Goal: Task Accomplishment & Management: Manage account settings

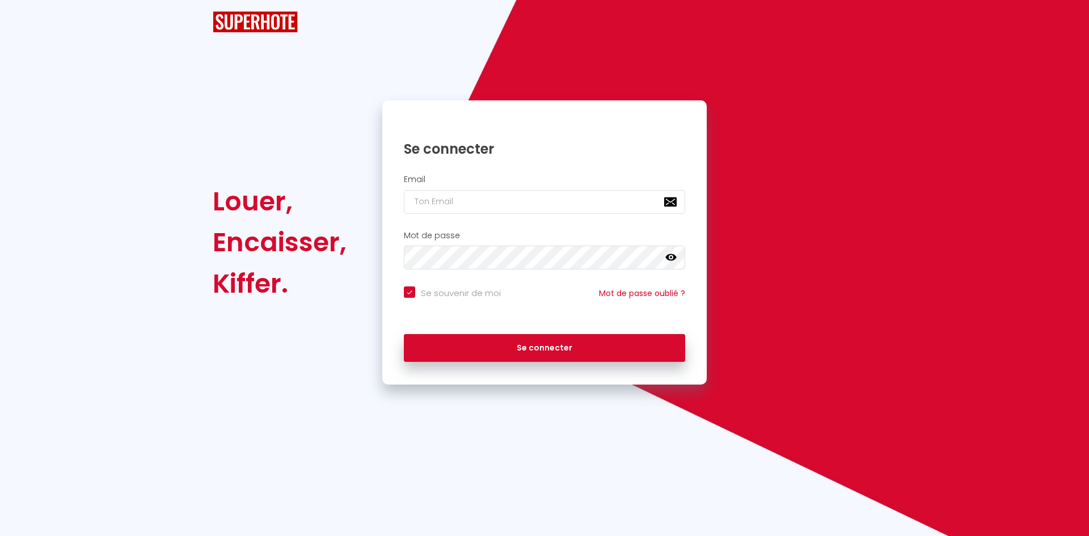
checkbox input "true"
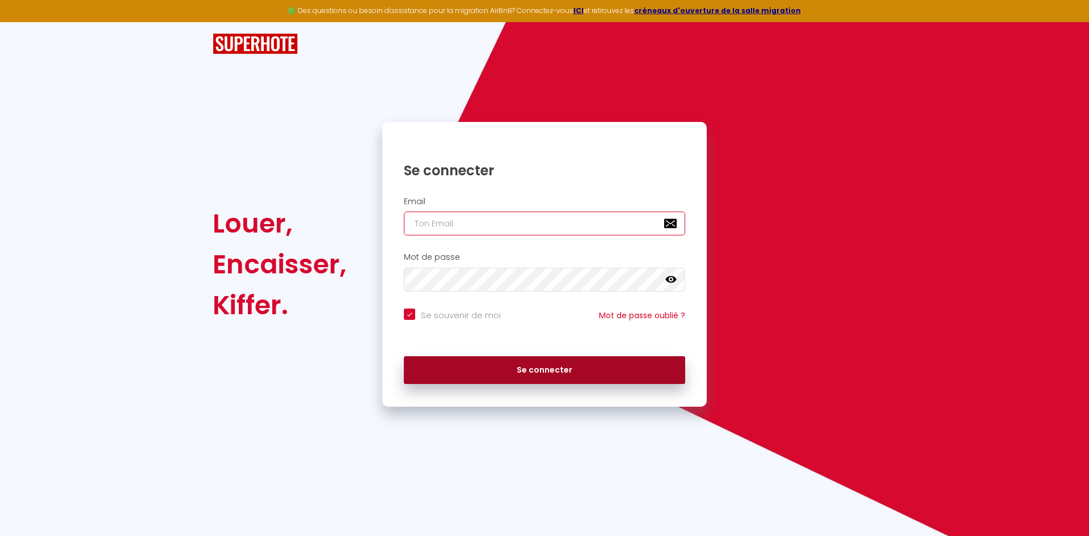
type input "[EMAIL_ADDRESS][PERSON_NAME][DOMAIN_NAME]"
click at [636, 364] on button "Se connecter" at bounding box center [544, 370] width 281 height 28
checkbox input "true"
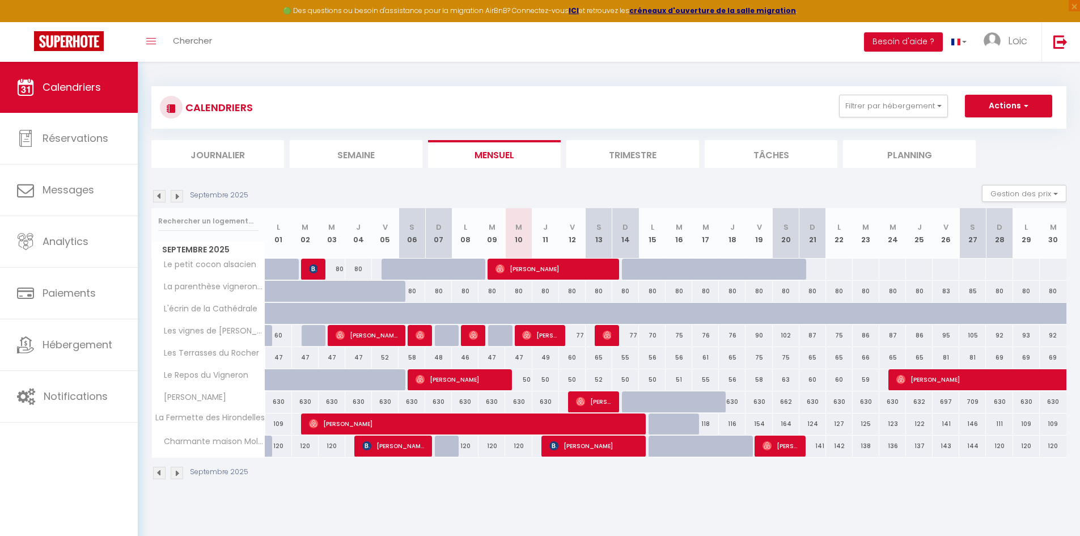
click at [291, 37] on div "Toggle menubar Chercher BUTTON Besoin d'aide ? Loic Paramètres Équipe" at bounding box center [577, 42] width 990 height 40
click at [210, 45] on span "Chercher" at bounding box center [192, 41] width 39 height 12
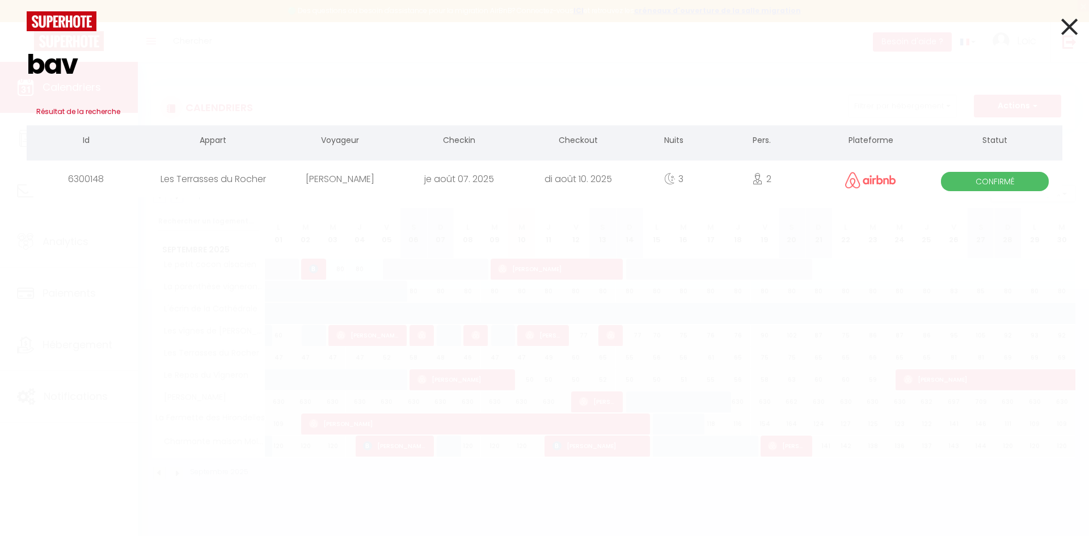
type input "bav"
click at [259, 178] on div "Les Terrasses du Rocher" at bounding box center [213, 178] width 134 height 37
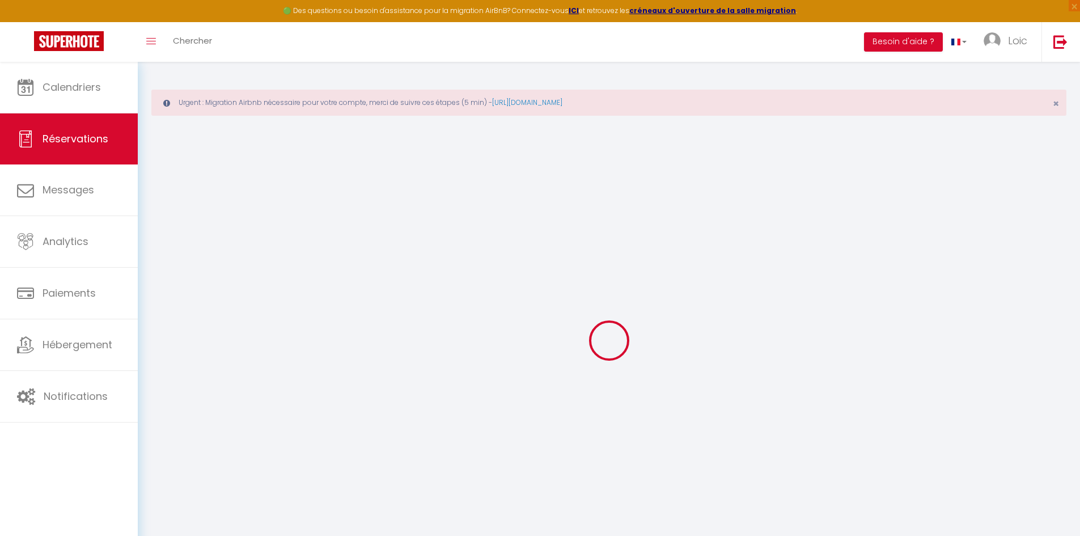
type input "Cyril"
type input "Bavay"
type input "[EMAIL_ADDRESS][DOMAIN_NAME]"
type input "[PHONE_NUMBER]"
select select
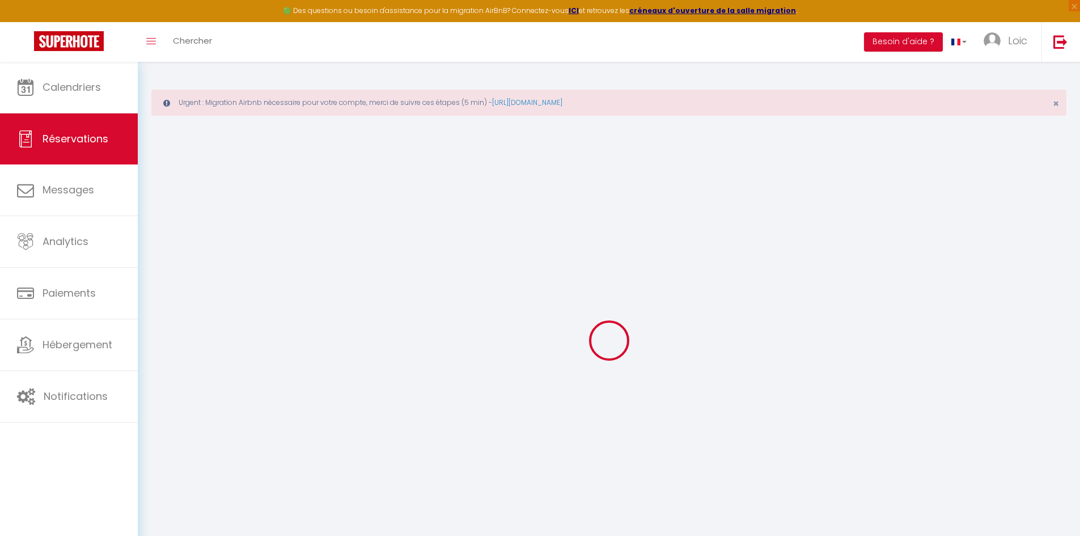
type input "0"
select select "68716"
select select "1"
select select
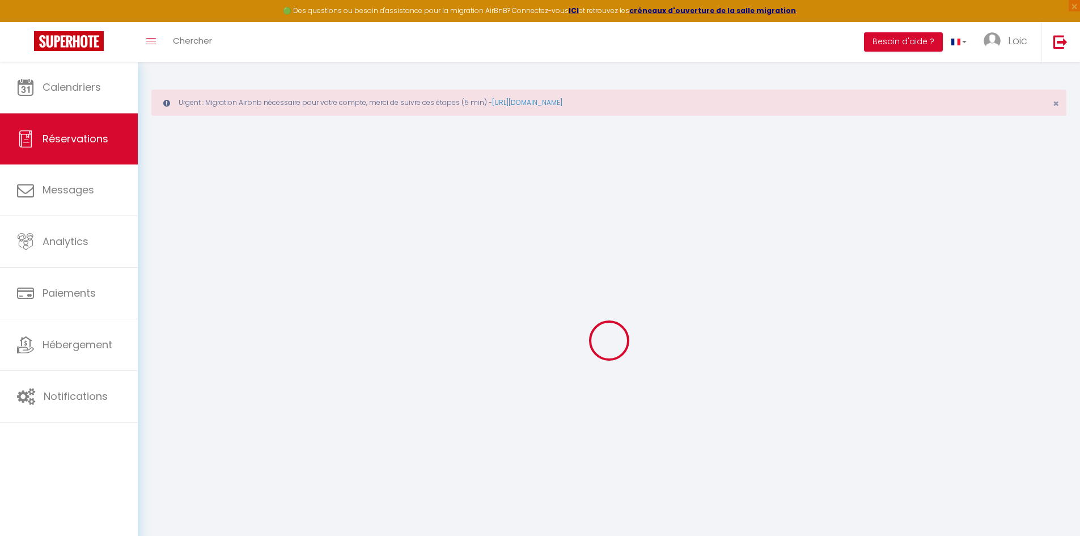
type input "2"
select select "12"
select select
checkbox input "false"
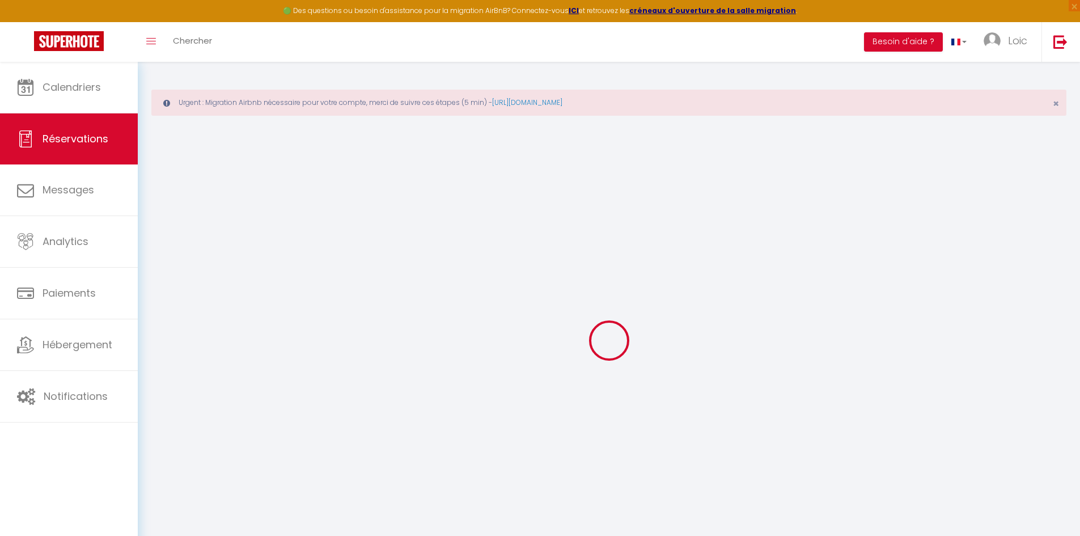
type input "0"
select select "1"
type input "0"
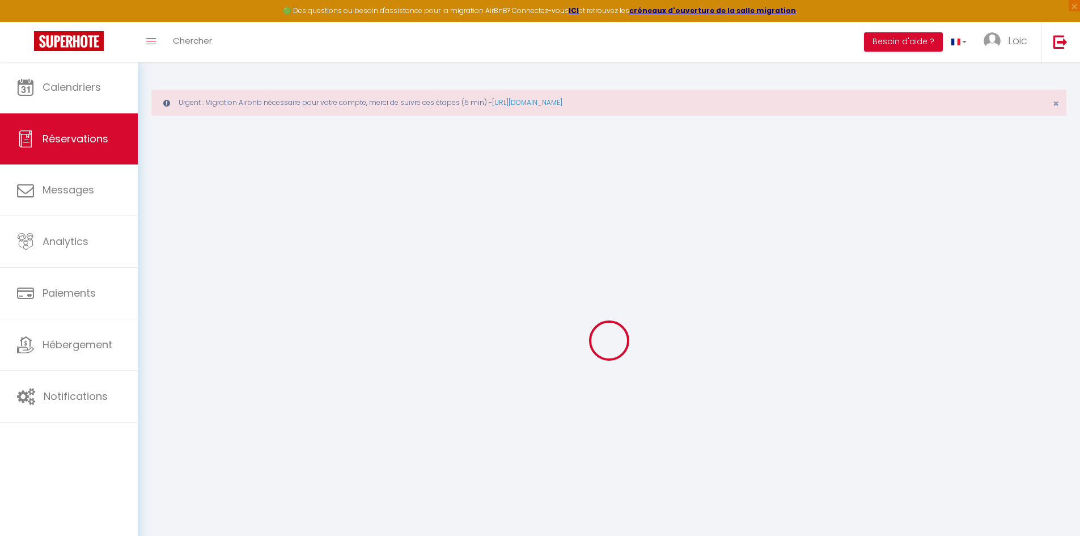
select select
select select "15"
checkbox input "false"
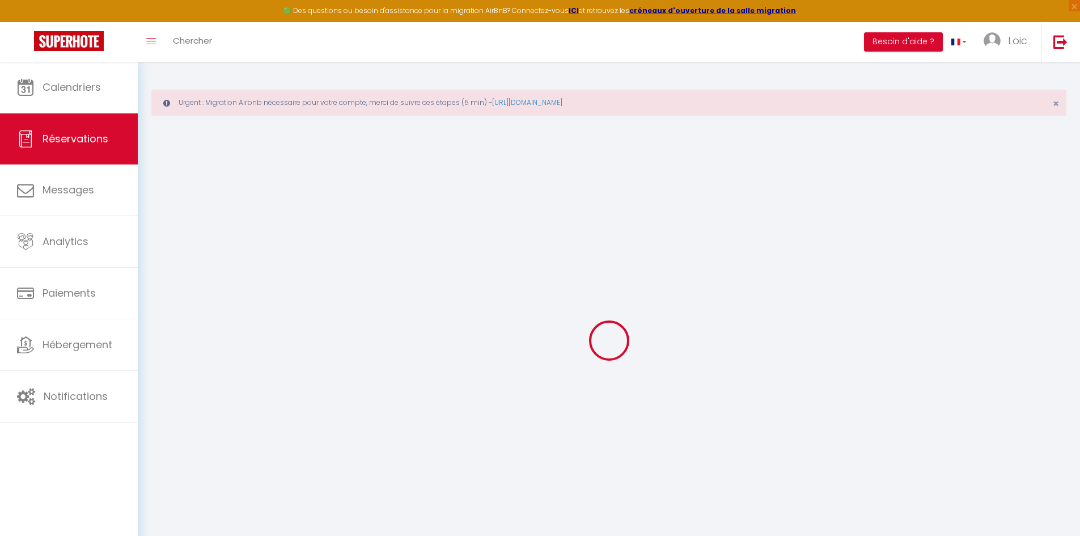
select select
checkbox input "false"
select select
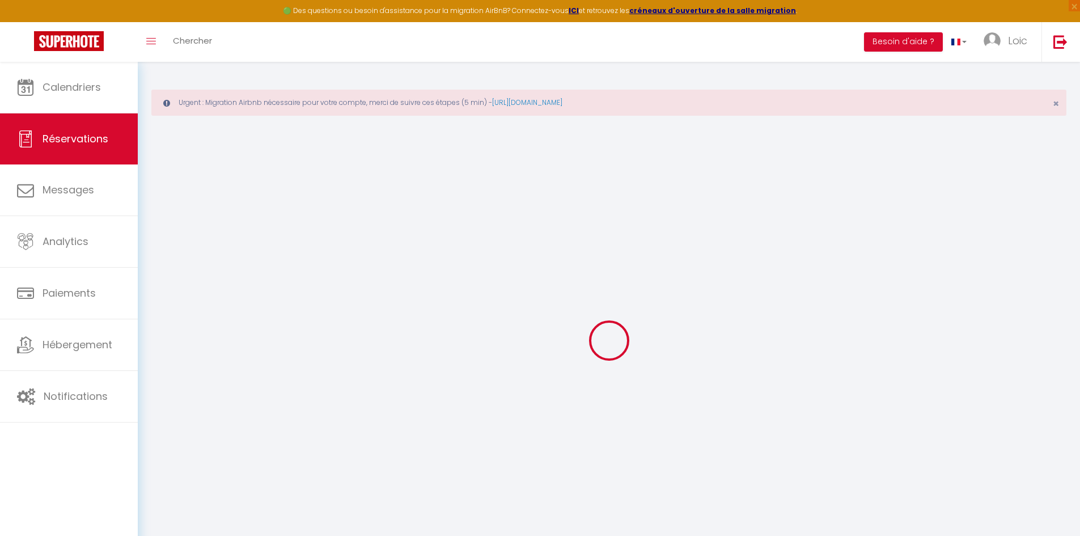
select select
checkbox input "false"
select select
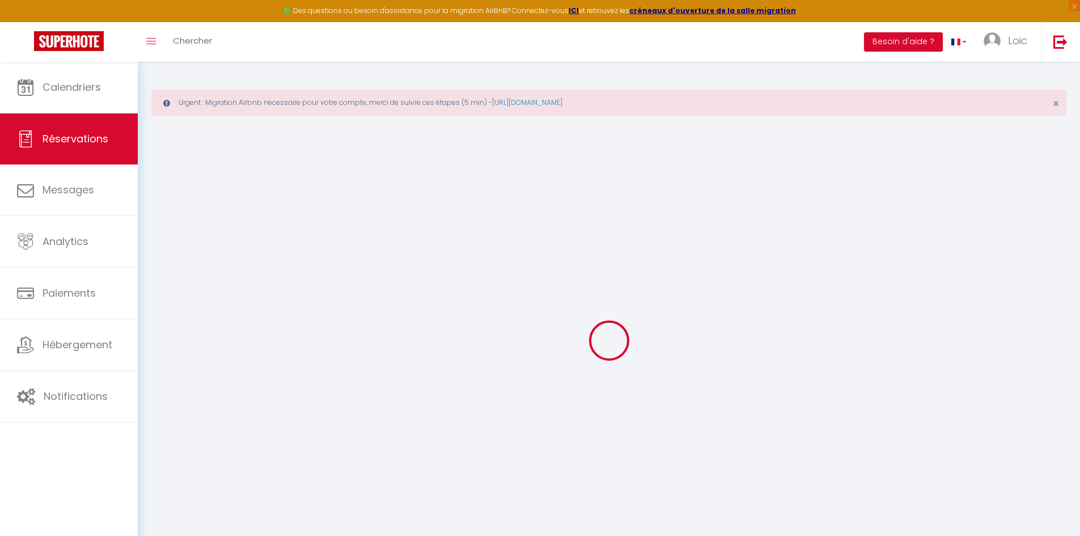
select select
checkbox input "false"
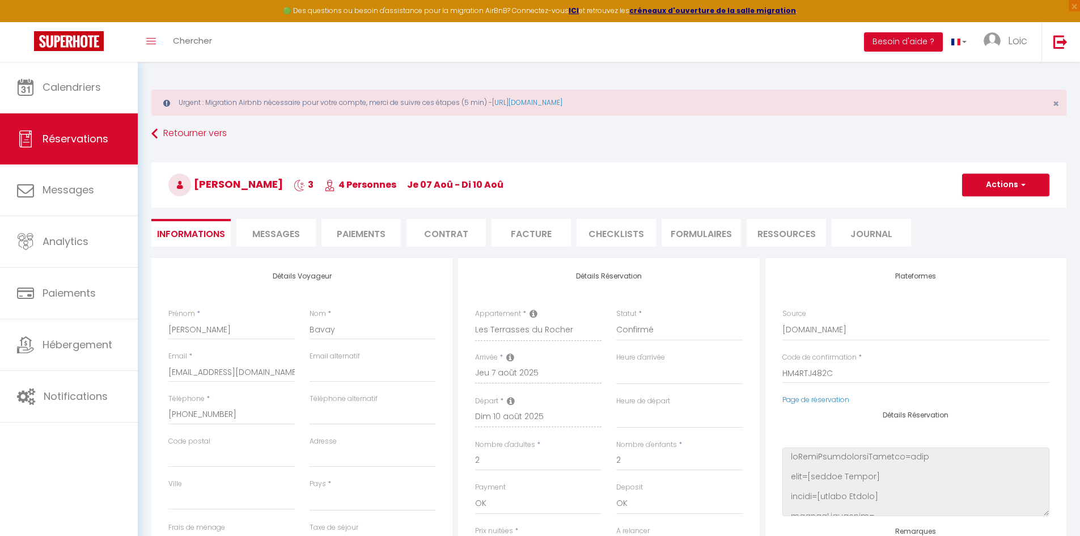
select select
checkbox input "false"
select select
click at [481, 280] on h4 "Détails Réservation" at bounding box center [608, 276] width 267 height 8
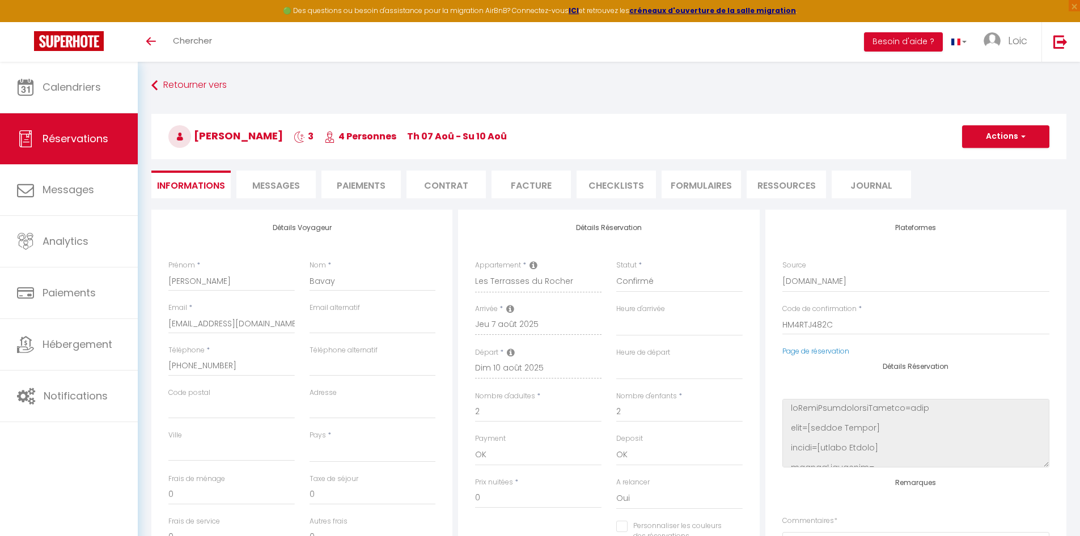
select select
select select "68716"
select select
select select "1"
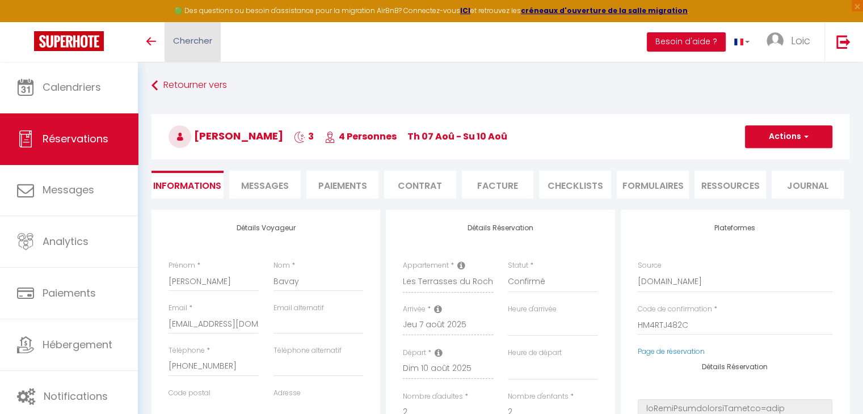
click at [207, 48] on link "Chercher" at bounding box center [192, 42] width 56 height 40
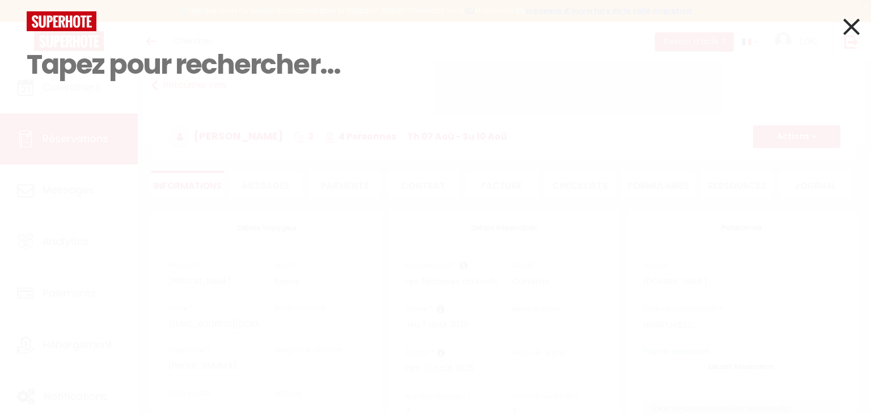
click at [234, 74] on input at bounding box center [436, 64] width 818 height 67
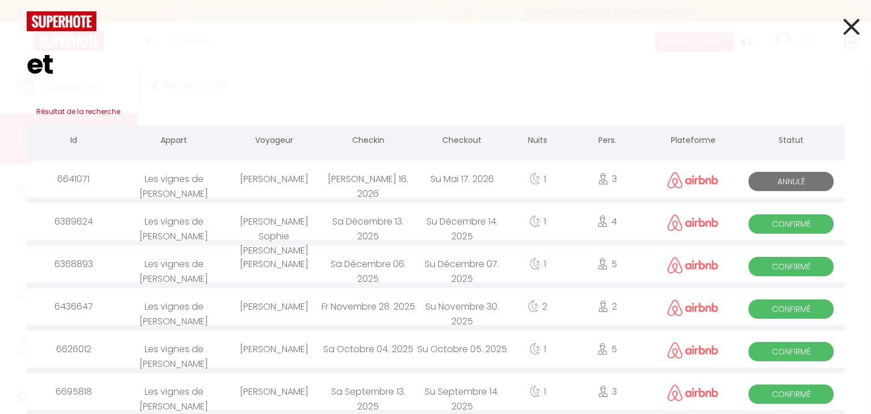
click at [120, 52] on input "et" at bounding box center [436, 64] width 818 height 67
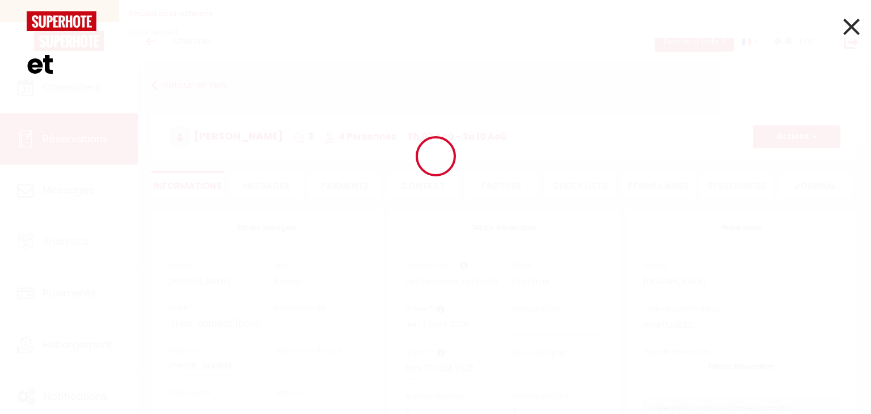
type input "e"
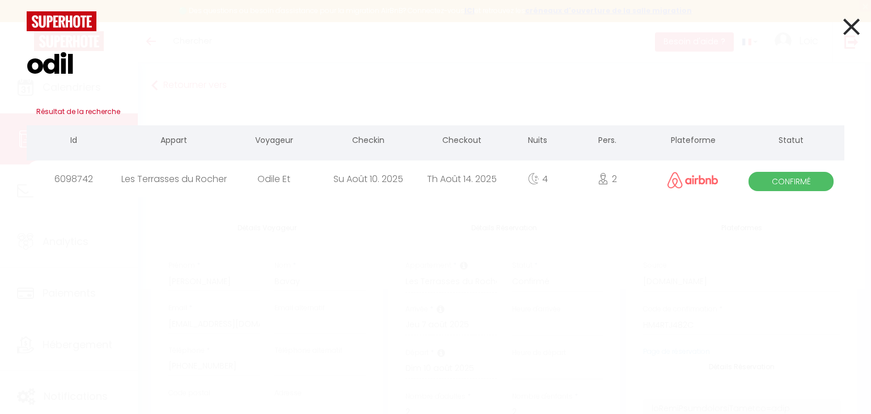
type input "odil"
click at [294, 167] on div "Odile Et" at bounding box center [274, 178] width 94 height 37
select select
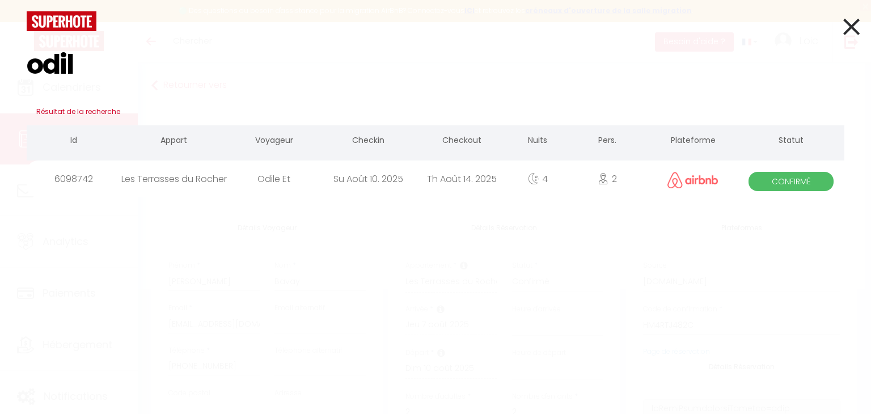
checkbox input "false"
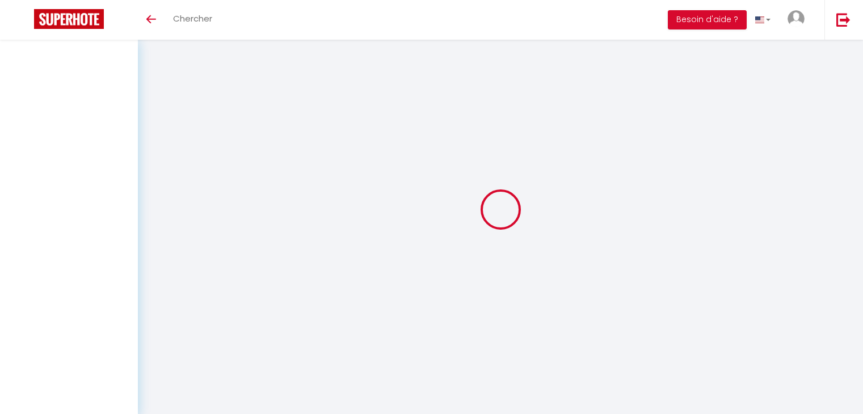
select select
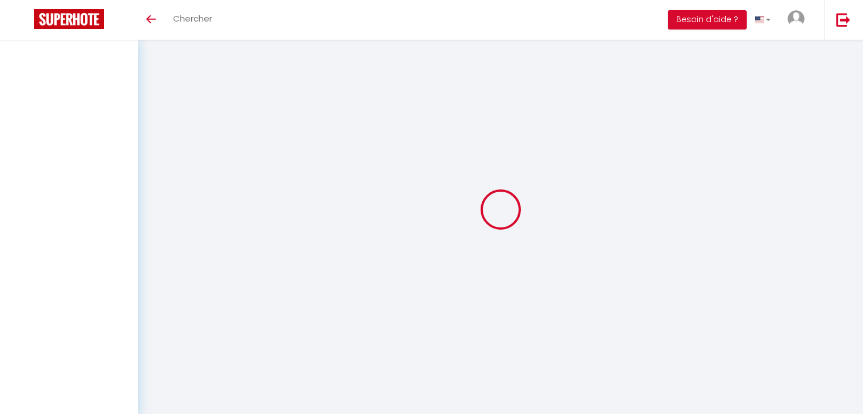
select select
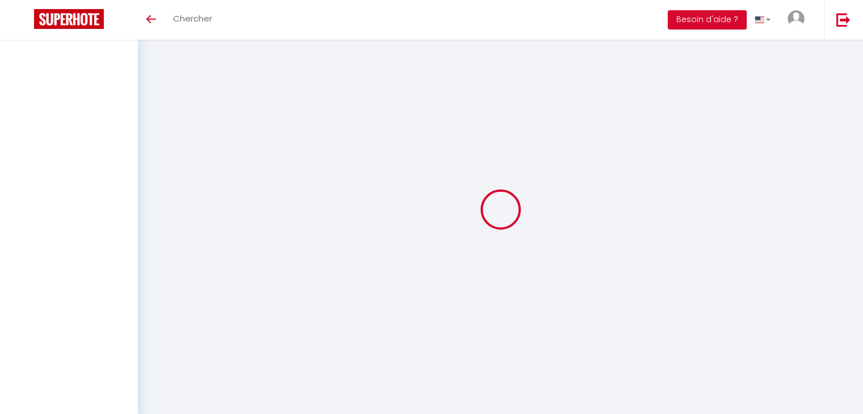
checkbox input "false"
select select
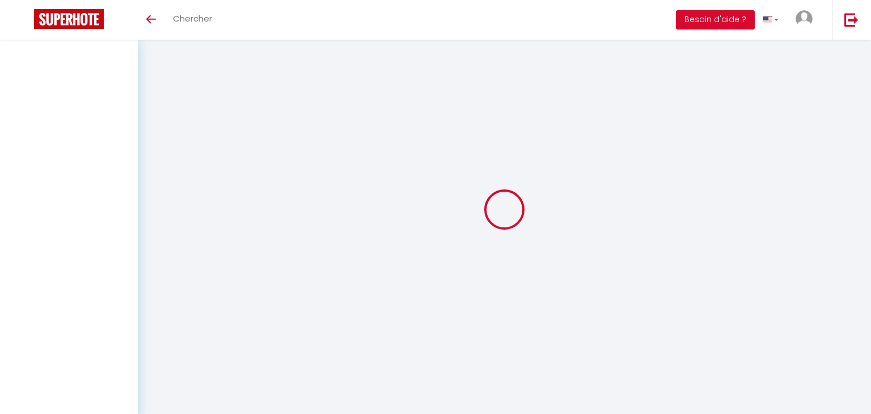
select select
checkbox input "false"
select select
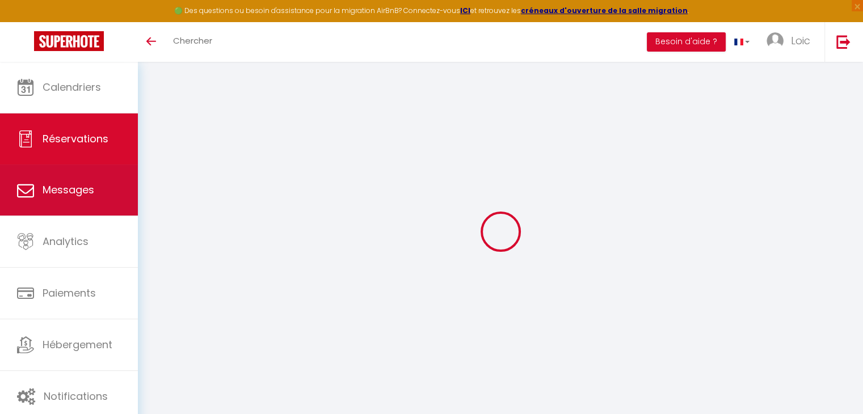
type input "Odile"
type input "Et"
type input "[EMAIL_ADDRESS][DOMAIN_NAME]"
type input "[PHONE_NUMBER]"
select select
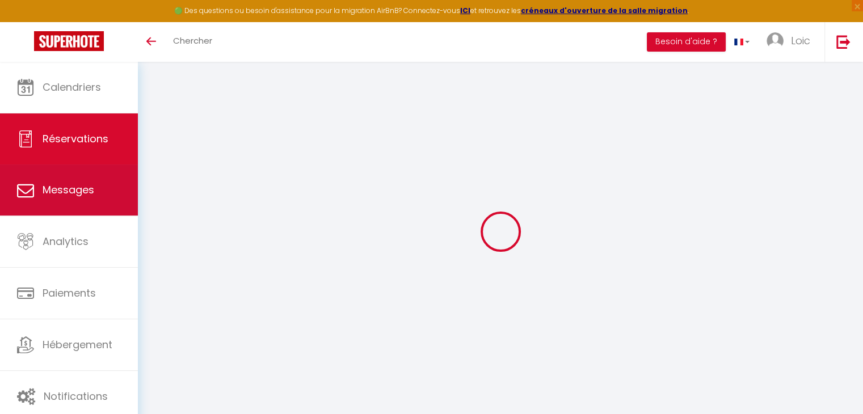
type input "20.92"
select select "68716"
select select "1"
select select
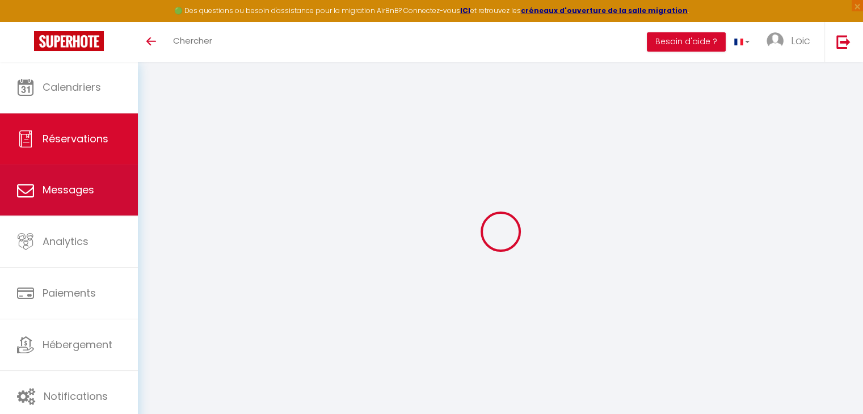
type input "2"
select select "12"
select select
type input "531"
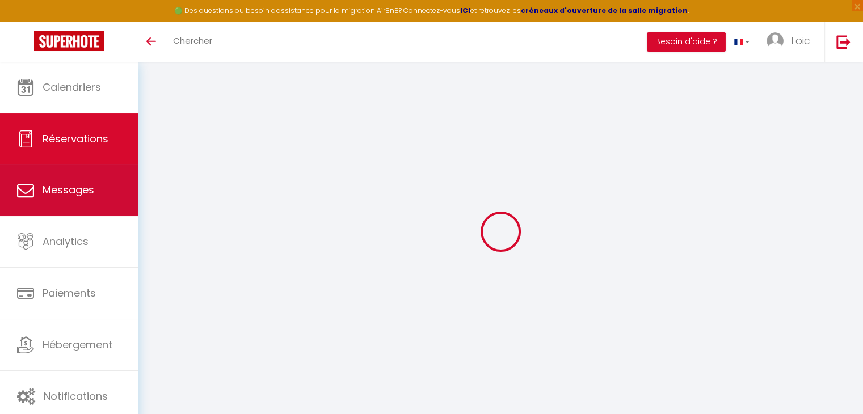
checkbox input "false"
type input "0"
select select "1"
type input "0"
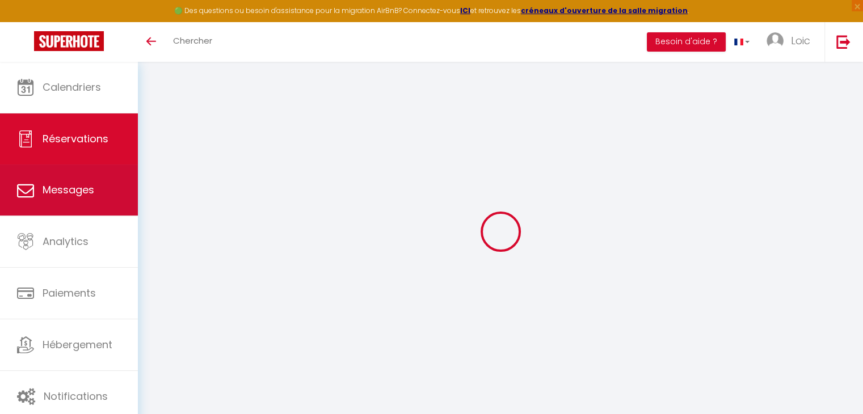
type input "0"
select select
select select "15"
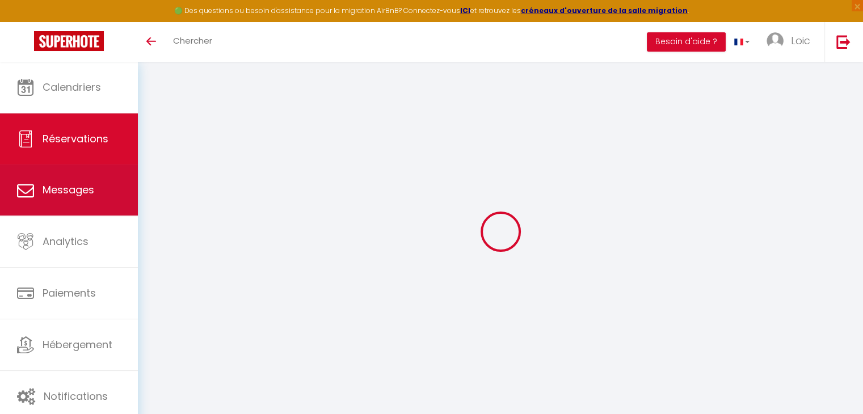
checkbox input "false"
select select
checkbox input "false"
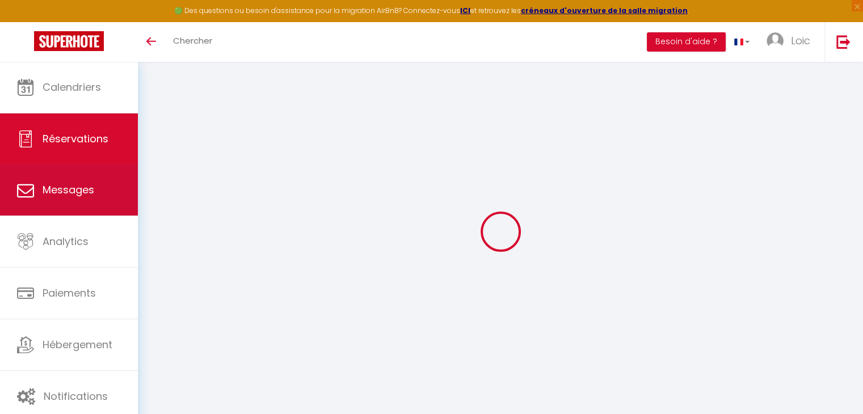
select select
checkbox input "false"
select select
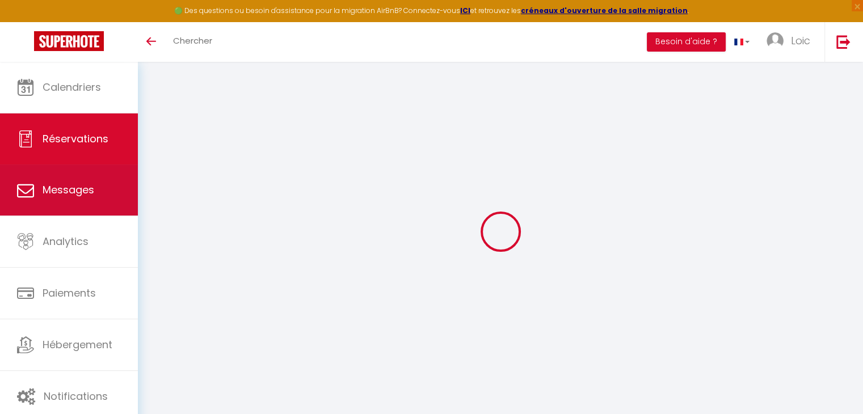
type input "50"
type input "14.61"
select select
checkbox input "false"
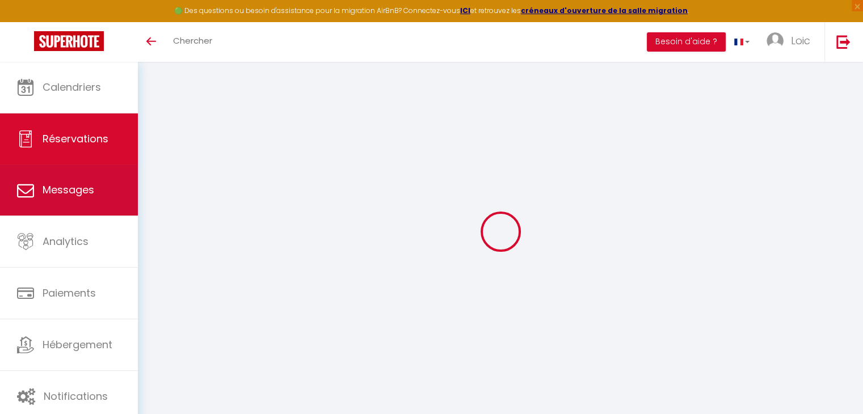
select select
checkbox input "false"
select select
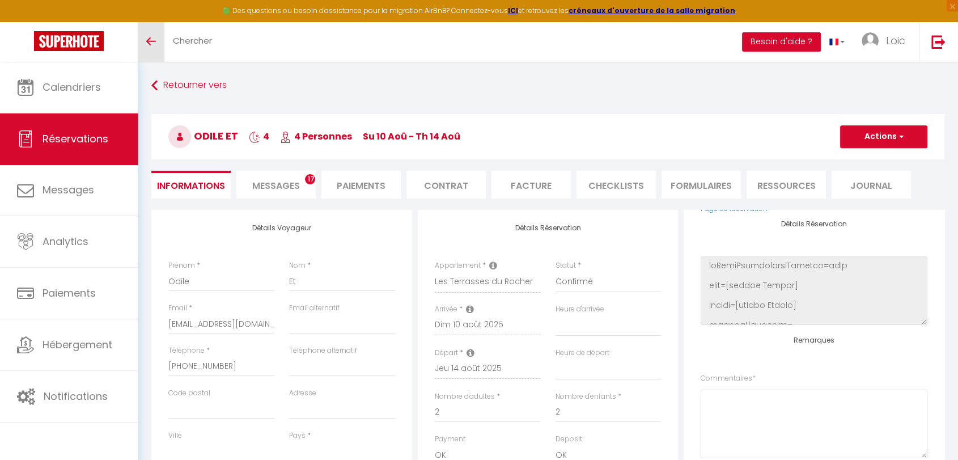
click at [160, 48] on link "Toggle menubar" at bounding box center [151, 42] width 27 height 40
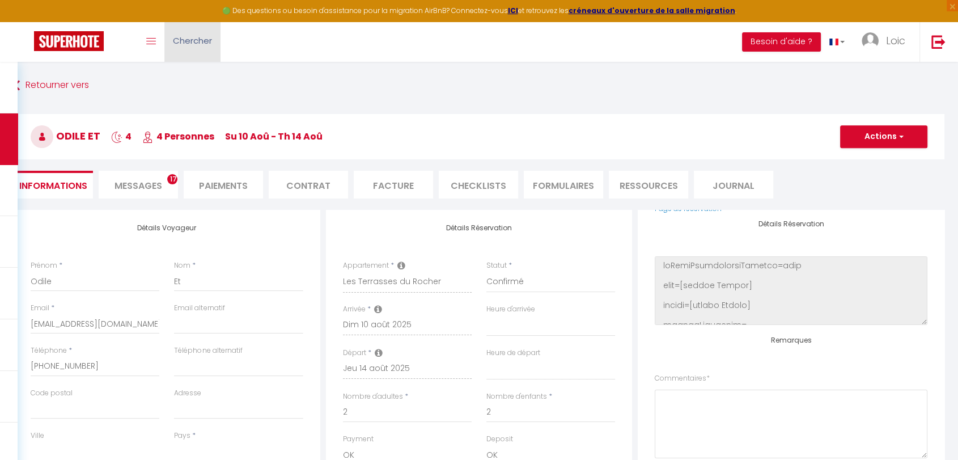
click at [195, 43] on span "Chercher" at bounding box center [192, 41] width 39 height 12
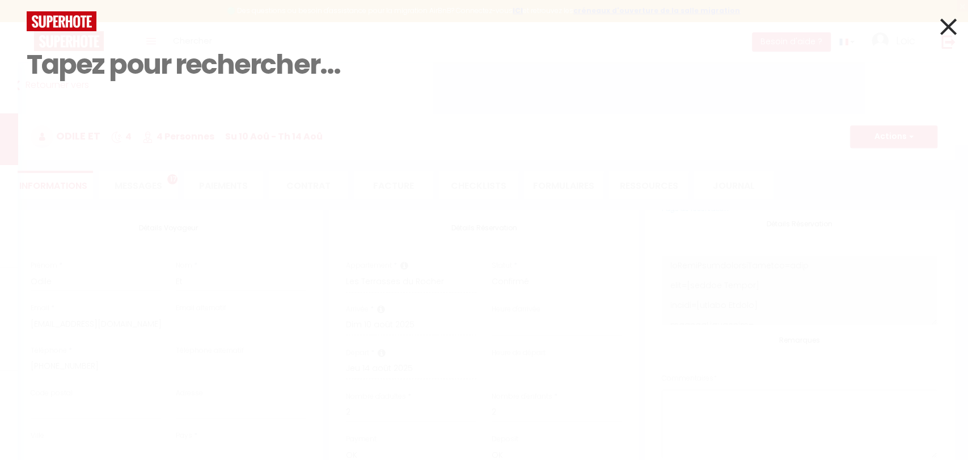
type input "m"
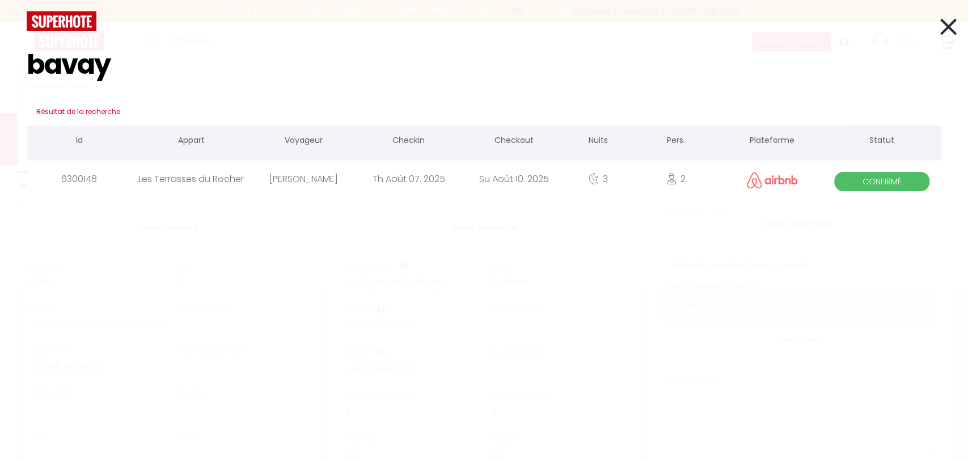
type input "bavay"
click at [351, 188] on div "[PERSON_NAME]" at bounding box center [303, 178] width 105 height 37
select select
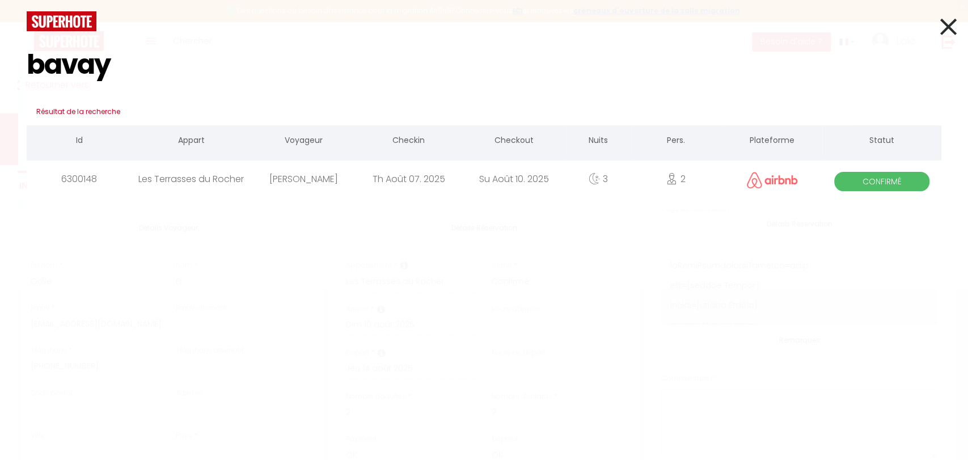
checkbox input "false"
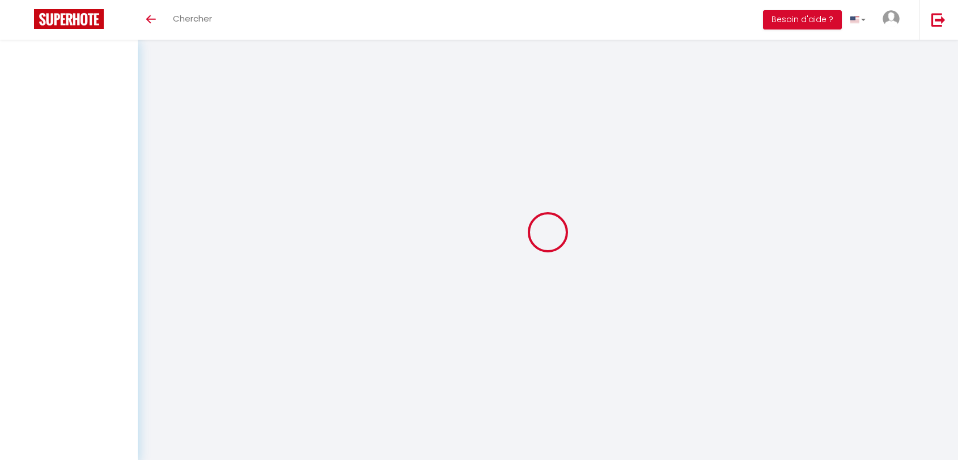
select select
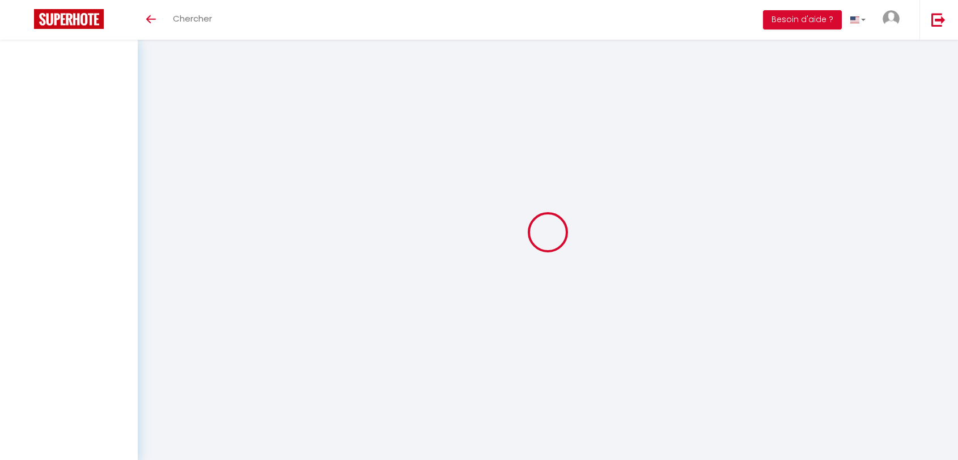
select select
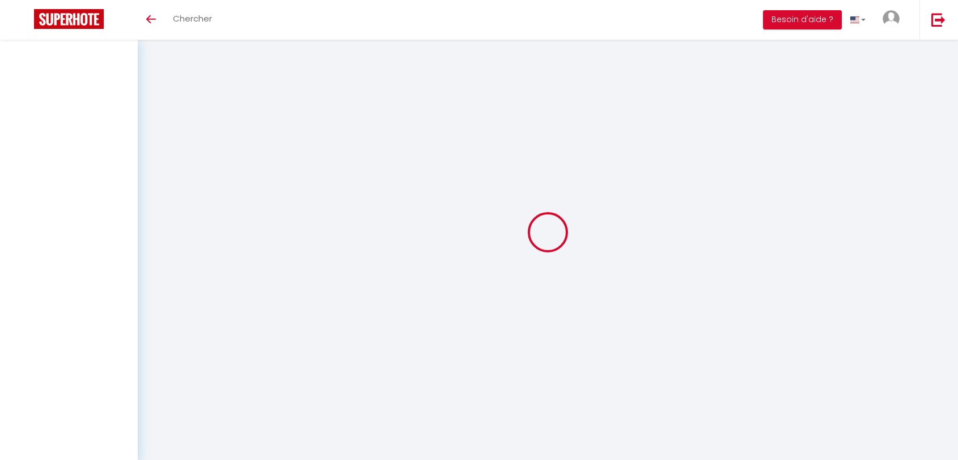
checkbox input "false"
select select
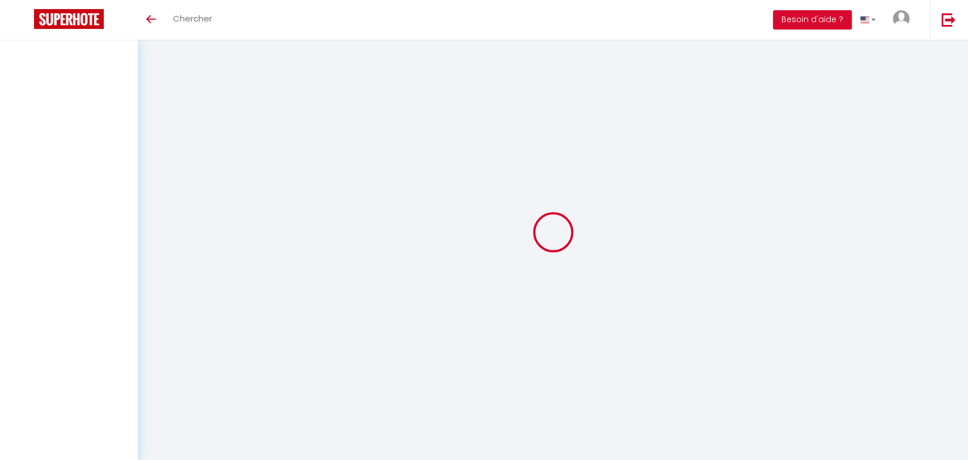
select select
checkbox input "false"
select select
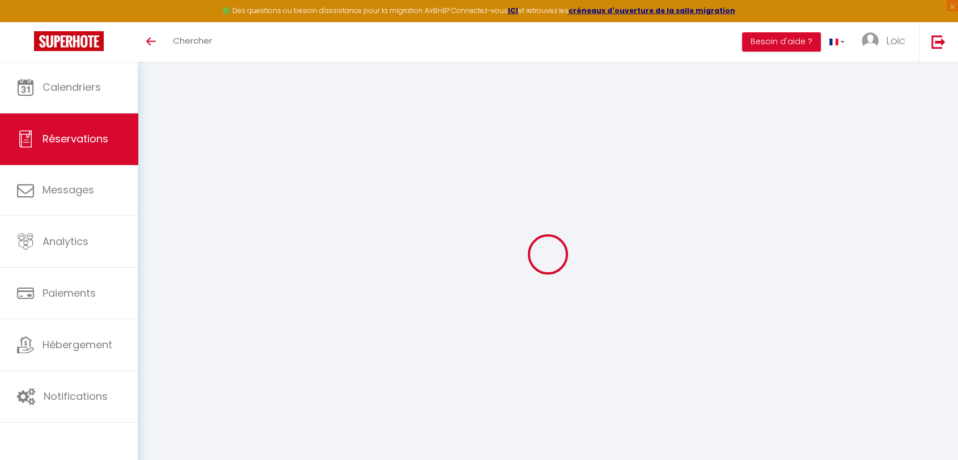
type input "Cyril"
type input "Bavay"
type input "vgufqswbbl0b9oby95rfohpdwvlj@reply.superhote.com"
type input "+33619584608"
select select
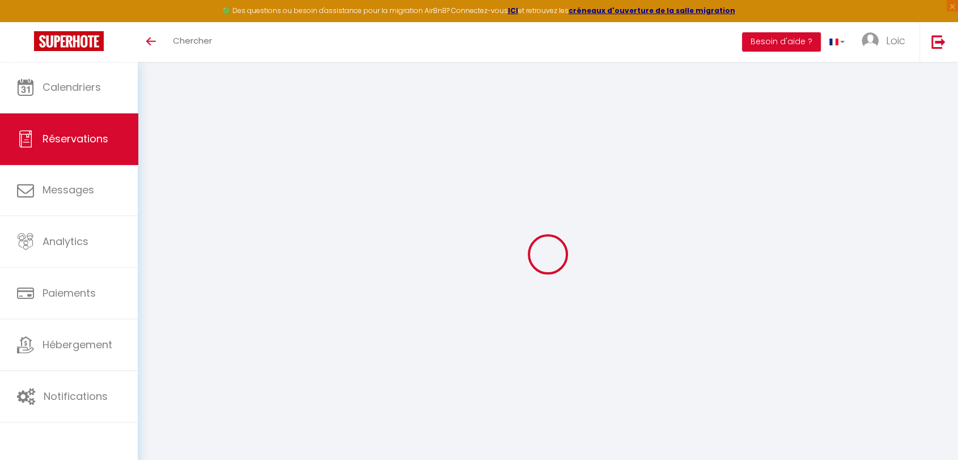
type input "0"
select select "68716"
select select "1"
select select
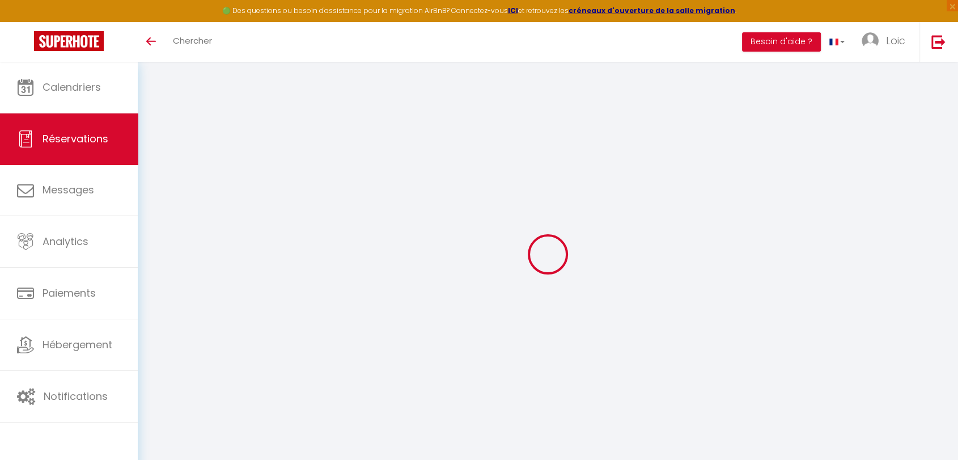
type input "2"
select select "12"
select select
checkbox input "false"
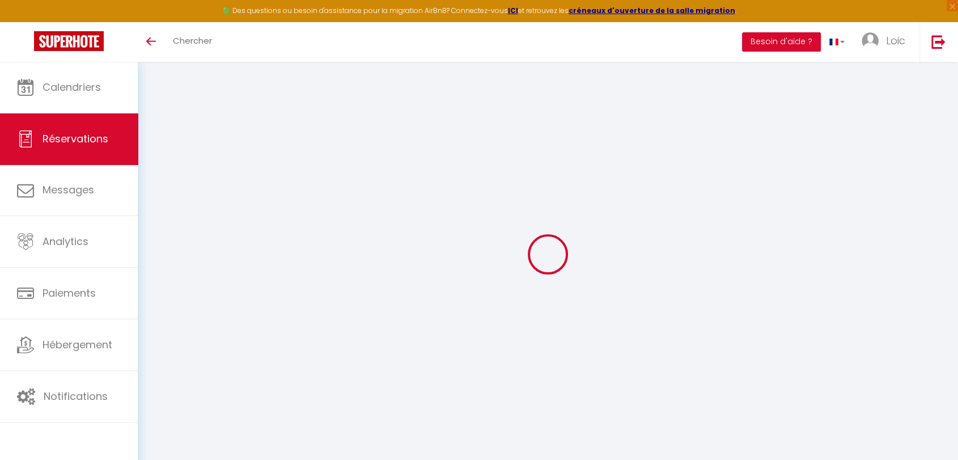
type input "0"
select select "1"
type input "0"
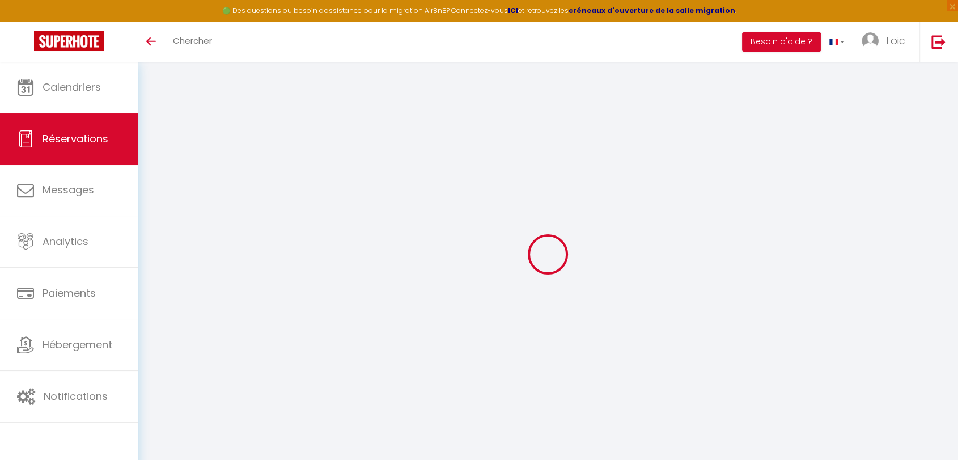
select select
select select "15"
checkbox input "false"
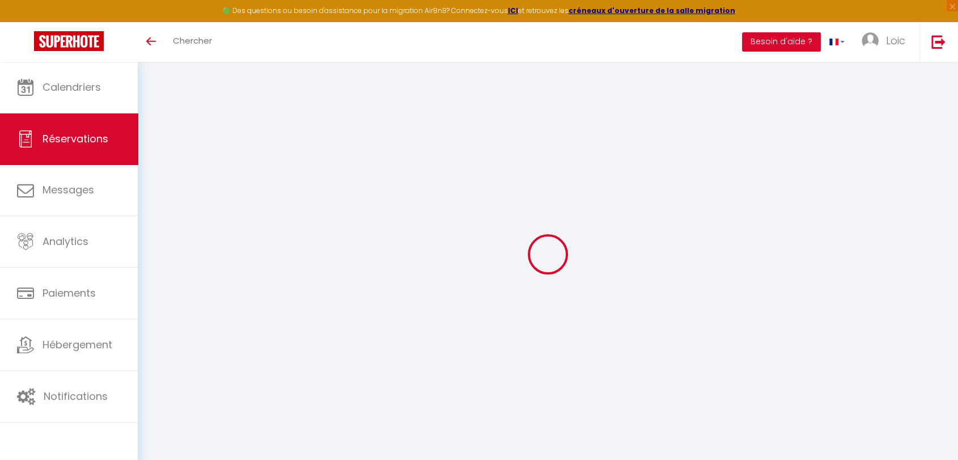
select select
checkbox input "false"
select select
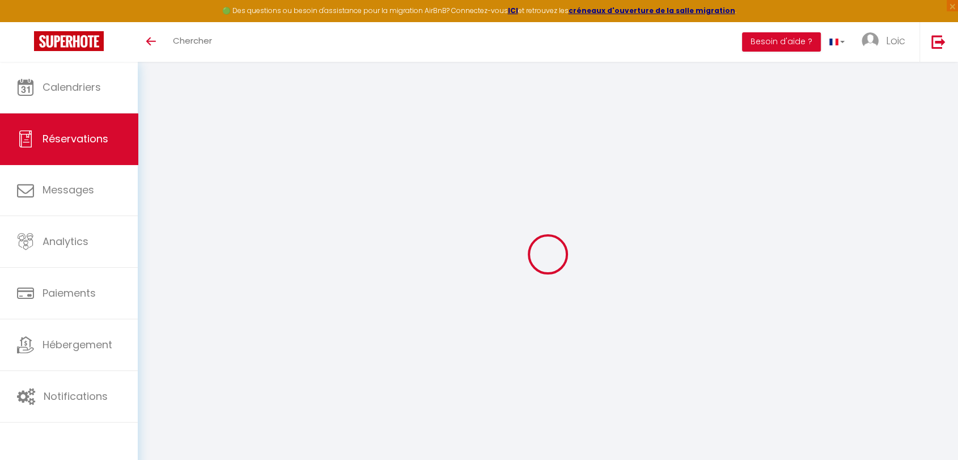
select select
checkbox input "false"
select select
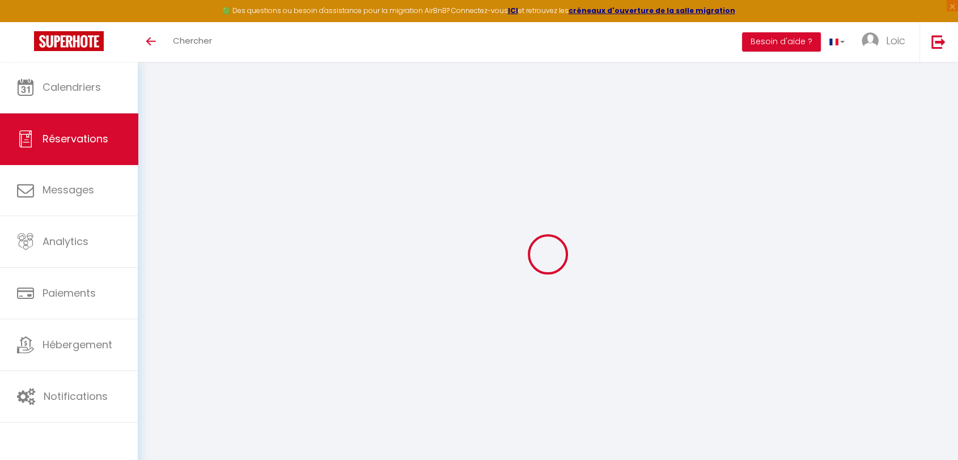
select select
checkbox input "false"
select select
checkbox input "false"
select select
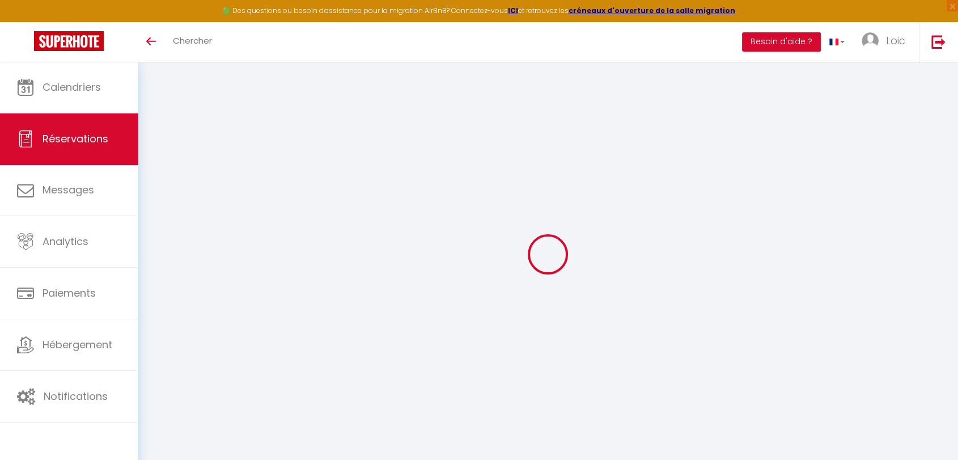
select select
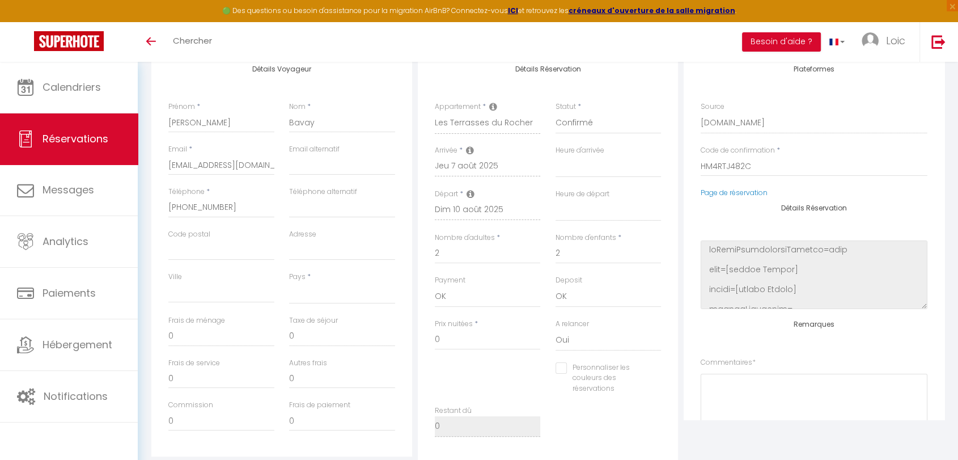
scroll to position [189, 0]
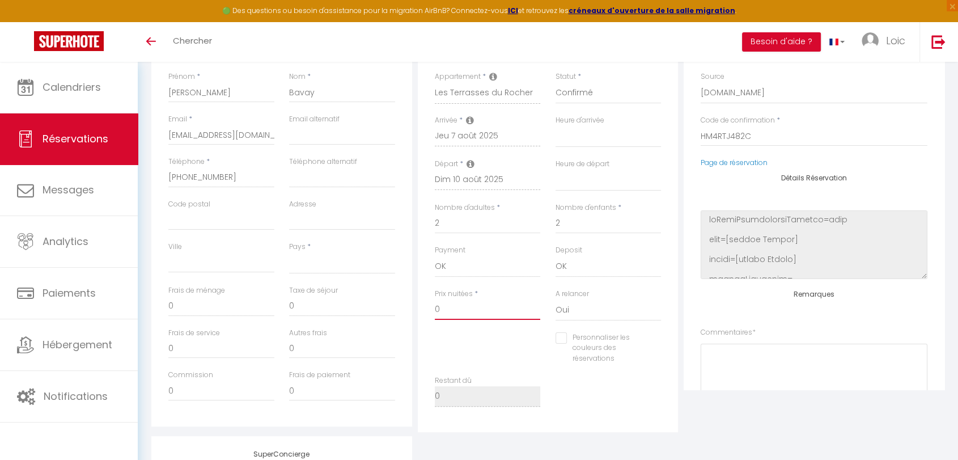
click at [454, 310] on input "0" at bounding box center [488, 309] width 106 height 20
select select
checkbox input "false"
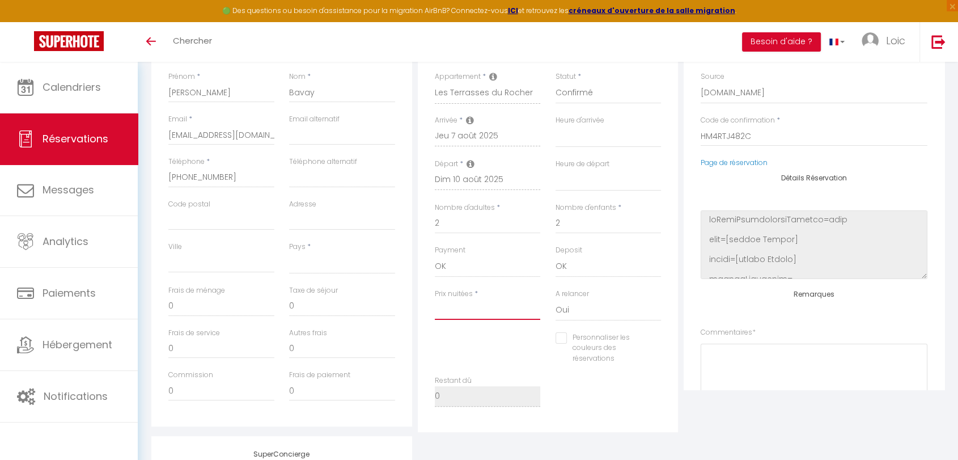
type input "2"
select select
checkbox input "false"
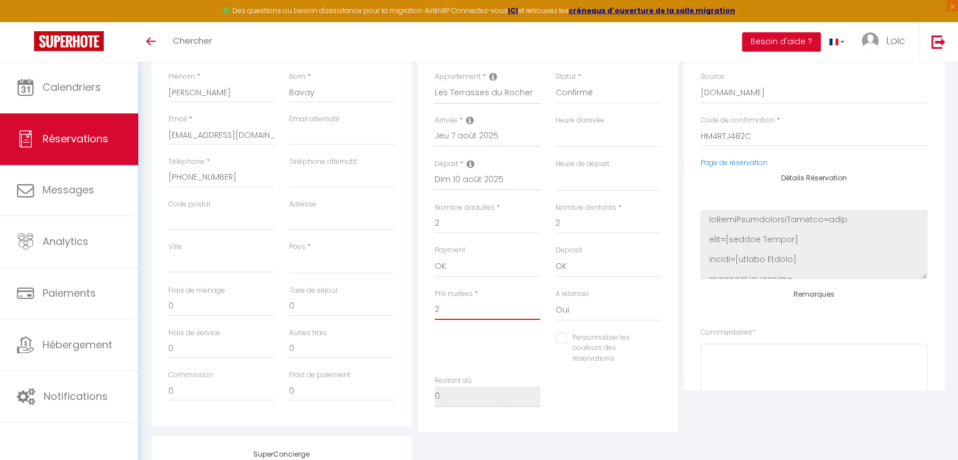
type input "28"
select select
checkbox input "false"
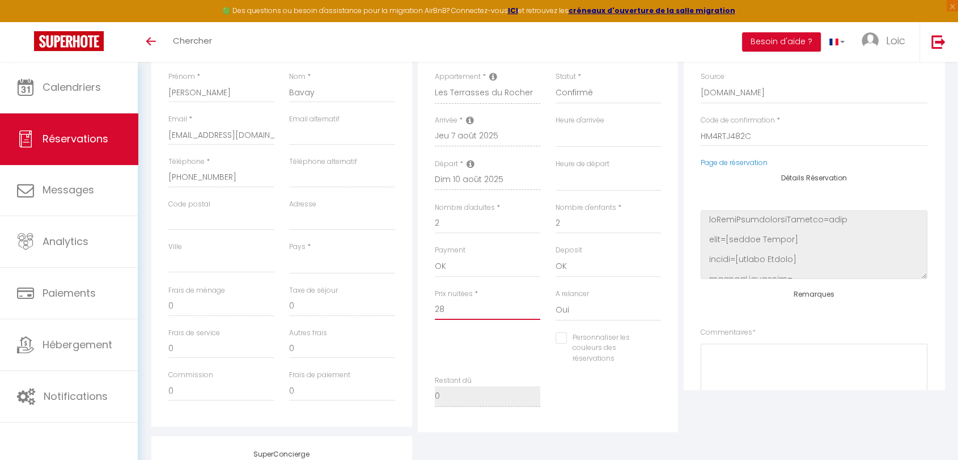
type input "285"
select select
checkbox input "false"
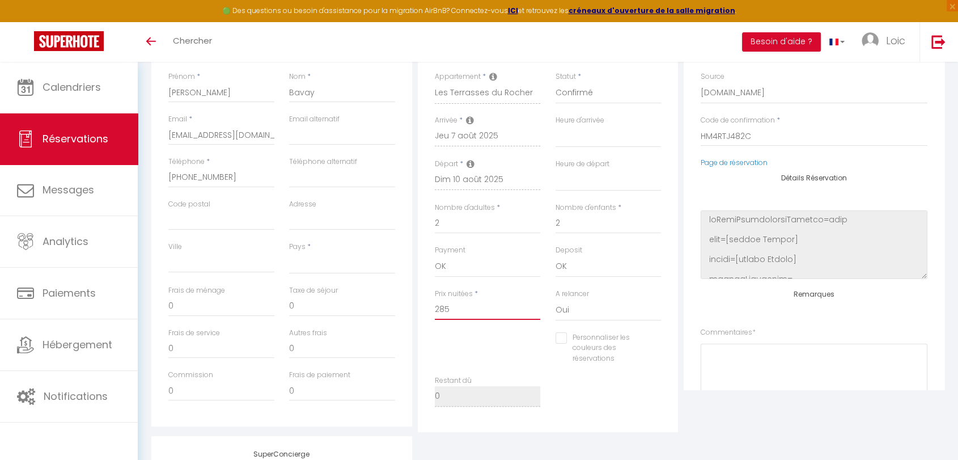
type input "285"
click at [354, 299] on input "0" at bounding box center [342, 306] width 106 height 20
select select
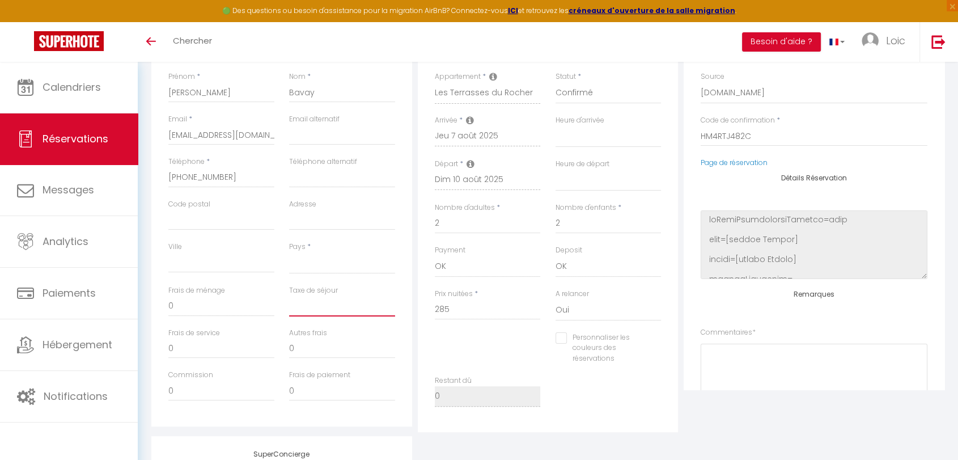
checkbox input "false"
type input "7"
select select
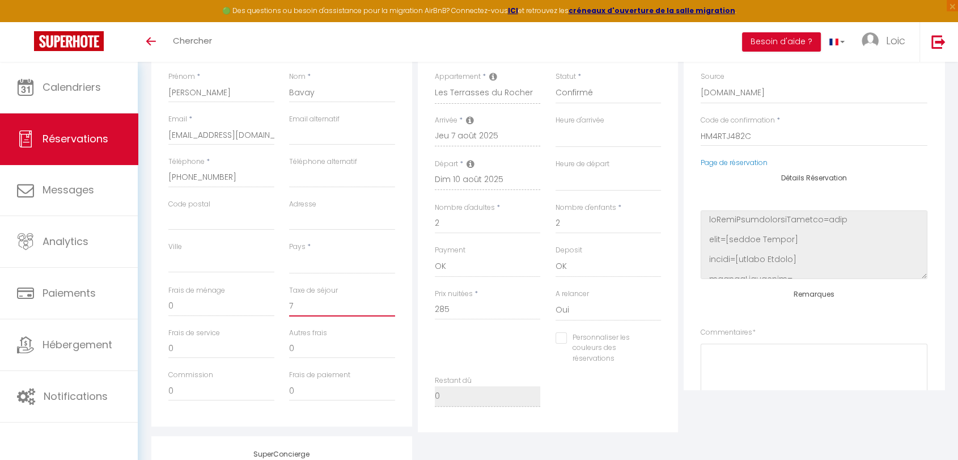
checkbox input "false"
type input "7."
select select
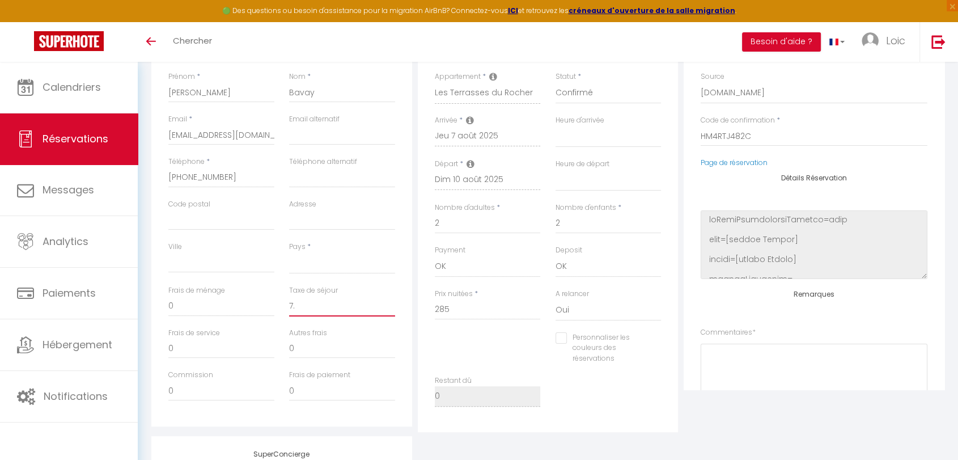
checkbox input "false"
type input "7.8"
select select
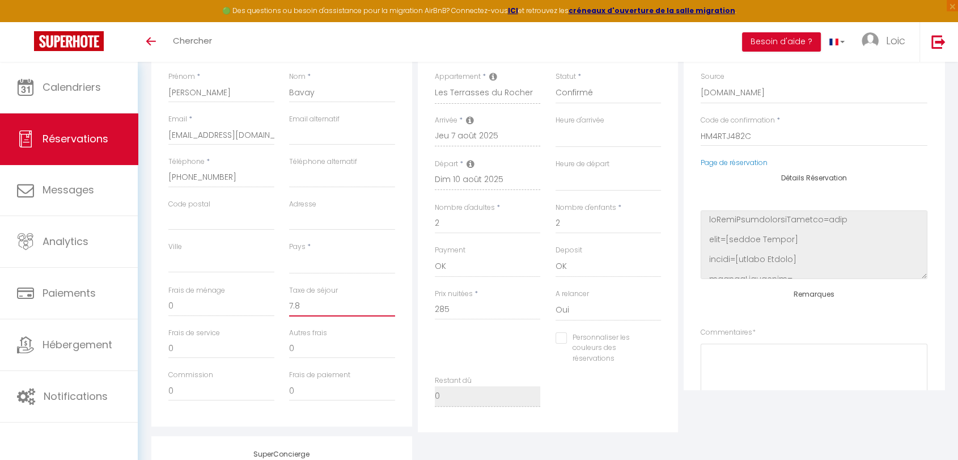
checkbox input "false"
type input "7.83"
select select
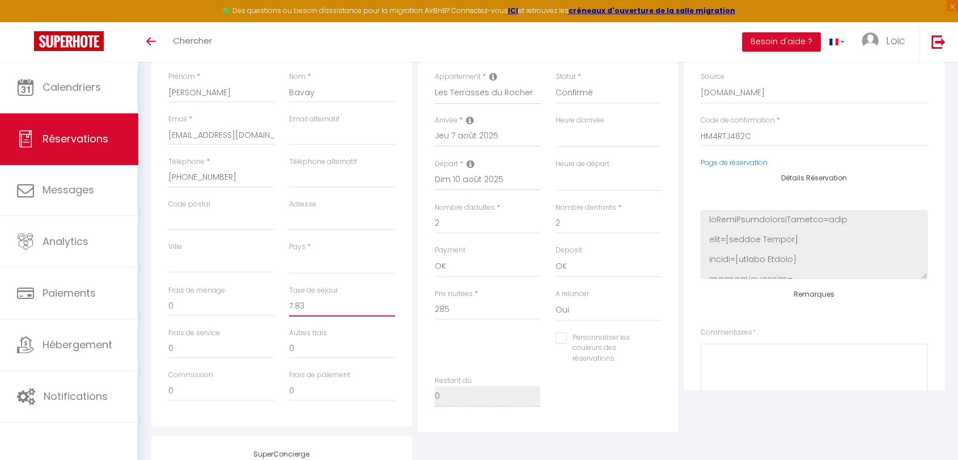
checkbox input "false"
type input "7.83"
click at [213, 306] on input "0" at bounding box center [221, 306] width 106 height 20
click at [213, 305] on input "0" at bounding box center [221, 306] width 106 height 20
select select
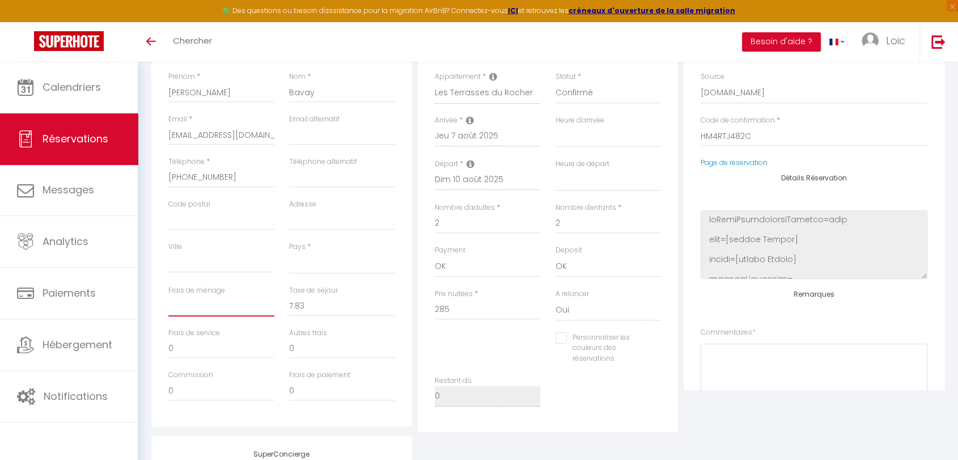
select select
checkbox input "false"
type input "5"
select select
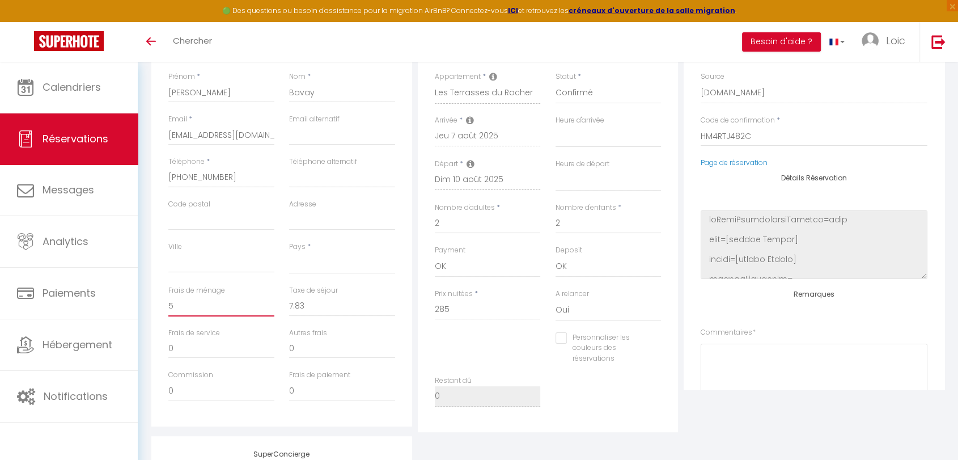
select select
checkbox input "false"
type input "50"
select select
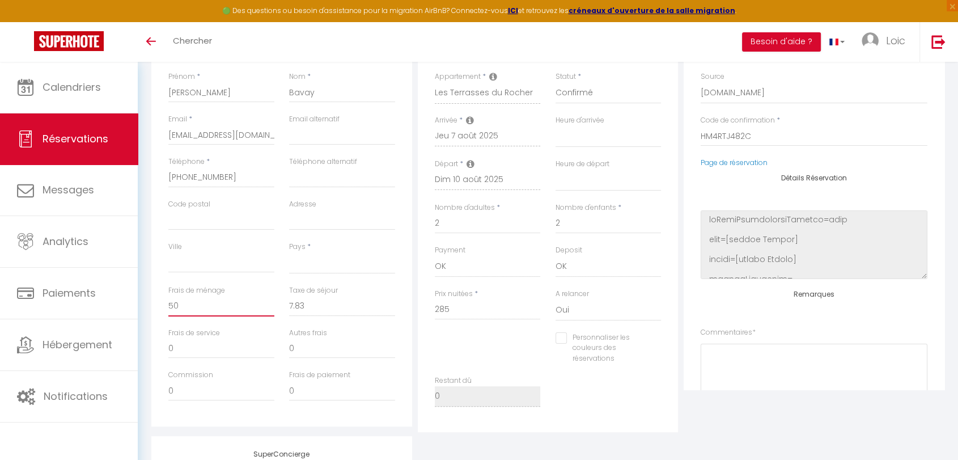
select select
checkbox input "false"
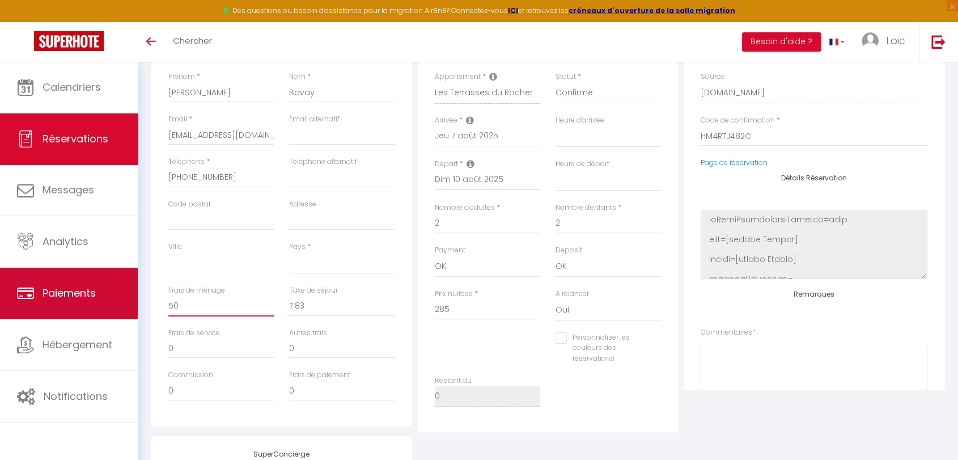
type input "50"
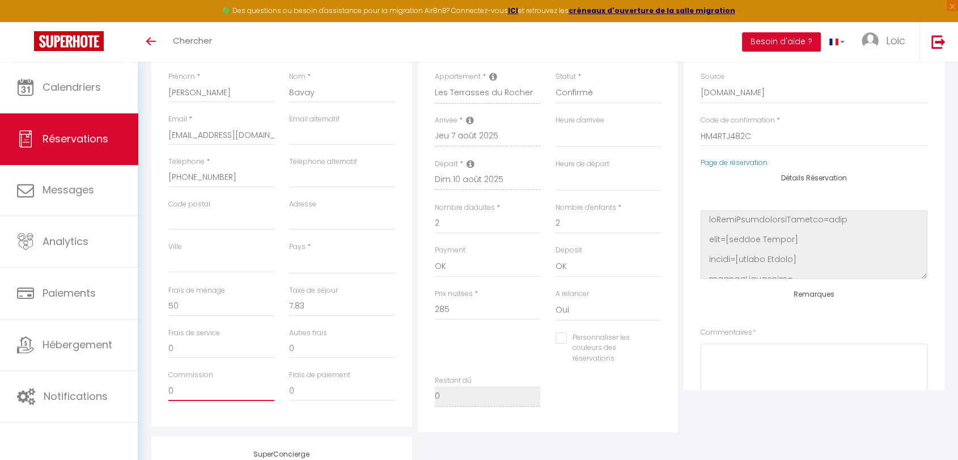
drag, startPoint x: 186, startPoint y: 390, endPoint x: 160, endPoint y: 391, distance: 26.1
click at [160, 391] on div "Détails Voyageur Prénom * Cyril Nom * Bavay Email * vgufqswbbl0b9oby95rfohpdwvl…" at bounding box center [281, 223] width 261 height 405
type input "1"
select select
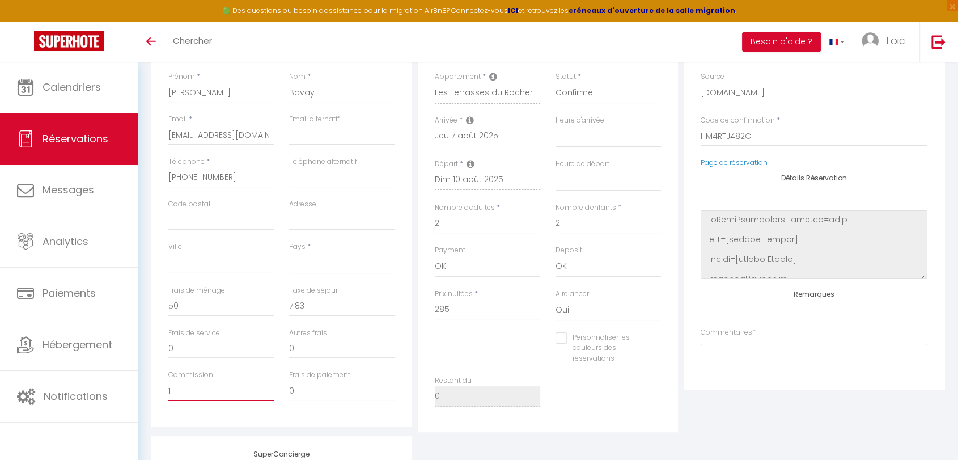
select select
checkbox input "false"
type input "12"
select select
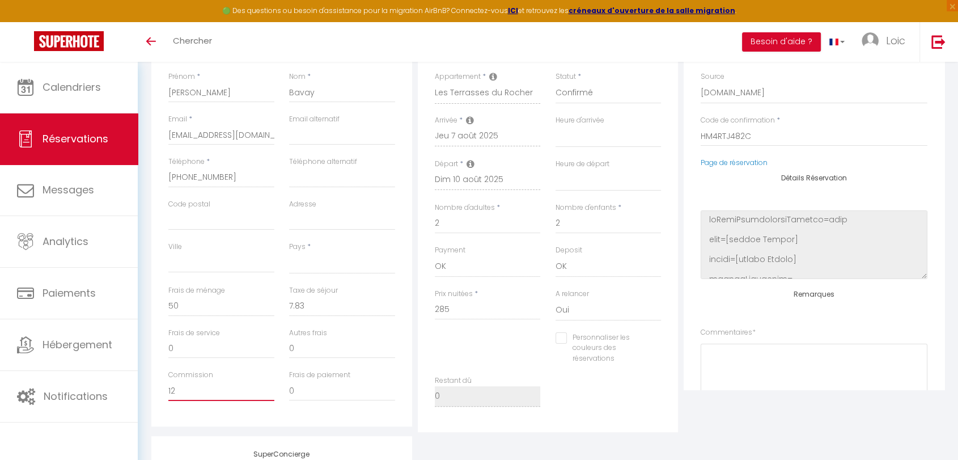
select select
checkbox input "false"
type input "12."
select select
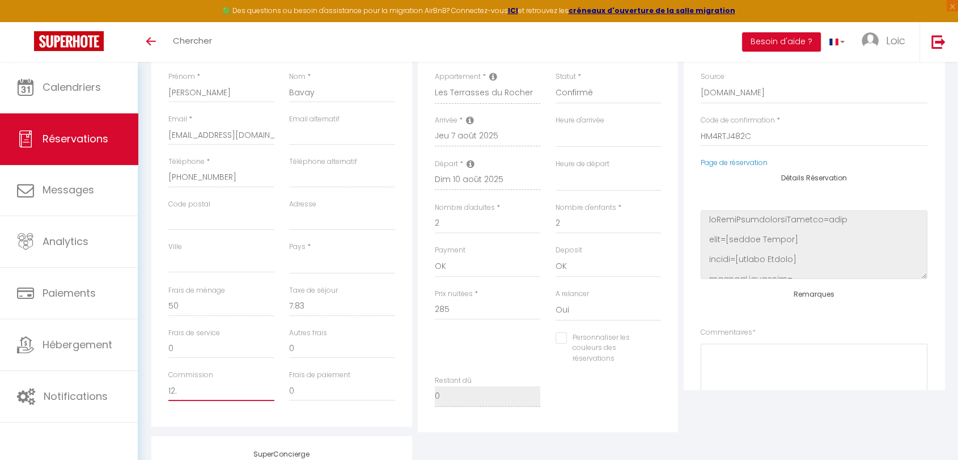
select select
checkbox input "false"
type input "12.0"
select select
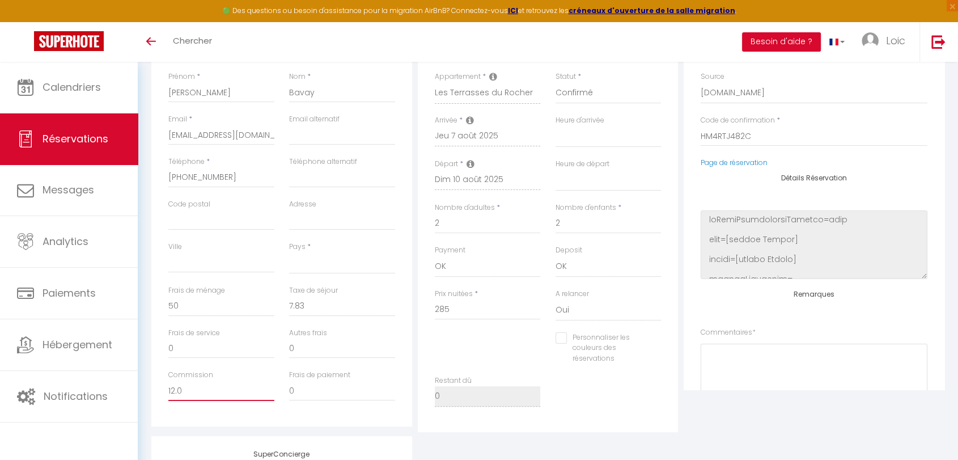
select select
checkbox input "false"
type input "12.06"
select select
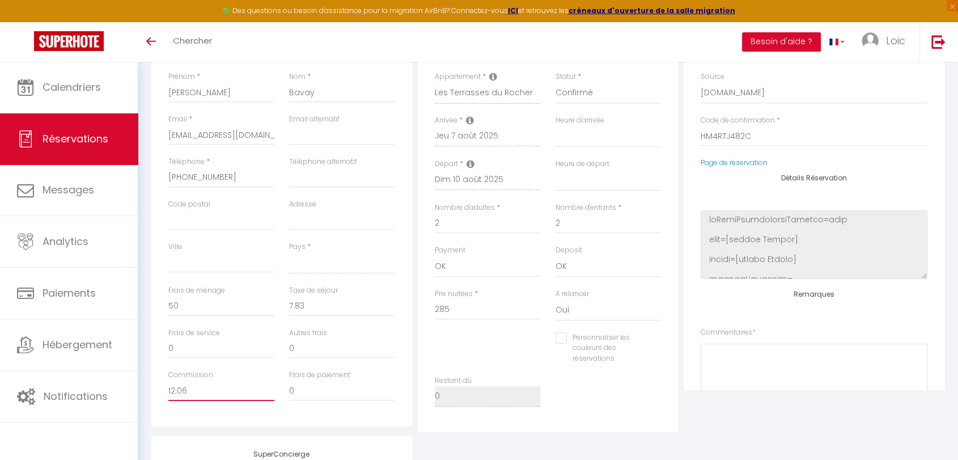
select select
checkbox input "false"
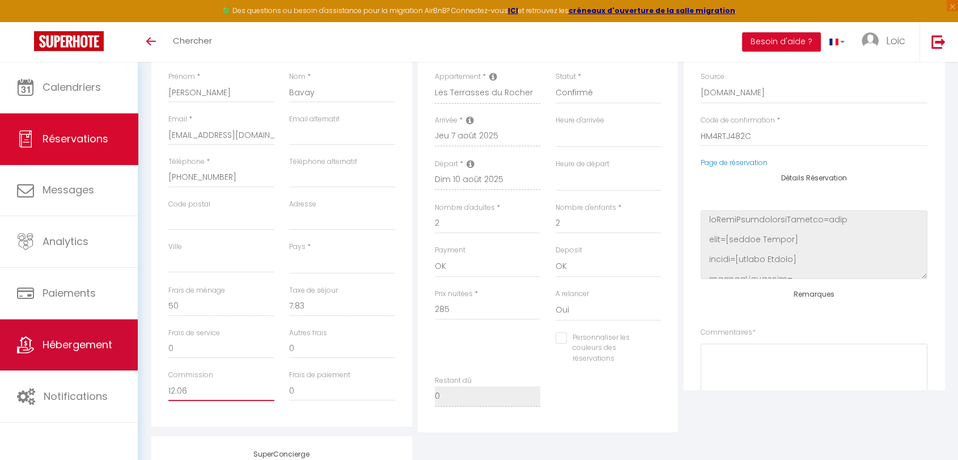
type input "12.06"
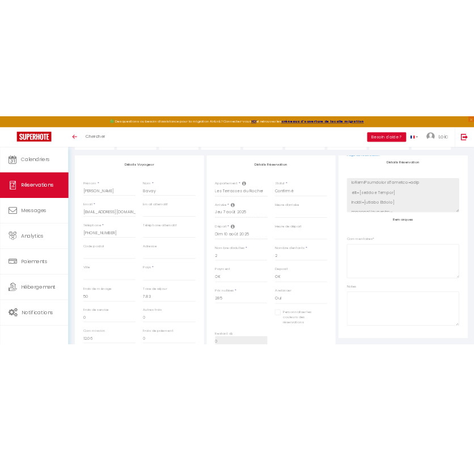
scroll to position [0, 0]
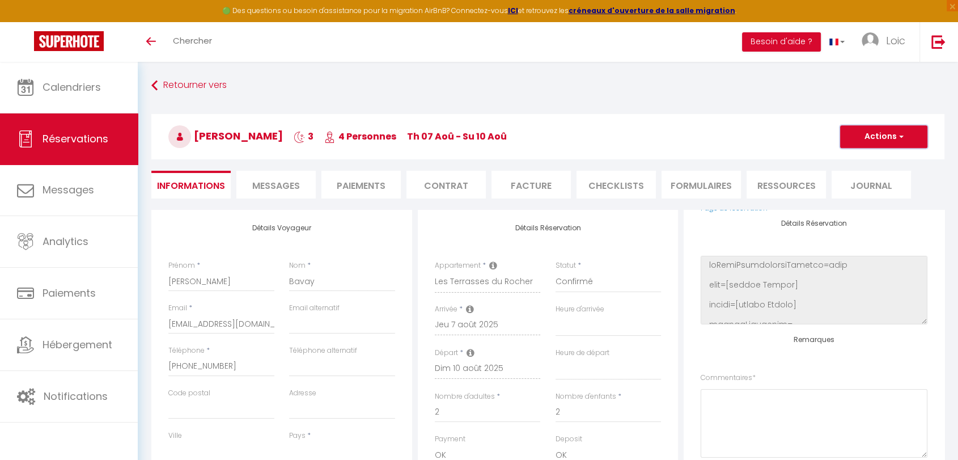
click at [855, 128] on button "Actions" at bounding box center [883, 136] width 87 height 23
click at [845, 160] on link "Enregistrer" at bounding box center [873, 161] width 90 height 15
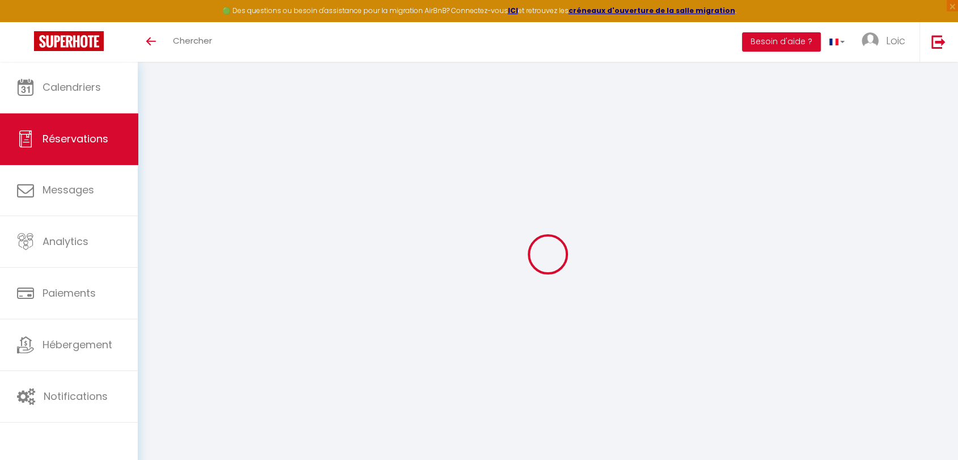
select select "not_cancelled"
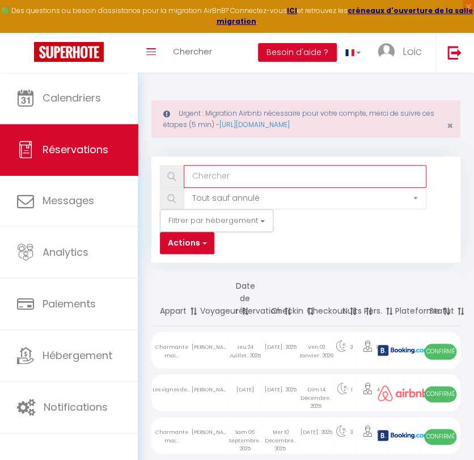
click at [219, 179] on input "text" at bounding box center [305, 176] width 243 height 23
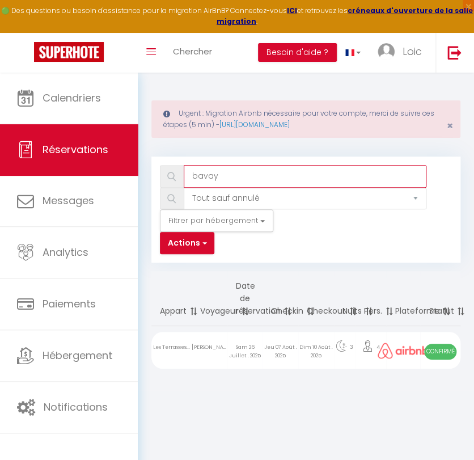
type input "bavay"
click at [236, 202] on select "Tous les statuts Annulé Confirmé Non Confirmé Tout sauf annulé No Show Request" at bounding box center [305, 199] width 243 height 22
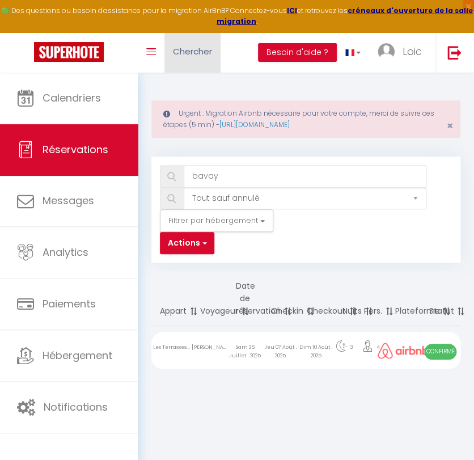
click at [195, 53] on span "Chercher" at bounding box center [192, 51] width 39 height 12
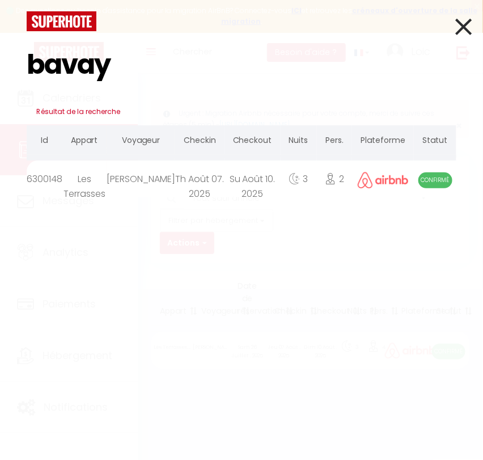
type input "bavay"
click at [212, 184] on div "Th Août 07. 2025" at bounding box center [199, 178] width 49 height 37
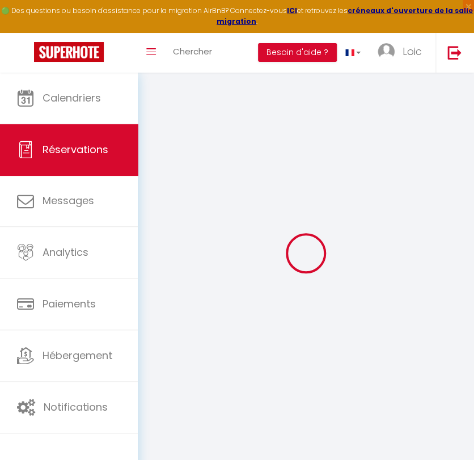
scroll to position [73, 0]
select select
checkbox input "false"
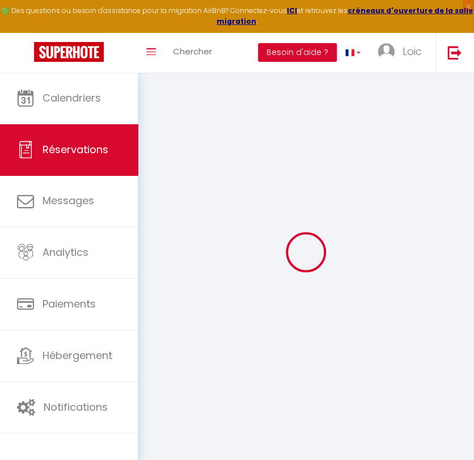
select select
checkbox input "false"
select select
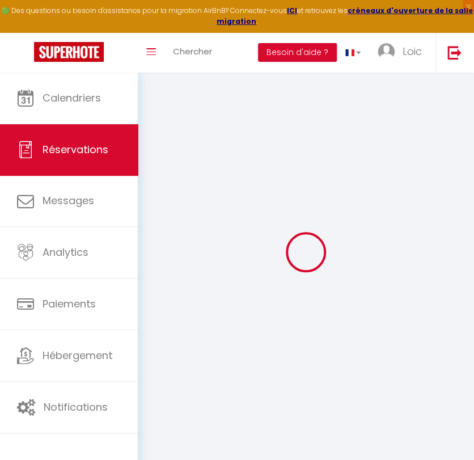
type input "50"
type input "7.83"
select select
checkbox input "false"
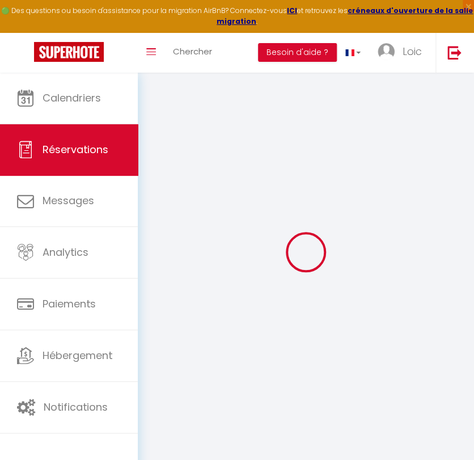
select select
checkbox input "false"
select select
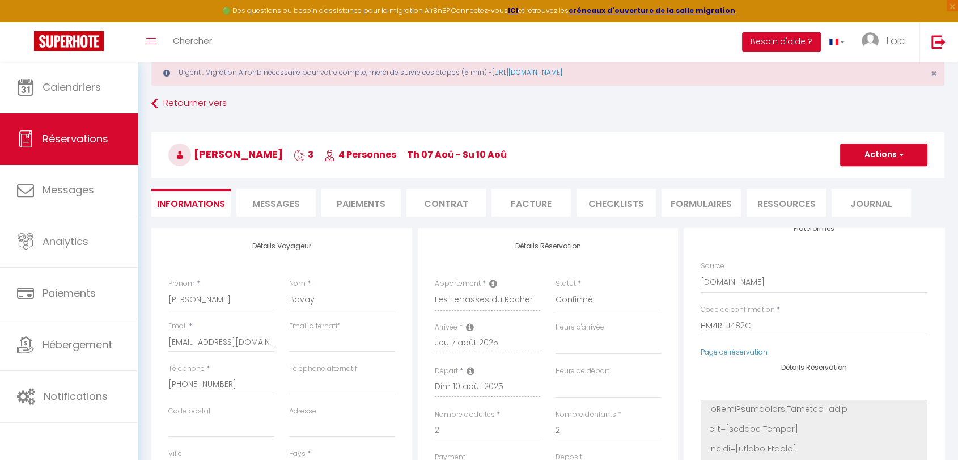
scroll to position [0, 0]
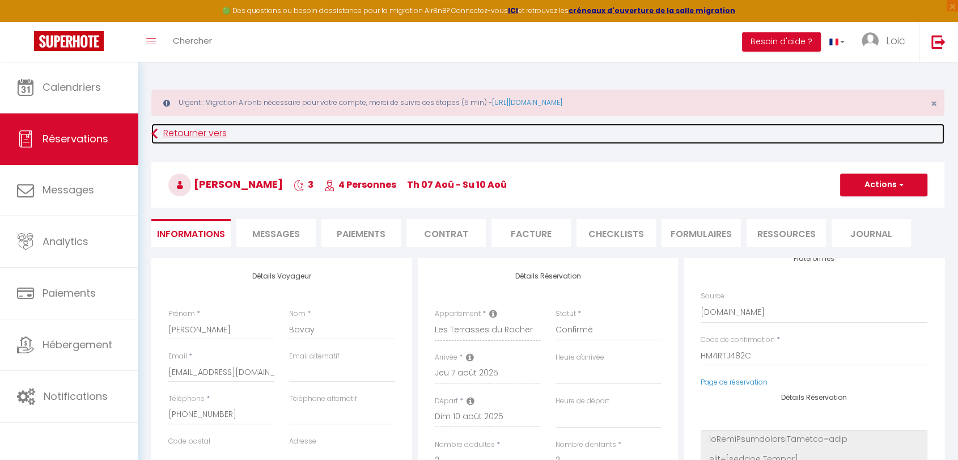
click at [167, 136] on link "Retourner vers" at bounding box center [547, 134] width 793 height 20
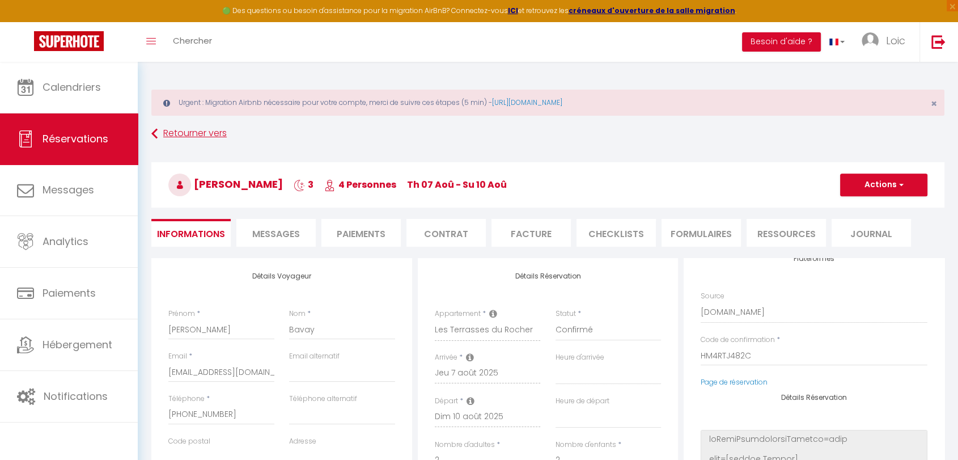
select select "not_cancelled"
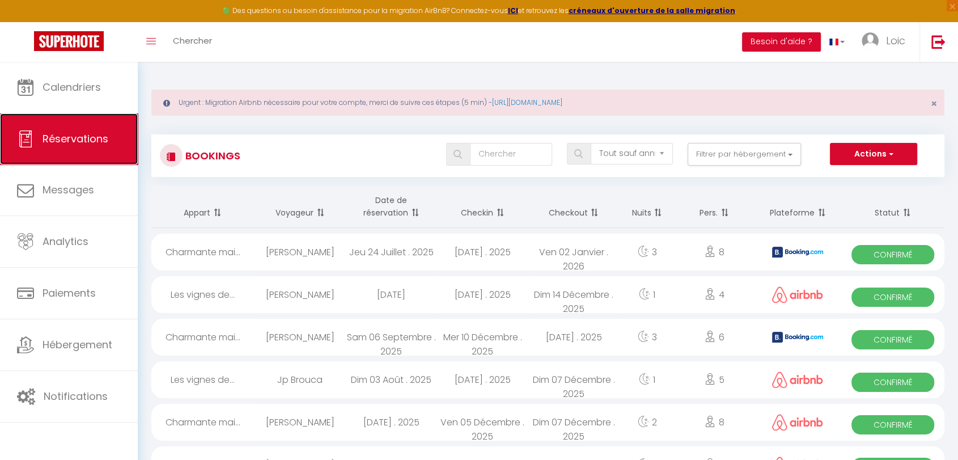
click at [84, 127] on link "Réservations" at bounding box center [69, 138] width 138 height 51
click at [895, 155] on button "Actions" at bounding box center [873, 154] width 87 height 23
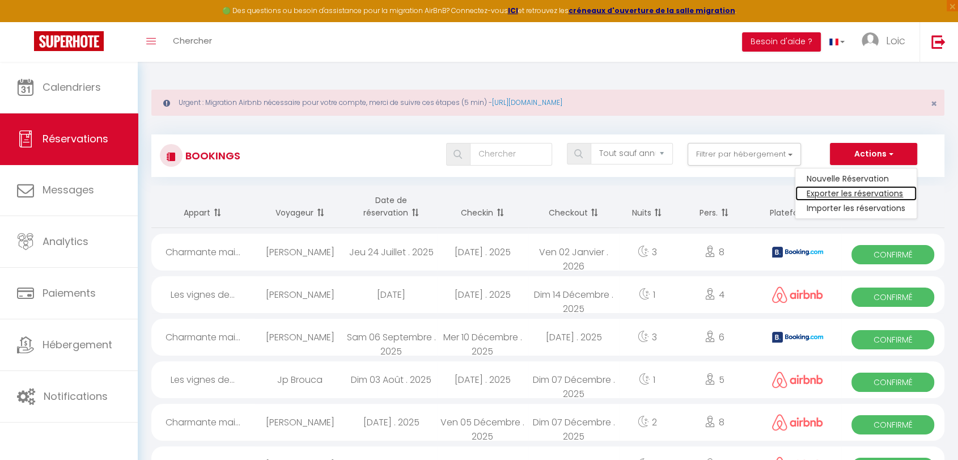
click at [885, 188] on link "Exporter les réservations" at bounding box center [856, 193] width 121 height 15
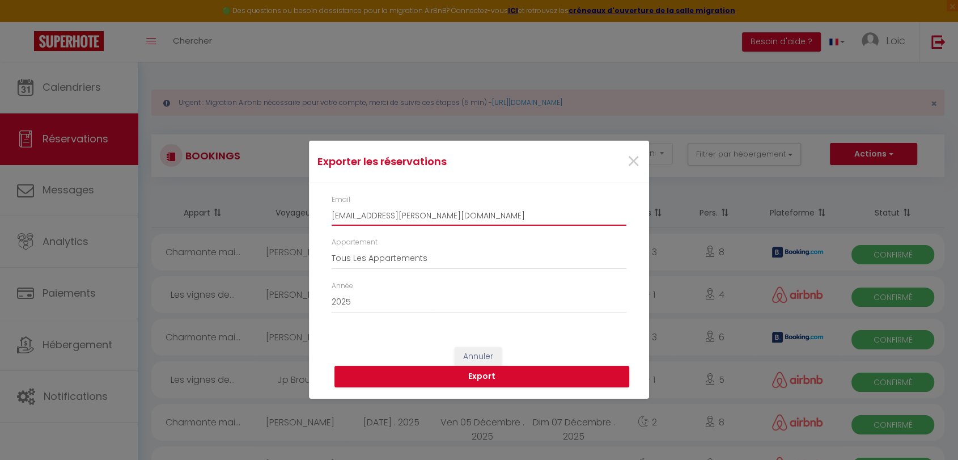
click at [452, 215] on input "[EMAIL_ADDRESS][PERSON_NAME][DOMAIN_NAME]" at bounding box center [479, 215] width 295 height 20
type input "cdf.liskiewicz.jordan@gmail.com"
click at [508, 373] on button "Export" at bounding box center [482, 377] width 295 height 22
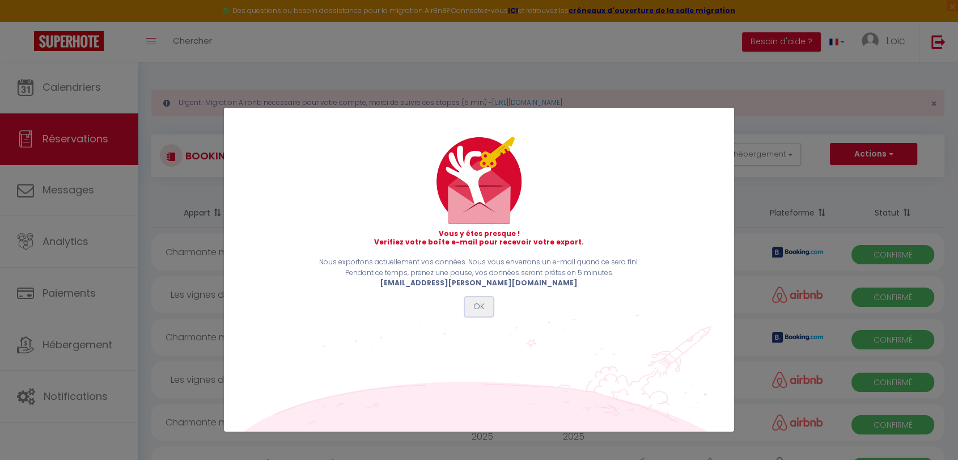
click at [477, 307] on button "OK" at bounding box center [479, 306] width 28 height 19
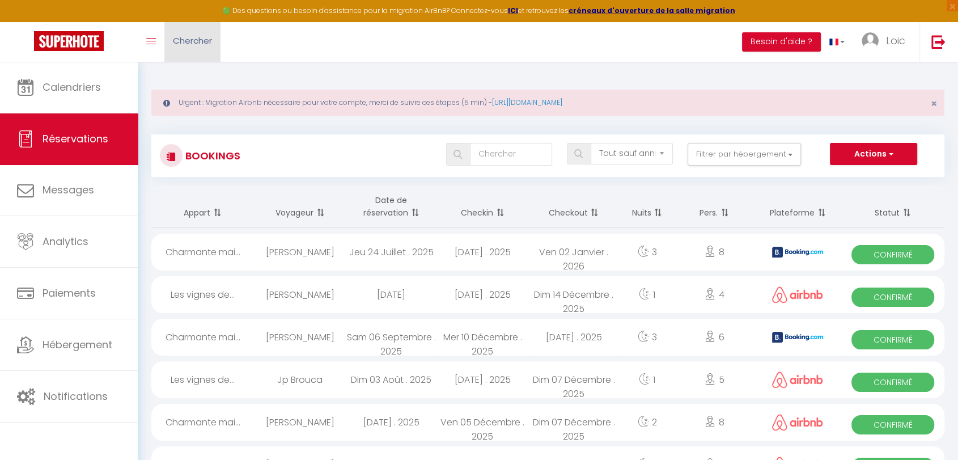
click at [196, 36] on span "Chercher" at bounding box center [192, 41] width 39 height 12
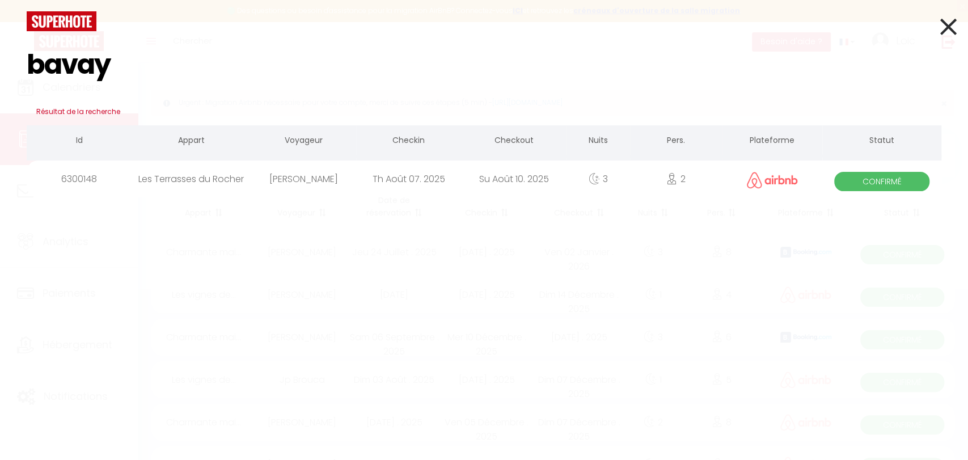
type input "bavay"
click at [237, 181] on div "Les Terrasses du Rocher" at bounding box center [191, 178] width 119 height 37
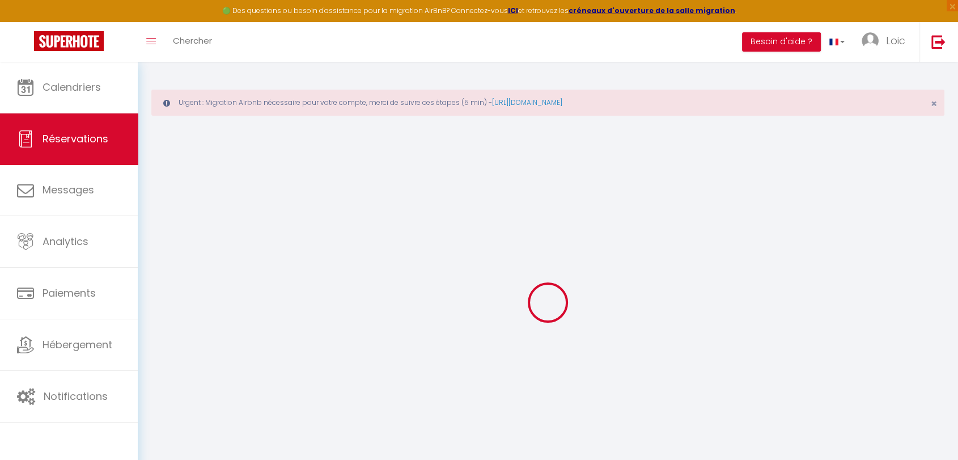
type input "[PERSON_NAME]"
type input "Bavay"
type input "[EMAIL_ADDRESS][DOMAIN_NAME]"
type input "[PHONE_NUMBER]"
select select
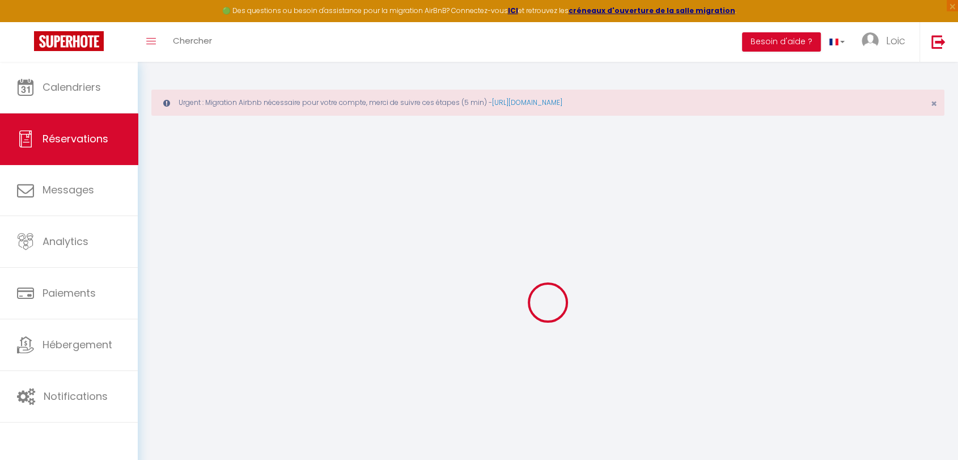
type input "12.06"
select select "68716"
select select "1"
select select
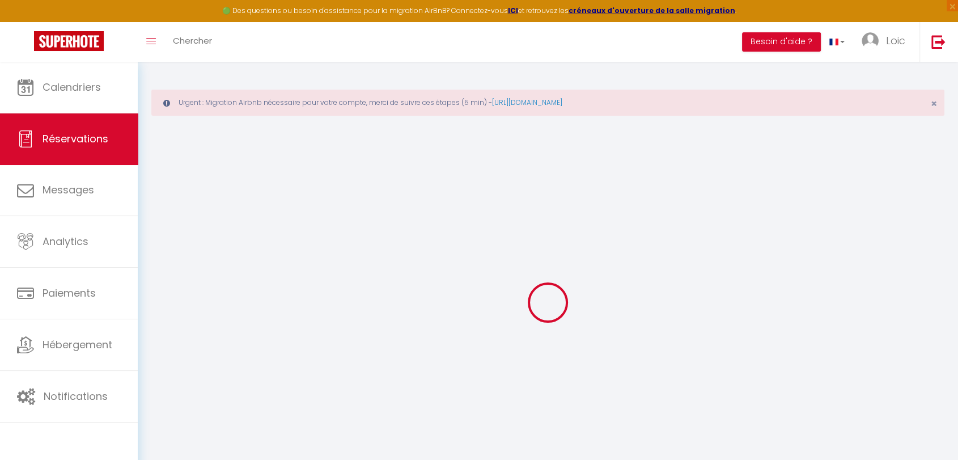
type input "2"
select select "12"
select select
type input "285"
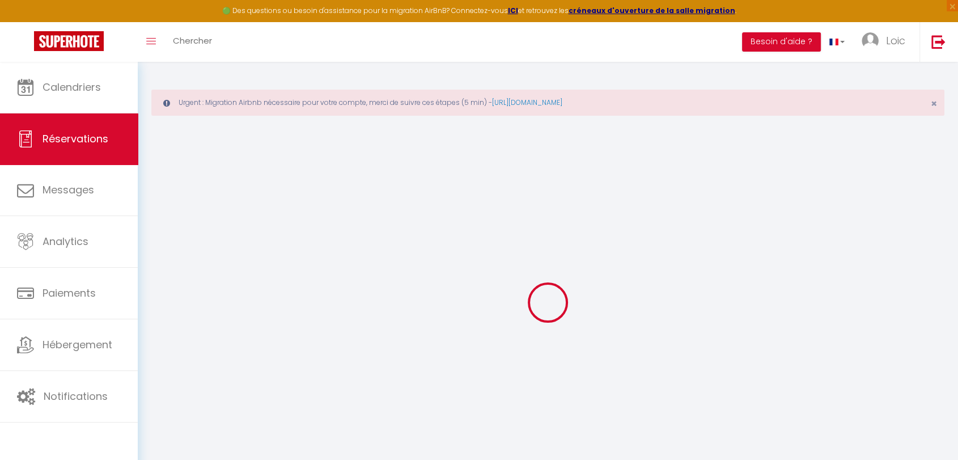
checkbox input "false"
type input "342.83"
select select "1"
type input "0"
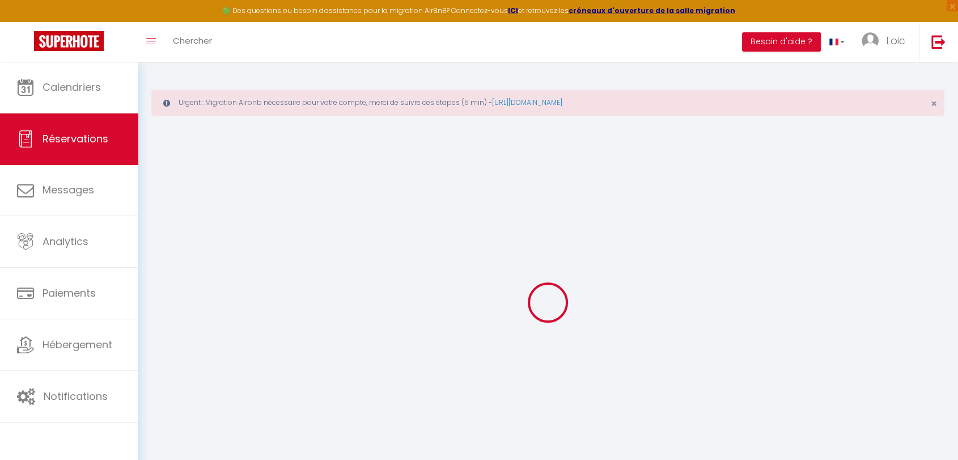
type input "0"
select select
select select "15"
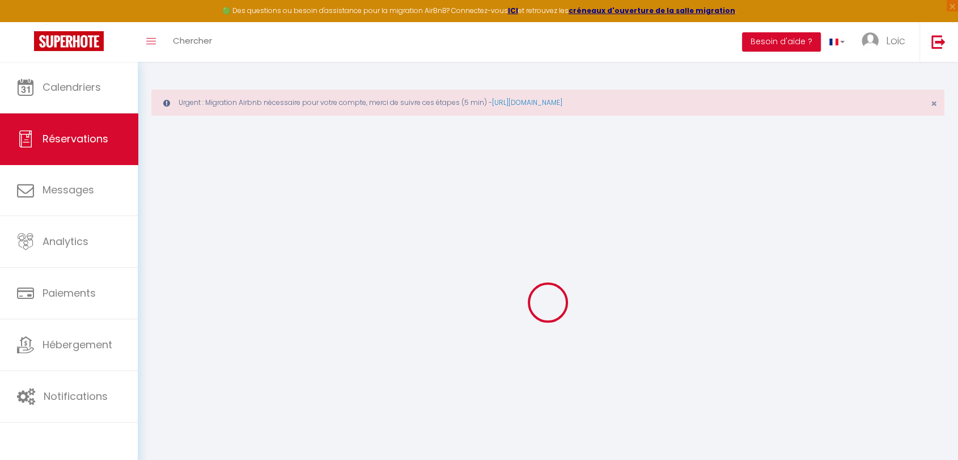
checkbox input "false"
select select
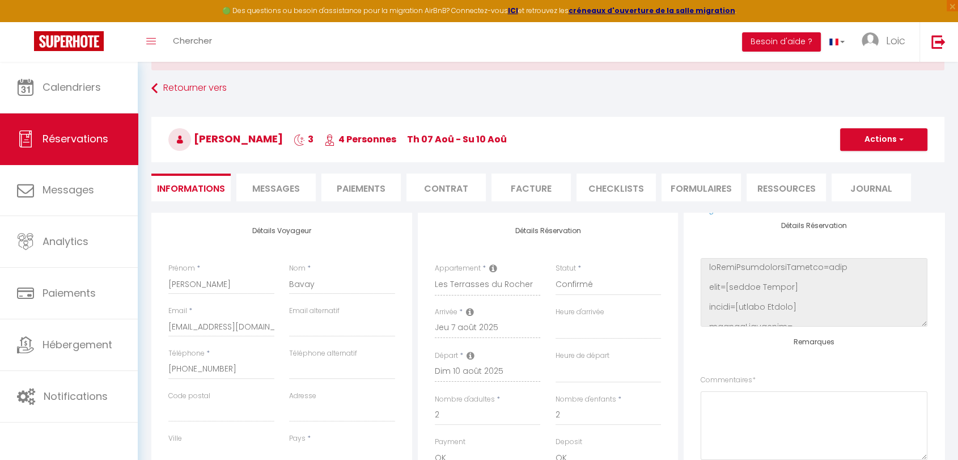
scroll to position [1, 0]
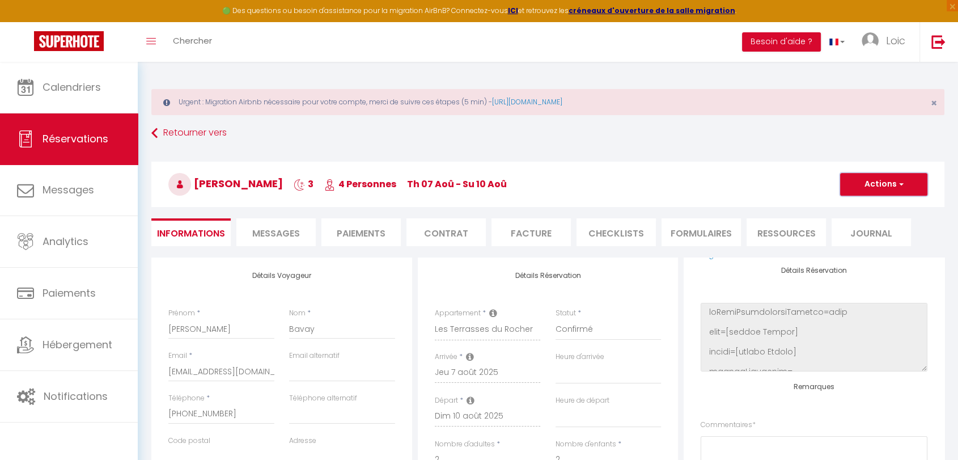
click at [898, 180] on span "button" at bounding box center [900, 184] width 7 height 10
click at [382, 225] on li "Paiements" at bounding box center [361, 232] width 79 height 28
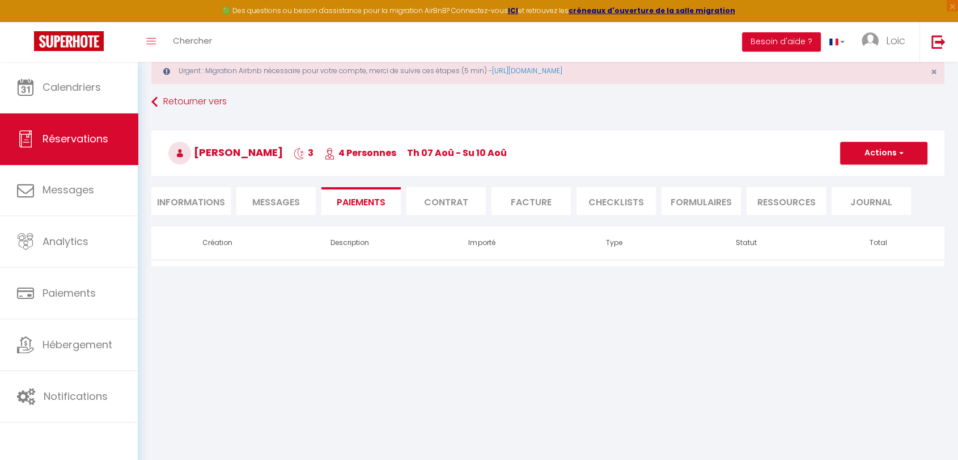
scroll to position [62, 0]
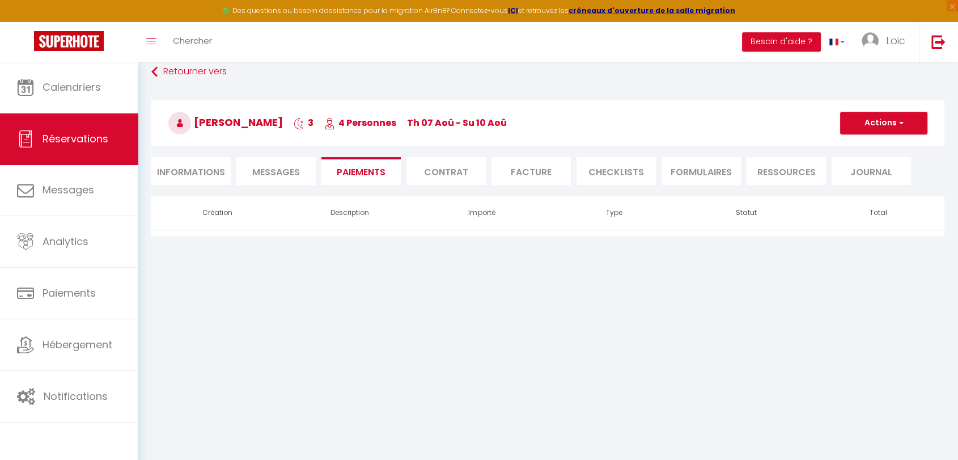
click at [253, 246] on div "Urgent : Migration Airbnb nécessaire pour votre compte, merci de suivre ces éta…" at bounding box center [548, 125] width 821 height 250
click at [185, 155] on div "Retourner vers Cyril Bavay 3 4 Personnes Th 07 Aoû - Su 10 Aoû Actions Enregist…" at bounding box center [548, 129] width 808 height 134
click at [186, 162] on li "Informations" at bounding box center [190, 171] width 79 height 28
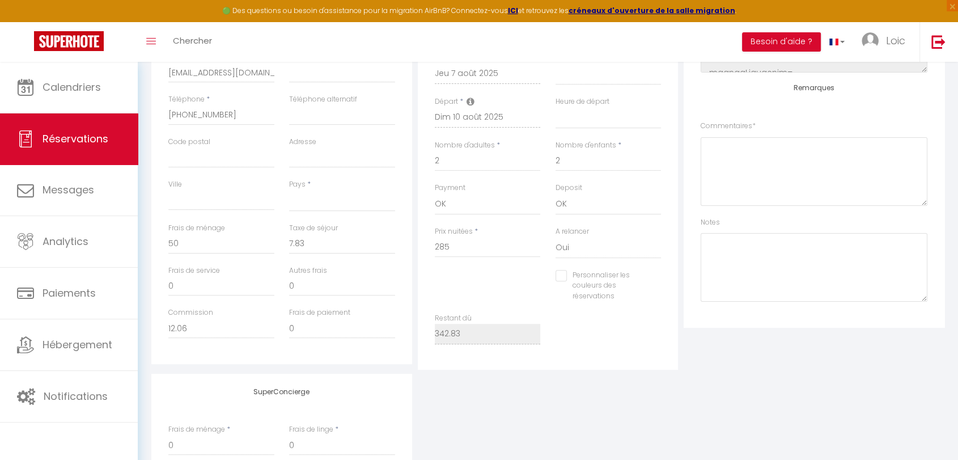
scroll to position [314, 0]
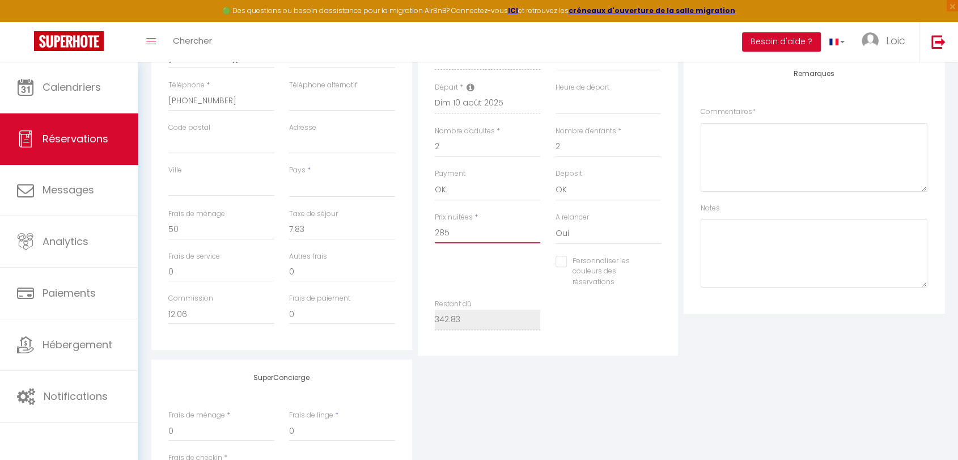
click at [461, 234] on input "285" at bounding box center [488, 233] width 106 height 20
click at [610, 223] on select "Oui Non" at bounding box center [609, 234] width 106 height 22
click at [556, 223] on select "Oui Non" at bounding box center [609, 234] width 106 height 22
click at [572, 186] on select "OK KO" at bounding box center [609, 190] width 106 height 22
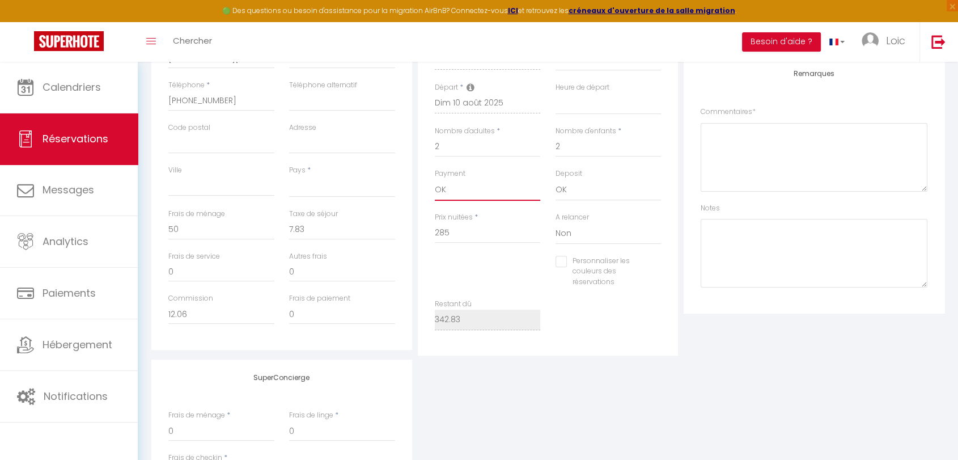
click at [477, 197] on select "OK KO" at bounding box center [488, 190] width 106 height 22
click at [476, 197] on select "OK KO" at bounding box center [488, 190] width 106 height 22
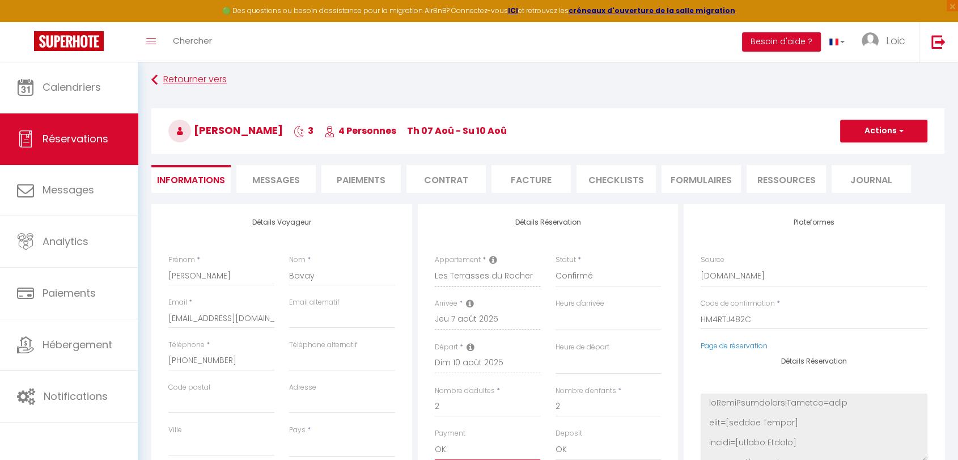
scroll to position [0, 0]
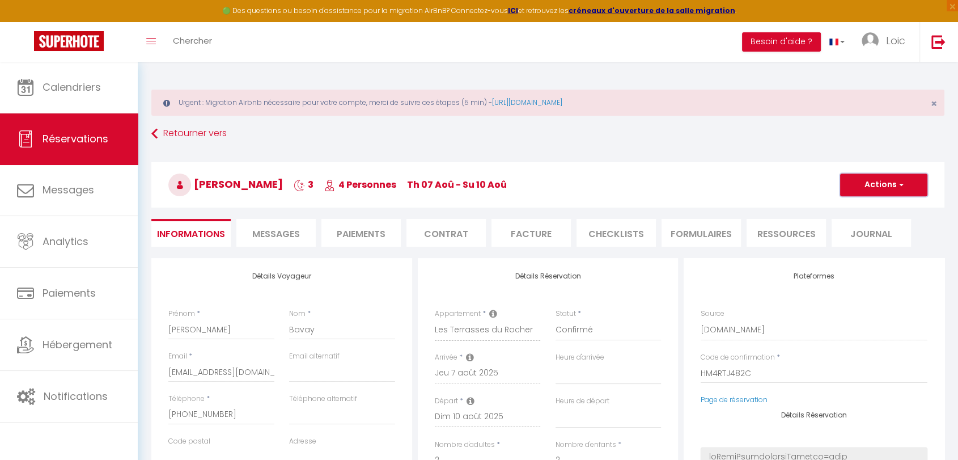
click at [905, 187] on button "Actions" at bounding box center [883, 185] width 87 height 23
click at [869, 209] on link "Enregistrer" at bounding box center [873, 209] width 90 height 15
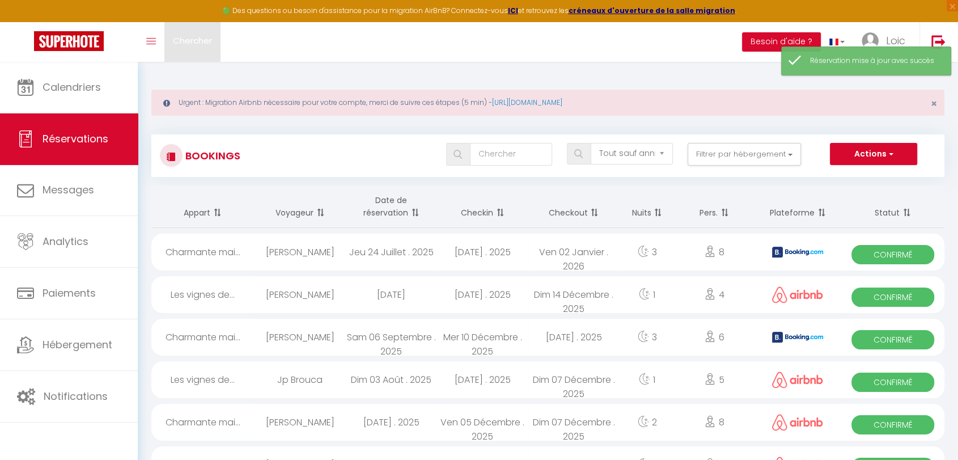
click at [175, 51] on link "Chercher" at bounding box center [192, 42] width 56 height 40
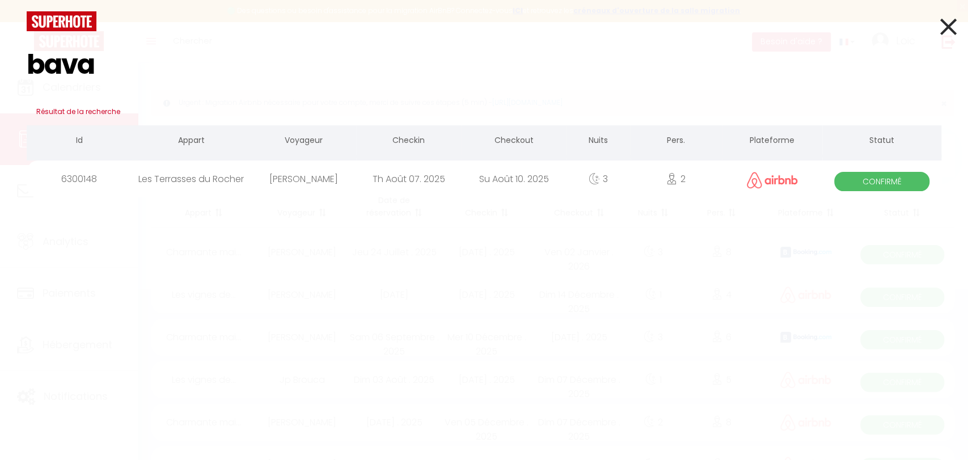
click at [233, 178] on div "Les Terrasses du Rocher" at bounding box center [191, 178] width 119 height 37
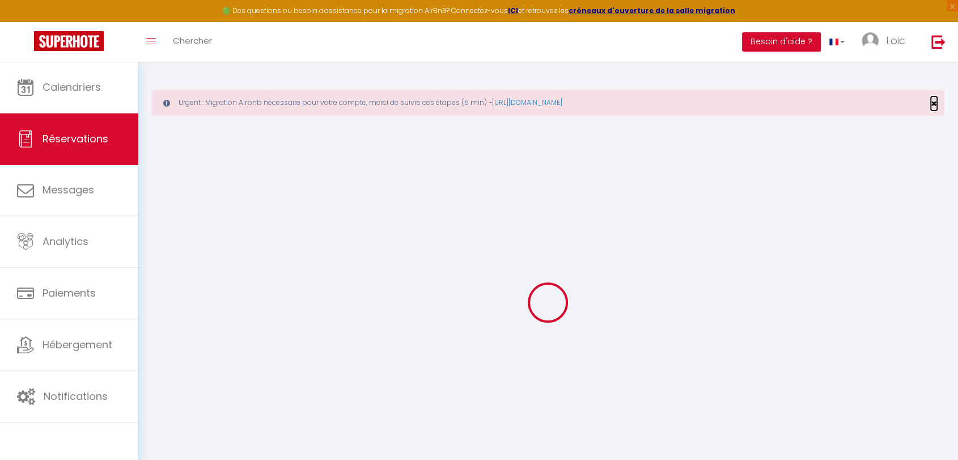
click at [935, 104] on span "×" at bounding box center [934, 103] width 6 height 14
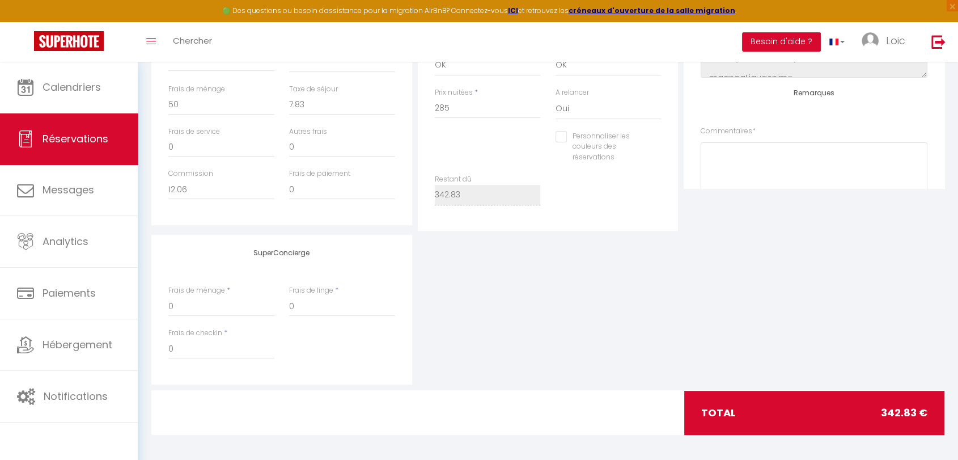
scroll to position [394, 0]
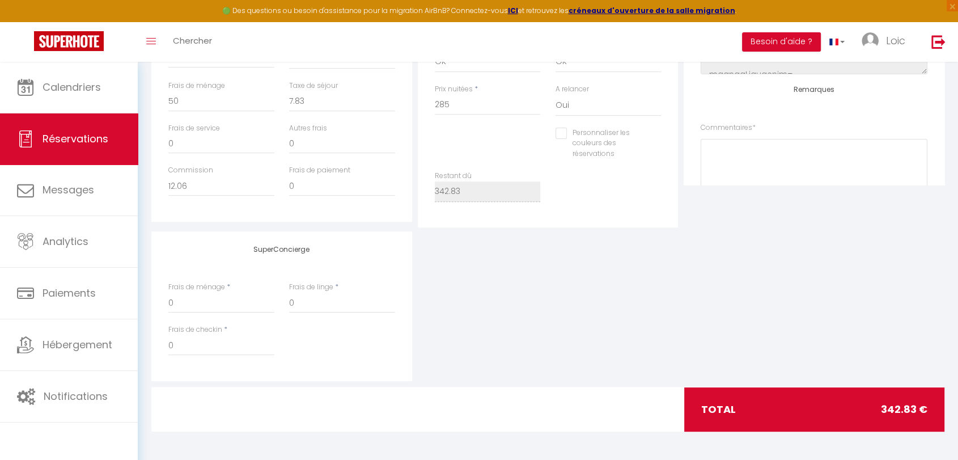
click at [798, 396] on div "total 342.83 €" at bounding box center [814, 409] width 260 height 44
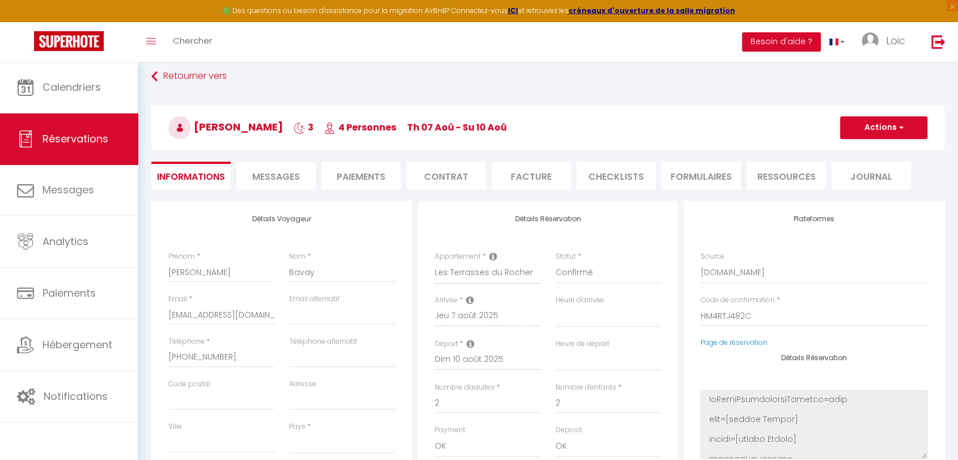
scroll to position [0, 0]
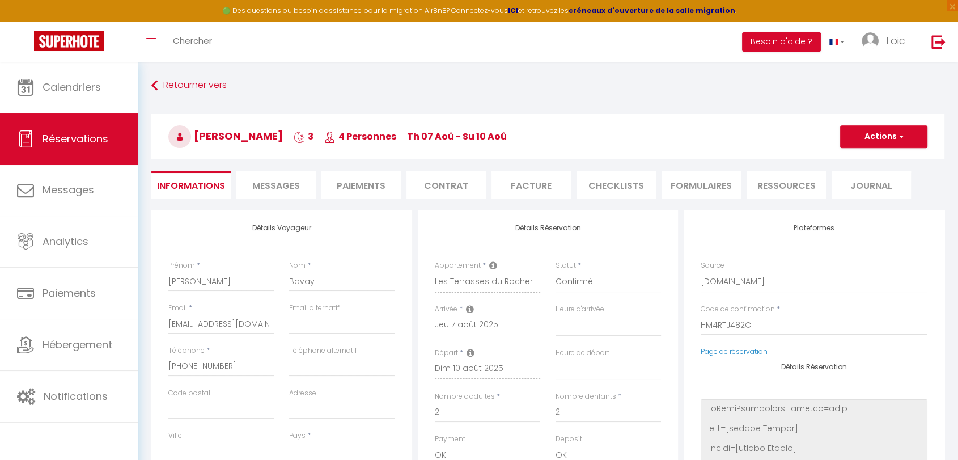
click at [359, 181] on li "Paiements" at bounding box center [361, 185] width 79 height 28
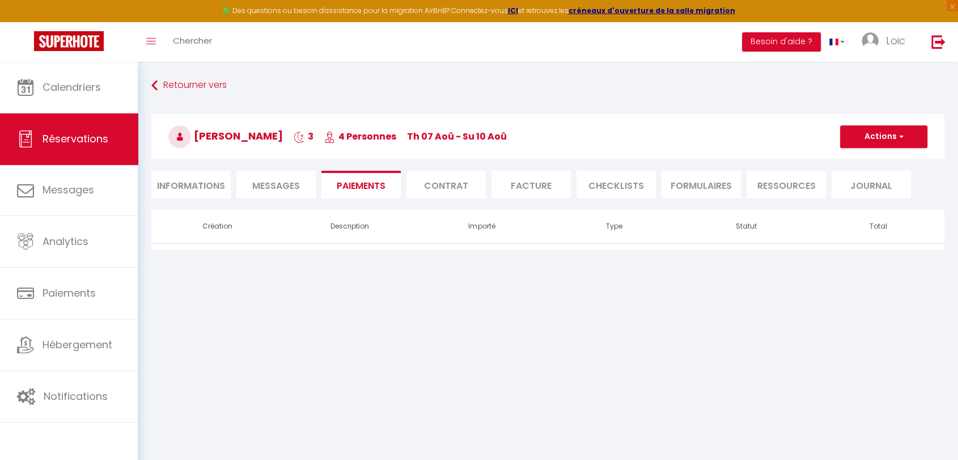
click at [213, 195] on li "Informations" at bounding box center [190, 185] width 79 height 28
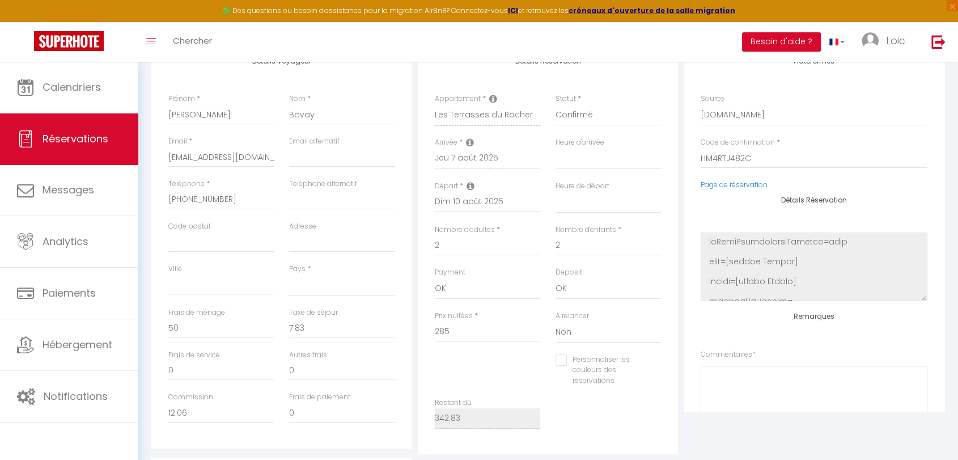
scroll to position [189, 0]
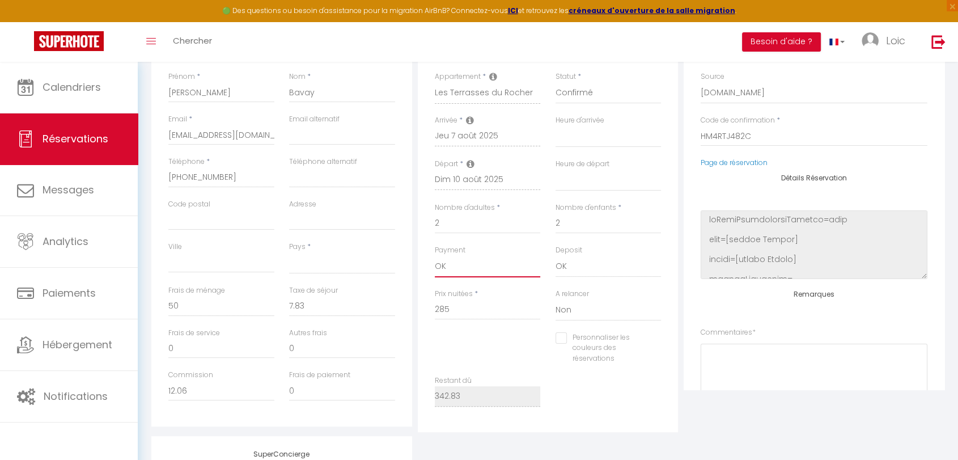
click at [487, 268] on select "OK KO" at bounding box center [488, 267] width 106 height 22
click at [435, 256] on select "OK KO" at bounding box center [488, 267] width 106 height 22
click at [579, 261] on select "OK KO" at bounding box center [609, 267] width 106 height 22
click at [556, 256] on select "OK KO" at bounding box center [609, 267] width 106 height 22
click at [573, 263] on select "OK KO" at bounding box center [609, 267] width 106 height 22
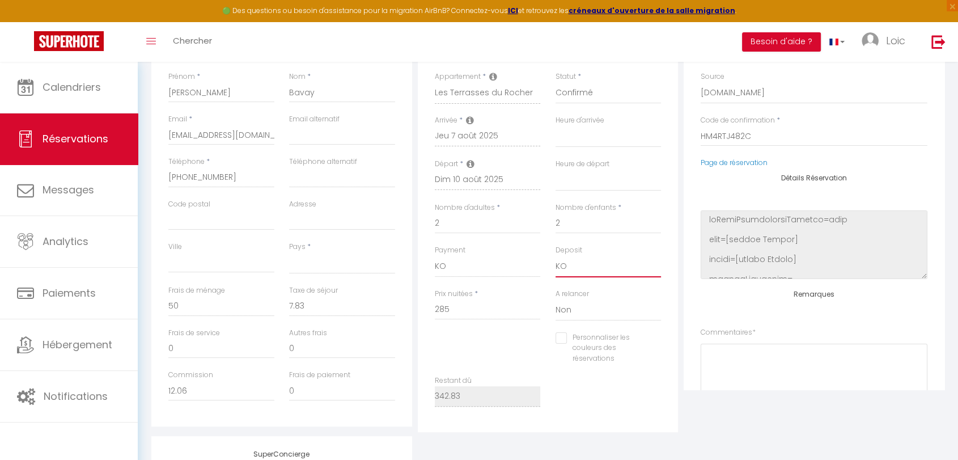
click at [556, 256] on select "OK KO" at bounding box center [609, 267] width 106 height 22
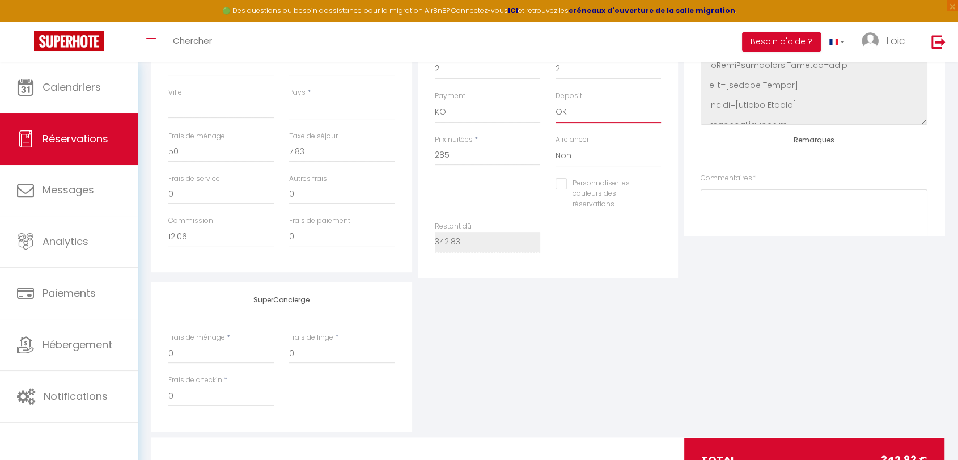
scroll to position [315, 0]
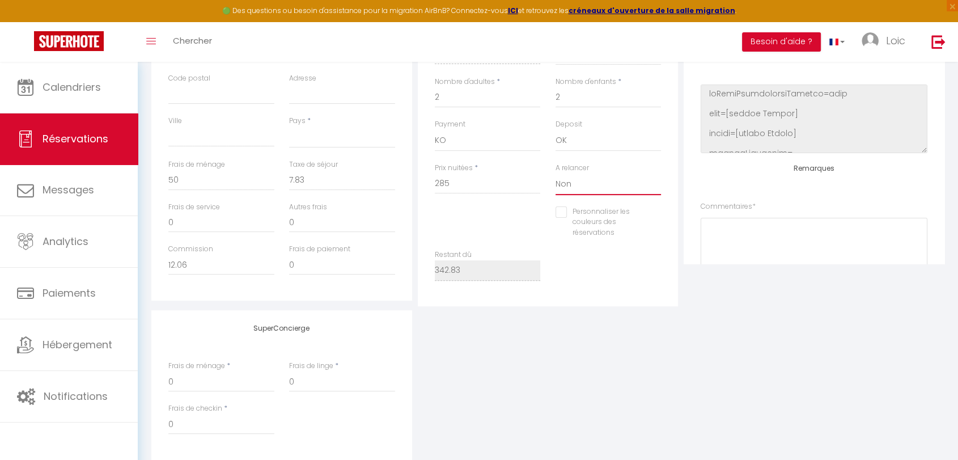
click at [578, 188] on select "Oui Non" at bounding box center [609, 185] width 106 height 22
click at [485, 193] on div "Prix nuitées * 285" at bounding box center [488, 185] width 121 height 44
click at [620, 179] on select "Oui Non" at bounding box center [609, 185] width 106 height 22
click at [600, 279] on div "Restant dû 342.83" at bounding box center [549, 271] width 242 height 43
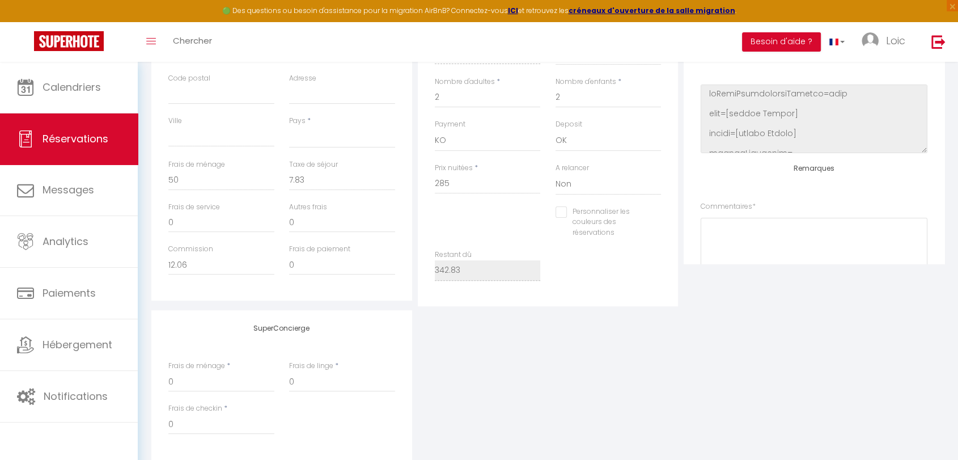
click at [564, 212] on input "Personnaliser les couleurs des réservations" at bounding box center [602, 211] width 92 height 11
click at [564, 212] on input "Personnaliser les couleurs des réservations" at bounding box center [597, 211] width 83 height 11
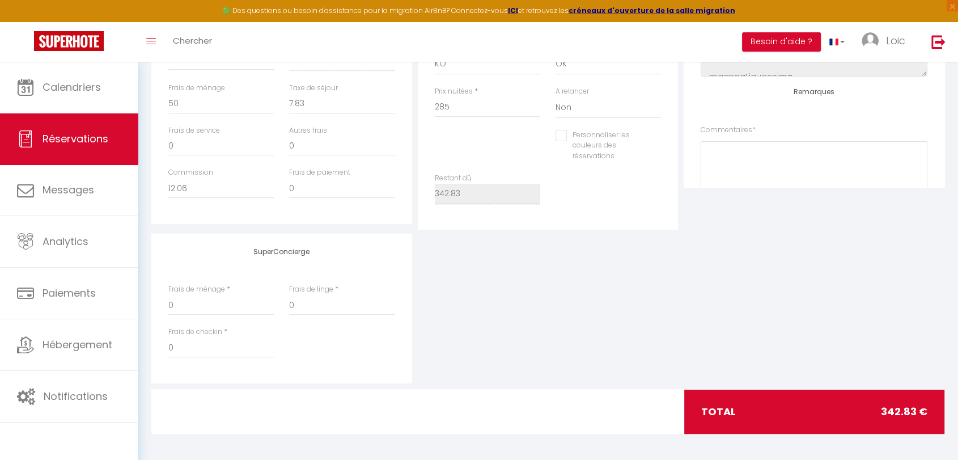
scroll to position [394, 0]
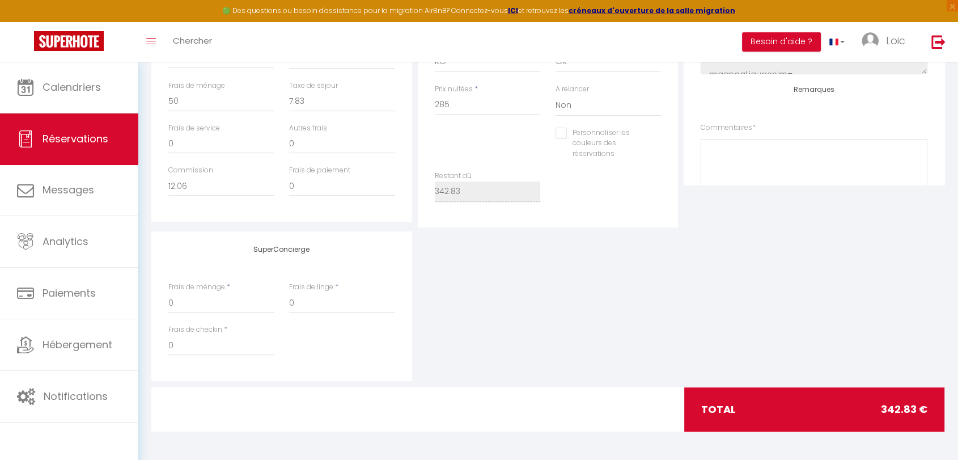
click at [480, 273] on div "SuperConcierge Frais de ménage * 0 Frais de linge * 0 Frais de checkin * 0" at bounding box center [548, 306] width 799 height 150
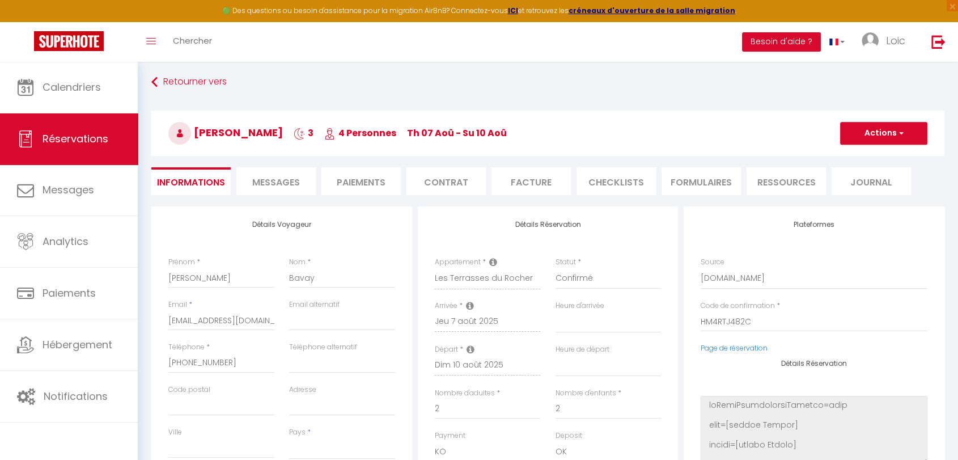
scroll to position [0, 0]
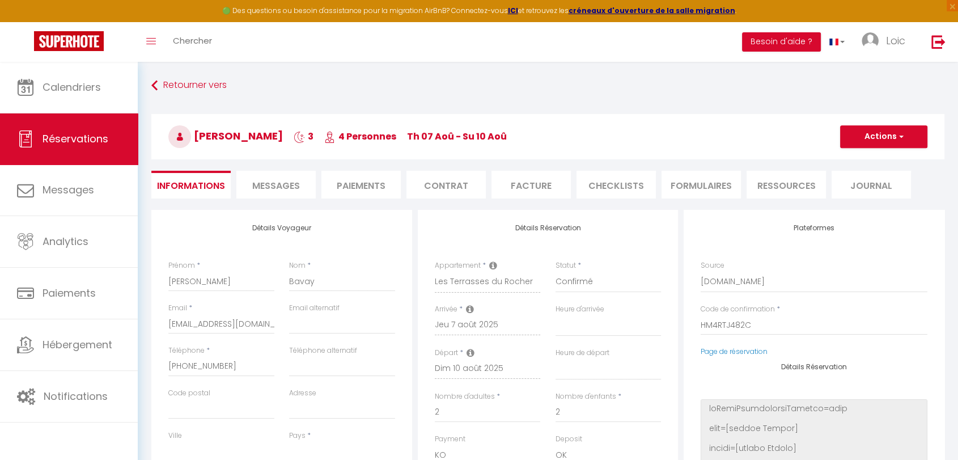
click at [524, 194] on li "Facture" at bounding box center [531, 185] width 79 height 28
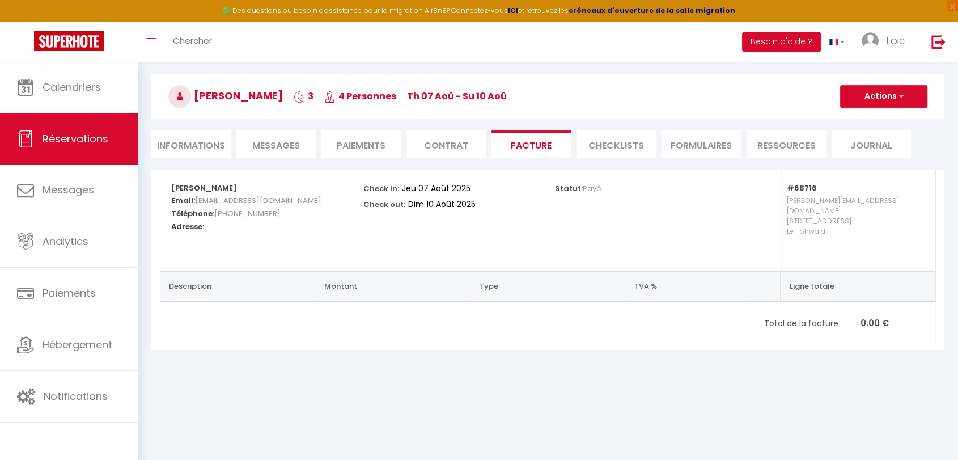
scroll to position [62, 0]
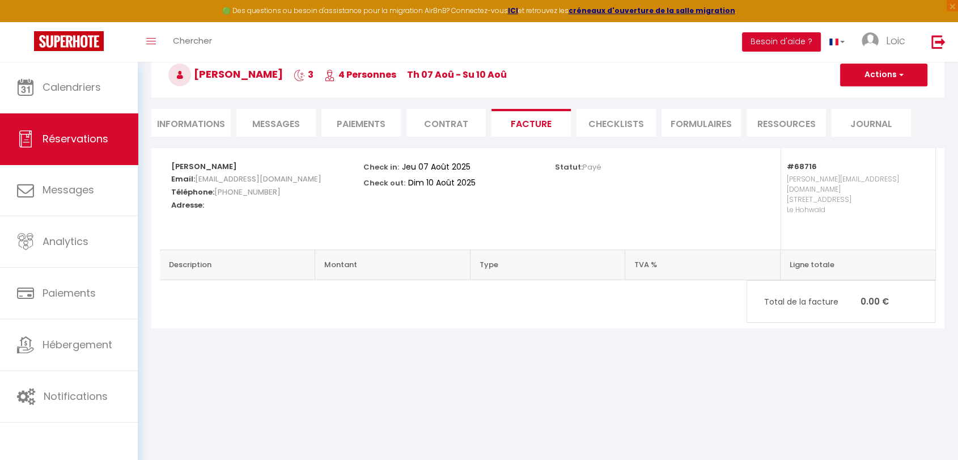
click at [431, 110] on li "Contrat" at bounding box center [446, 123] width 79 height 28
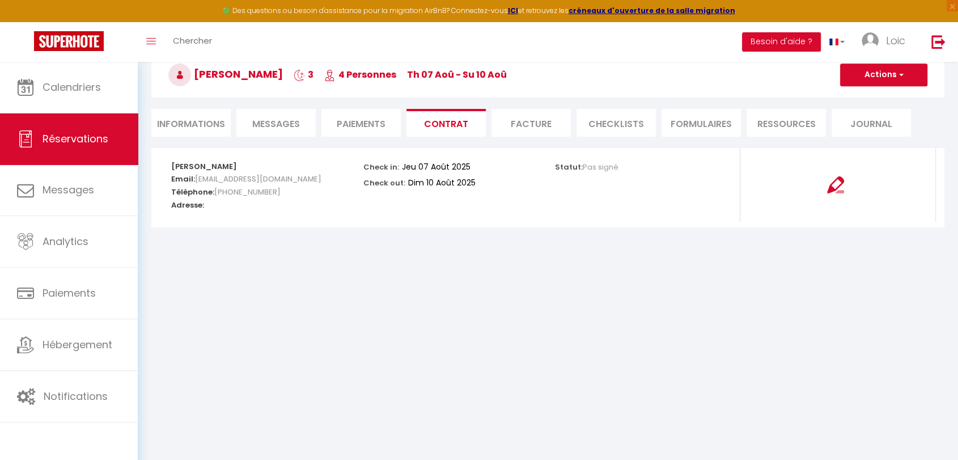
click at [687, 125] on li "FORMULAIRES" at bounding box center [701, 123] width 79 height 28
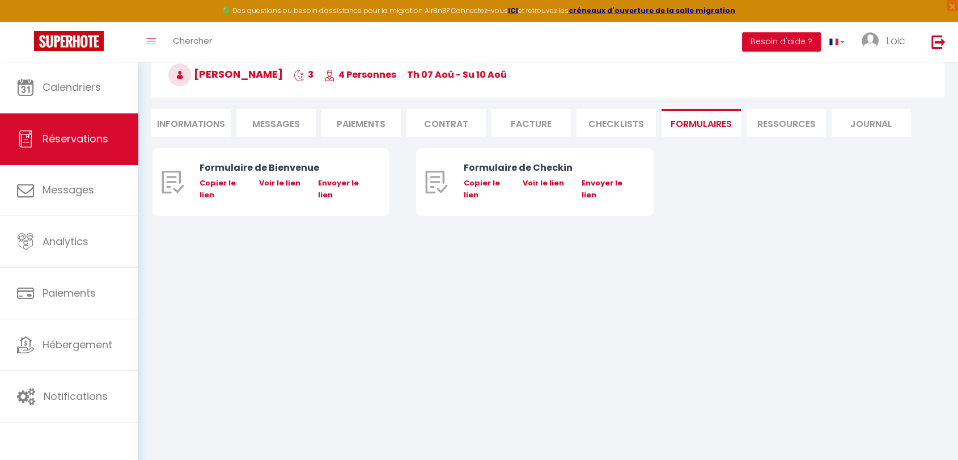
click at [754, 122] on li "Ressources" at bounding box center [786, 123] width 79 height 28
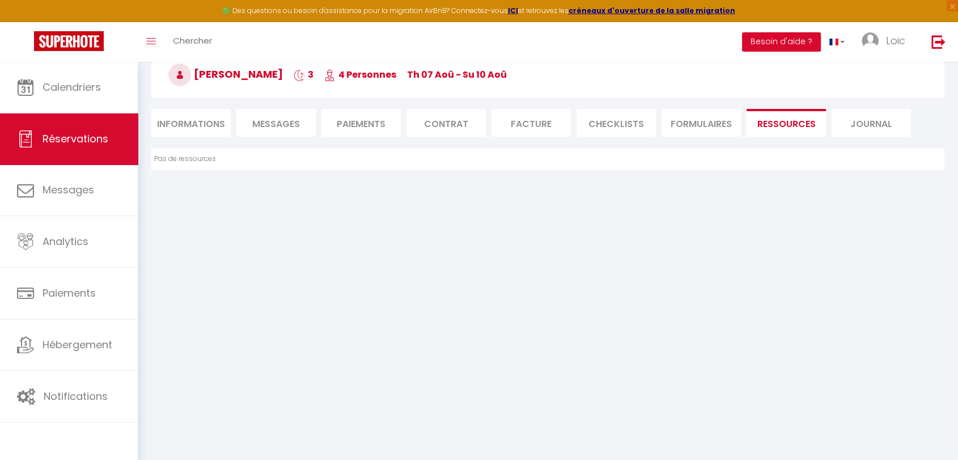
click at [602, 134] on li "CHECKLISTS" at bounding box center [616, 123] width 79 height 28
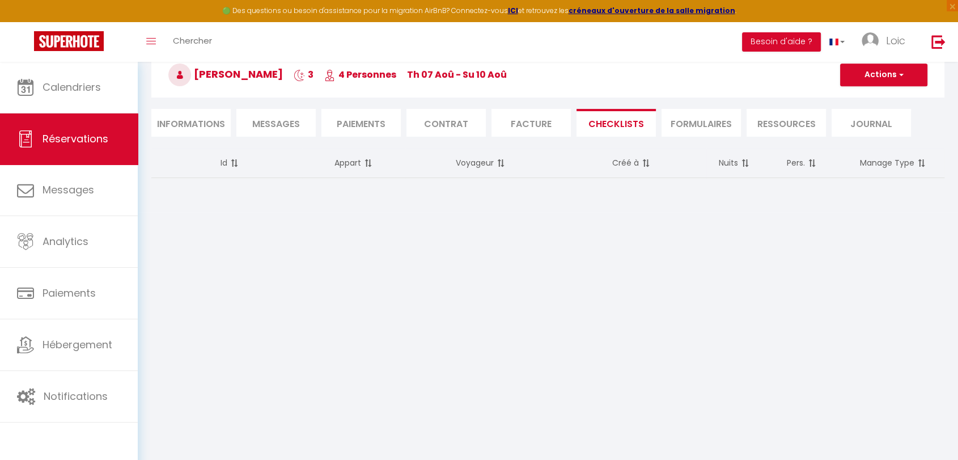
click at [505, 128] on li "Facture" at bounding box center [531, 123] width 79 height 28
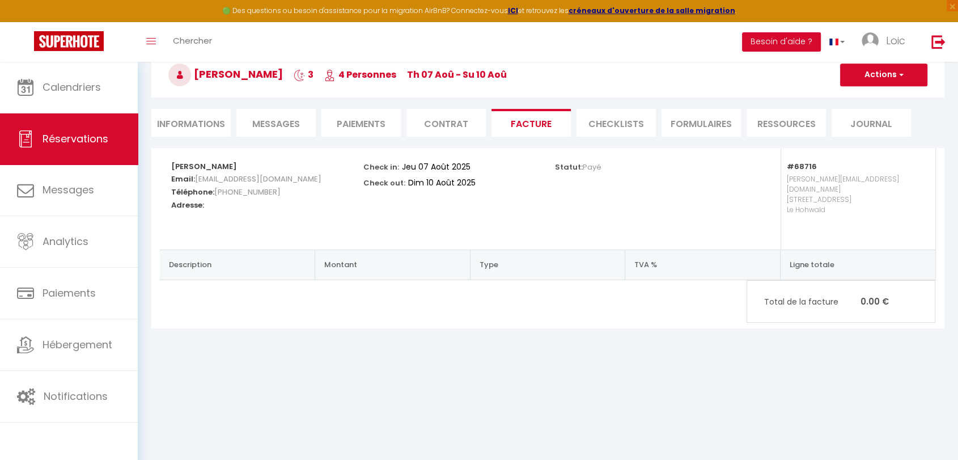
click at [793, 111] on li "Ressources" at bounding box center [786, 123] width 79 height 28
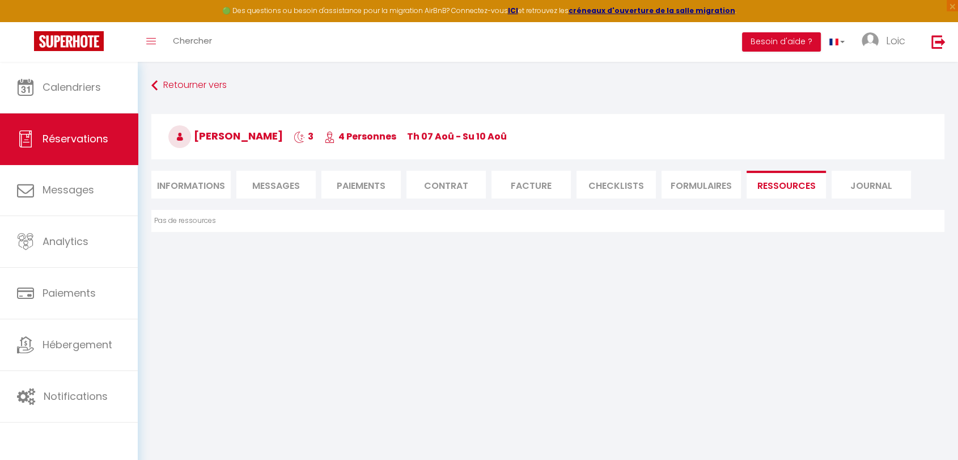
drag, startPoint x: 203, startPoint y: 189, endPoint x: 223, endPoint y: 181, distance: 21.2
click at [204, 187] on li "Informations" at bounding box center [190, 185] width 79 height 28
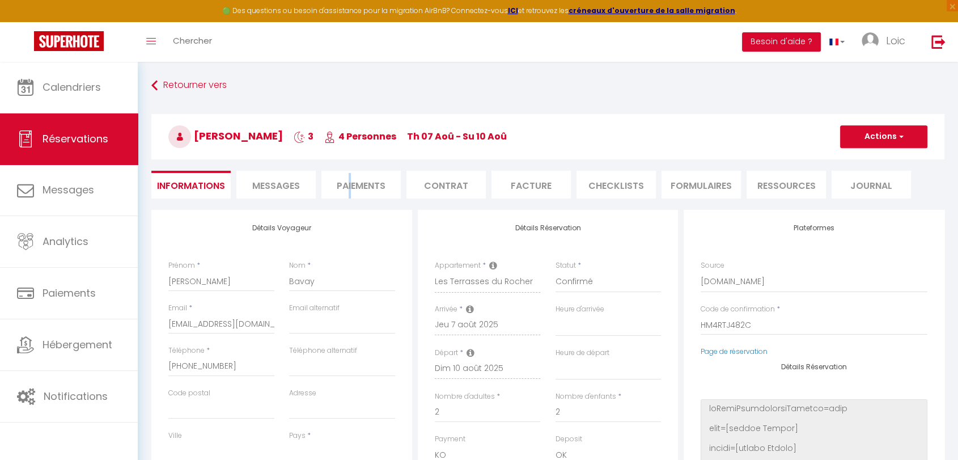
drag, startPoint x: 351, startPoint y: 178, endPoint x: 358, endPoint y: 178, distance: 7.4
click at [354, 178] on li "Paiements" at bounding box center [361, 185] width 79 height 28
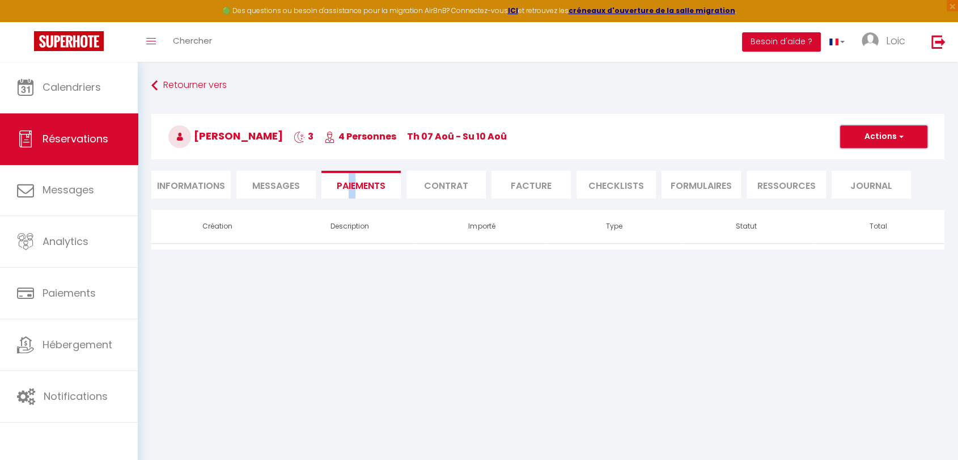
click at [886, 137] on button "Actions" at bounding box center [883, 136] width 87 height 23
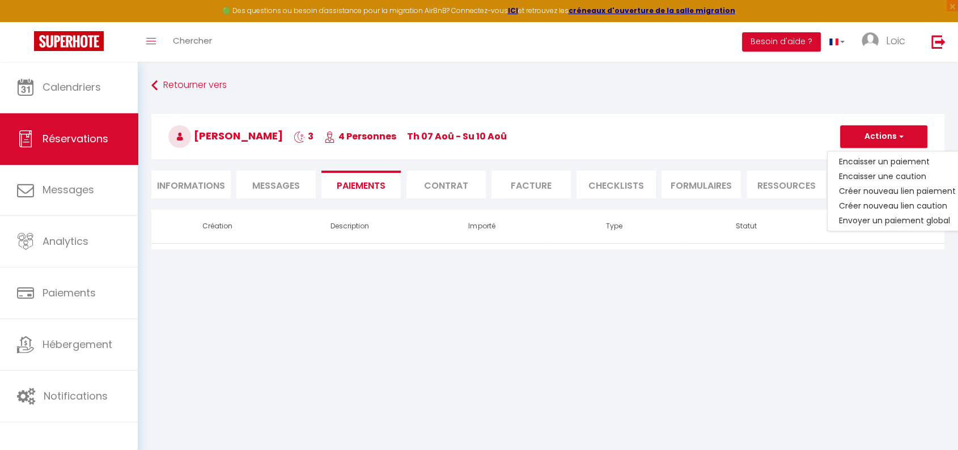
click at [200, 173] on li "Informations" at bounding box center [190, 185] width 79 height 28
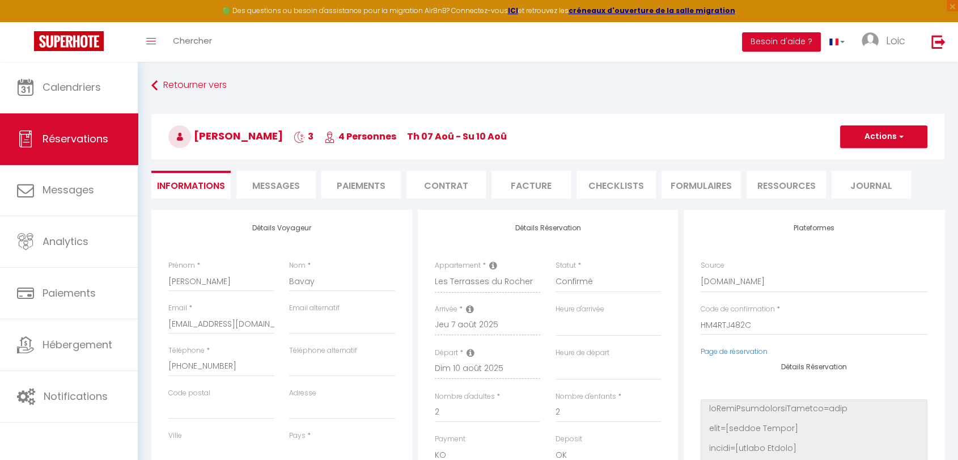
click at [290, 175] on li "Messages" at bounding box center [275, 185] width 79 height 28
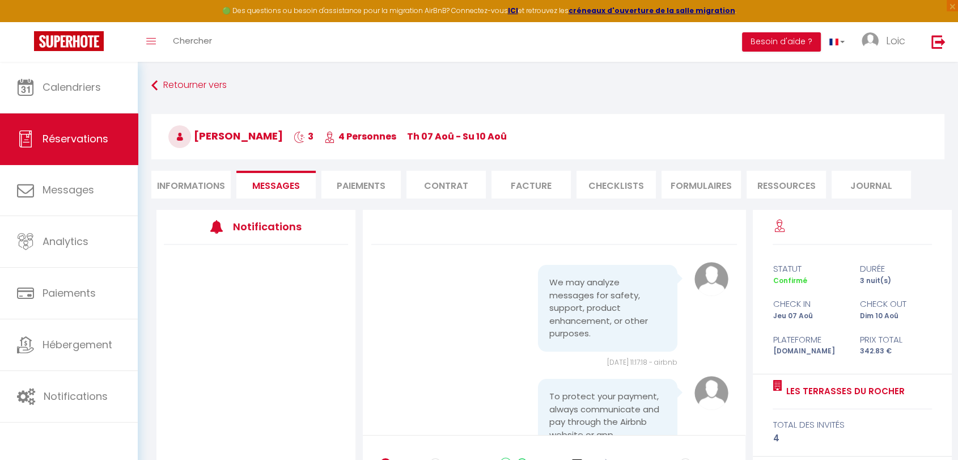
click at [168, 195] on li "Informations" at bounding box center [190, 185] width 79 height 28
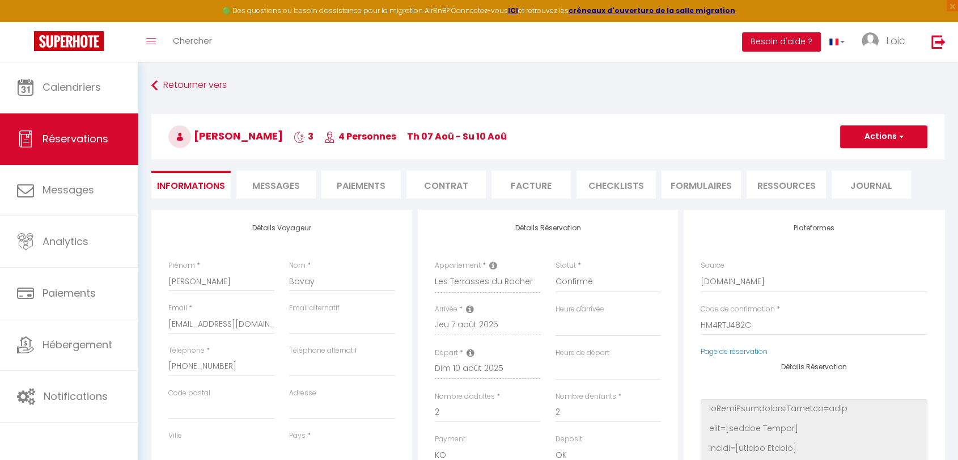
click at [932, 132] on h3 "Cyril Bavay 3 4 Personnes Th 07 Aoû - Su 10 Aoû" at bounding box center [547, 136] width 793 height 45
click at [891, 134] on button "Actions" at bounding box center [883, 136] width 87 height 23
click at [890, 135] on button "Actions" at bounding box center [883, 136] width 87 height 23
click at [283, 191] on span "Messages" at bounding box center [276, 185] width 48 height 13
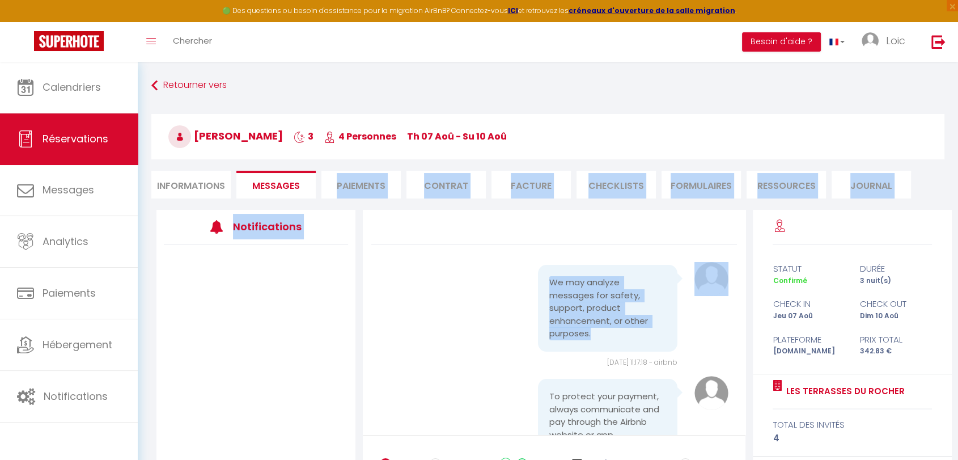
drag, startPoint x: 333, startPoint y: 194, endPoint x: 381, endPoint y: 273, distance: 92.1
click at [375, 272] on div "Retourner vers Cyril Bavay 3 4 Personnes Th 07 Aoû - Su 10 Aoû Actions Enregist…" at bounding box center [547, 305] width 793 height 460
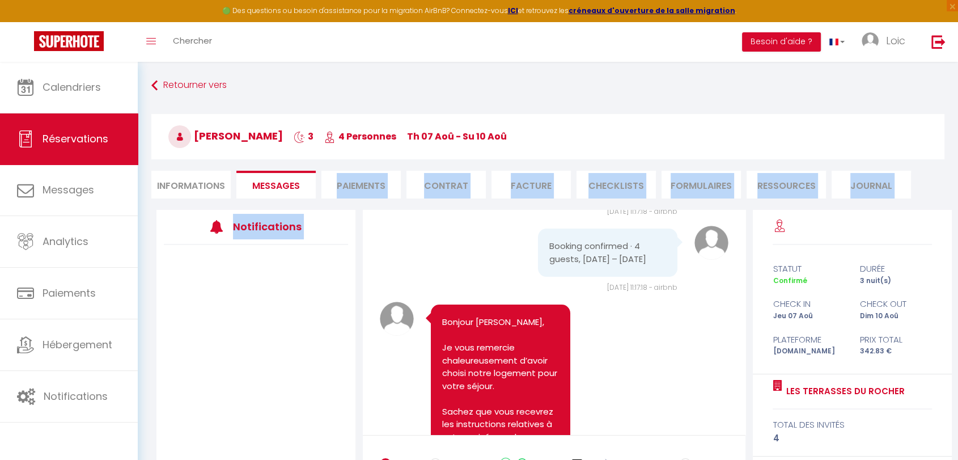
click at [362, 192] on li "Paiements" at bounding box center [361, 185] width 79 height 28
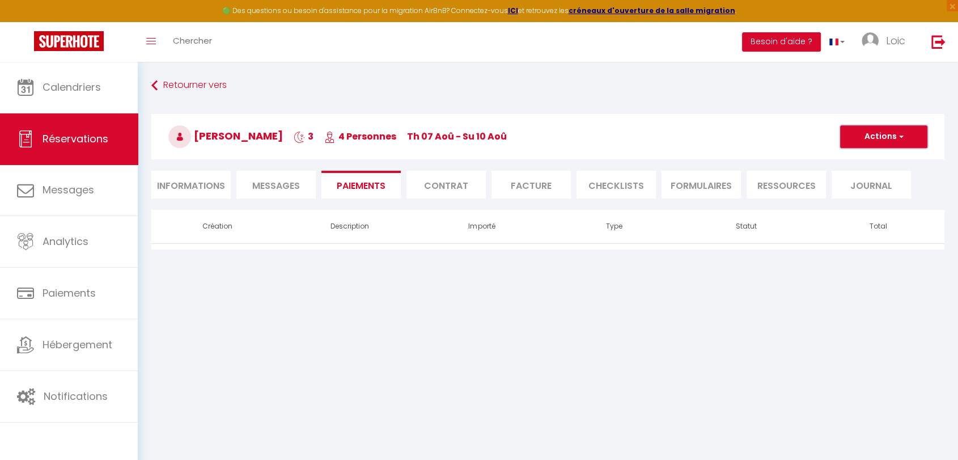
click at [860, 137] on button "Actions" at bounding box center [883, 136] width 87 height 23
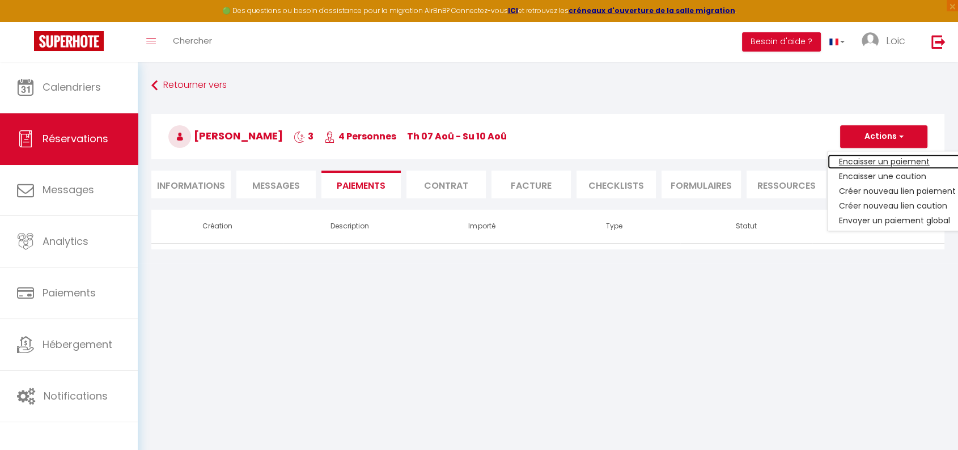
click at [890, 162] on link "Encaisser un paiement" at bounding box center [898, 161] width 140 height 15
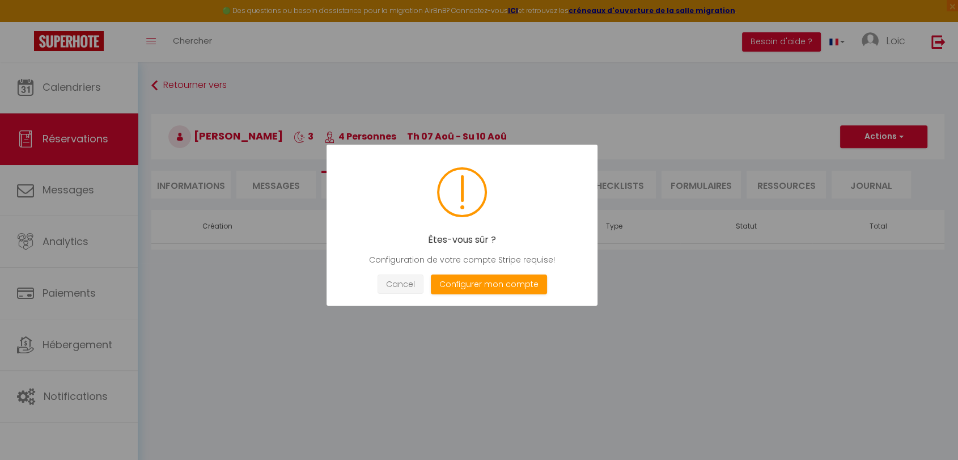
click at [413, 285] on button "Cancel" at bounding box center [401, 284] width 46 height 20
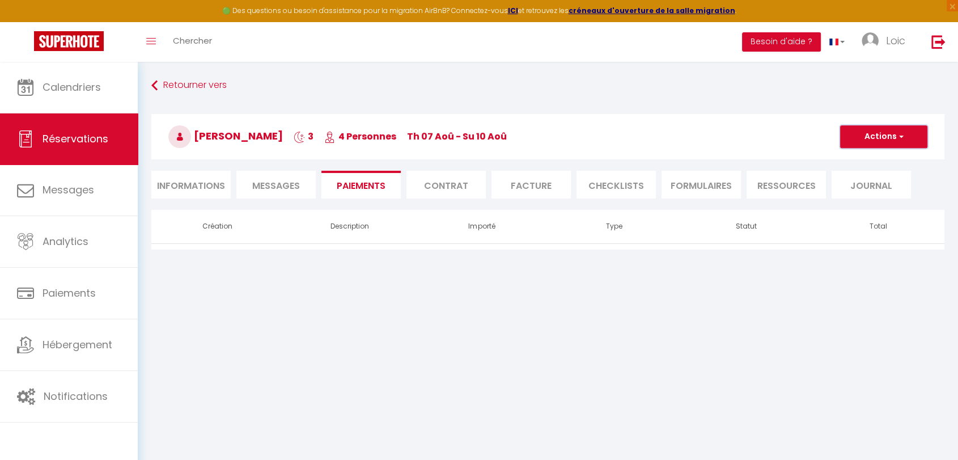
click at [872, 137] on button "Actions" at bounding box center [883, 136] width 87 height 23
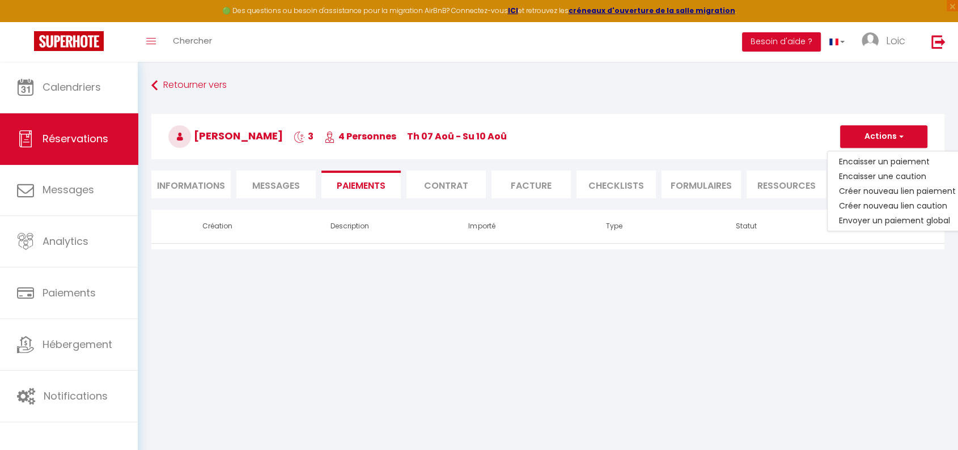
click at [608, 140] on h3 "Cyril Bavay 3 4 Personnes Th 07 Aoû - Su 10 Aoû" at bounding box center [547, 136] width 793 height 45
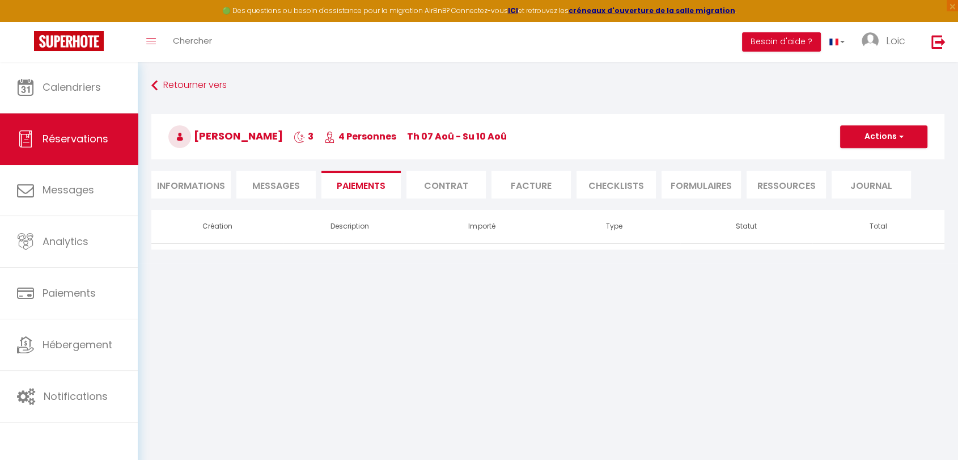
click at [210, 187] on li "Informations" at bounding box center [190, 185] width 79 height 28
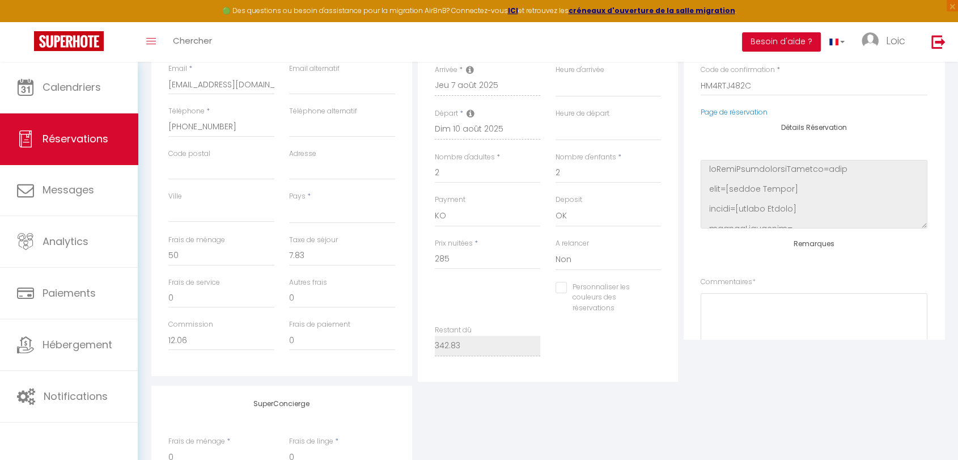
scroll to position [252, 0]
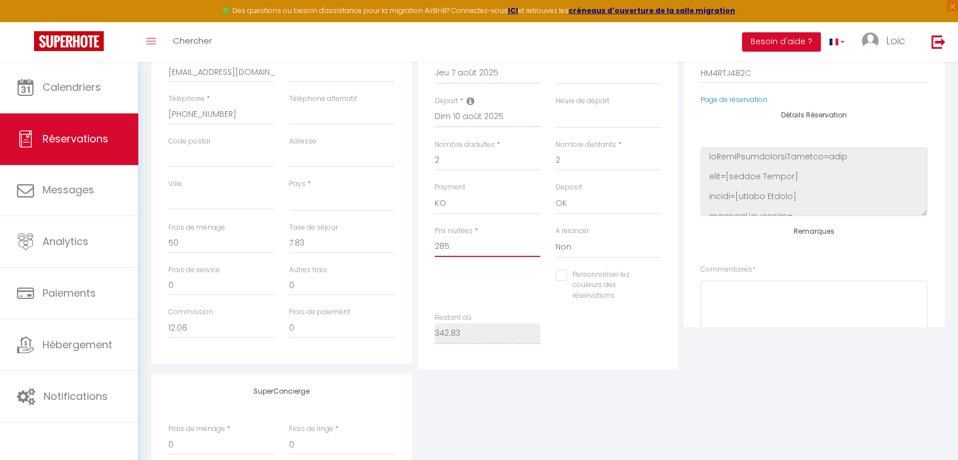
click at [435, 246] on input "285" at bounding box center [488, 246] width 106 height 20
click at [470, 292] on div "Personnaliser les couleurs des réservations #D7092E" at bounding box center [549, 291] width 242 height 44
click at [436, 250] on input "-285" at bounding box center [488, 246] width 106 height 20
click at [465, 260] on div "Prix nuitées * 285" at bounding box center [488, 248] width 121 height 44
click at [333, 238] on input "0" at bounding box center [342, 243] width 106 height 20
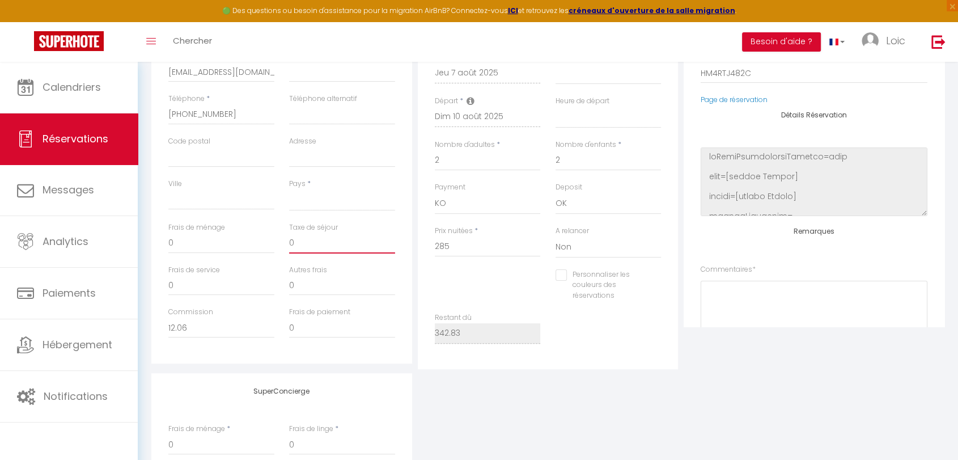
drag, startPoint x: 336, startPoint y: 250, endPoint x: 285, endPoint y: 257, distance: 51.6
click at [285, 257] on div "Taxe de séjour 0" at bounding box center [342, 243] width 121 height 43
click at [395, 360] on div "Détails Voyageur Prénom * Cyril Nom * Bavay Email * vgufqswbbl0b9oby95rfohpdwvl…" at bounding box center [281, 160] width 261 height 405
click at [466, 255] on input "285" at bounding box center [488, 246] width 106 height 20
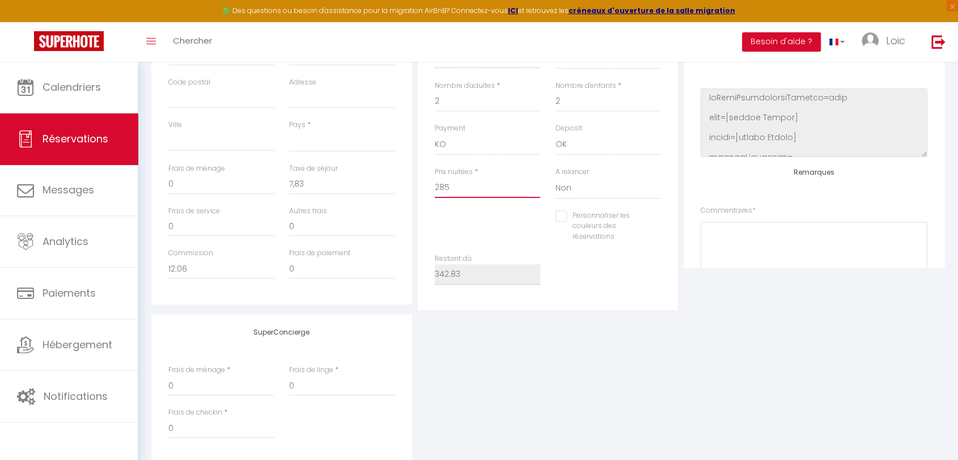
scroll to position [331, 0]
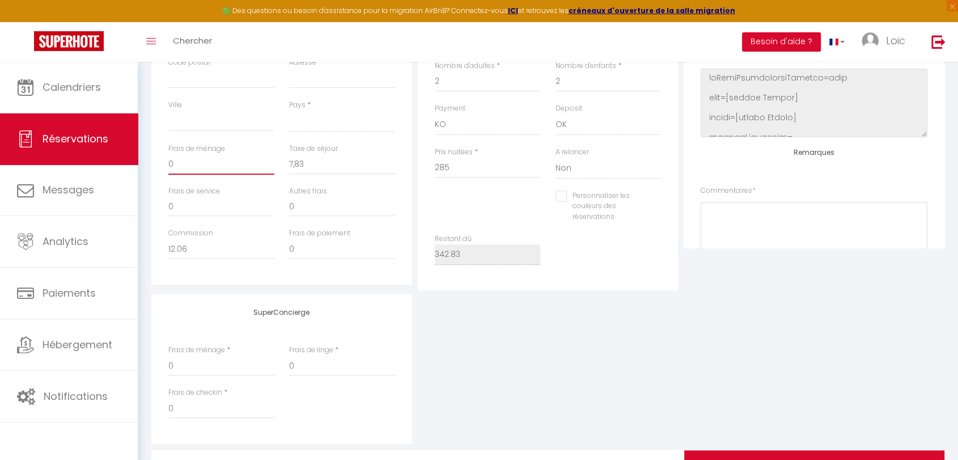
click at [213, 160] on input "0" at bounding box center [221, 164] width 106 height 20
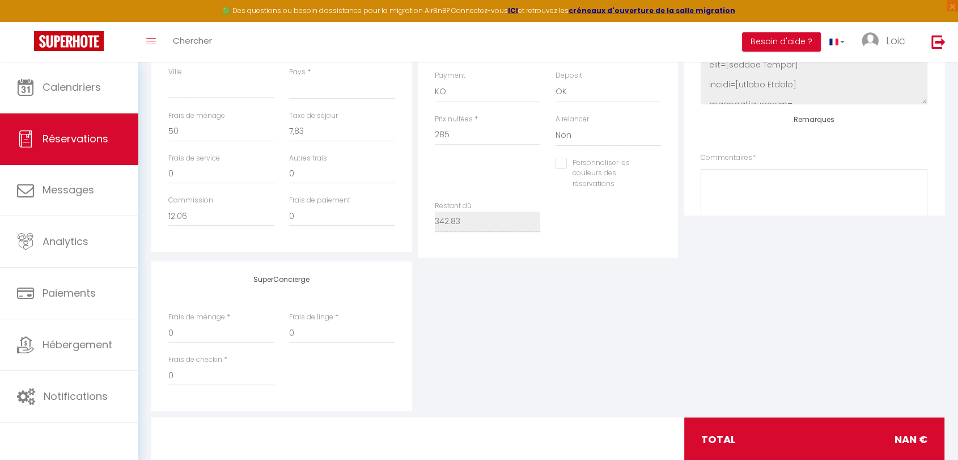
scroll to position [394, 0]
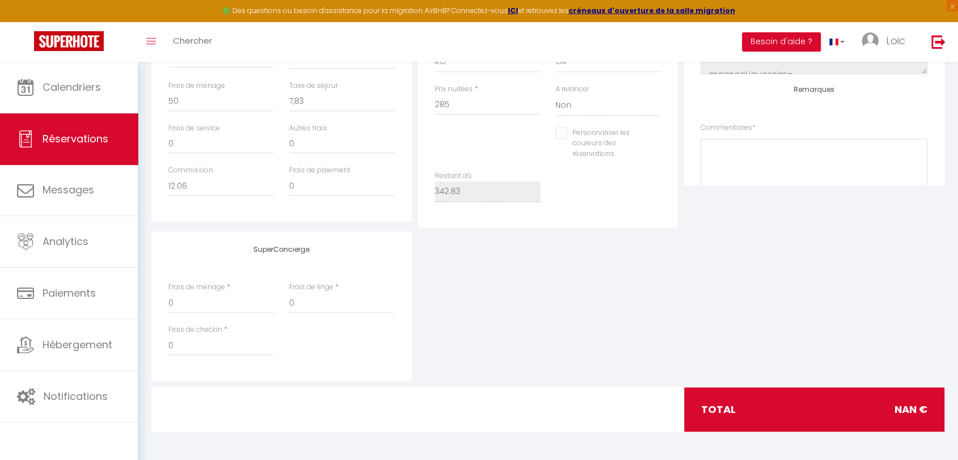
click at [746, 341] on div "SuperConcierge Frais de ménage * 0 Frais de linge * 0 Frais de checkin * 0" at bounding box center [548, 306] width 799 height 150
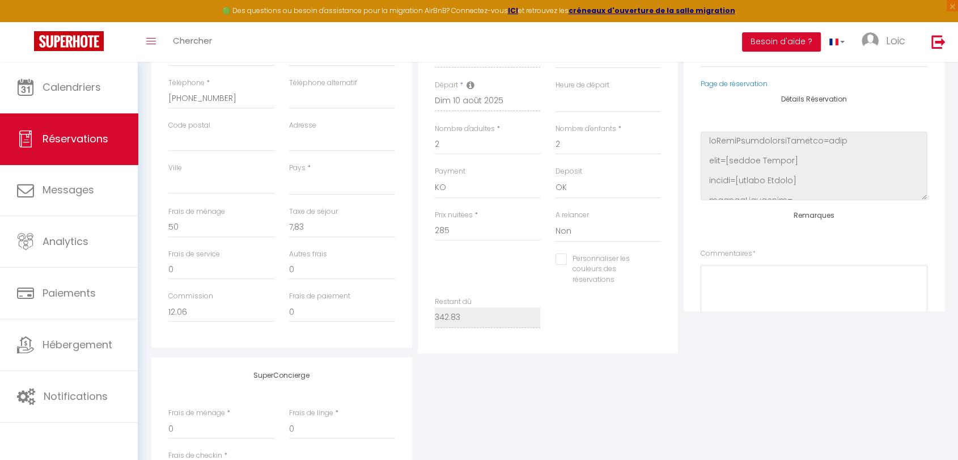
click at [538, 257] on div "Personnaliser les couleurs des réservations #D7092E" at bounding box center [549, 275] width 242 height 44
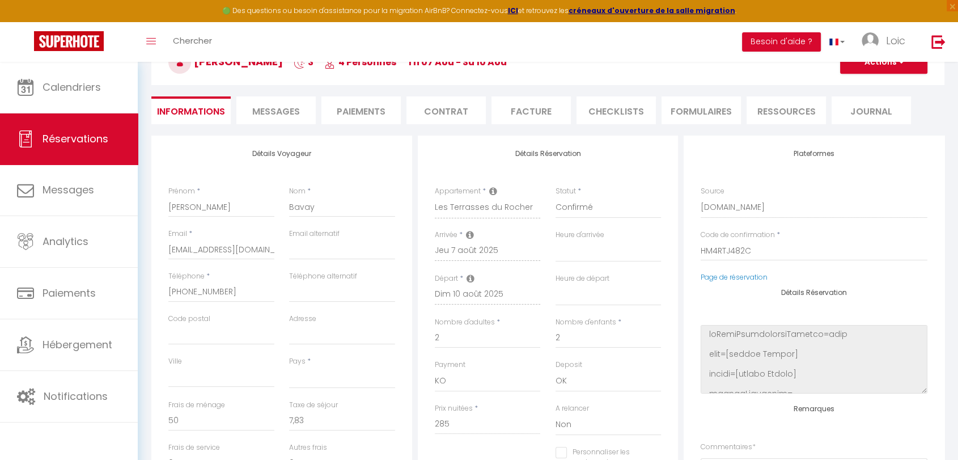
scroll to position [0, 0]
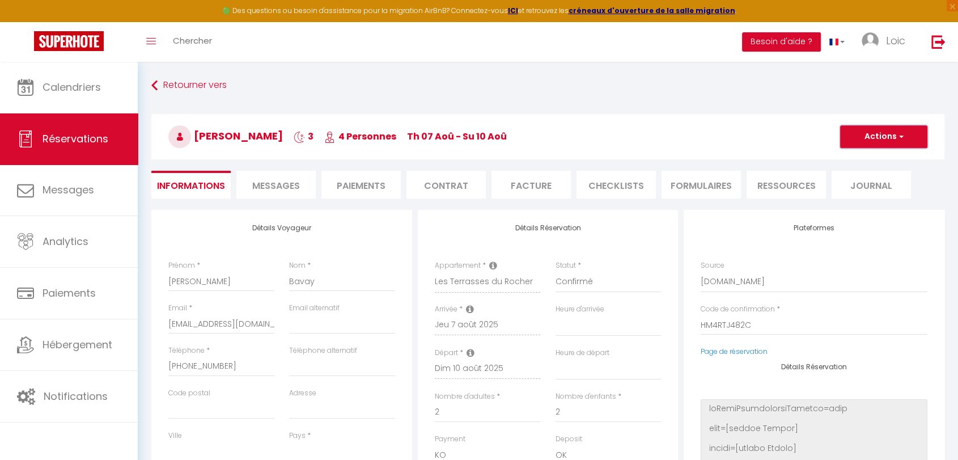
click at [876, 138] on button "Actions" at bounding box center [883, 136] width 87 height 23
click at [866, 162] on link "Enregistrer" at bounding box center [873, 161] width 90 height 15
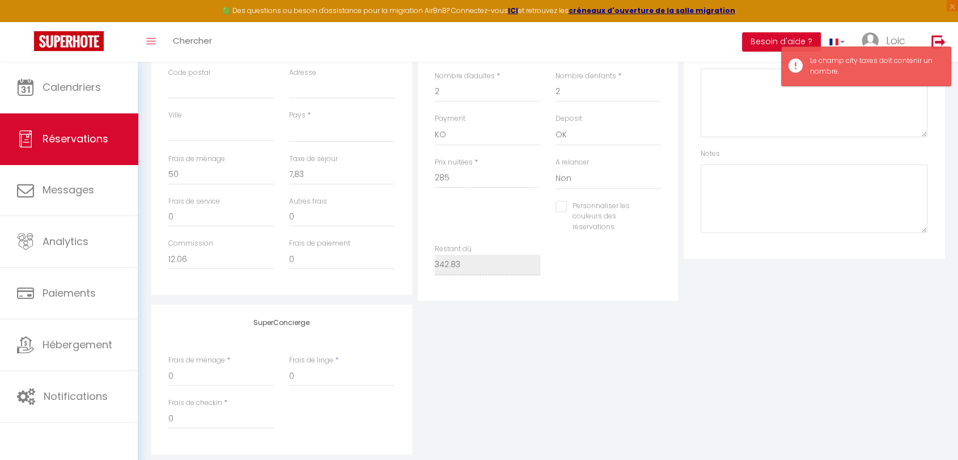
scroll to position [394, 0]
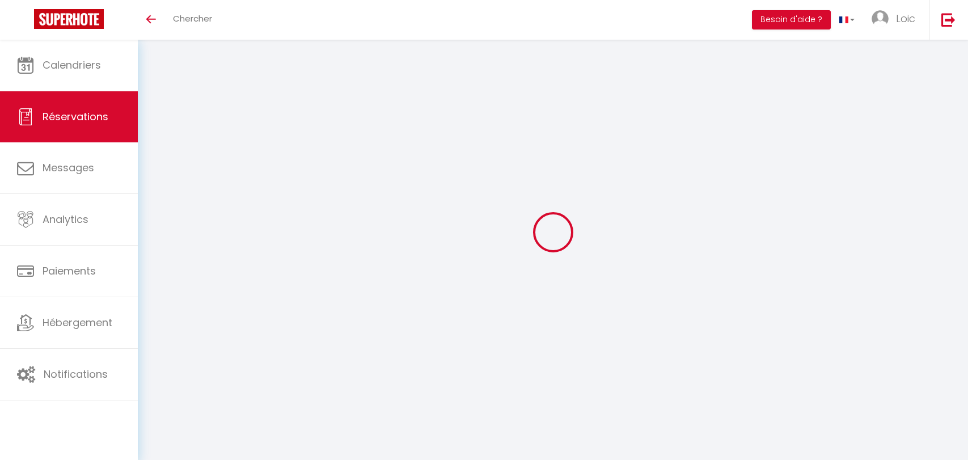
select select
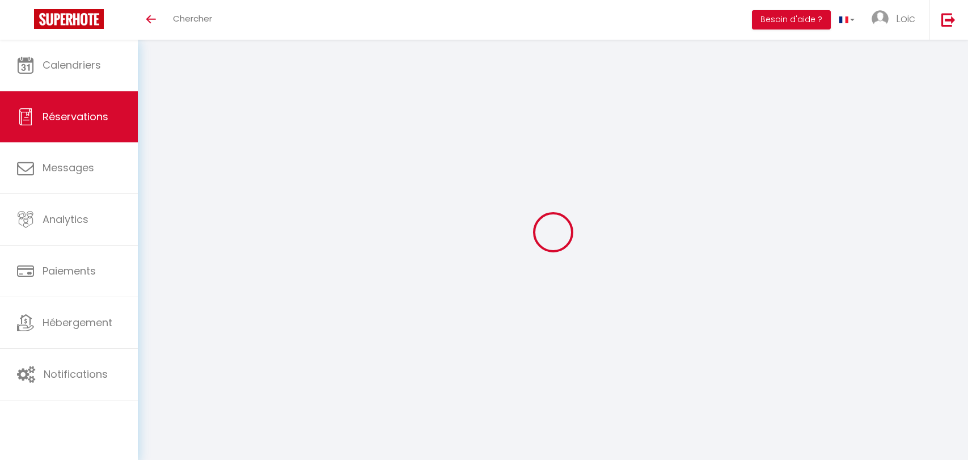
select select
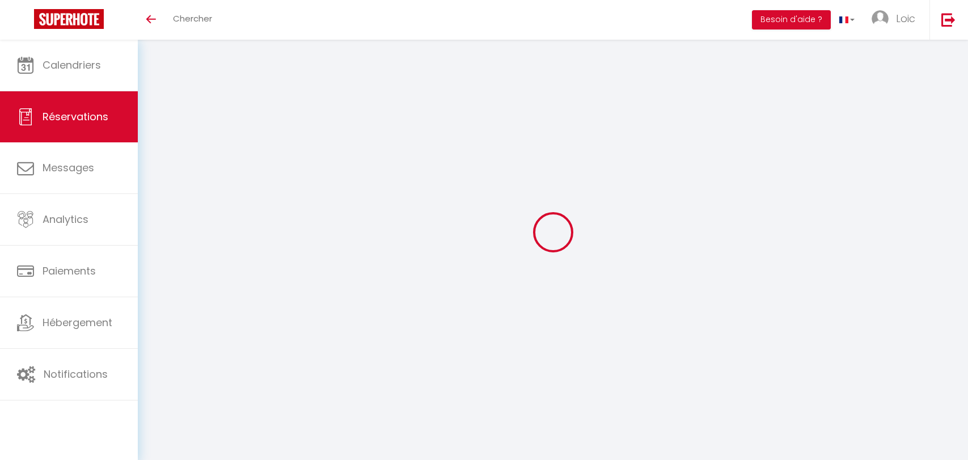
checkbox input "false"
select select
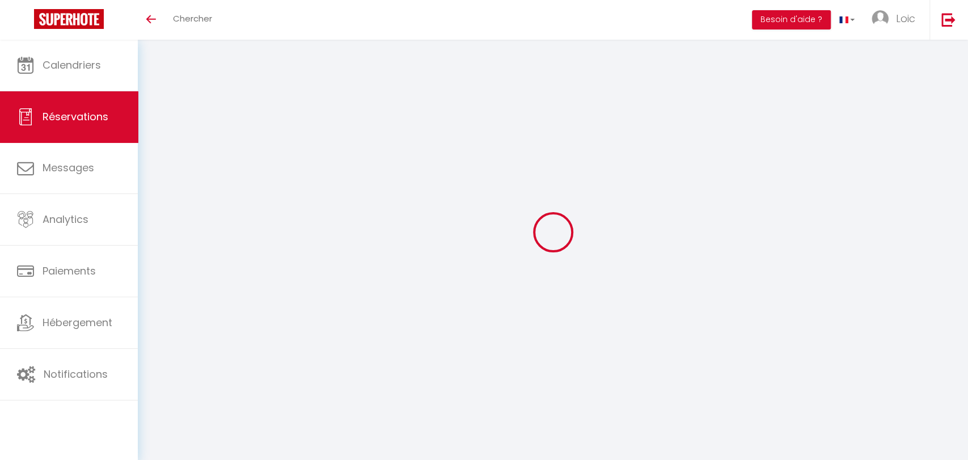
select select
checkbox input "false"
select select
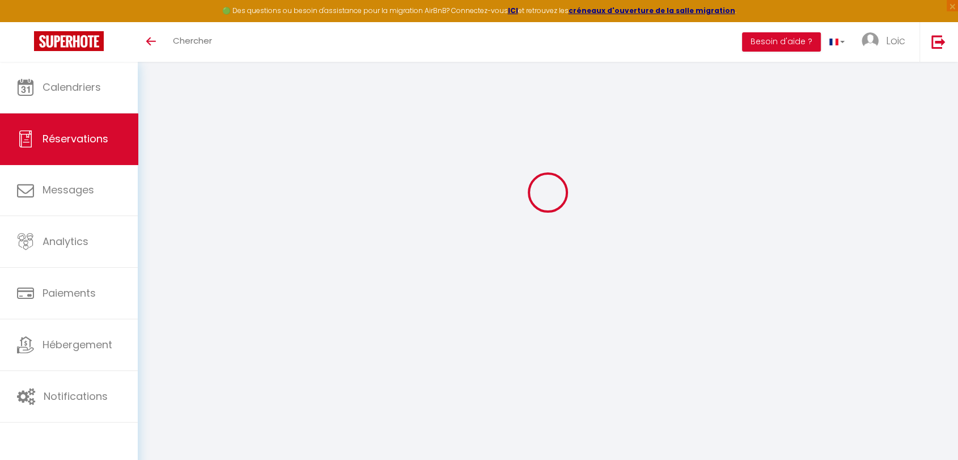
type input "[PERSON_NAME]"
type input "Bavay"
type input "[EMAIL_ADDRESS][DOMAIN_NAME]"
type input "[PHONE_NUMBER]"
select select
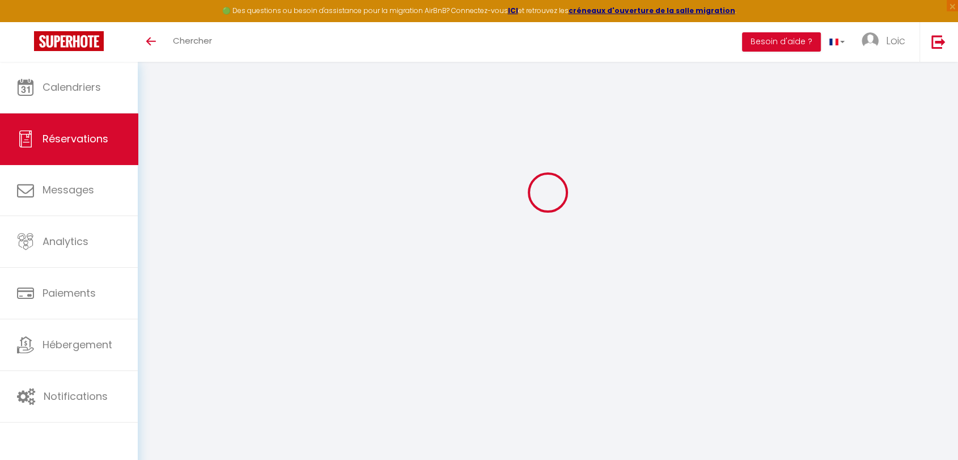
type input "12.06"
select select "68716"
select select "1"
select select
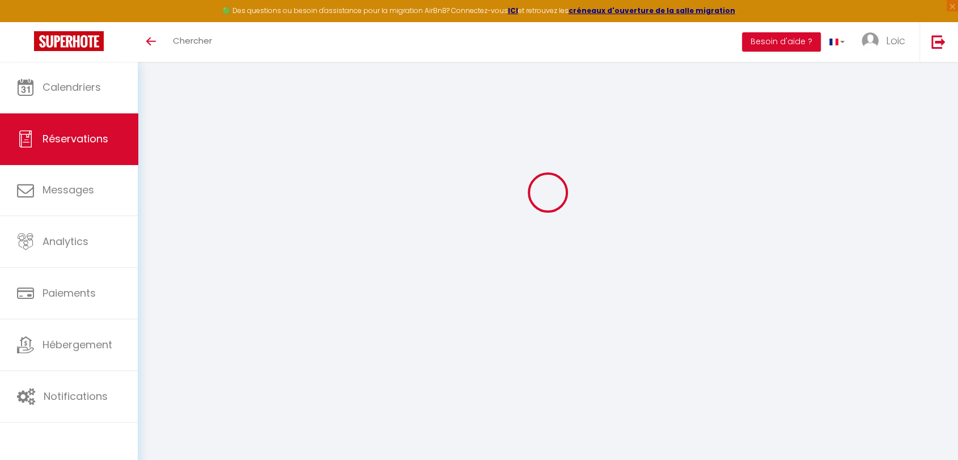
type input "2"
select select "12"
select select
type input "285"
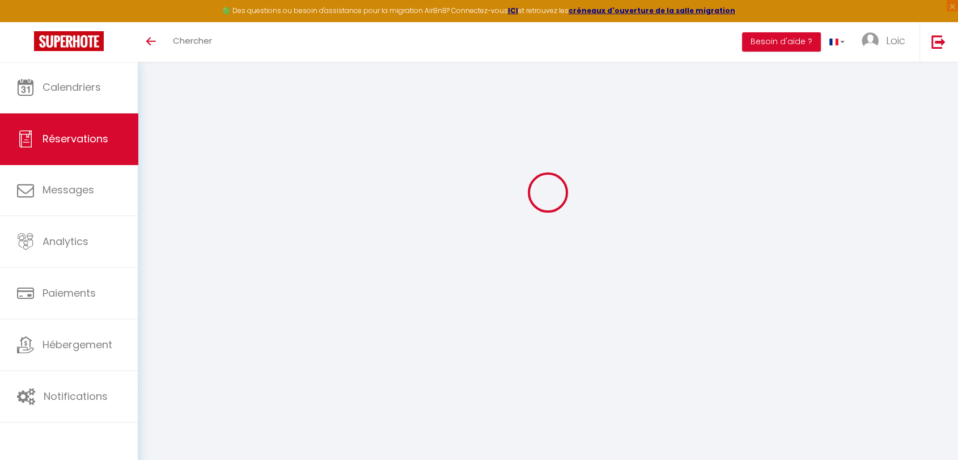
checkbox input "false"
type input "342.83"
select select "1"
type input "0"
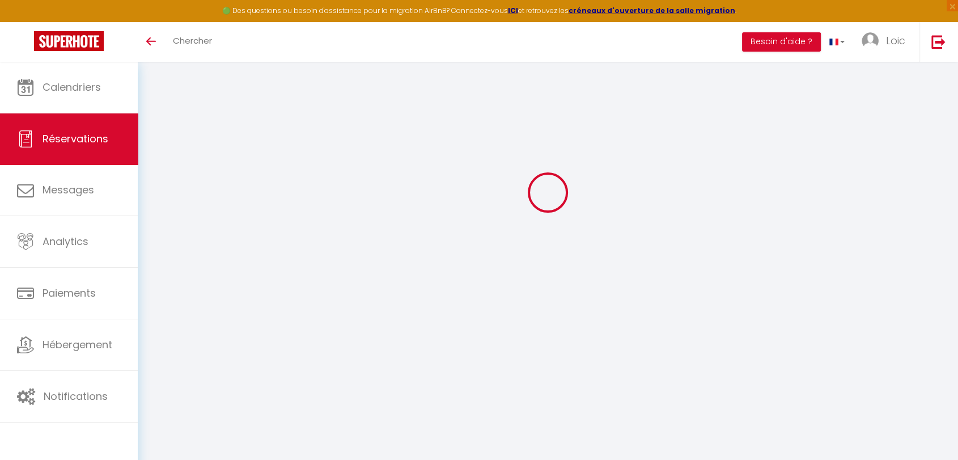
type input "0"
select select
select select "15"
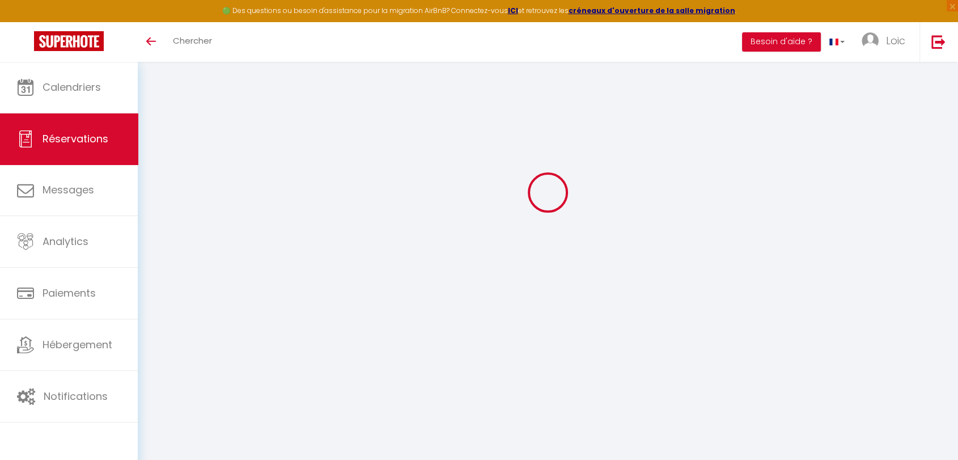
checkbox input "false"
select select
checkbox input "false"
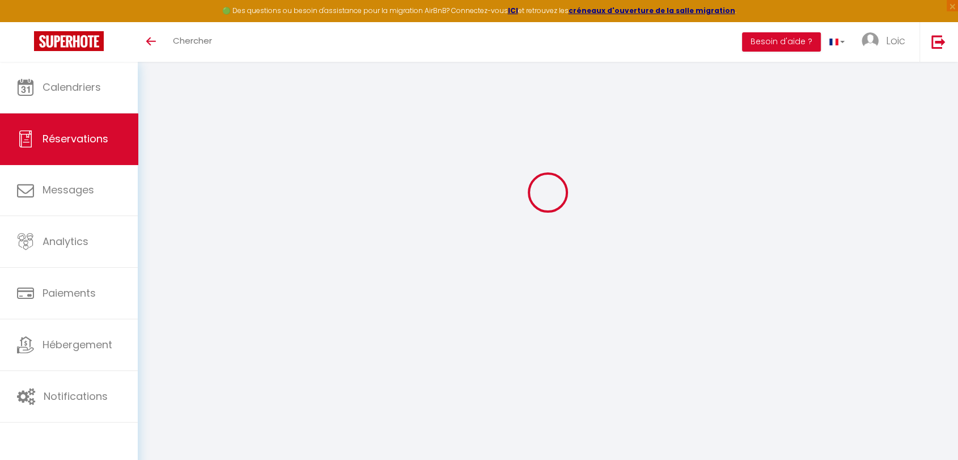
select select
checkbox input "false"
select select
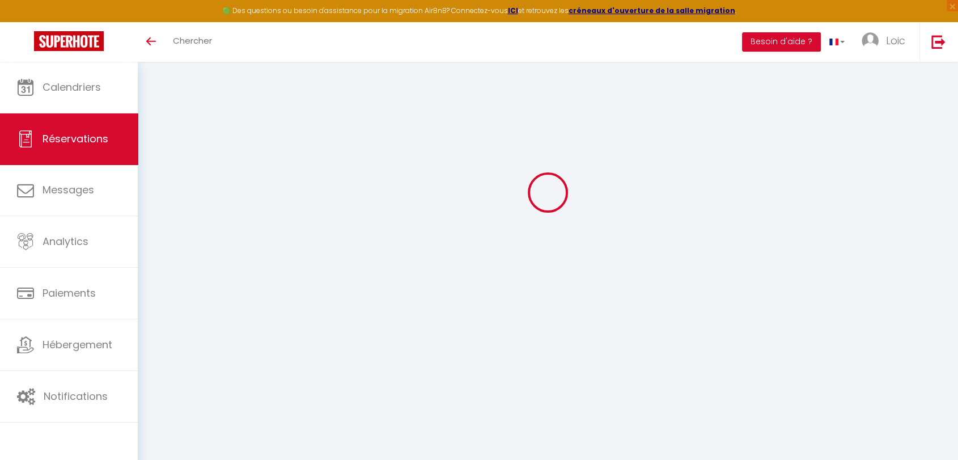
select select
checkbox input "false"
select select
type input "50"
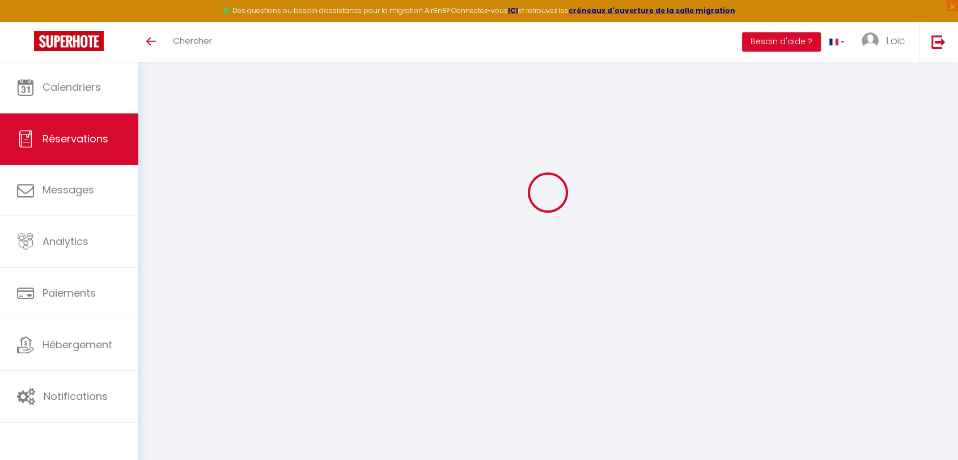
type input "7.83"
select select
checkbox input "false"
select select
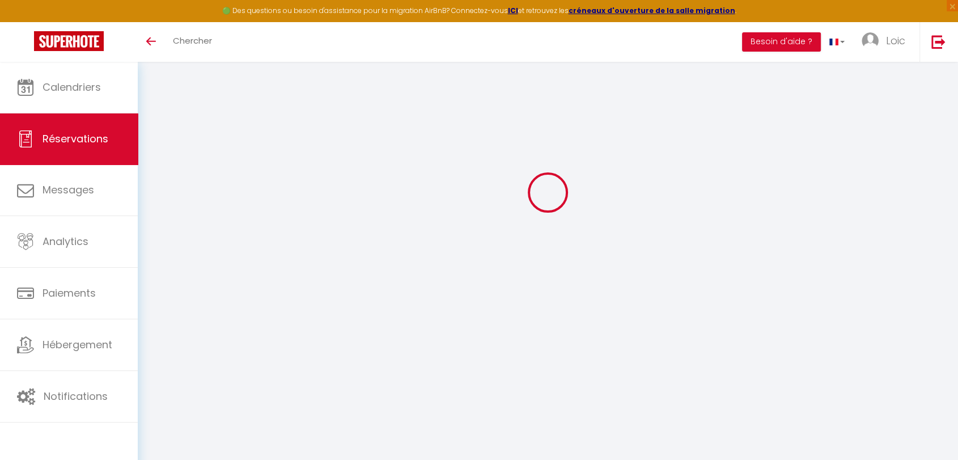
checkbox input "false"
select select
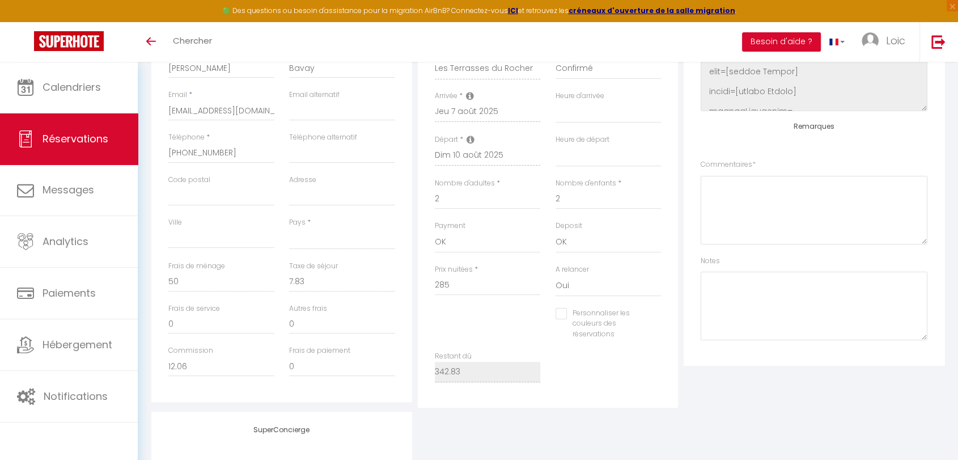
scroll to position [331, 0]
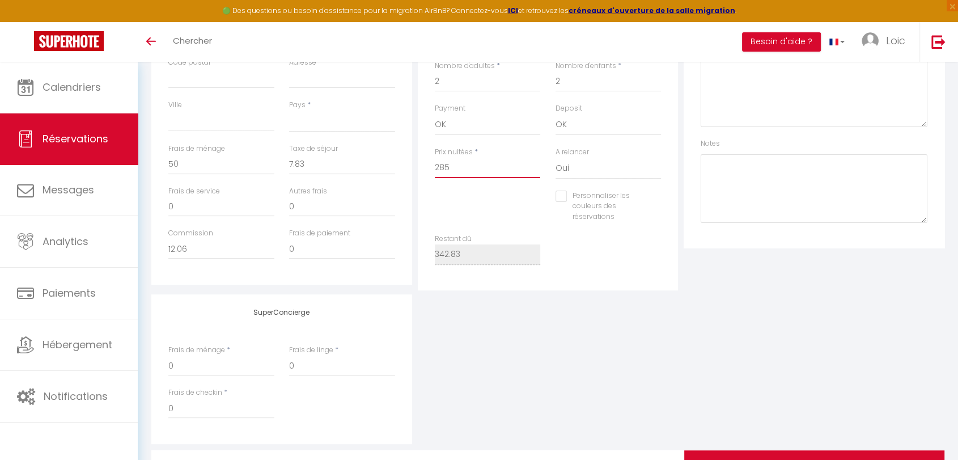
drag, startPoint x: 456, startPoint y: 165, endPoint x: 395, endPoint y: 178, distance: 62.6
click at [396, 179] on div "Détails Voyageur Prénom * Cyril Nom * Bavay Email * vgufqswbbl0b9oby95rfohpdwvl…" at bounding box center [548, 84] width 799 height 411
select select
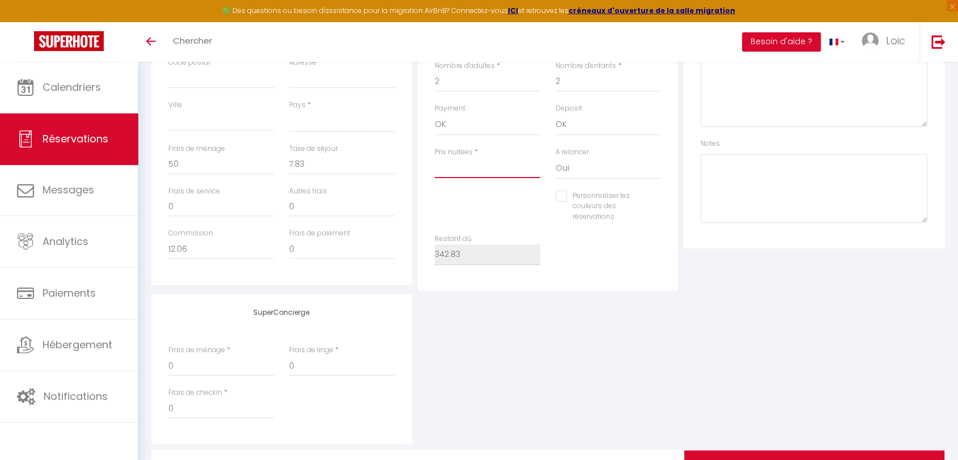
checkbox input "false"
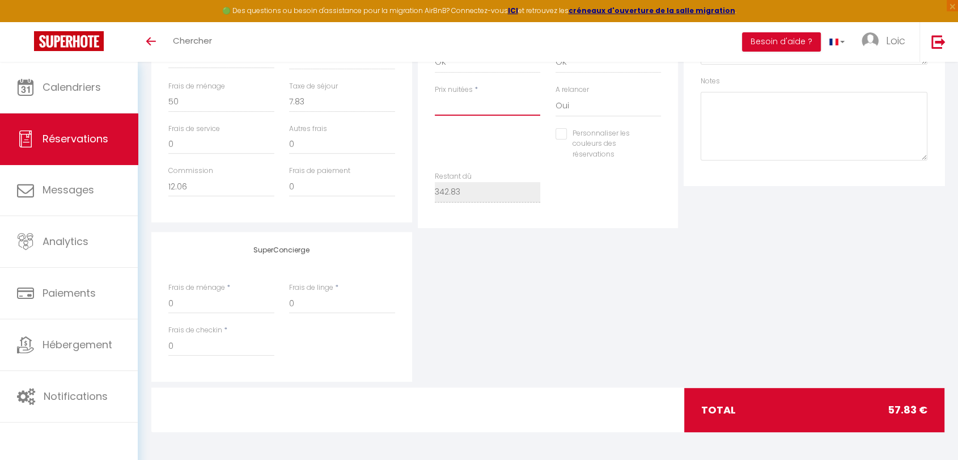
scroll to position [394, 0]
select select
type input "0"
select select
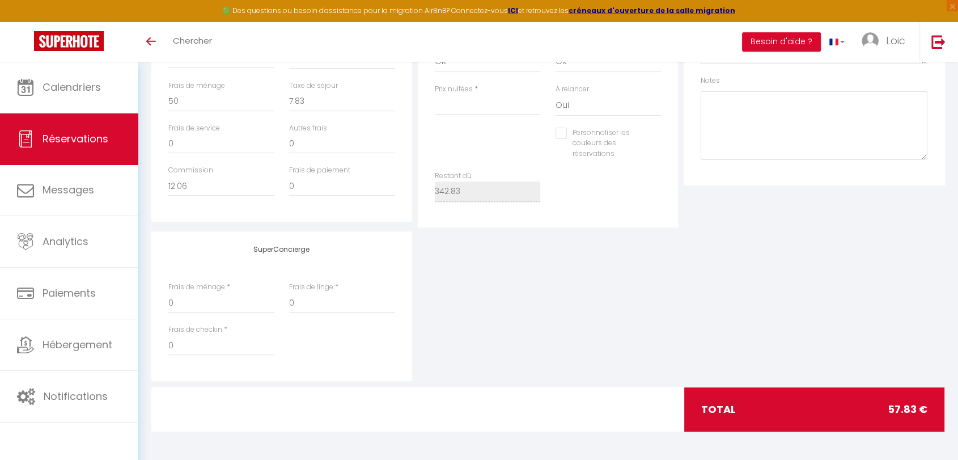
select select
checkbox input "false"
click at [736, 336] on div "SuperConcierge Frais de ménage * 0 Frais de linge * 0 Frais de checkin * 0" at bounding box center [548, 306] width 799 height 150
click at [460, 101] on input "Prix nuitées" at bounding box center [488, 105] width 106 height 20
type input "2"
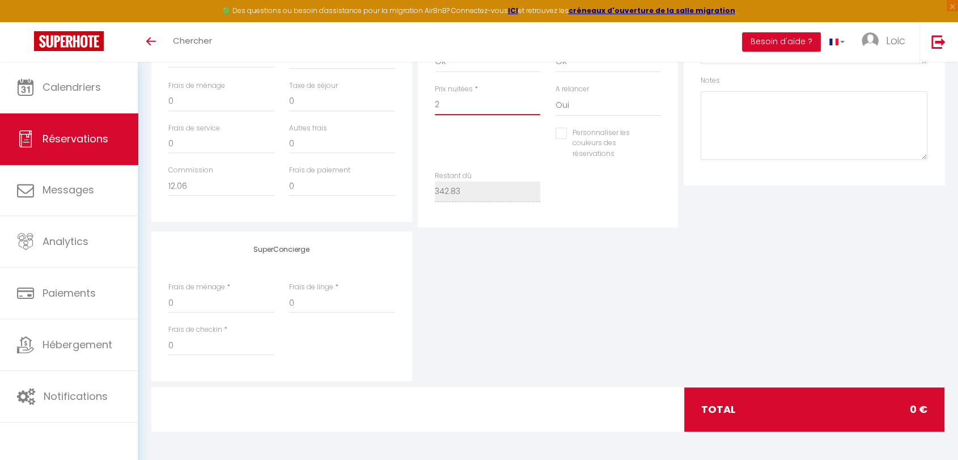
select select
checkbox input "false"
type input "28"
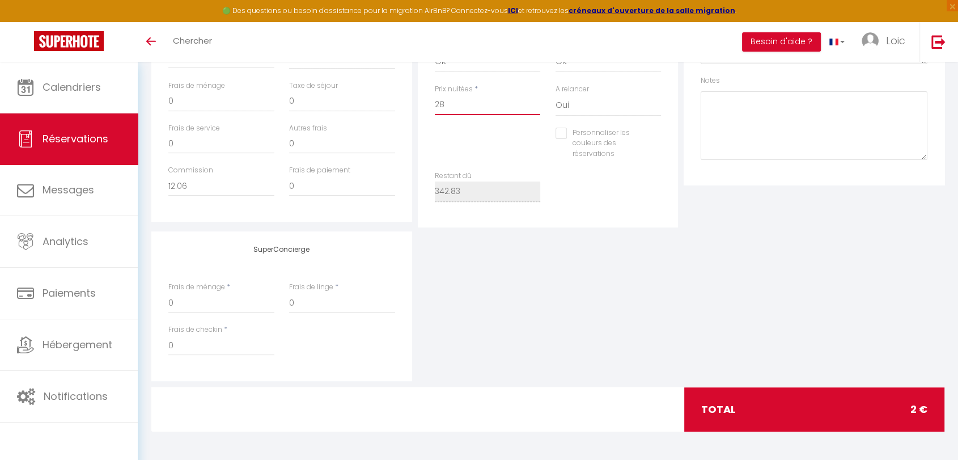
select select
checkbox input "false"
type input "285"
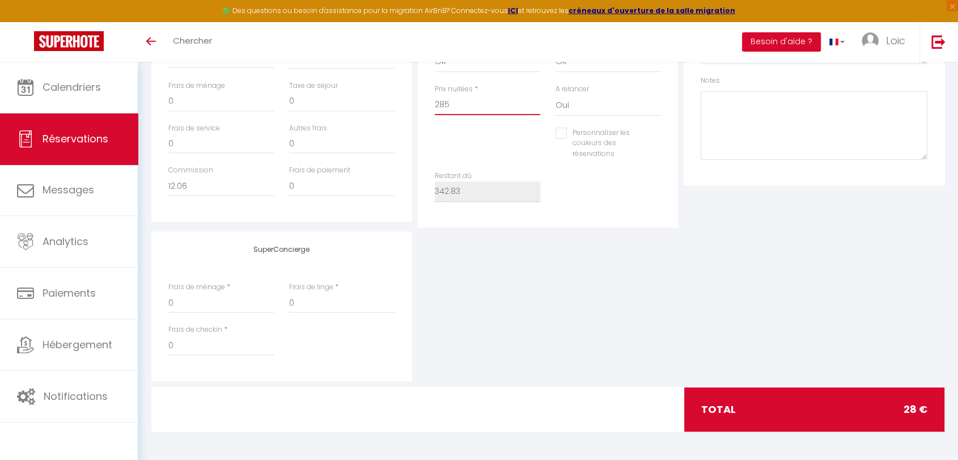
select select
checkbox input "false"
type input "285"
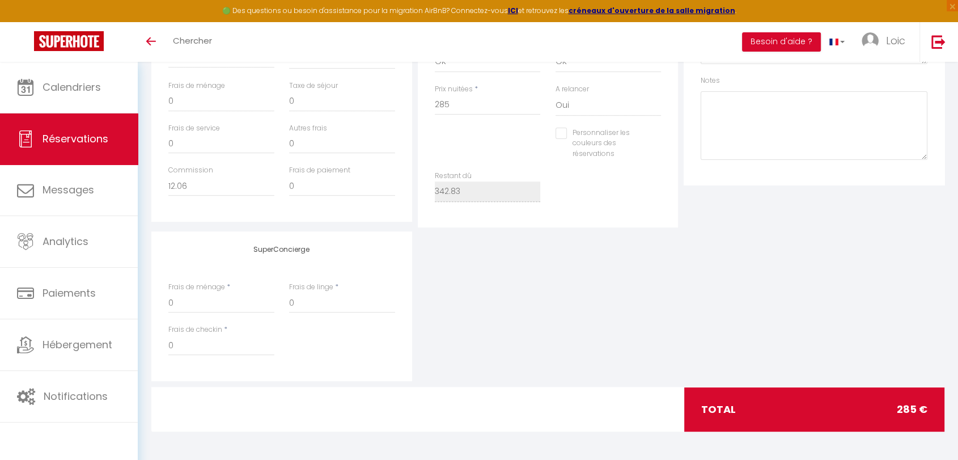
click at [472, 141] on div "Personnaliser les couleurs des réservations #D7092E" at bounding box center [549, 150] width 242 height 44
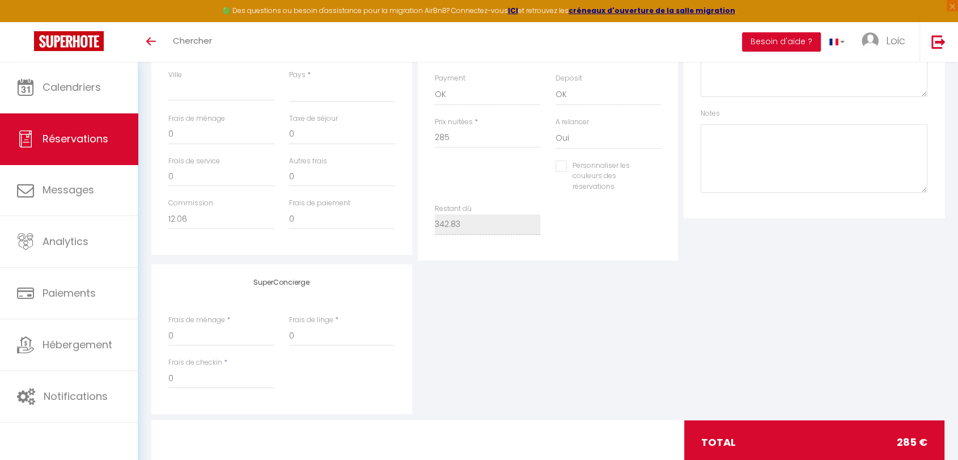
scroll to position [331, 0]
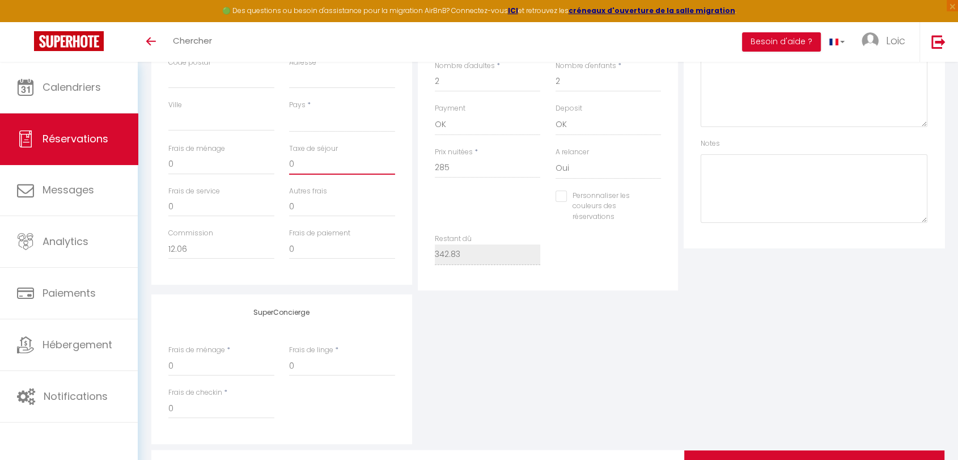
drag, startPoint x: 313, startPoint y: 162, endPoint x: 272, endPoint y: 167, distance: 41.7
click at [272, 167] on div "Frais de ménage 0 Taxe de séjour 0" at bounding box center [282, 164] width 242 height 43
type input "7"
select select
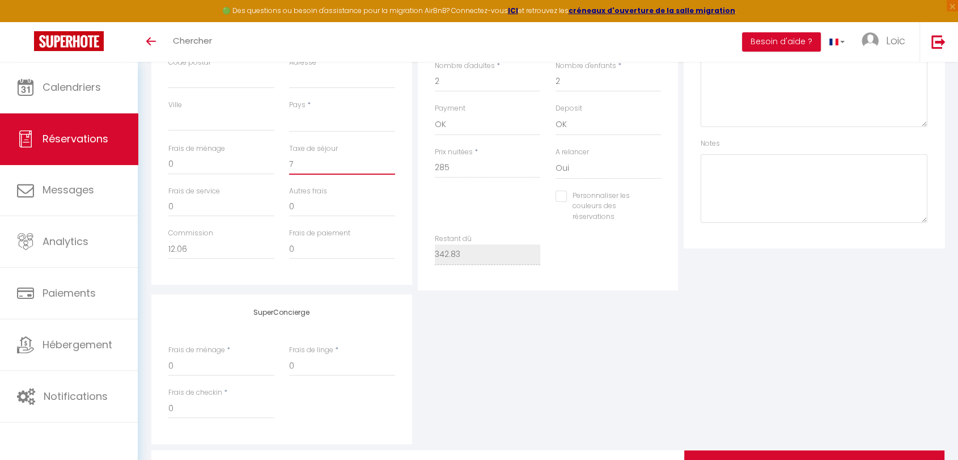
select select
checkbox input "false"
type input "7."
select select
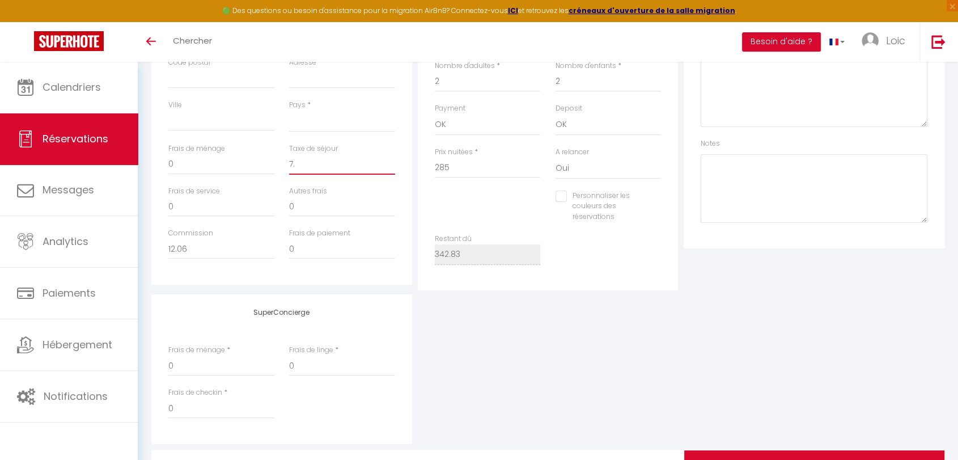
select select
checkbox input "false"
type input "7.8"
select select
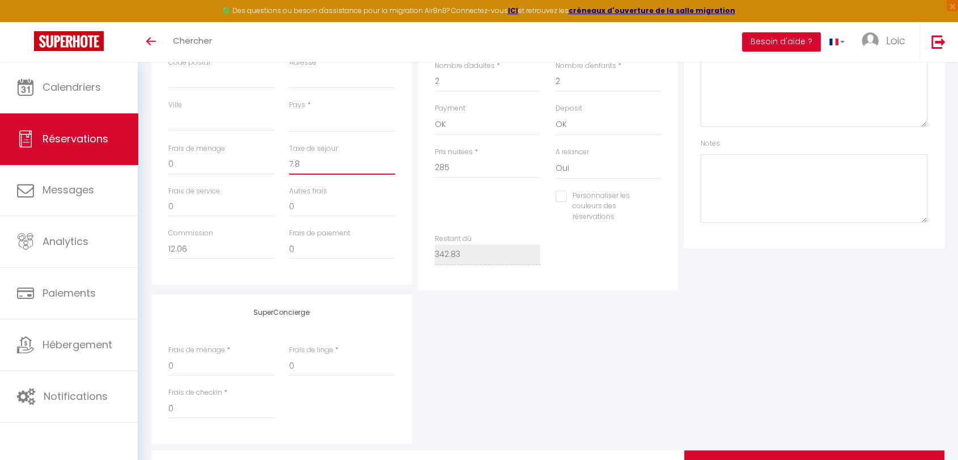
select select
checkbox input "false"
type input "7.83"
select select
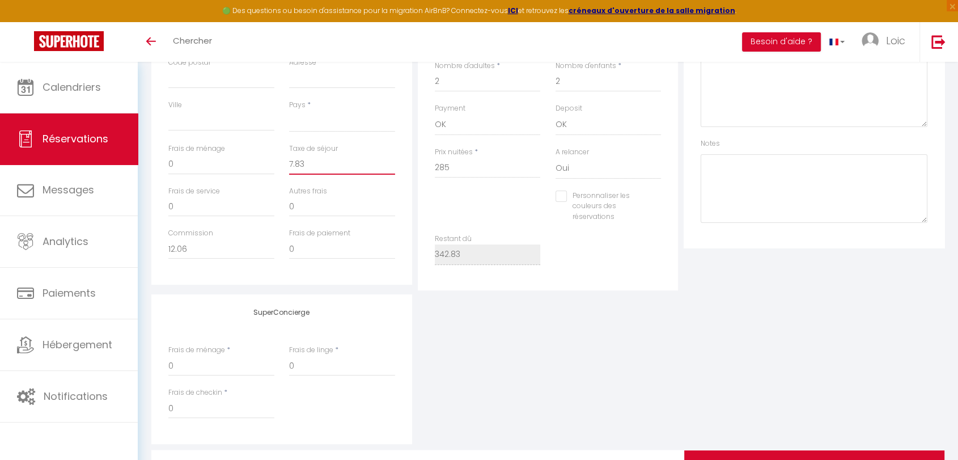
select select
checkbox input "false"
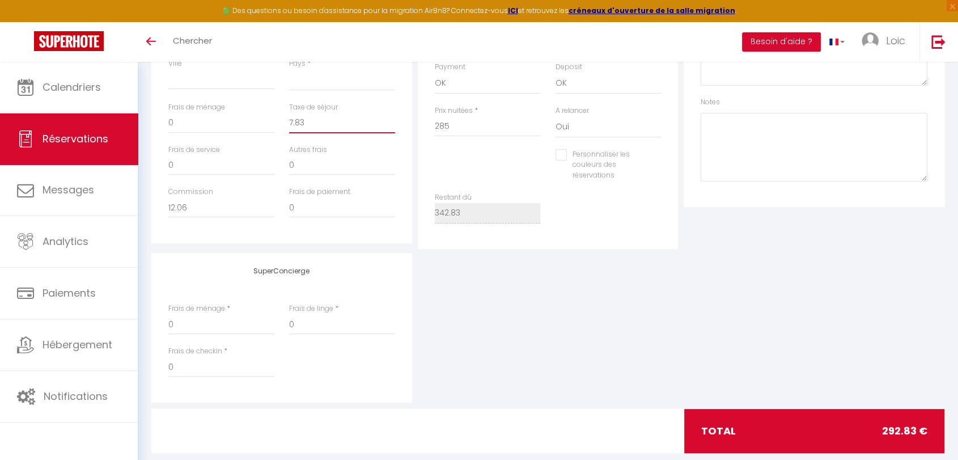
scroll to position [394, 0]
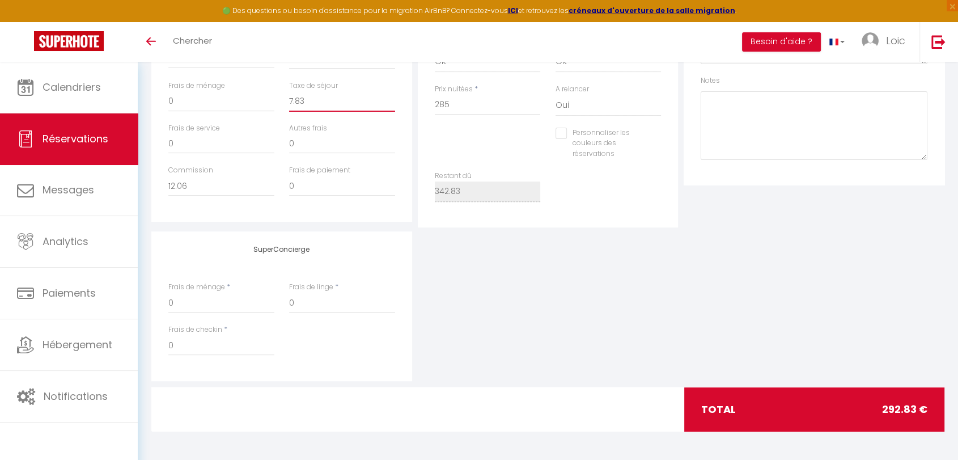
type input "7.83"
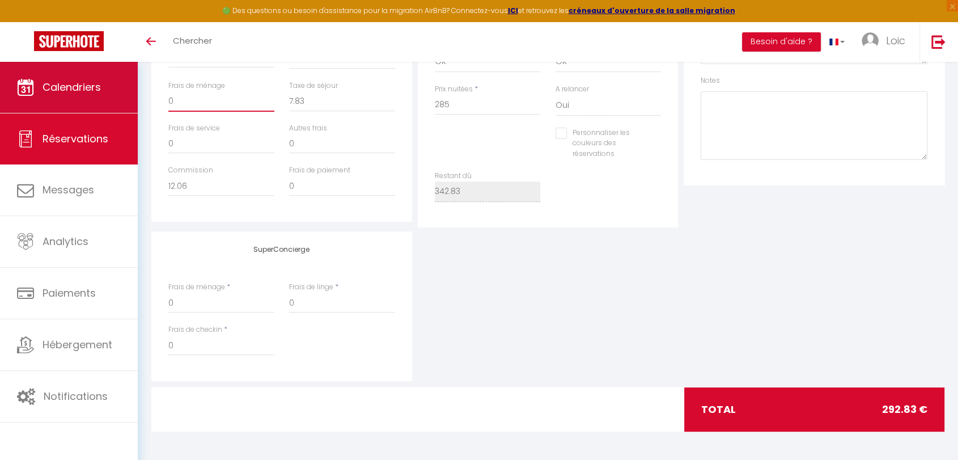
drag, startPoint x: 176, startPoint y: 92, endPoint x: 139, endPoint y: 96, distance: 37.1
click at [135, 96] on div "🟢 Des questions ou besoin d'assistance pour la migration AirBnB? Connectez-vous…" at bounding box center [479, 64] width 958 height 792
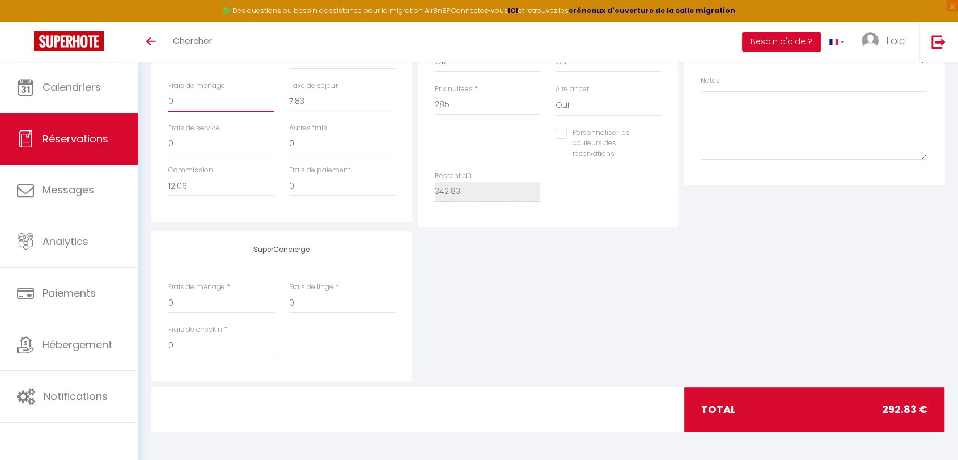
type input "5"
select select
checkbox input "false"
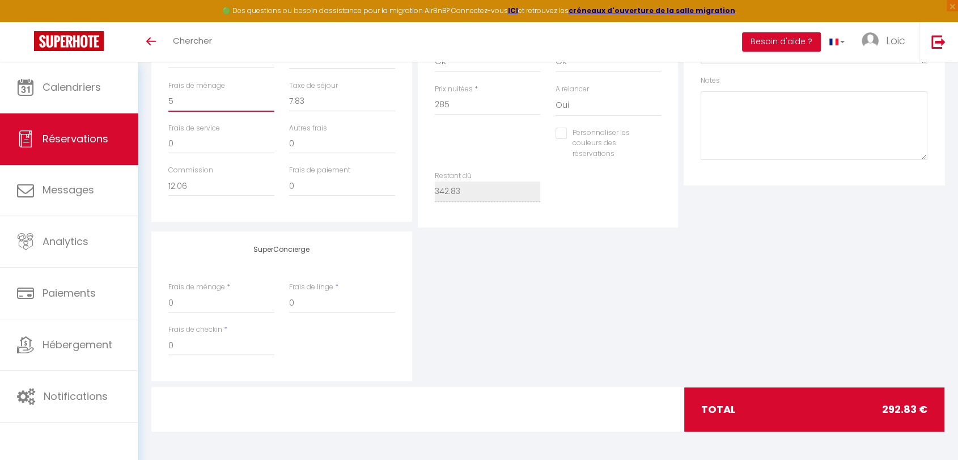
type input "50"
select select
checkbox input "false"
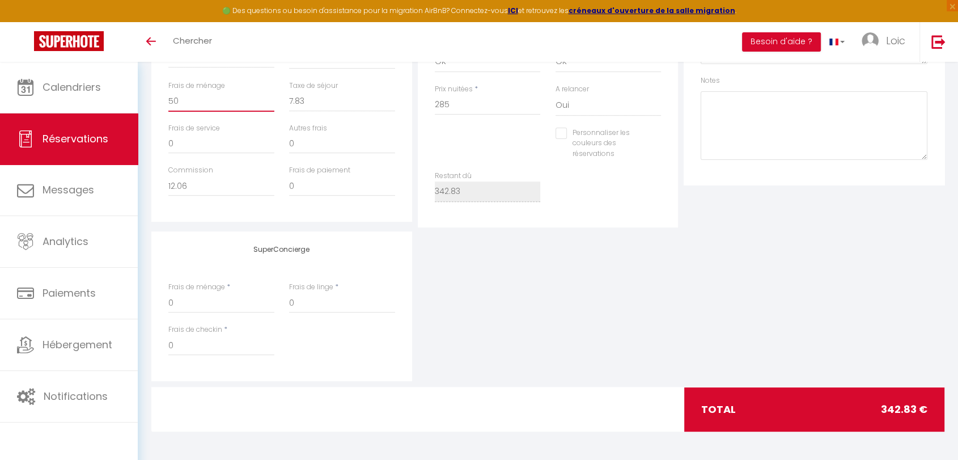
type input "50"
click at [411, 194] on div "Détails Voyageur Prénom * Cyril Nom * Bavay Email * vgufqswbbl0b9oby95rfohpdwvl…" at bounding box center [281, 18] width 261 height 405
click at [648, 316] on div "SuperConcierge Frais de ménage * 0 Frais de linge * 0 Frais de checkin * 0" at bounding box center [548, 306] width 799 height 150
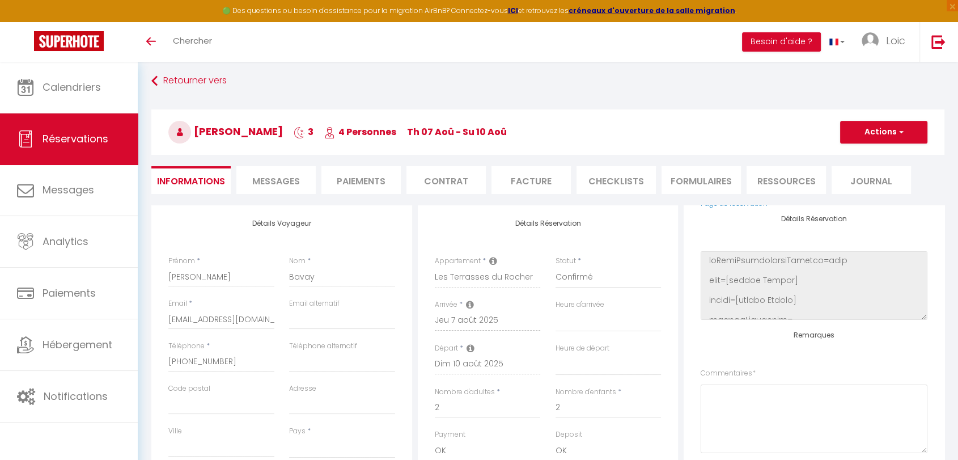
scroll to position [0, 0]
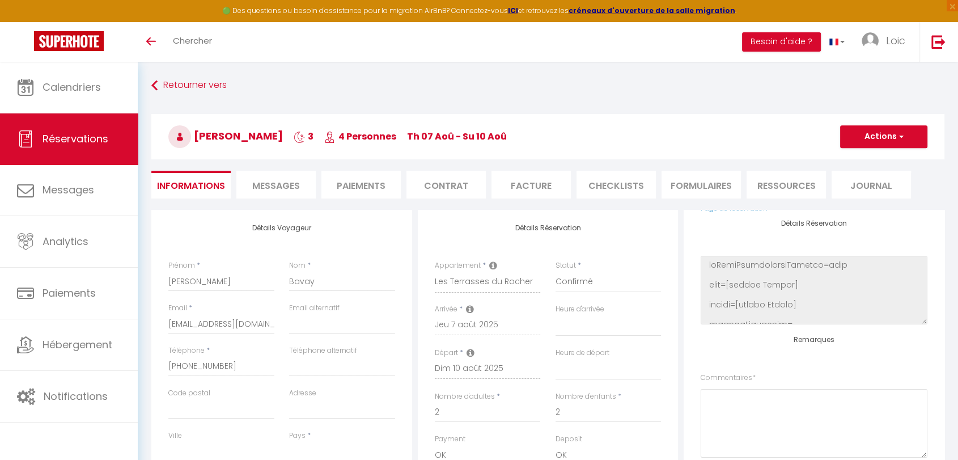
click at [812, 185] on li "Ressources" at bounding box center [786, 185] width 79 height 28
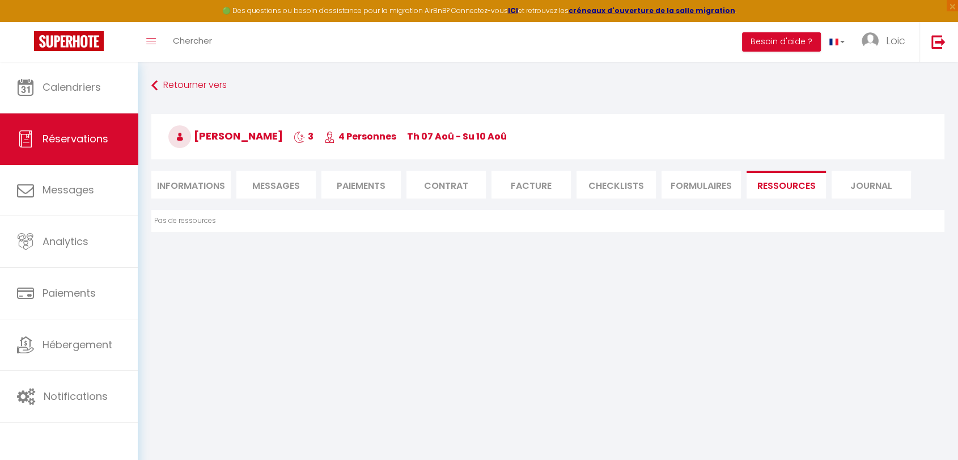
click at [880, 176] on li "Journal" at bounding box center [871, 185] width 79 height 28
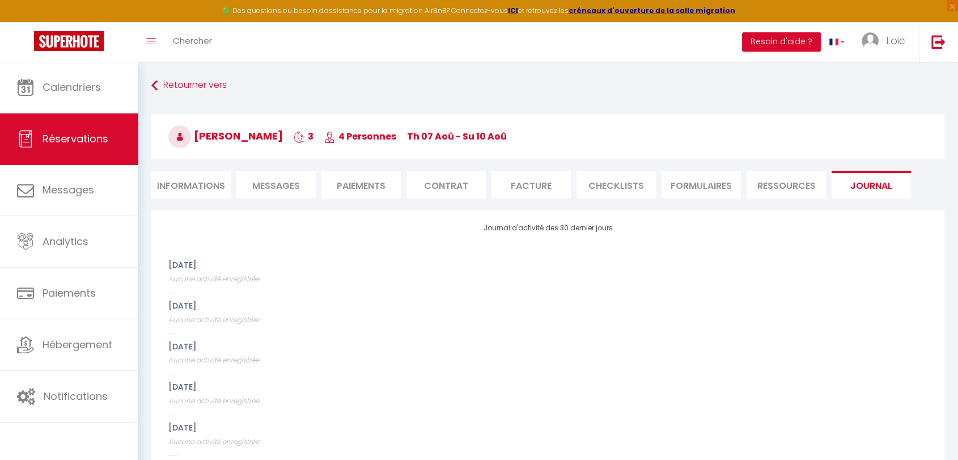
click at [692, 188] on li "FORMULAIRES" at bounding box center [701, 185] width 79 height 28
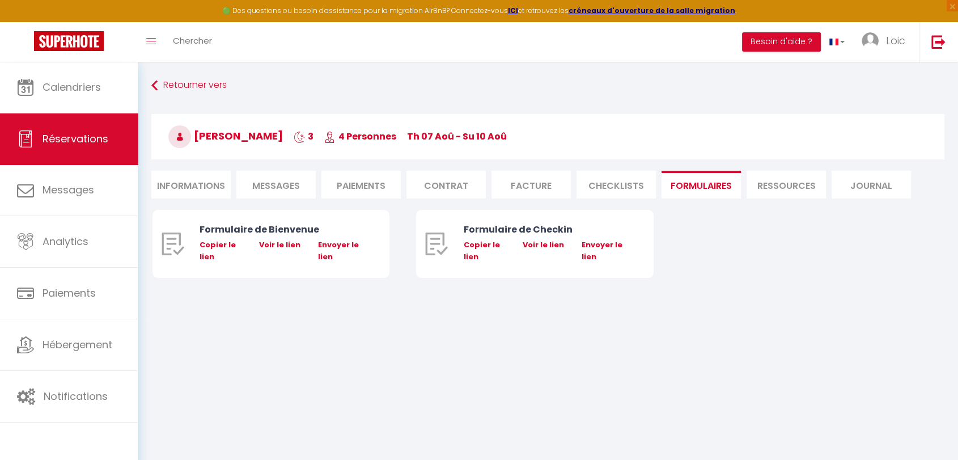
click at [611, 189] on li "CHECKLISTS" at bounding box center [616, 185] width 79 height 28
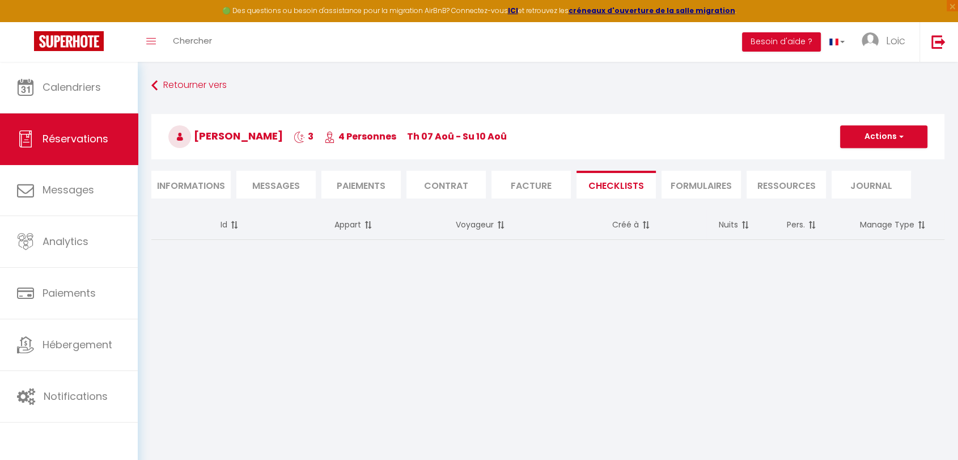
click at [553, 178] on li "Facture" at bounding box center [531, 185] width 79 height 28
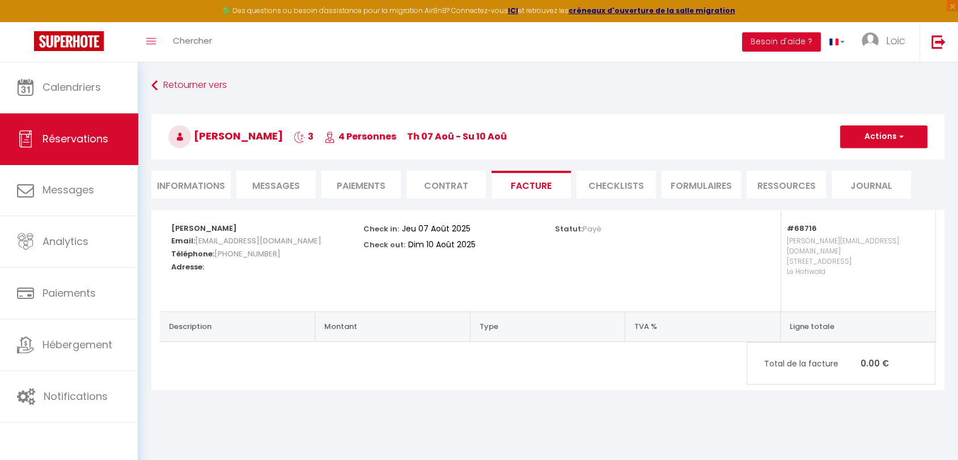
click at [602, 177] on li "CHECKLISTS" at bounding box center [616, 185] width 79 height 28
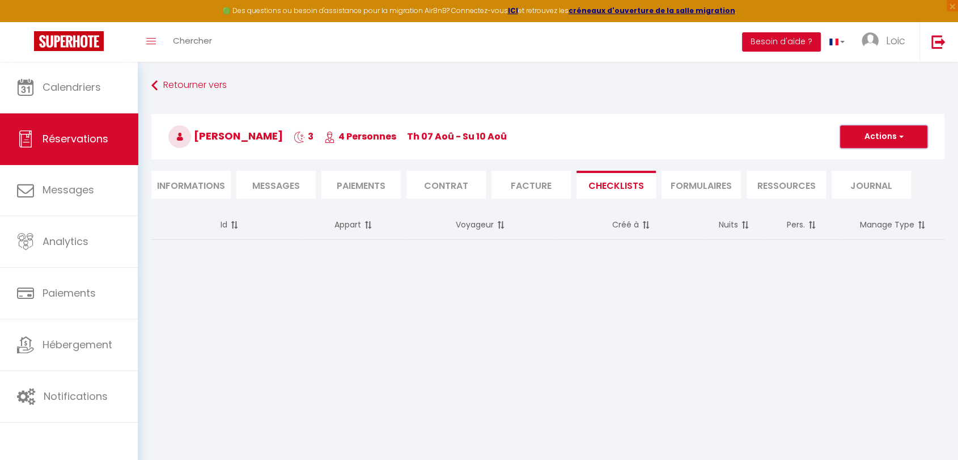
click at [864, 143] on button "Actions" at bounding box center [883, 136] width 87 height 23
click at [865, 142] on button "Actions" at bounding box center [883, 136] width 87 height 23
click at [886, 134] on button "Actions" at bounding box center [883, 136] width 87 height 23
click at [903, 131] on button "Actions" at bounding box center [883, 136] width 87 height 23
drag, startPoint x: 530, startPoint y: 192, endPoint x: 546, endPoint y: 188, distance: 15.8
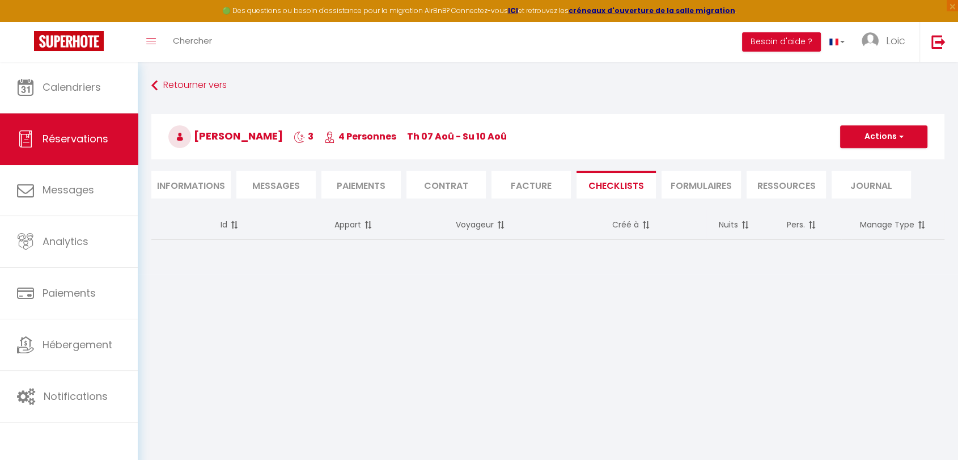
click at [531, 191] on li "Facture" at bounding box center [531, 185] width 79 height 28
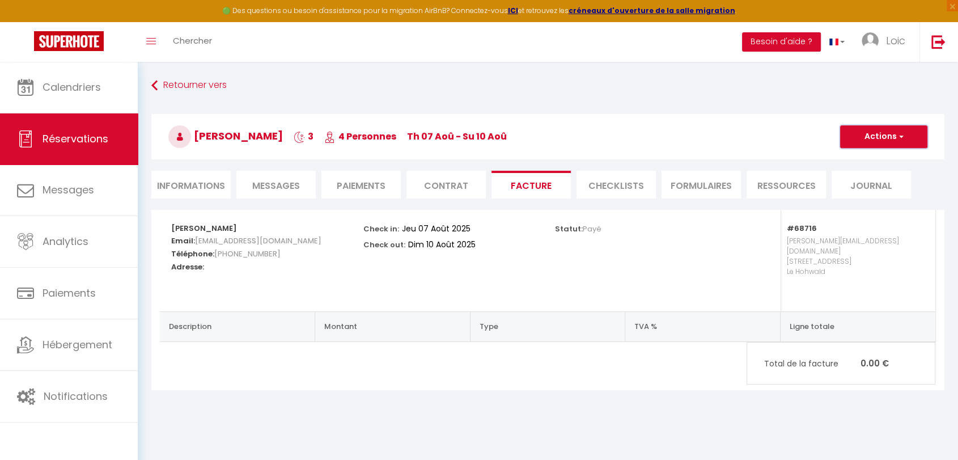
click at [922, 139] on button "Actions" at bounding box center [883, 136] width 87 height 23
click at [893, 176] on link "Aperçu et éditer" at bounding box center [875, 176] width 95 height 15
click at [897, 135] on span "button" at bounding box center [900, 137] width 7 height 10
click at [724, 246] on div "Statut: Payé" at bounding box center [644, 261] width 192 height 102
click at [771, 311] on th "TVA %" at bounding box center [703, 326] width 155 height 30
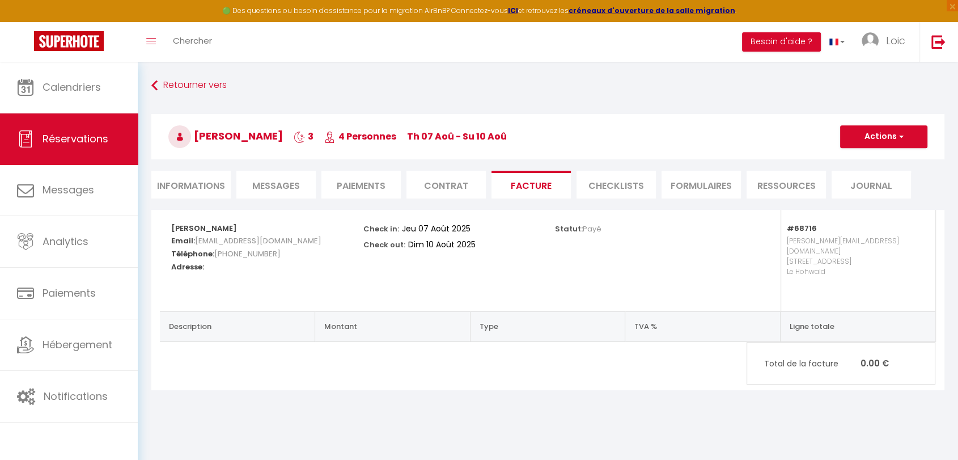
click at [844, 320] on th "Ligne totale" at bounding box center [857, 326] width 155 height 30
click at [871, 355] on p "Total de la facture 0.00 €" at bounding box center [841, 363] width 188 height 24
click at [445, 180] on li "Contrat" at bounding box center [446, 185] width 79 height 28
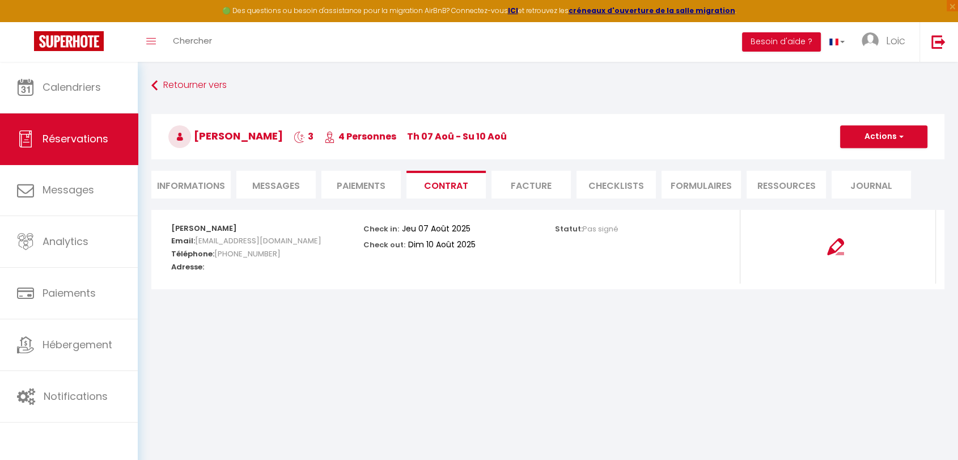
click at [366, 195] on li "Paiements" at bounding box center [361, 185] width 79 height 28
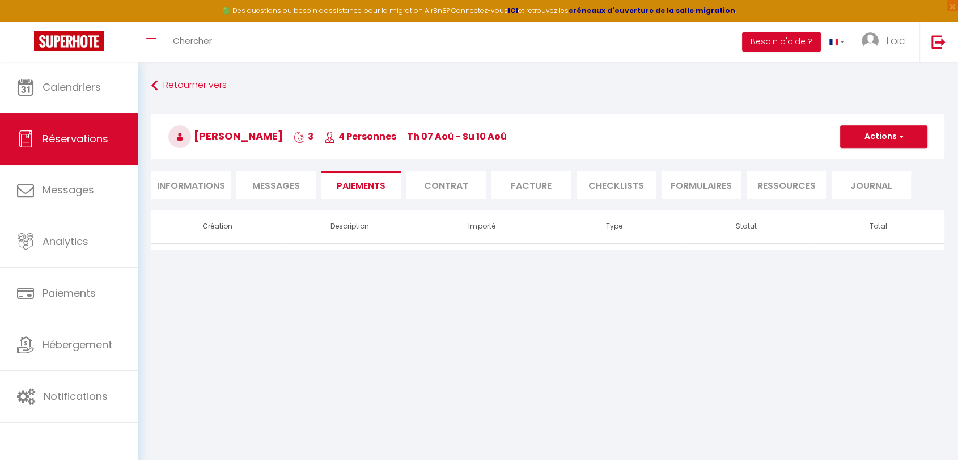
drag, startPoint x: 552, startPoint y: 297, endPoint x: 577, endPoint y: 290, distance: 26.4
click at [557, 298] on body "🟢 Des questions ou besoin d'assistance pour la migration AirBnB? Connectez-vous…" at bounding box center [479, 292] width 958 height 460
drag, startPoint x: 891, startPoint y: 151, endPoint x: 890, endPoint y: 145, distance: 6.9
click at [891, 151] on h3 "Cyril Bavay 3 4 Personnes Th 07 Aoû - Su 10 Aoû" at bounding box center [547, 136] width 793 height 45
click at [891, 140] on button "Actions" at bounding box center [883, 136] width 87 height 23
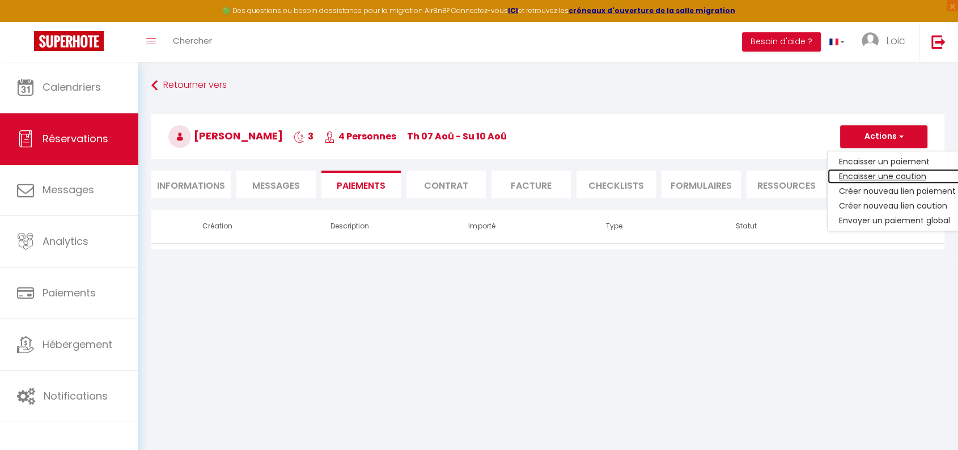
click at [893, 175] on link "Encaisser une caution" at bounding box center [898, 176] width 140 height 15
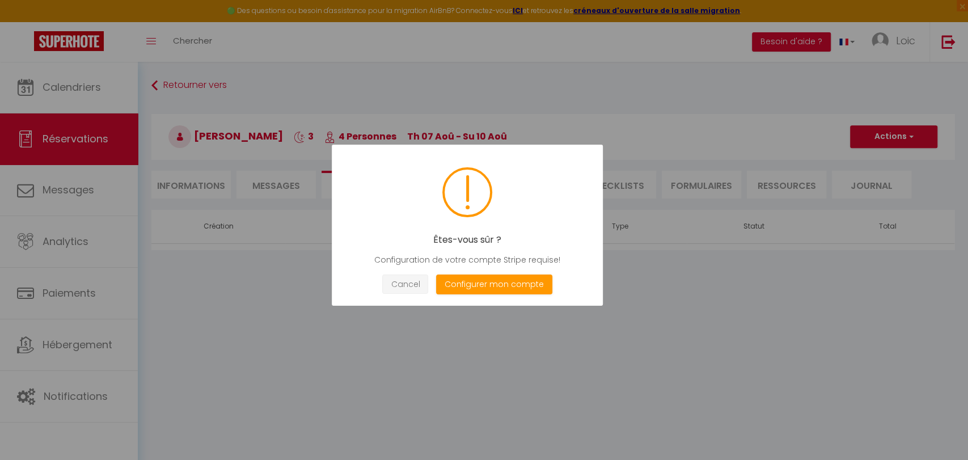
click at [414, 284] on button "Cancel" at bounding box center [405, 284] width 46 height 20
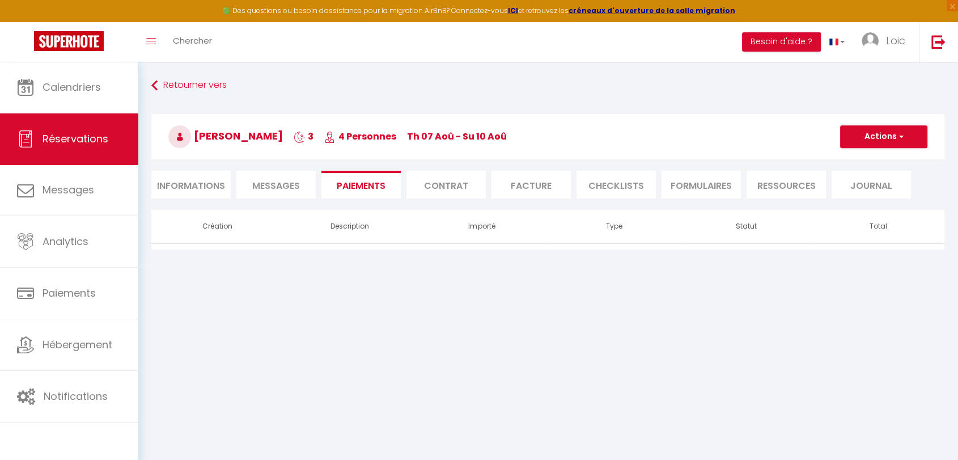
click at [888, 149] on h3 "Cyril Bavay 3 4 Personnes Th 07 Aoû - Su 10 Aoû" at bounding box center [547, 136] width 793 height 45
click at [892, 142] on button "Actions" at bounding box center [883, 136] width 87 height 23
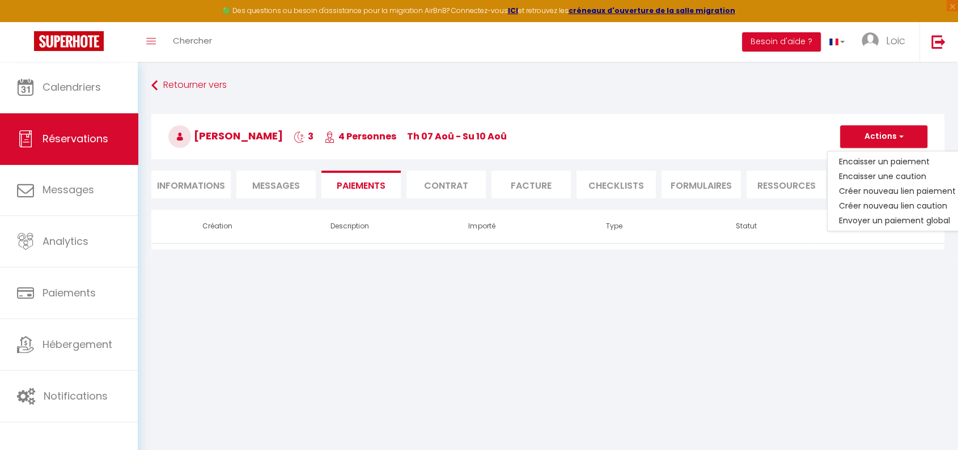
click at [712, 160] on div "Cyril Bavay 3 4 Personnes Th 07 Aoû - Su 10 Aoû Actions Enregistrer Dupliquer S…" at bounding box center [548, 134] width 808 height 61
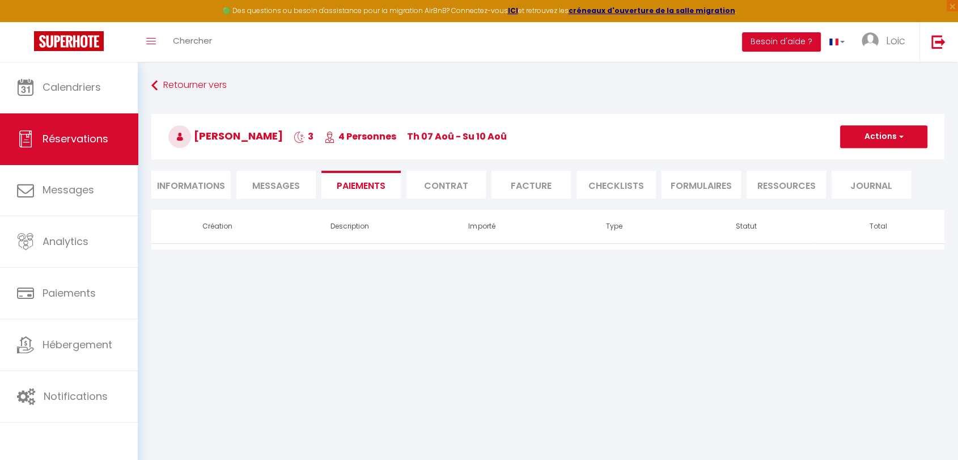
click at [274, 187] on span "Messages" at bounding box center [276, 185] width 48 height 13
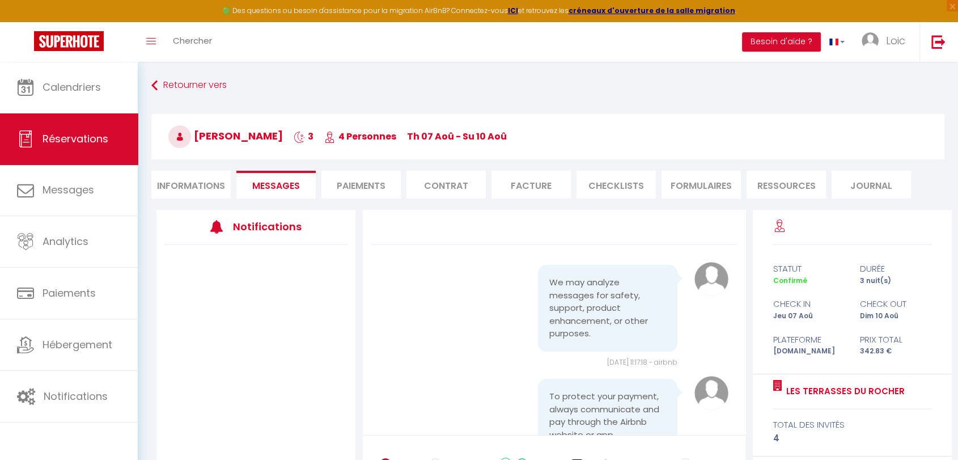
click at [201, 191] on li "Informations" at bounding box center [190, 185] width 79 height 28
select select
select select "0"
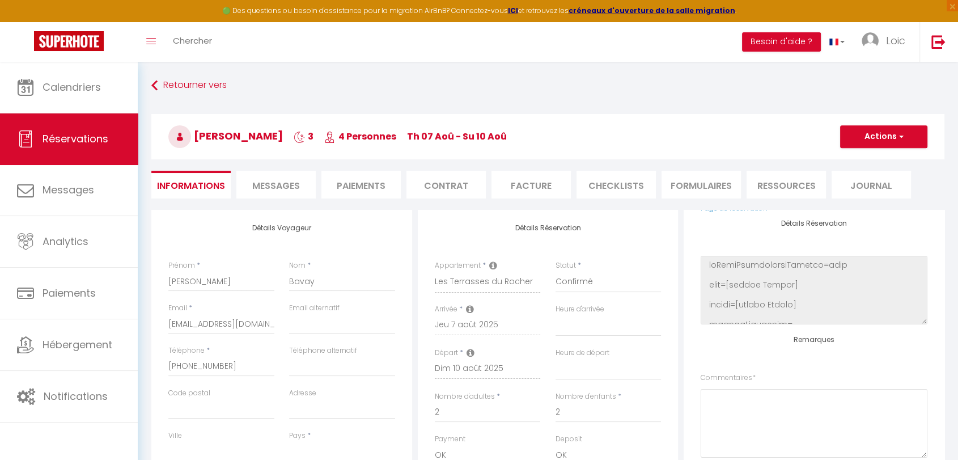
select select
checkbox input "false"
click at [874, 143] on button "Actions" at bounding box center [883, 136] width 87 height 23
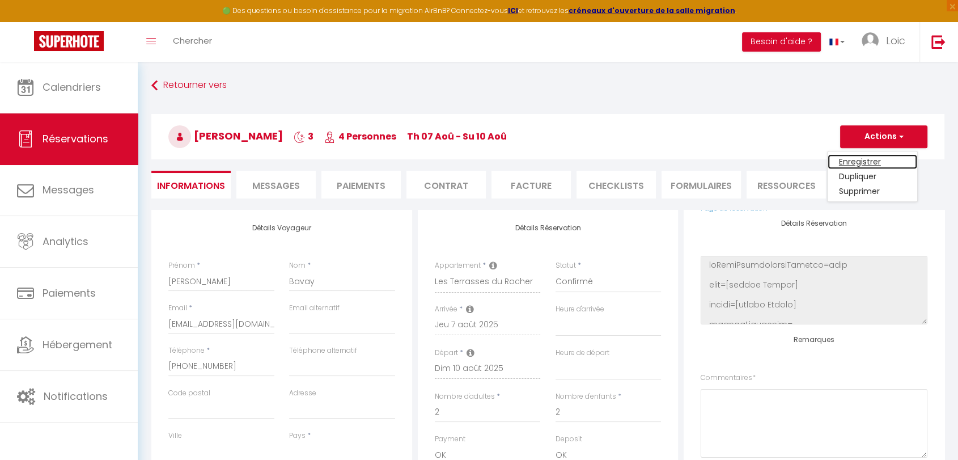
click at [866, 158] on link "Enregistrer" at bounding box center [873, 161] width 90 height 15
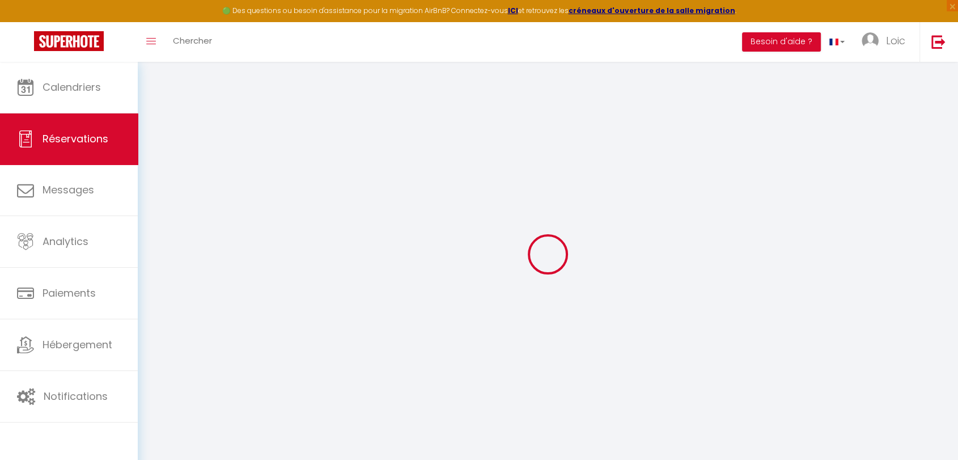
select select "not_cancelled"
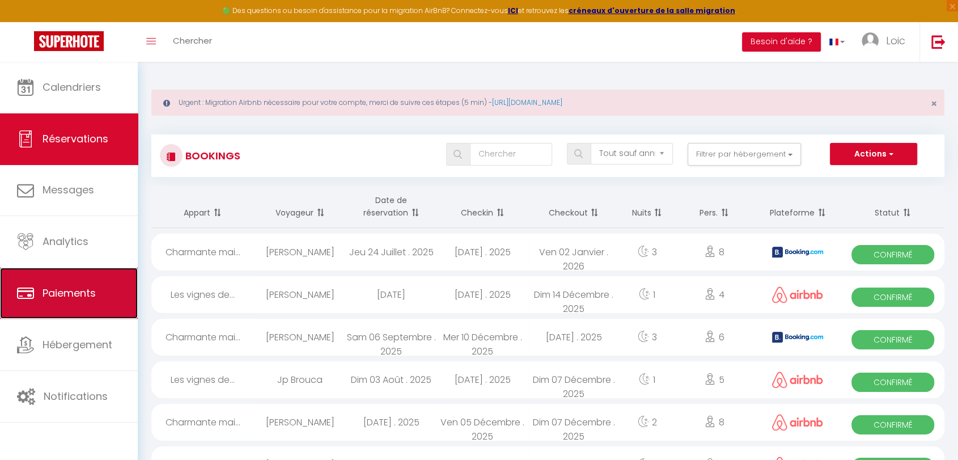
click at [73, 311] on link "Paiements" at bounding box center [69, 293] width 138 height 51
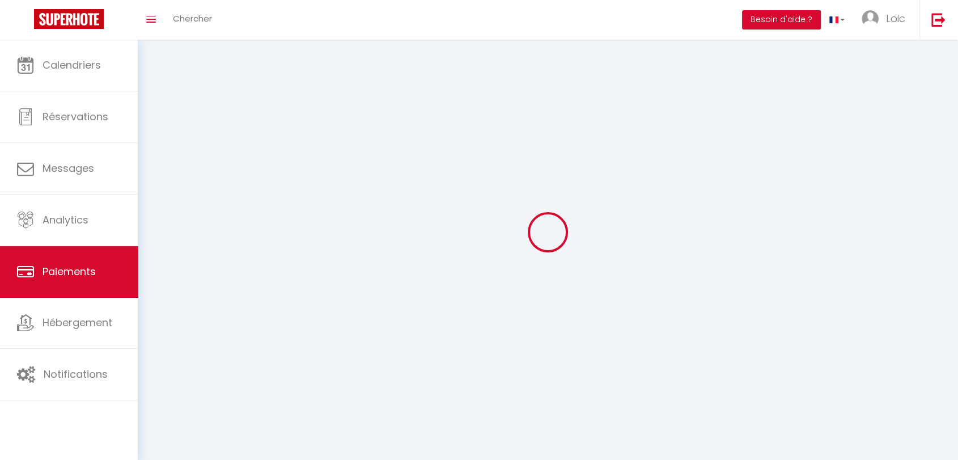
select select "2"
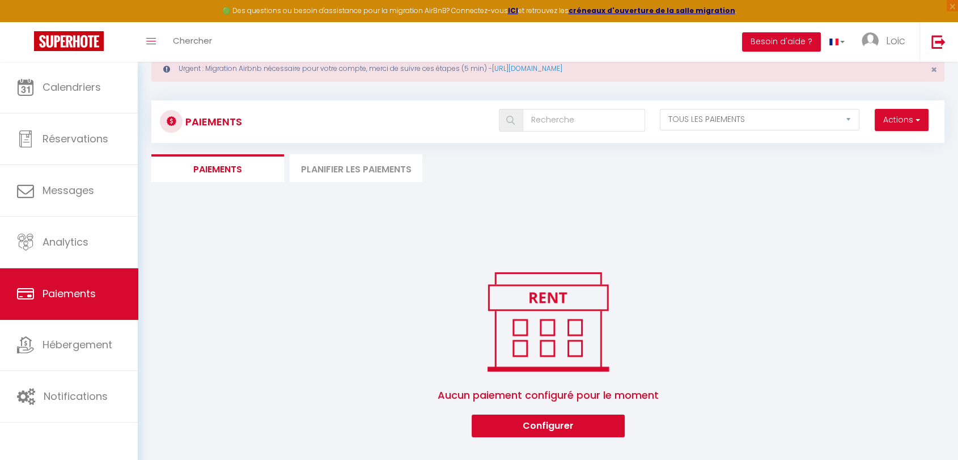
scroll to position [62, 0]
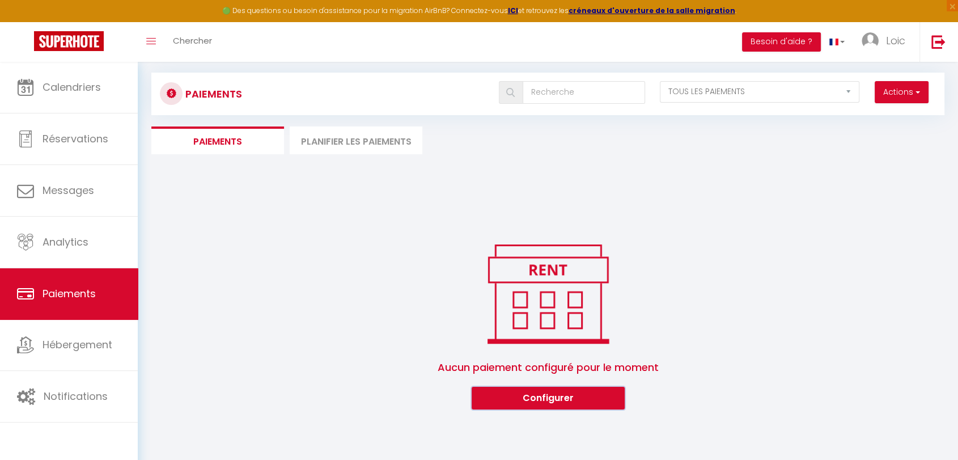
click at [504, 394] on button "Configurer" at bounding box center [548, 398] width 153 height 23
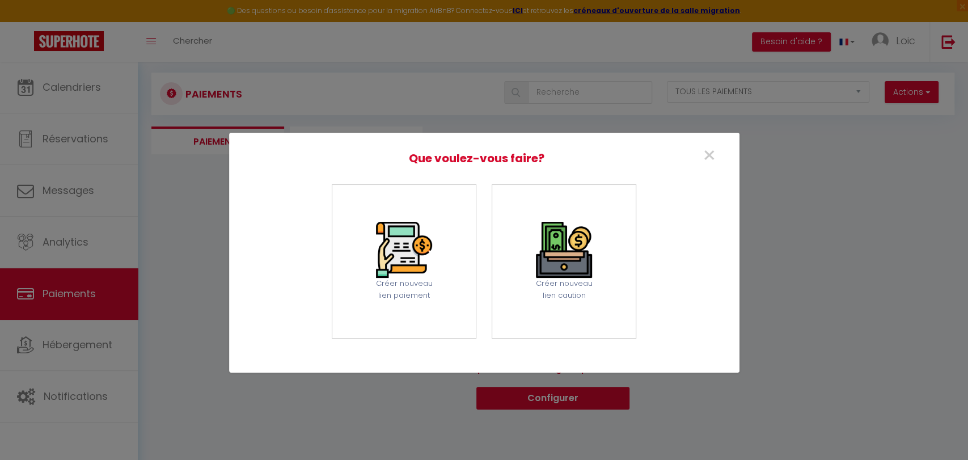
click at [426, 386] on div "× Que voulez-vous faire? Créer nouveau lien paiement Créer nouveau lien caution" at bounding box center [484, 252] width 510 height 415
click at [428, 227] on img at bounding box center [404, 250] width 56 height 56
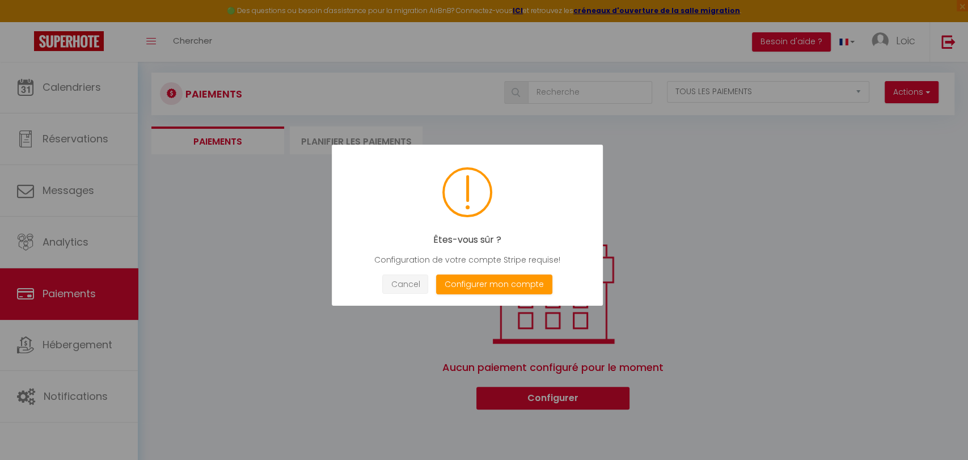
click at [422, 279] on button "Cancel" at bounding box center [405, 284] width 46 height 20
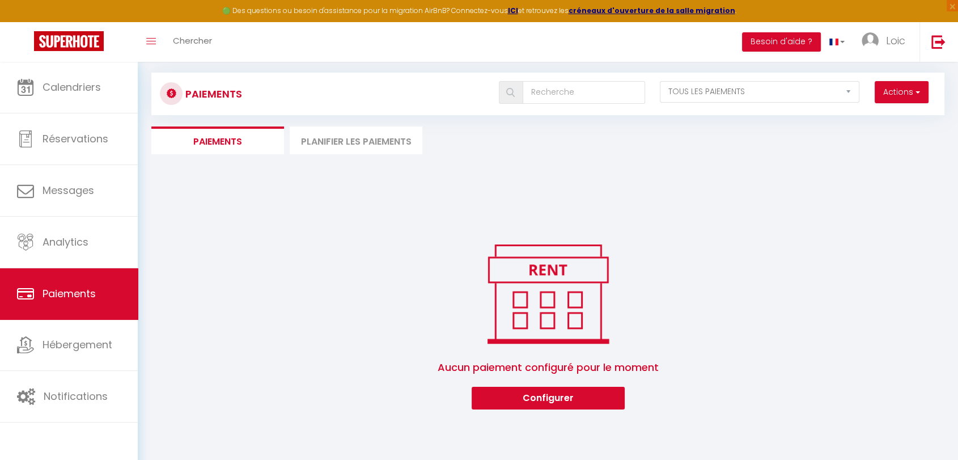
scroll to position [0, 0]
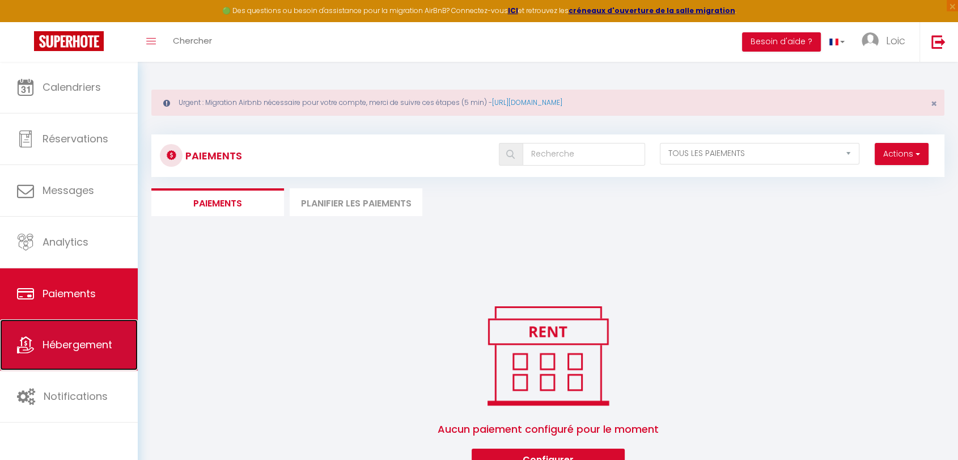
click at [92, 339] on span "Hébergement" at bounding box center [78, 344] width 70 height 14
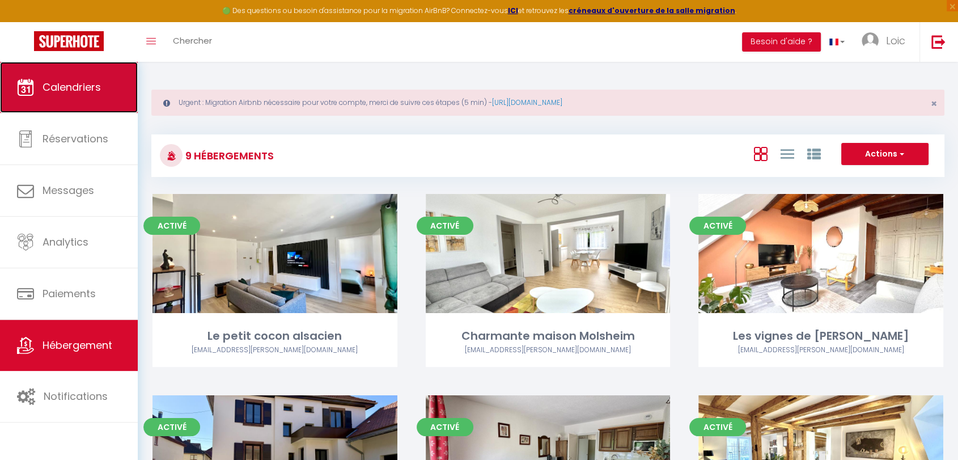
click at [89, 84] on span "Calendriers" at bounding box center [72, 87] width 58 height 14
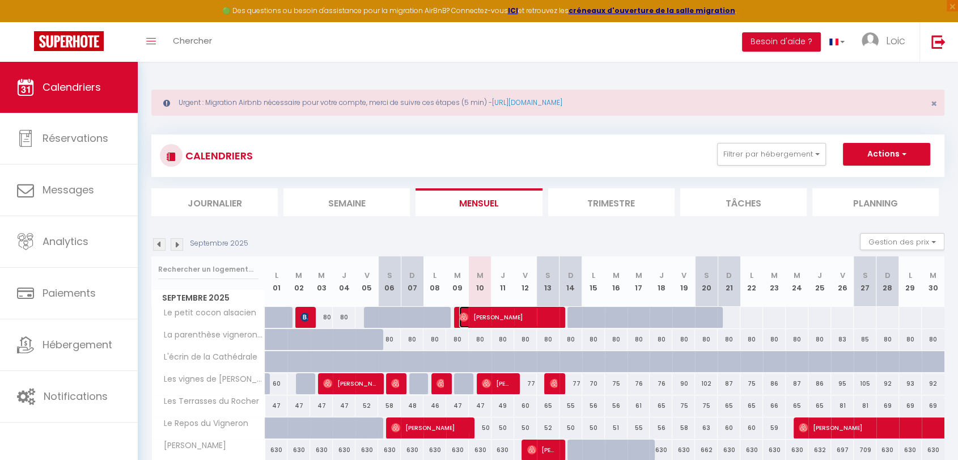
click at [487, 318] on span "[PERSON_NAME]" at bounding box center [508, 317] width 98 height 22
select select "OK"
select select "0"
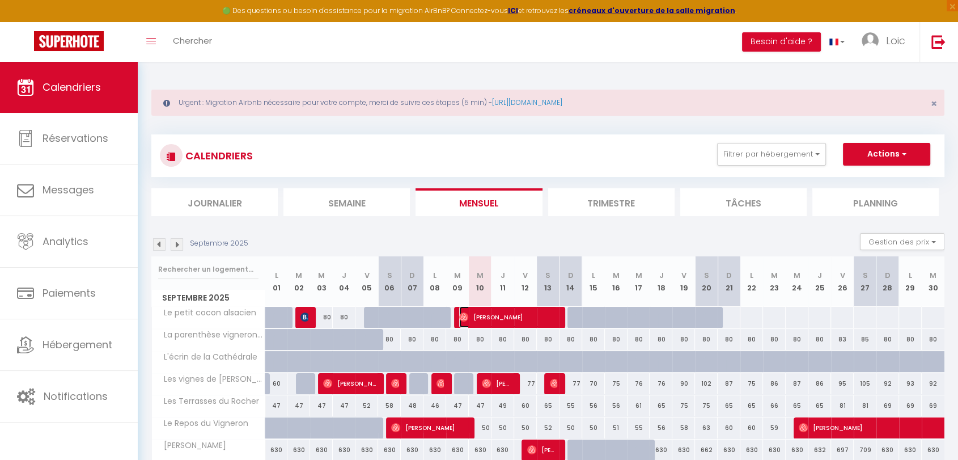
select select "1"
select select
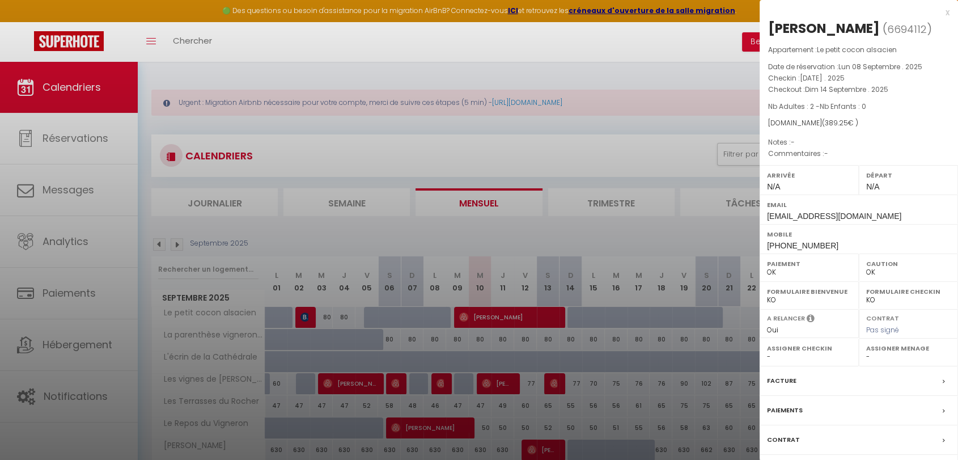
click at [890, 221] on span "mgoxozs6girk4ys71ntinupg7ir8@reply.superhote.com" at bounding box center [834, 216] width 134 height 9
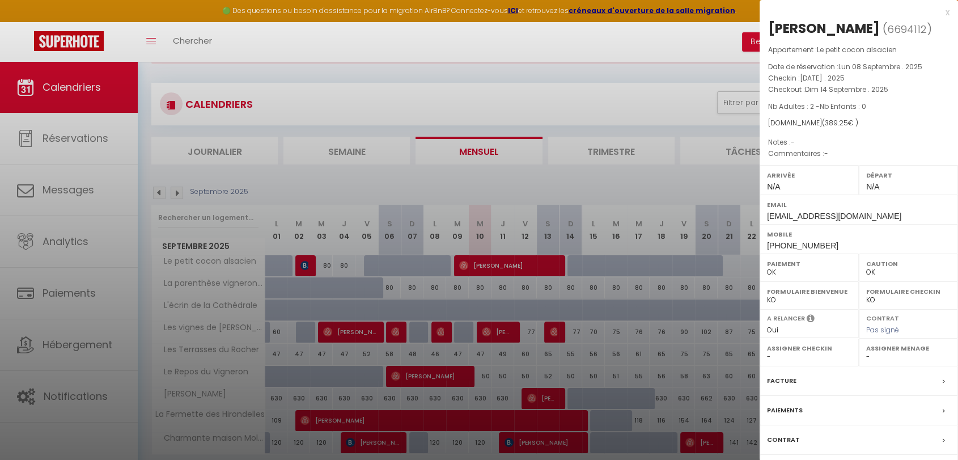
scroll to position [91, 0]
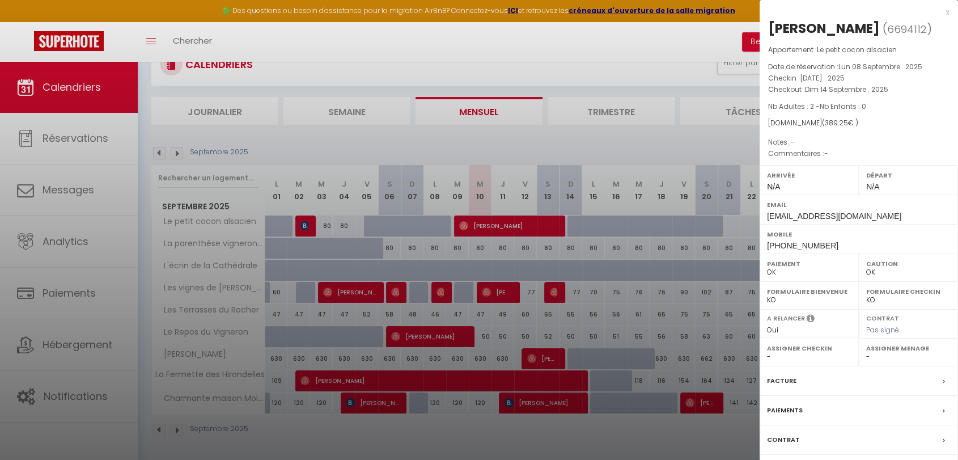
drag, startPoint x: 890, startPoint y: 232, endPoint x: 885, endPoint y: 269, distance: 37.3
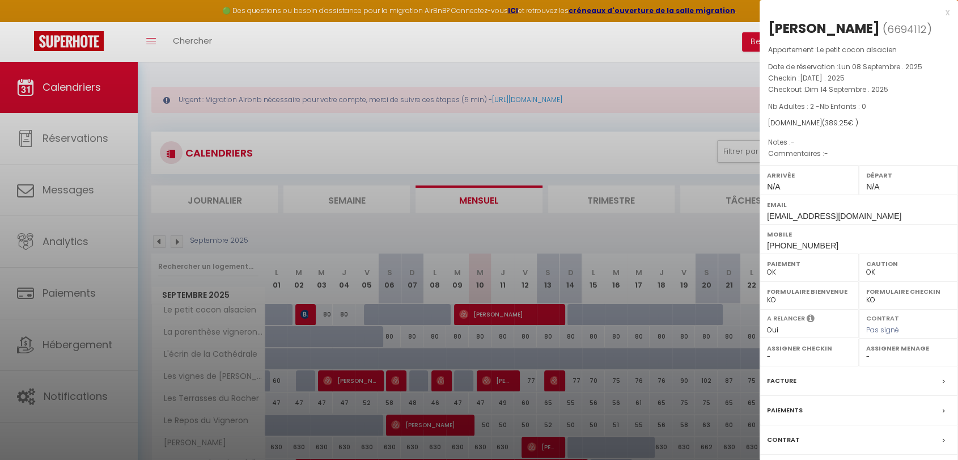
scroll to position [0, 0]
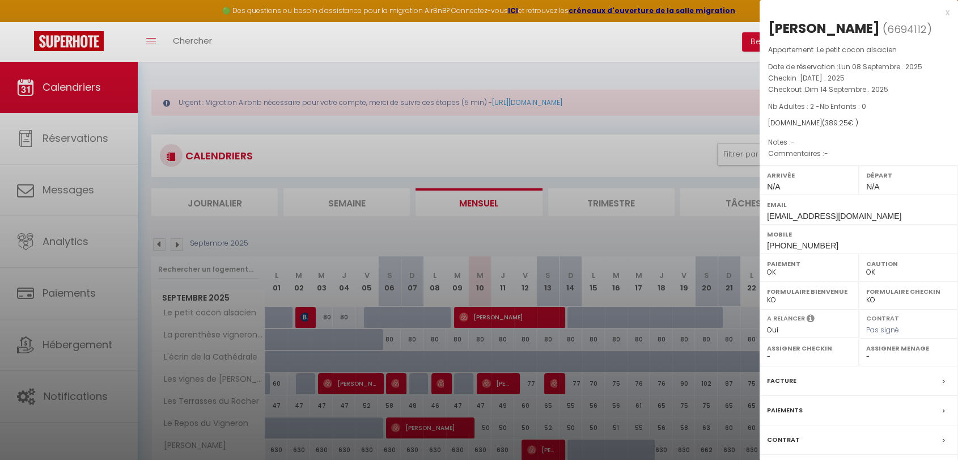
click at [947, 16] on div "x" at bounding box center [855, 13] width 190 height 14
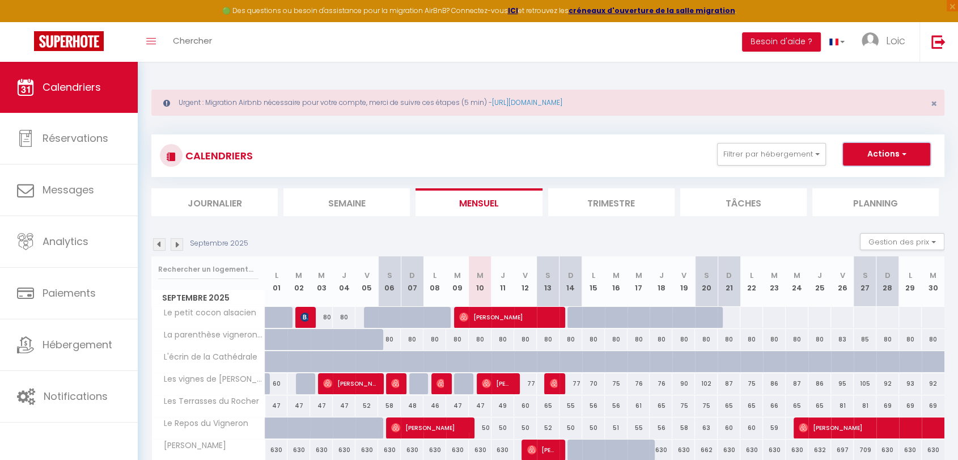
click at [886, 154] on button "Actions" at bounding box center [886, 154] width 87 height 23
click at [345, 384] on span "[PERSON_NAME]" at bounding box center [349, 384] width 53 height 22
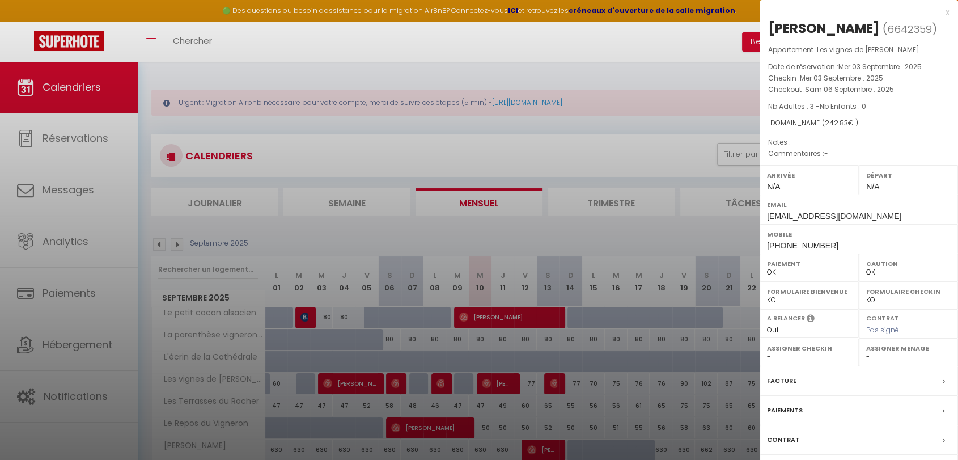
click at [345, 384] on div at bounding box center [479, 230] width 958 height 460
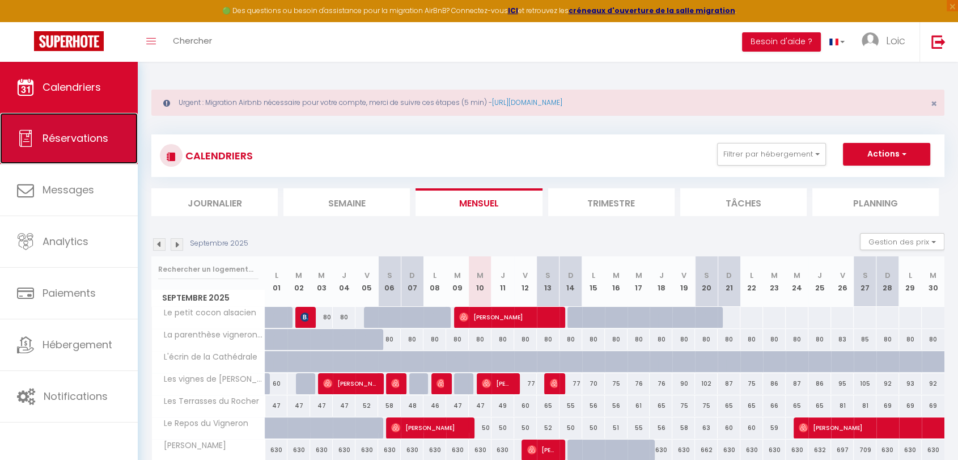
click at [87, 139] on span "Réservations" at bounding box center [76, 138] width 66 height 14
select select "not_cancelled"
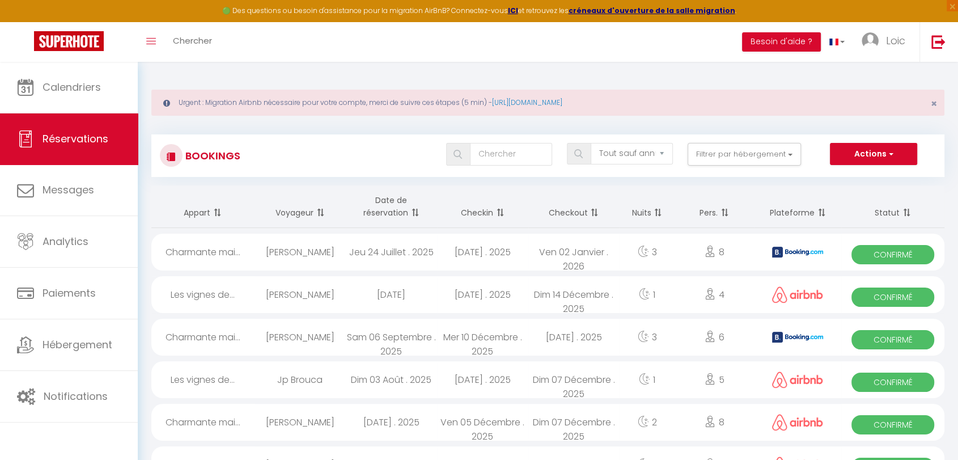
click at [880, 259] on span "Confirmé" at bounding box center [893, 254] width 82 height 19
select select "OK"
select select "KO"
select select "0"
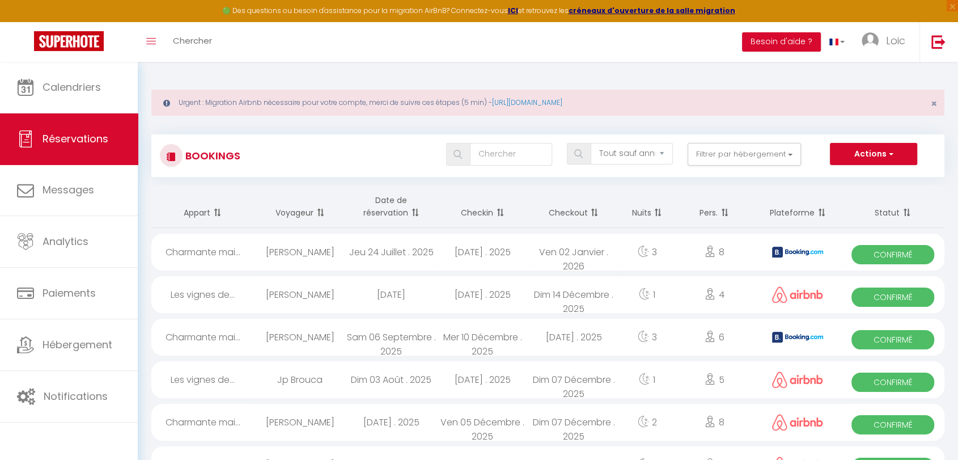
select select "1"
select select
click at [0, 0] on div "Mobile" at bounding box center [0, 0] width 0 height 0
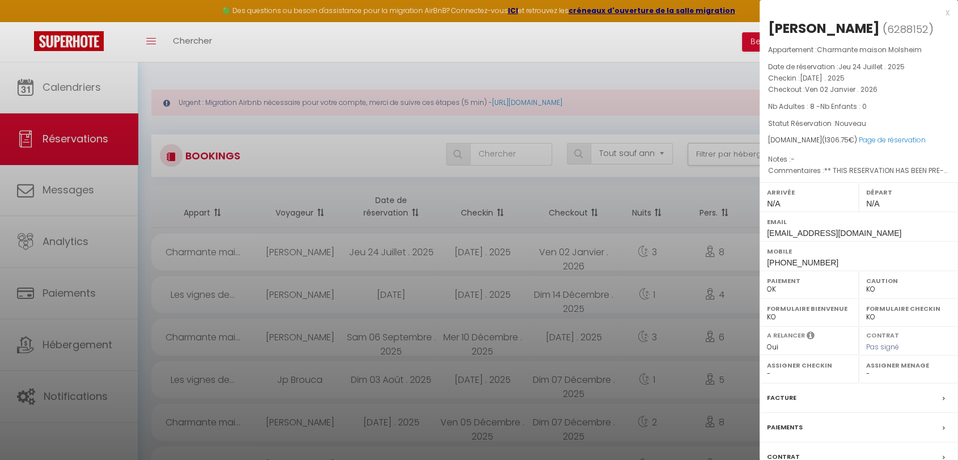
click at [547, 159] on div at bounding box center [479, 230] width 958 height 460
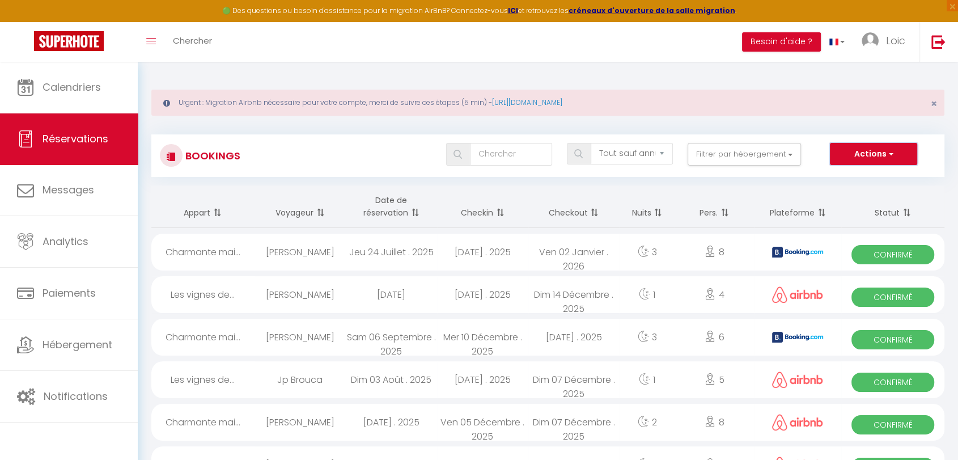
click at [857, 149] on button "Actions" at bounding box center [873, 154] width 87 height 23
click at [484, 154] on input "text" at bounding box center [511, 154] width 82 height 23
type input "bavay"
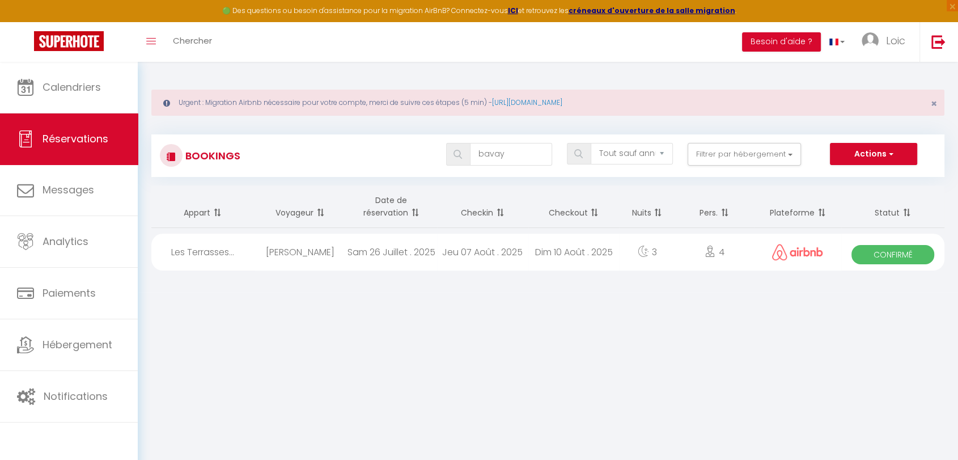
drag, startPoint x: 644, startPoint y: 238, endPoint x: 396, endPoint y: 273, distance: 250.4
click at [396, 273] on div "Appart Voyageur Date de réservation Checkin Checkout Nuits Pers. Plateforme Sta…" at bounding box center [547, 231] width 793 height 93
click at [416, 240] on div "Sam 26 Juillet . 2025" at bounding box center [391, 252] width 91 height 37
select select "OK"
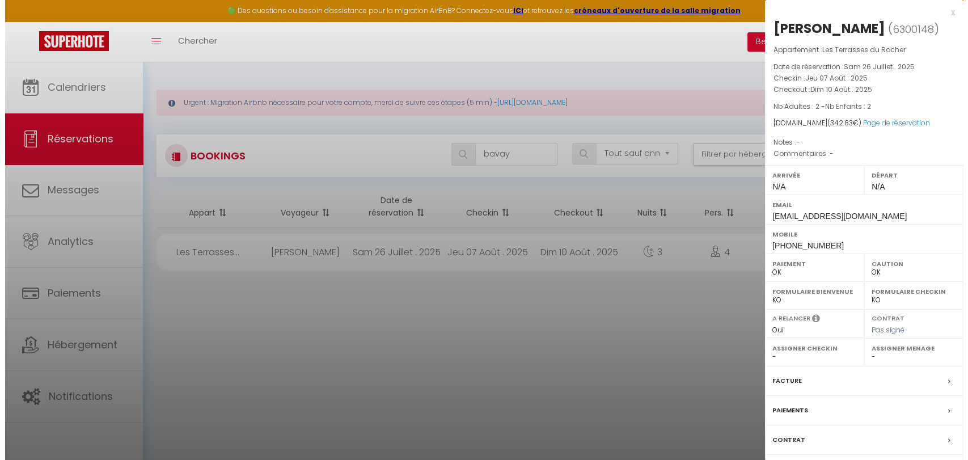
scroll to position [62, 0]
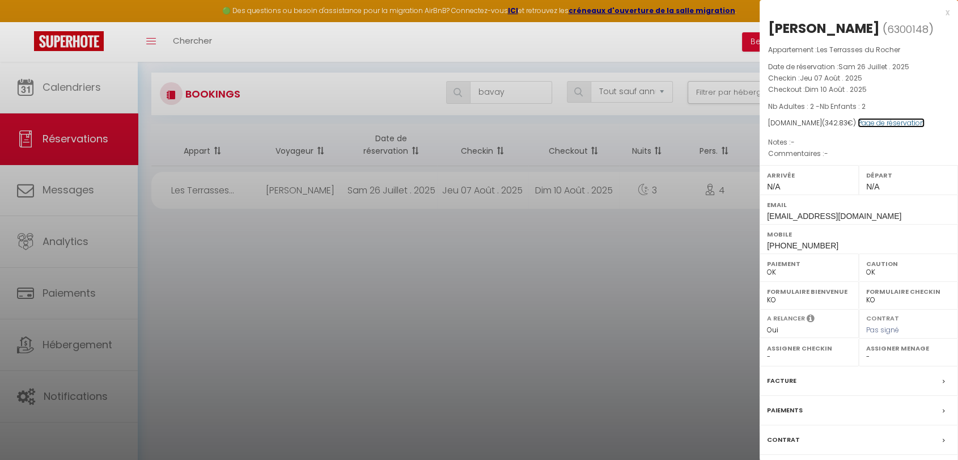
click at [890, 124] on link "Page de réservation" at bounding box center [891, 123] width 67 height 10
click at [608, 278] on div at bounding box center [479, 230] width 958 height 460
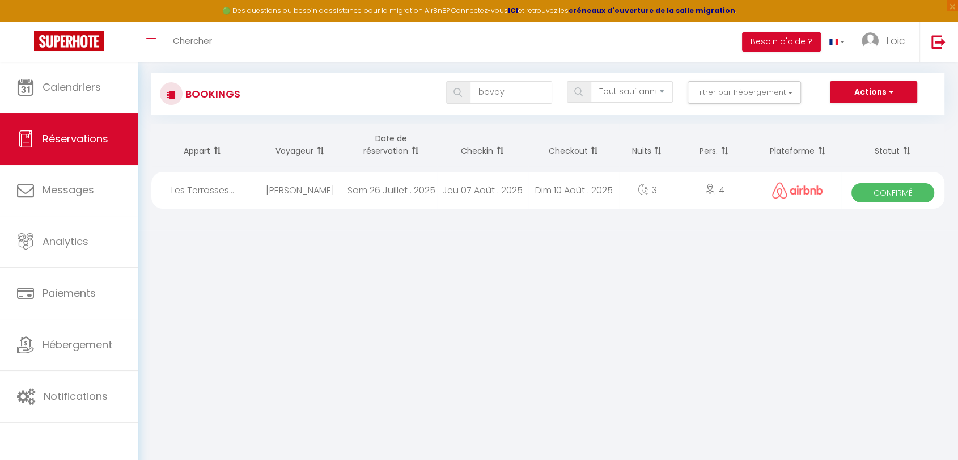
click at [577, 185] on div "Dim 10 Août . 2025" at bounding box center [574, 190] width 91 height 37
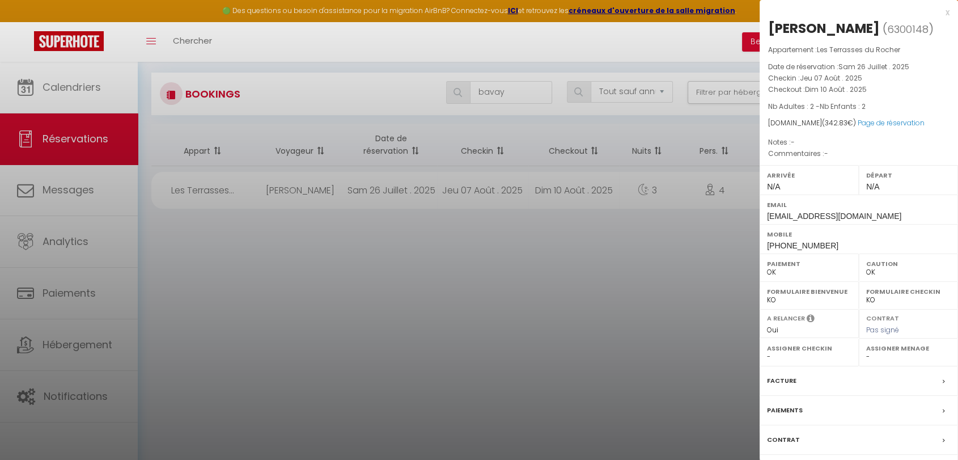
click at [818, 175] on label "Arrivée" at bounding box center [809, 175] width 84 height 11
click at [531, 324] on div at bounding box center [479, 230] width 958 height 460
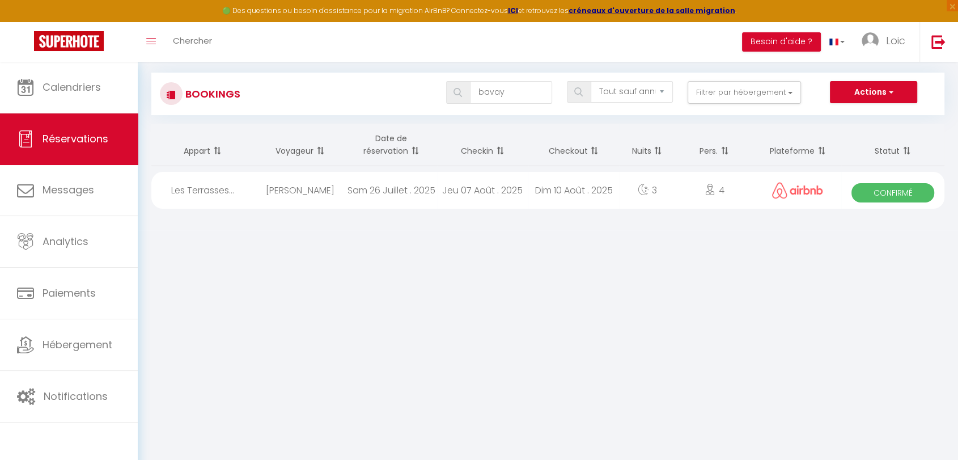
click at [658, 185] on div "3" at bounding box center [647, 190] width 56 height 37
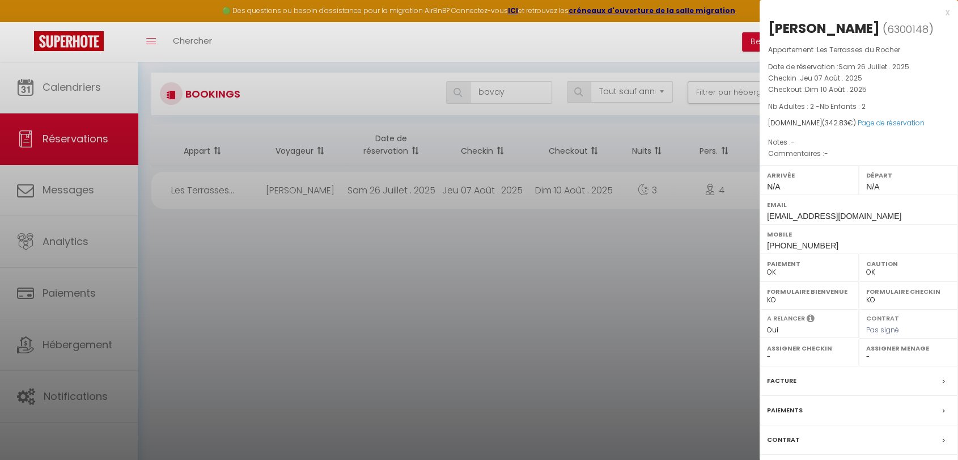
click at [657, 187] on div at bounding box center [479, 230] width 958 height 460
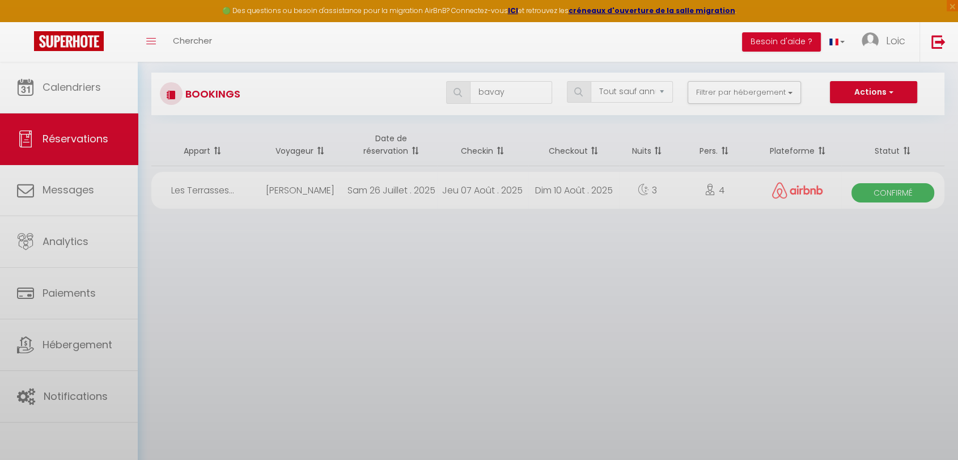
click at [657, 187] on div at bounding box center [479, 230] width 958 height 460
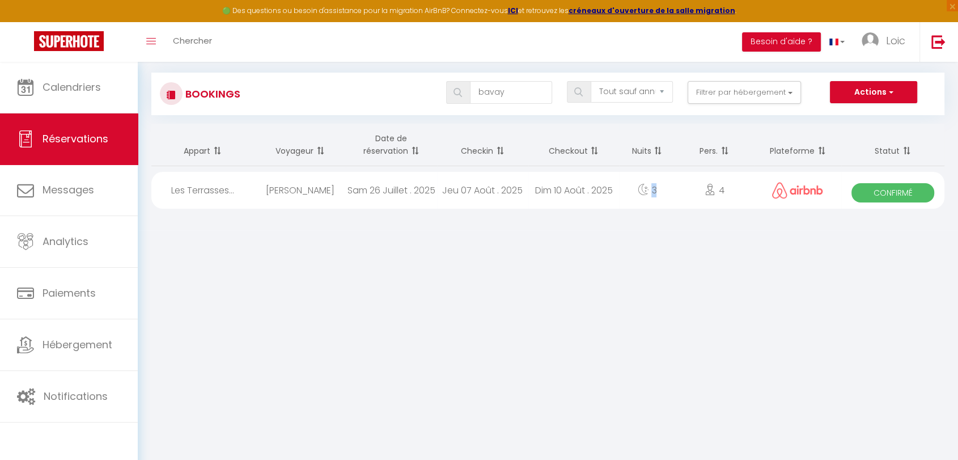
click at [657, 187] on div "3" at bounding box center [647, 190] width 56 height 37
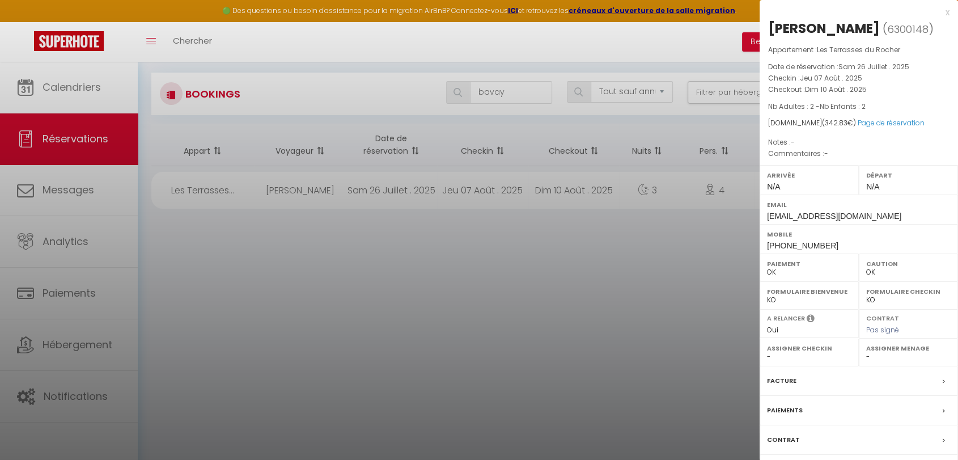
click at [657, 187] on div at bounding box center [479, 230] width 958 height 460
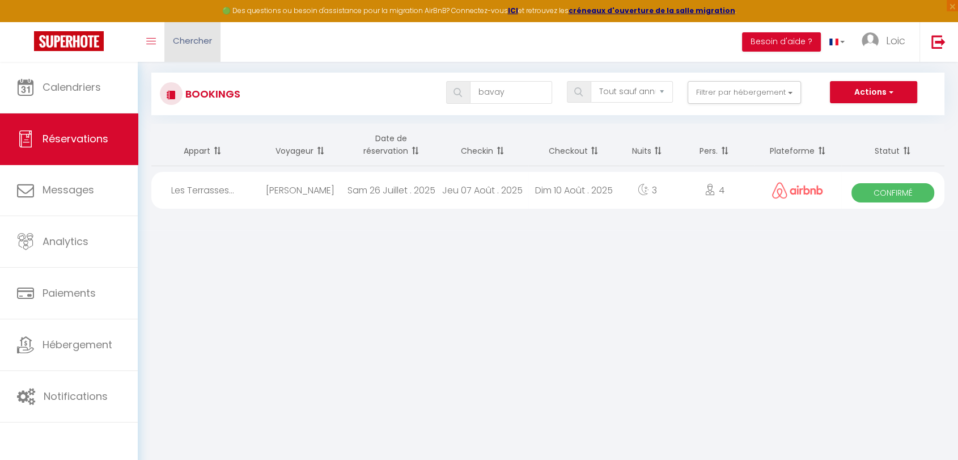
click at [203, 49] on link "Chercher" at bounding box center [192, 42] width 56 height 40
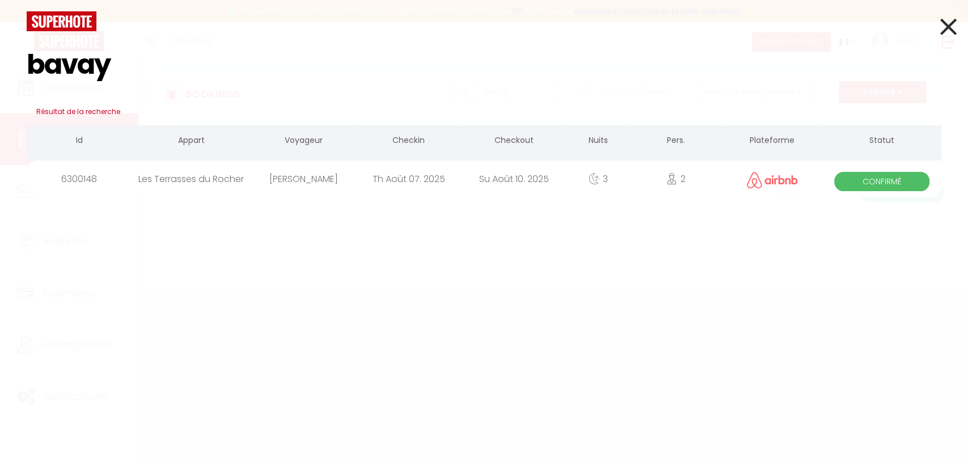
type input "bavay"
click at [408, 174] on div "Th Août 07. 2025" at bounding box center [408, 178] width 105 height 37
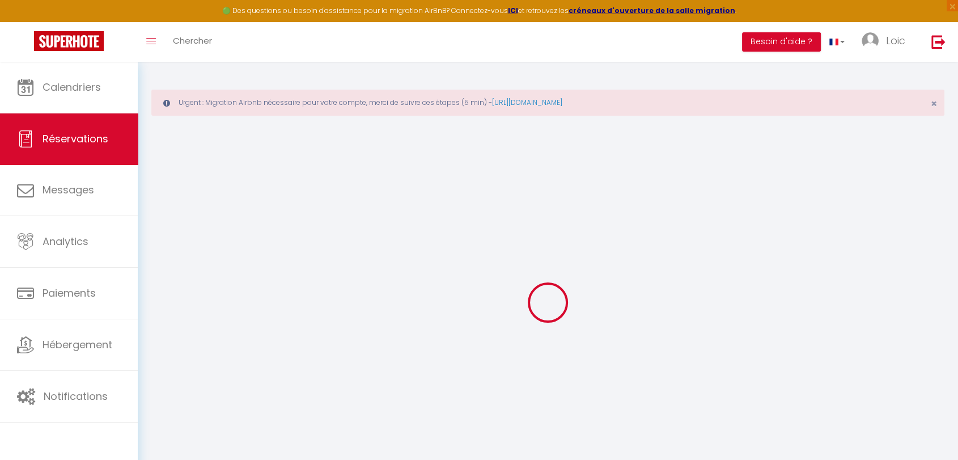
type input "Cyril"
type input "Bavay"
type input "vgufqswbbl0b9oby95rfohpdwvlj@reply.superhote.com"
type input "+33619584608"
select select
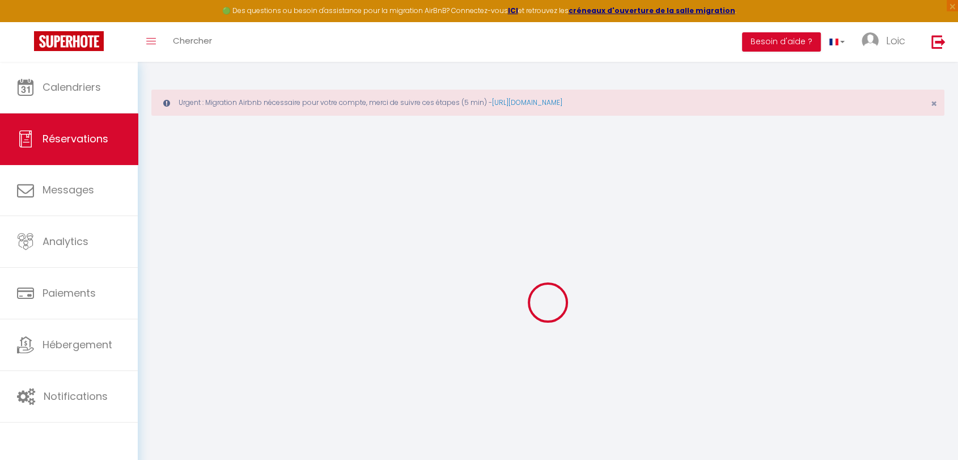
type input "12.06"
select select "68716"
select select "1"
select select
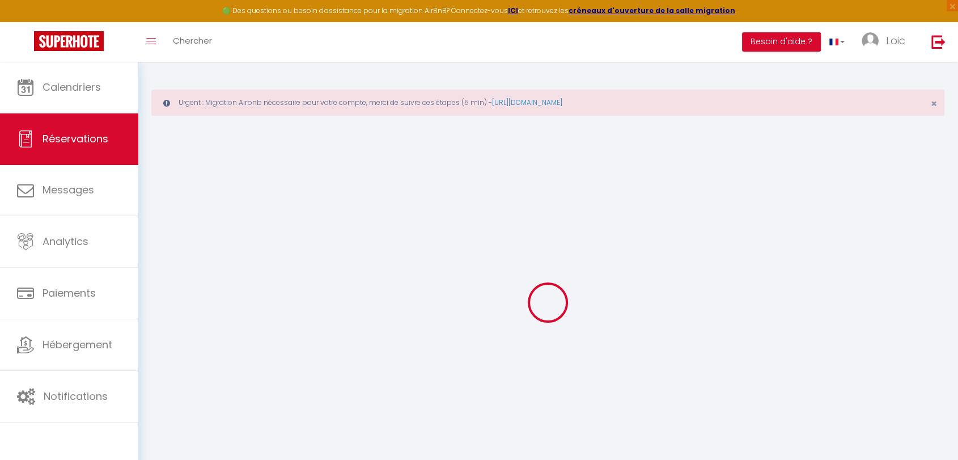
type input "2"
select select "12"
select select
type input "285"
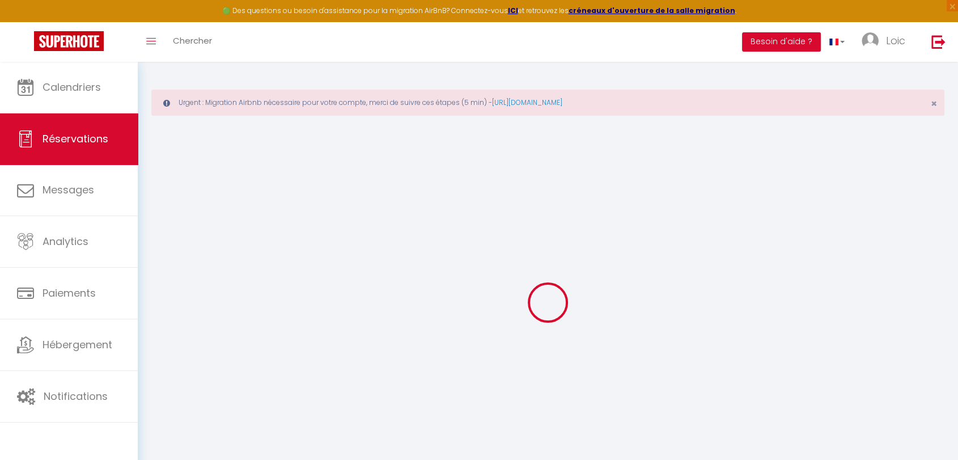
checkbox input "false"
type input "342.83"
select select "1"
type input "0"
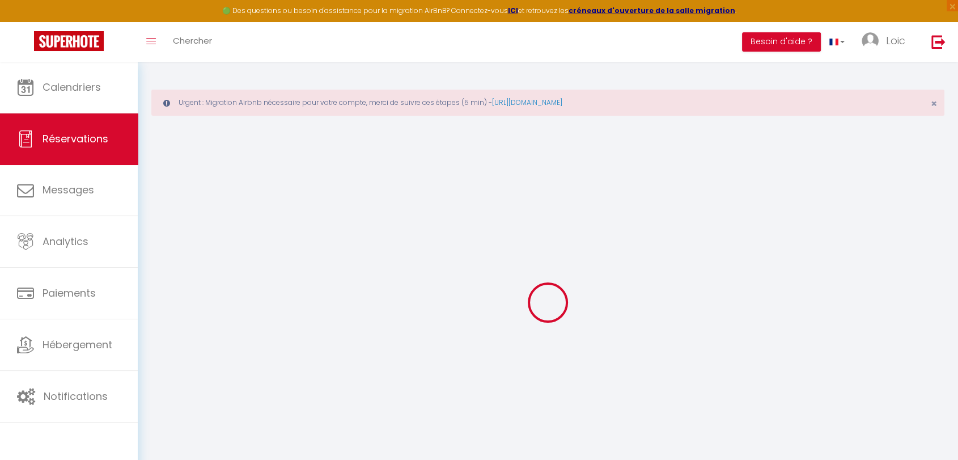
type input "0"
select select
select select "15"
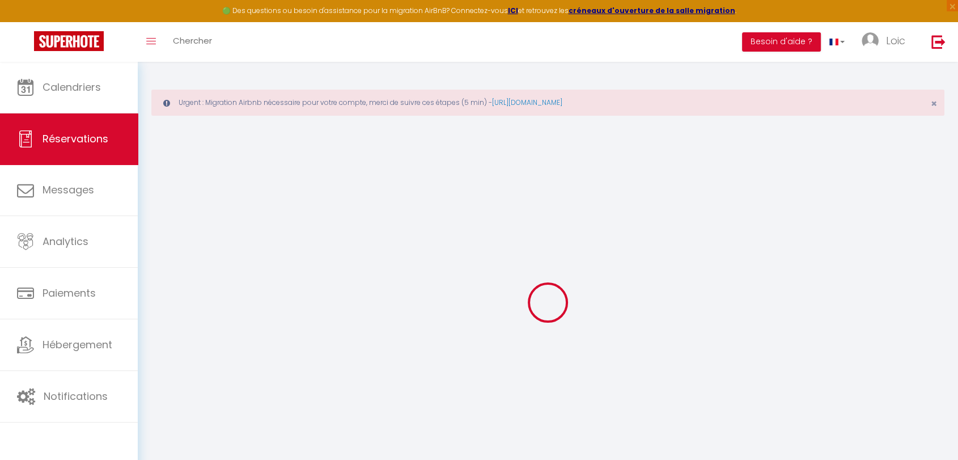
checkbox input "false"
select select
checkbox input "false"
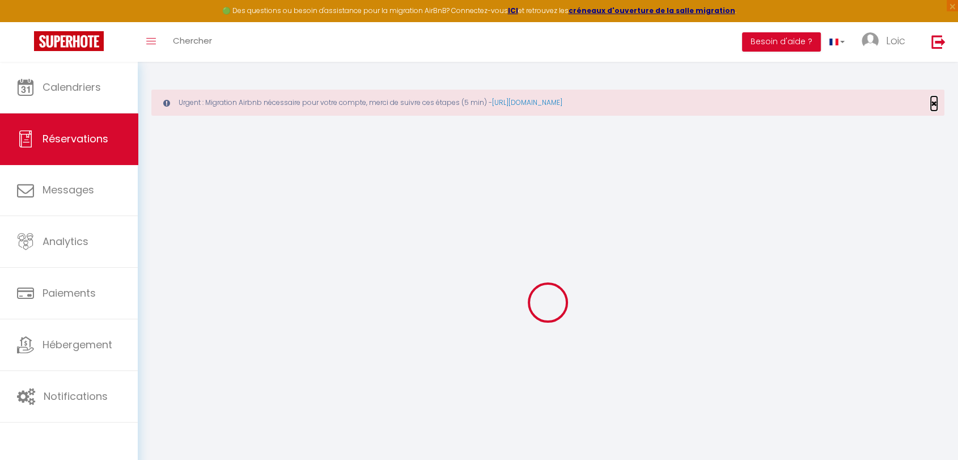
select select
checkbox input "false"
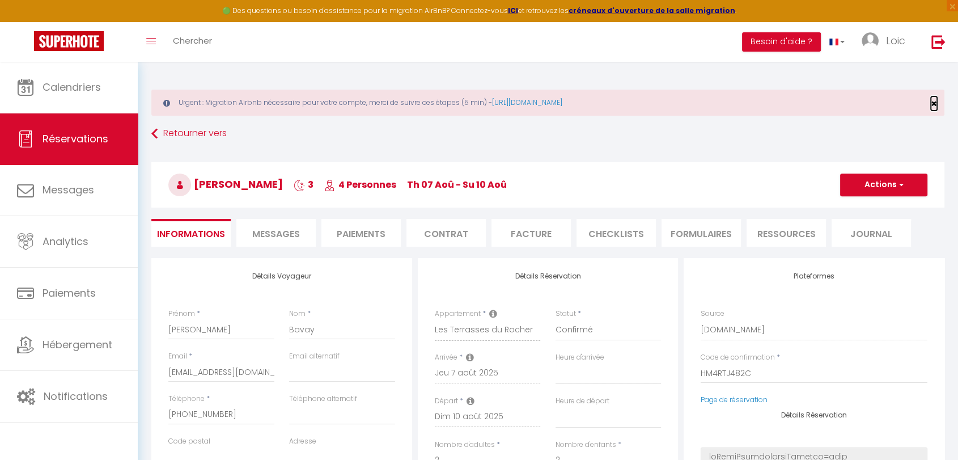
click at [933, 100] on span "×" at bounding box center [934, 103] width 6 height 14
select select
type input "50"
type input "7.83"
select select
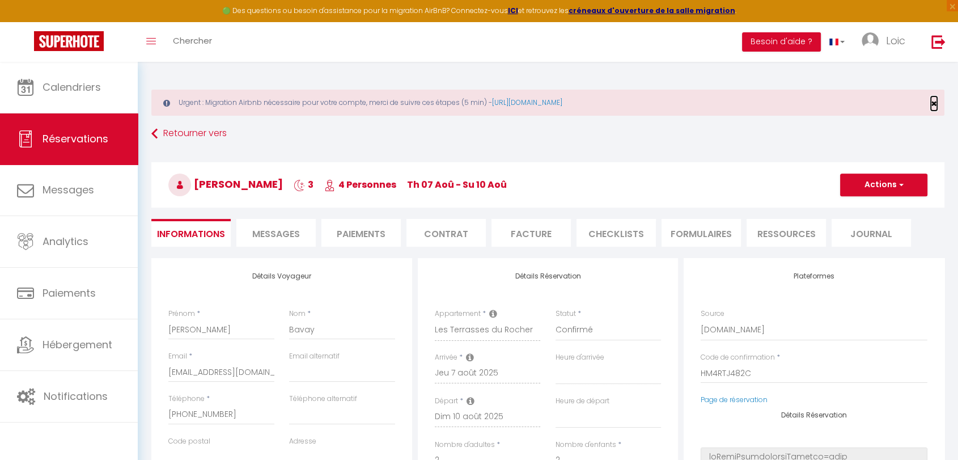
select select
checkbox input "false"
select select
checkbox input "false"
select select
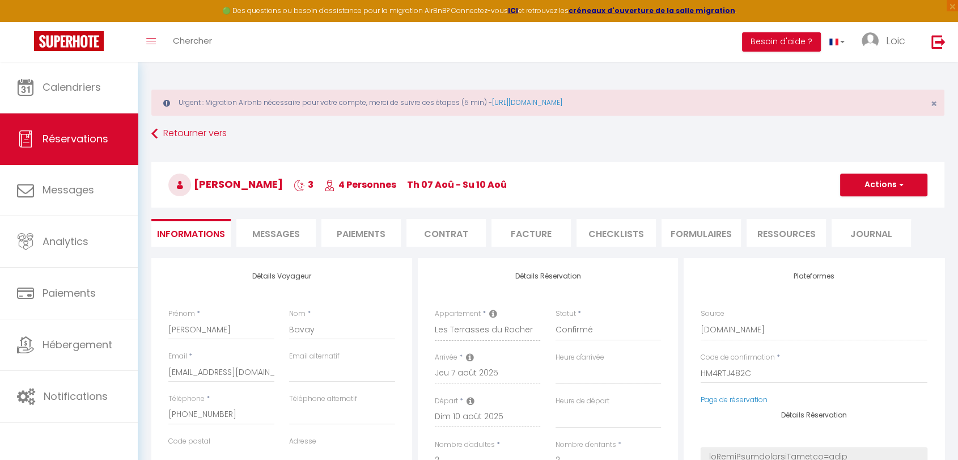
select select
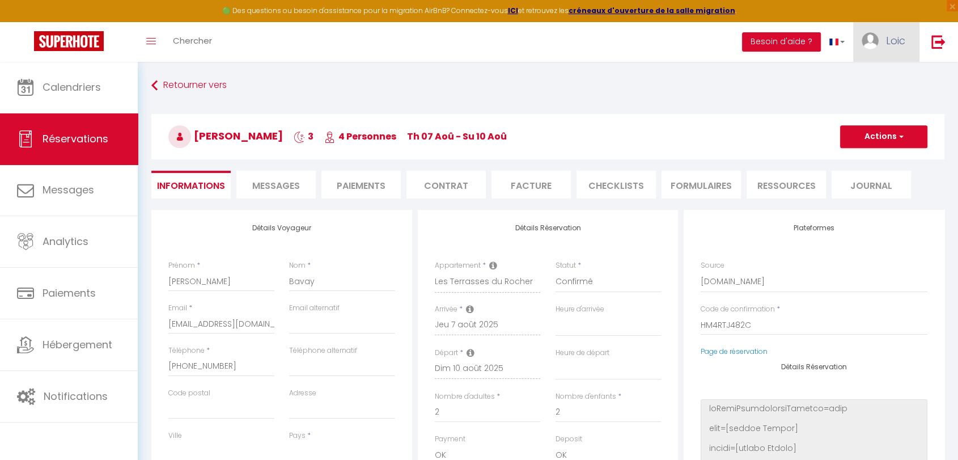
click at [905, 38] on span "Loic" at bounding box center [895, 40] width 19 height 14
click at [905, 39] on span "Loic" at bounding box center [895, 40] width 19 height 14
click at [906, 139] on button "Actions" at bounding box center [883, 136] width 87 height 23
click at [442, 227] on h4 "Détails Réservation" at bounding box center [548, 228] width 227 height 8
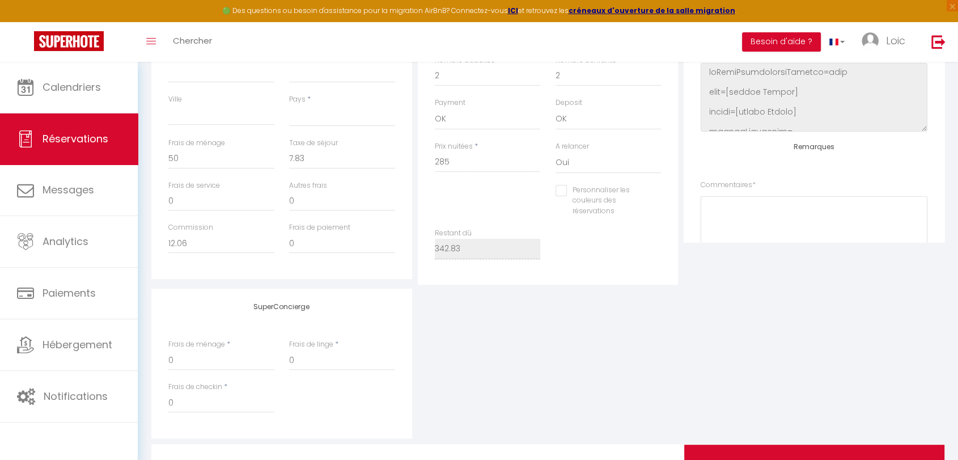
scroll to position [315, 0]
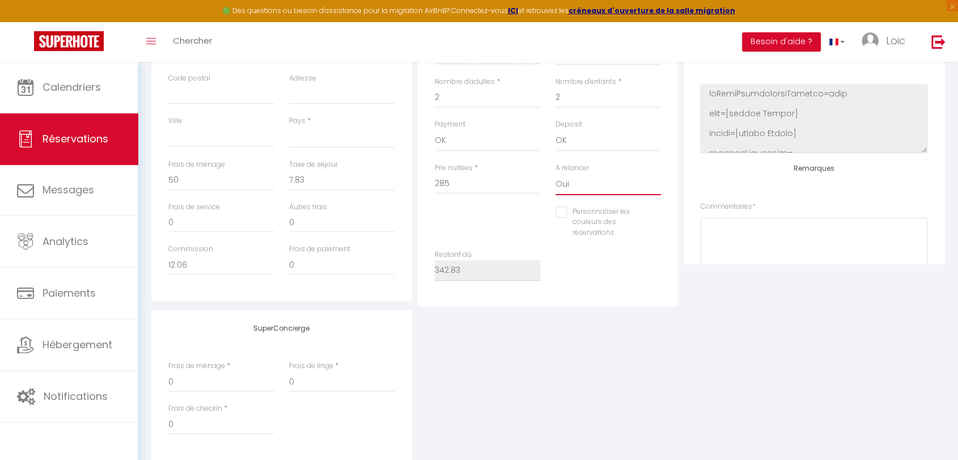
click at [569, 192] on select "Oui Non" at bounding box center [609, 185] width 106 height 22
select select "1"
click at [556, 174] on select "Oui Non" at bounding box center [609, 185] width 106 height 22
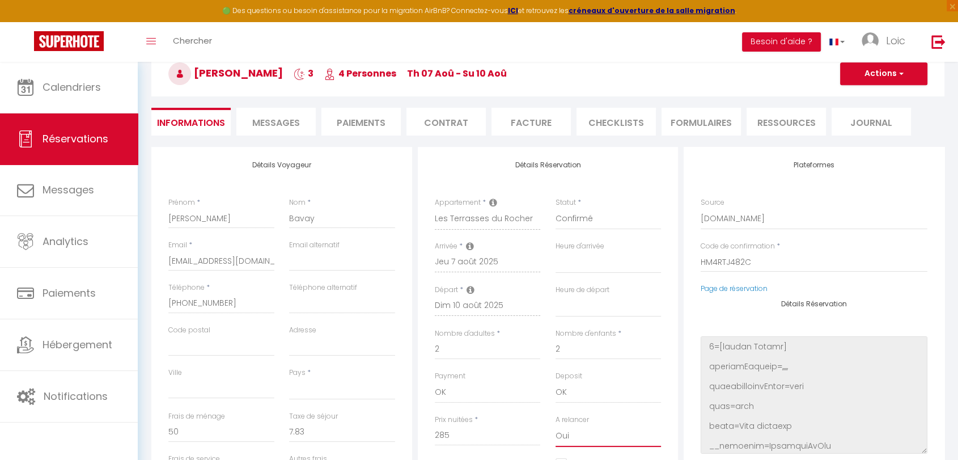
scroll to position [7876, 0]
click at [349, 122] on li "Paiements" at bounding box center [361, 122] width 79 height 28
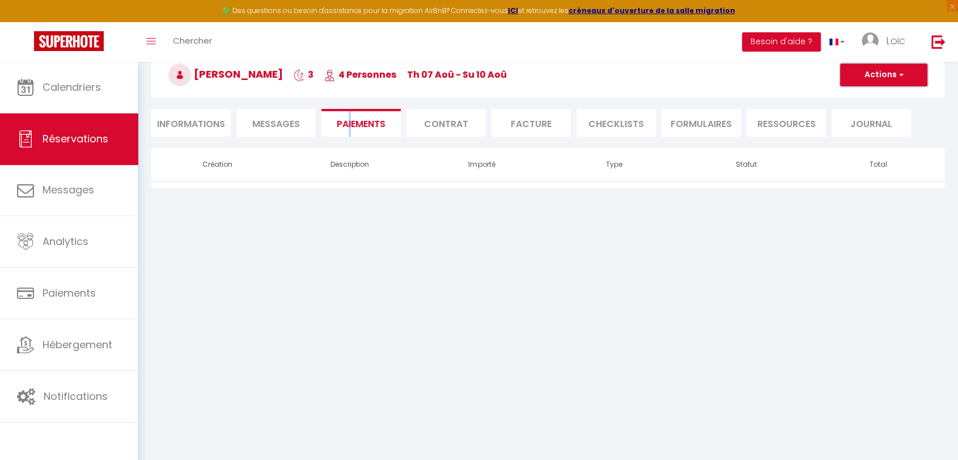
click at [885, 73] on button "Actions" at bounding box center [883, 75] width 87 height 23
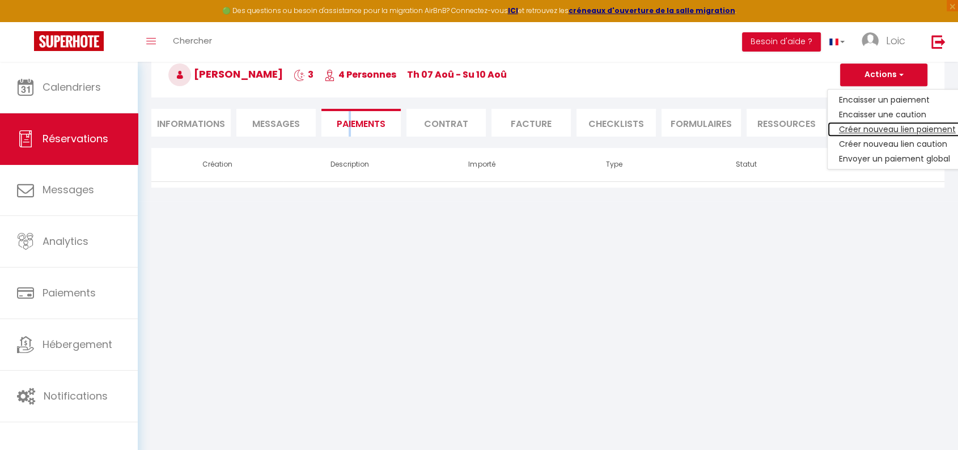
click at [894, 130] on link "Créer nouveau lien paiement" at bounding box center [898, 129] width 140 height 15
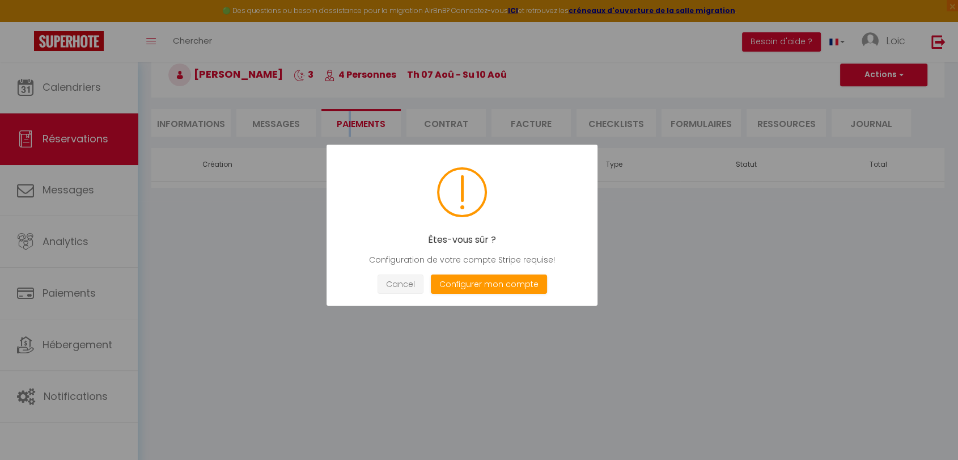
click at [407, 285] on button "Cancel" at bounding box center [401, 284] width 46 height 20
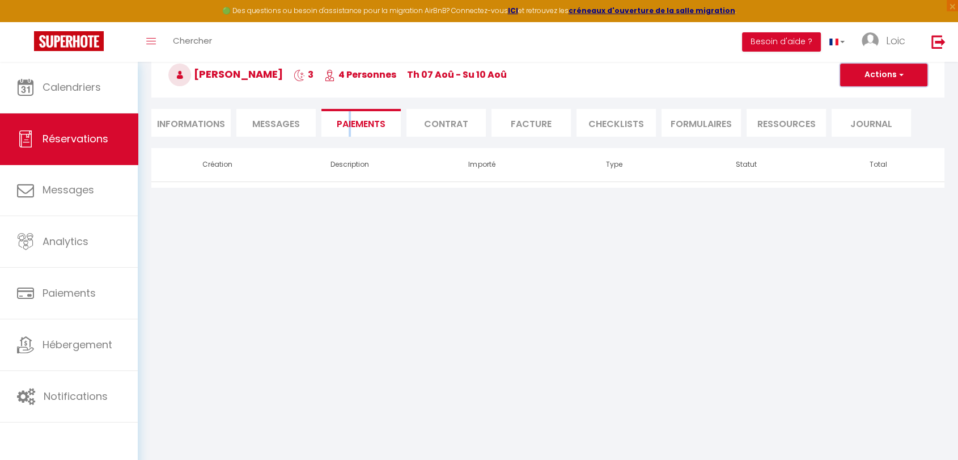
click at [869, 74] on button "Actions" at bounding box center [883, 75] width 87 height 23
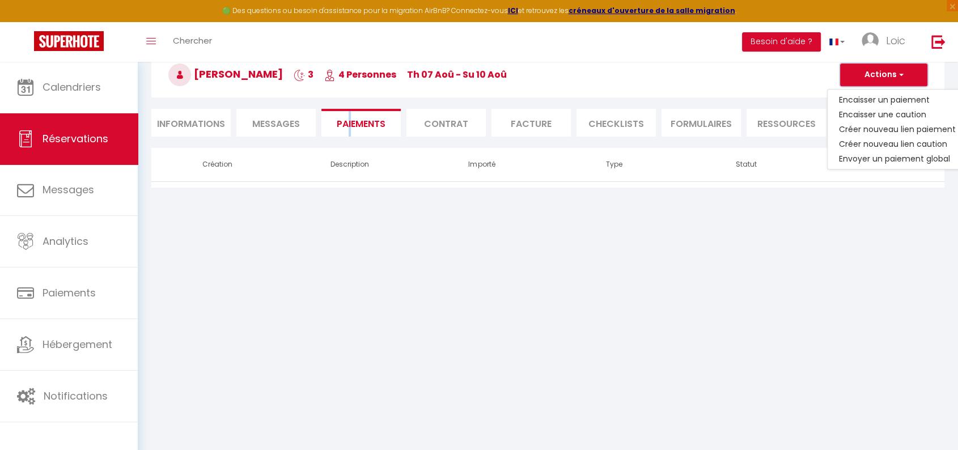
click at [869, 74] on button "Actions" at bounding box center [883, 75] width 87 height 23
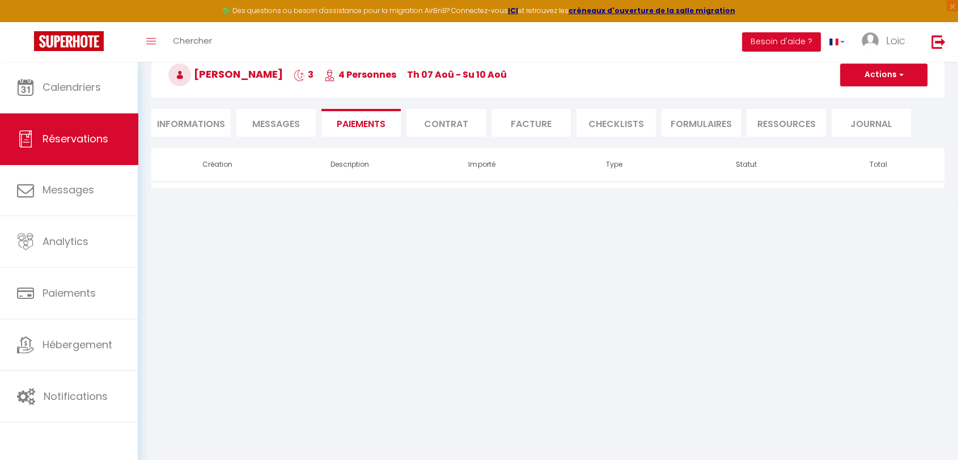
click at [179, 114] on li "Informations" at bounding box center [190, 123] width 79 height 28
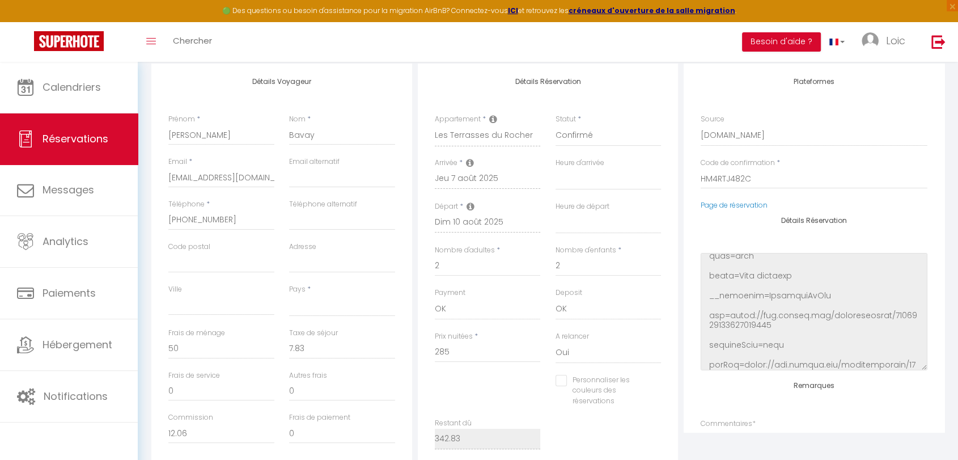
scroll to position [62, 0]
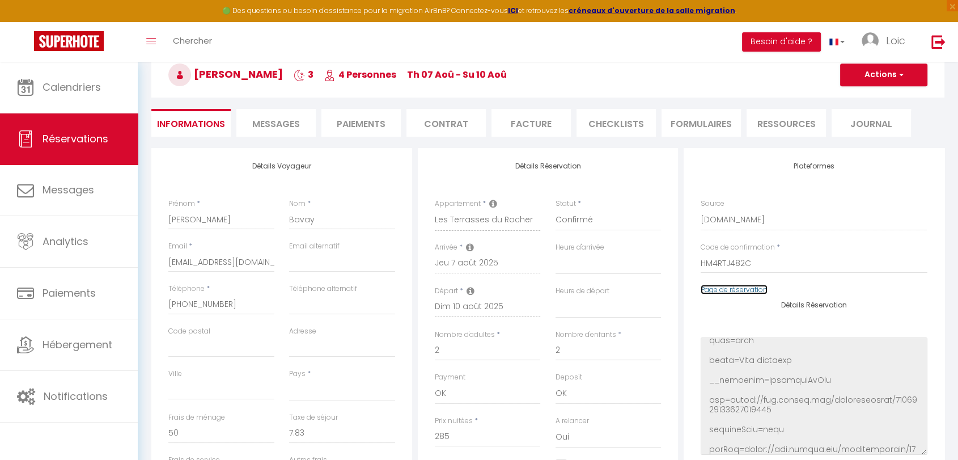
click at [753, 285] on link "Page de réservation" at bounding box center [734, 290] width 67 height 10
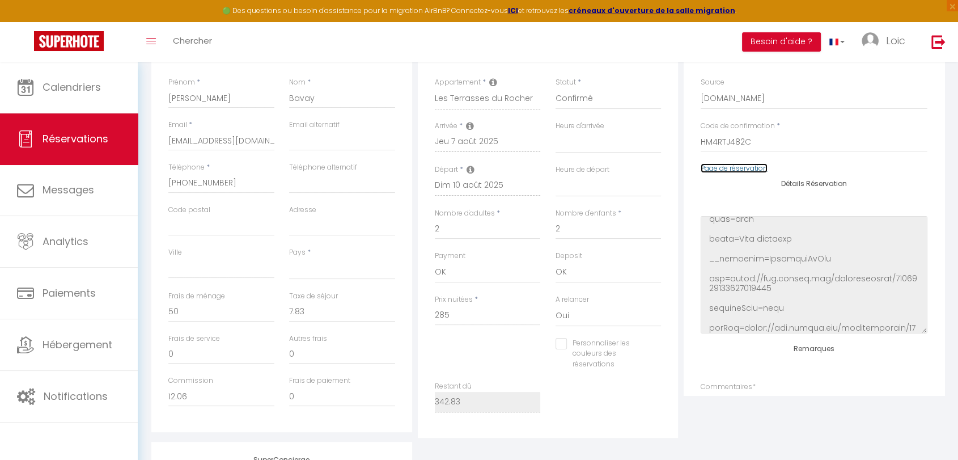
scroll to position [252, 0]
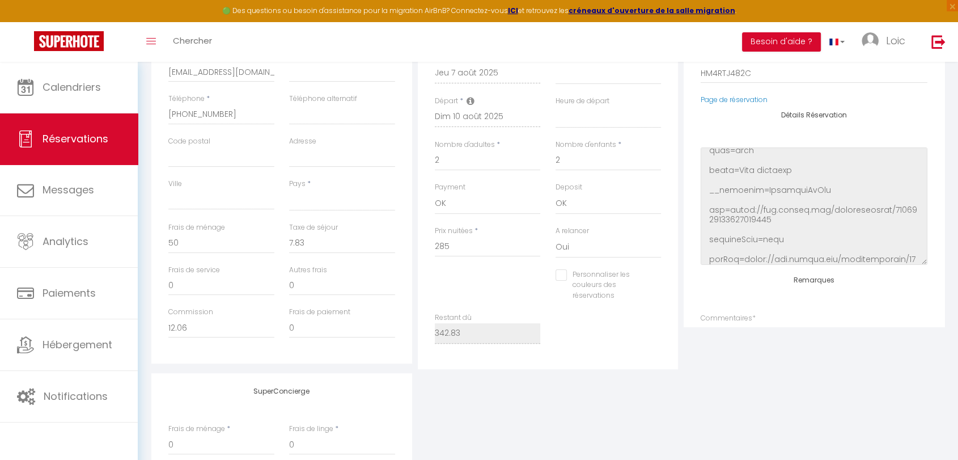
click at [495, 262] on div "Prix nuitées * 285" at bounding box center [488, 248] width 121 height 44
click at [492, 231] on div "Prix nuitées * 285" at bounding box center [488, 241] width 106 height 31
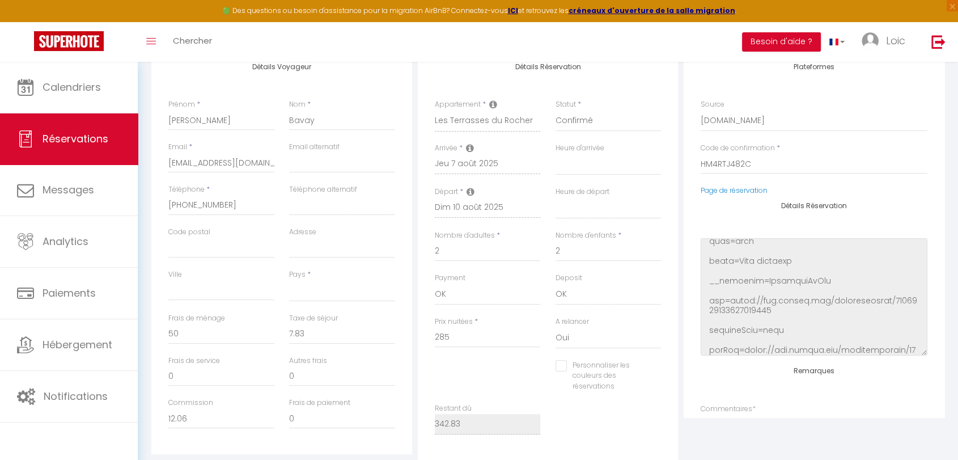
scroll to position [0, 0]
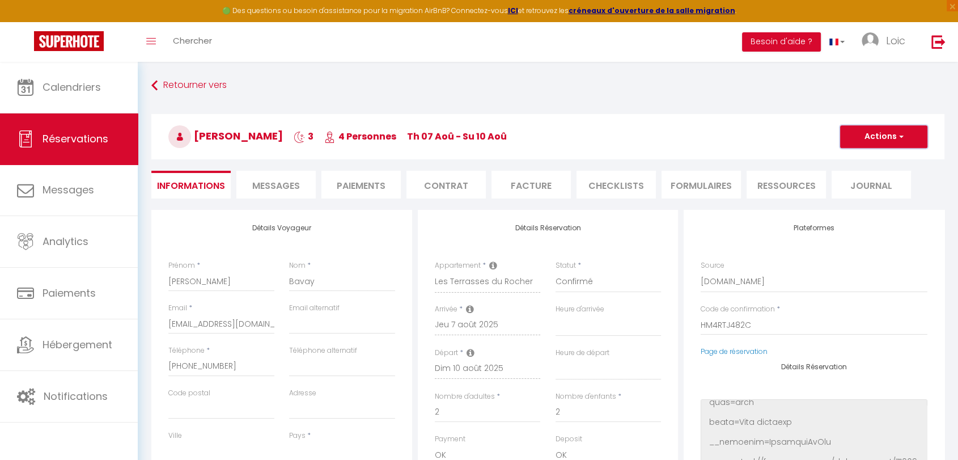
click at [880, 130] on button "Actions" at bounding box center [883, 136] width 87 height 23
click at [875, 133] on button "Actions" at bounding box center [883, 136] width 87 height 23
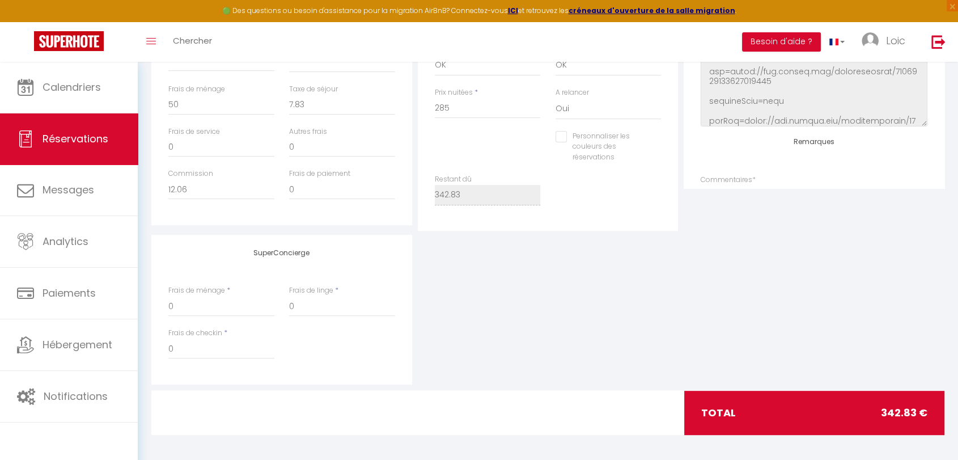
scroll to position [394, 0]
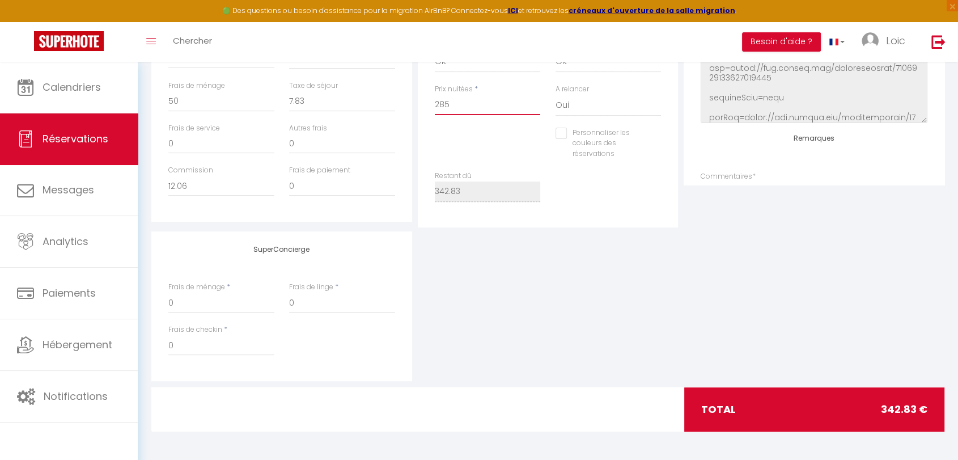
click at [436, 105] on input "285" at bounding box center [488, 105] width 106 height 20
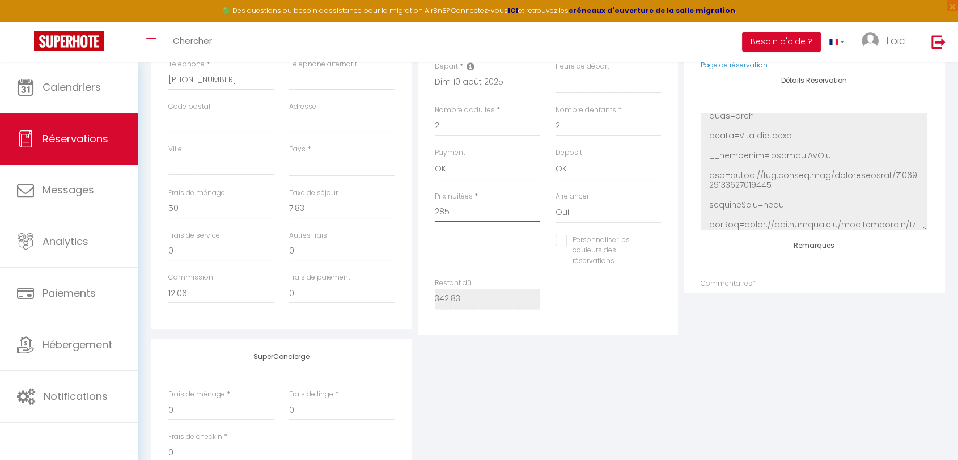
scroll to position [268, 0]
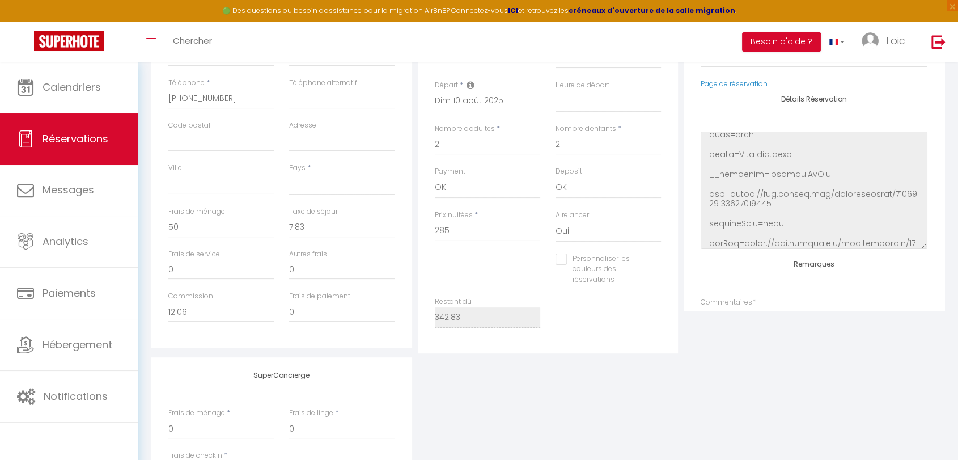
click at [467, 129] on label "Nombre d'adultes" at bounding box center [465, 129] width 60 height 11
click at [467, 134] on input "2" at bounding box center [488, 144] width 106 height 20
click at [459, 143] on input "2" at bounding box center [488, 144] width 106 height 20
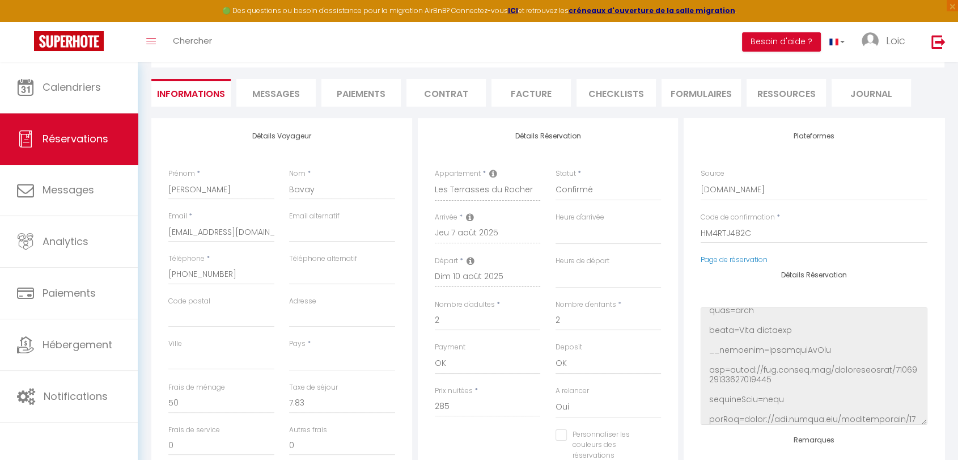
scroll to position [0, 0]
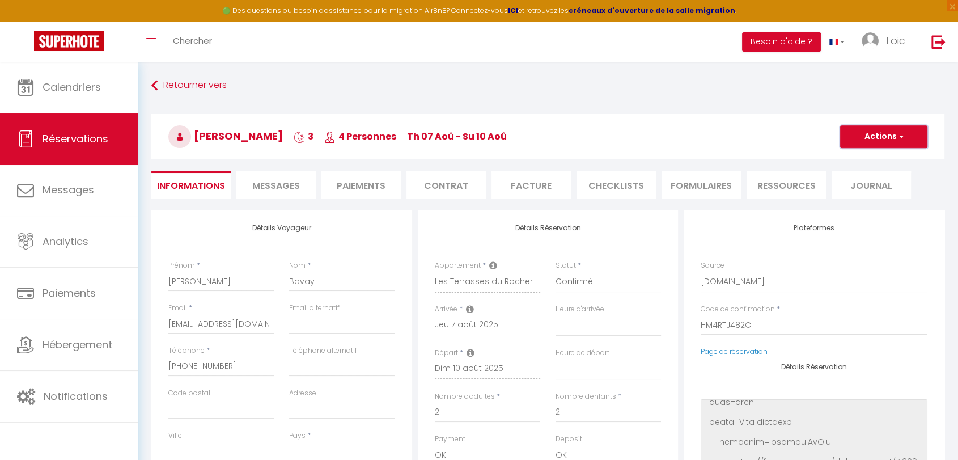
click at [878, 129] on button "Actions" at bounding box center [883, 136] width 87 height 23
click at [798, 140] on h3 "Cyril Bavay 3 4 Personnes Th 07 Aoû - Su 10 Aoû" at bounding box center [547, 136] width 793 height 45
click at [43, 133] on span "Réservations" at bounding box center [76, 139] width 66 height 14
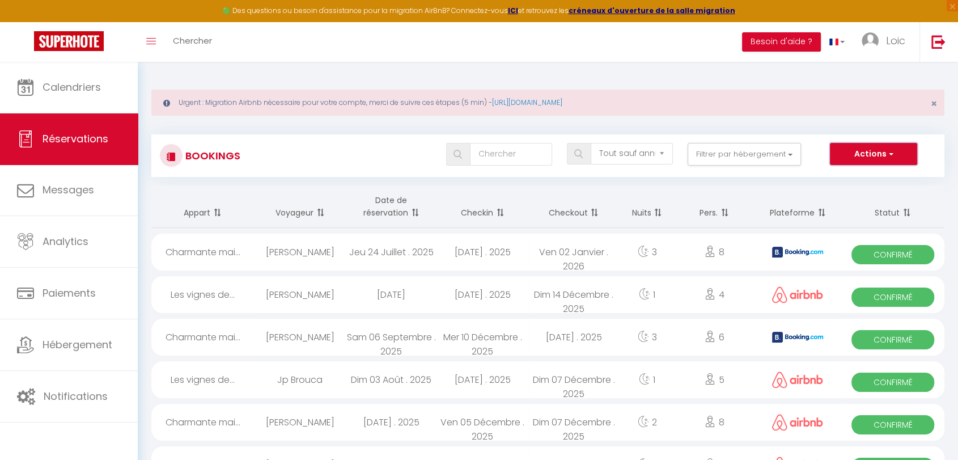
click at [873, 157] on button "Actions" at bounding box center [873, 154] width 87 height 23
click at [860, 176] on link "Nouvelle Réservation" at bounding box center [856, 178] width 121 height 15
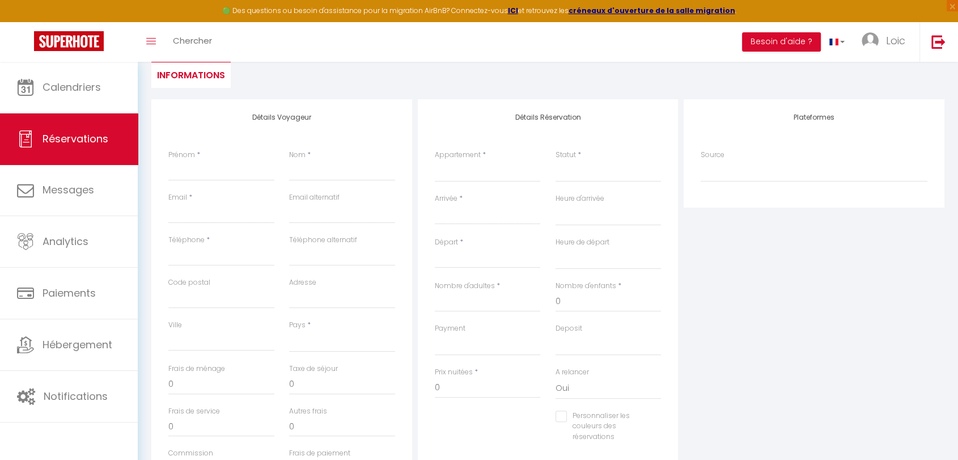
scroll to position [157, 0]
click at [165, 174] on div "Prénom *" at bounding box center [221, 173] width 121 height 43
click at [189, 174] on input "Prénom" at bounding box center [221, 173] width 106 height 20
click at [181, 174] on input "Prénom" at bounding box center [221, 173] width 106 height 20
click at [220, 180] on input "Prénom" at bounding box center [221, 173] width 106 height 20
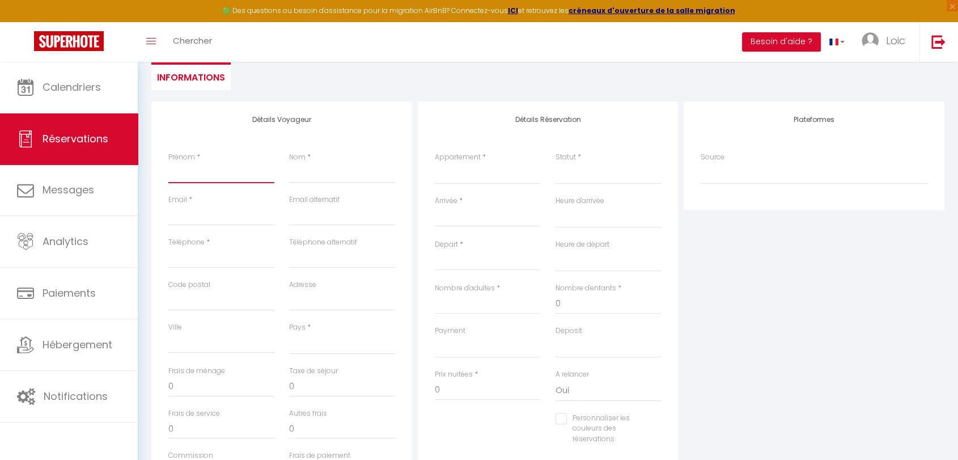
paste input "Cyril"
click at [307, 170] on input "Nom" at bounding box center [342, 173] width 106 height 20
paste input "Bavay"
click at [174, 214] on input "Email client" at bounding box center [221, 215] width 106 height 20
click at [218, 216] on input "Email client" at bounding box center [221, 215] width 106 height 20
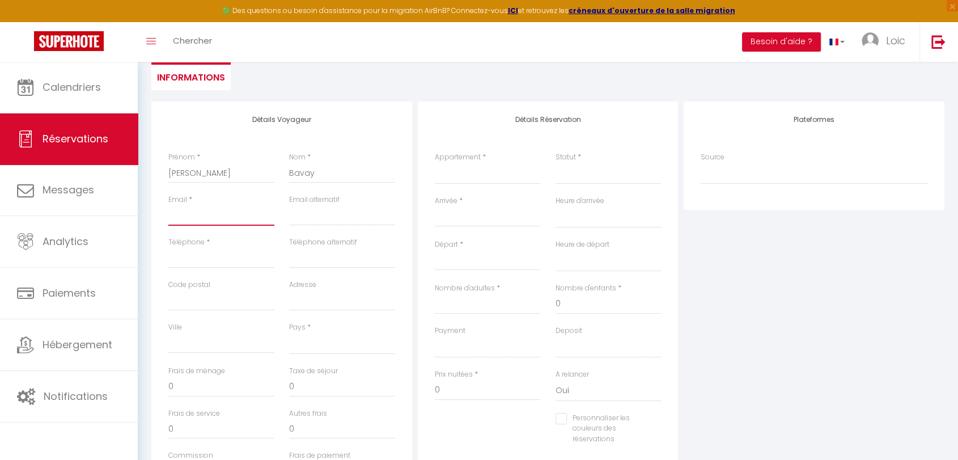
paste input "vgufqswbbl0b9oby95rfohpdwvlj@reply.superhote.com"
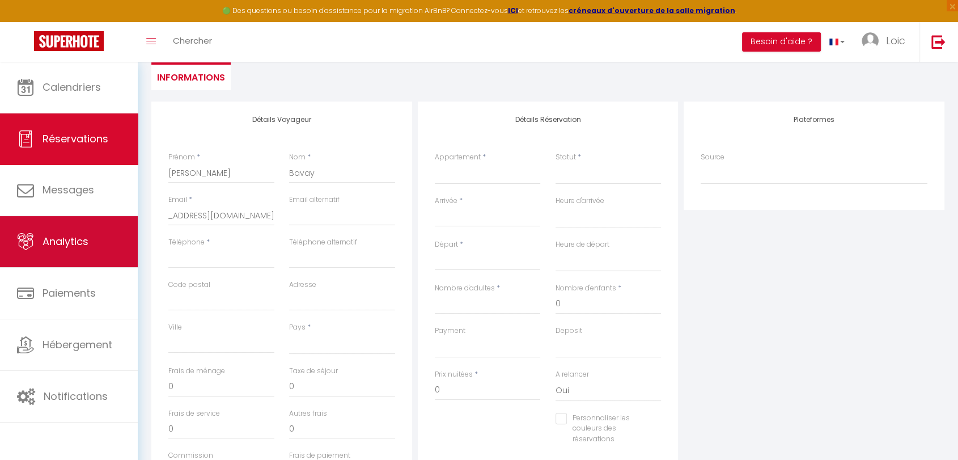
scroll to position [0, 0]
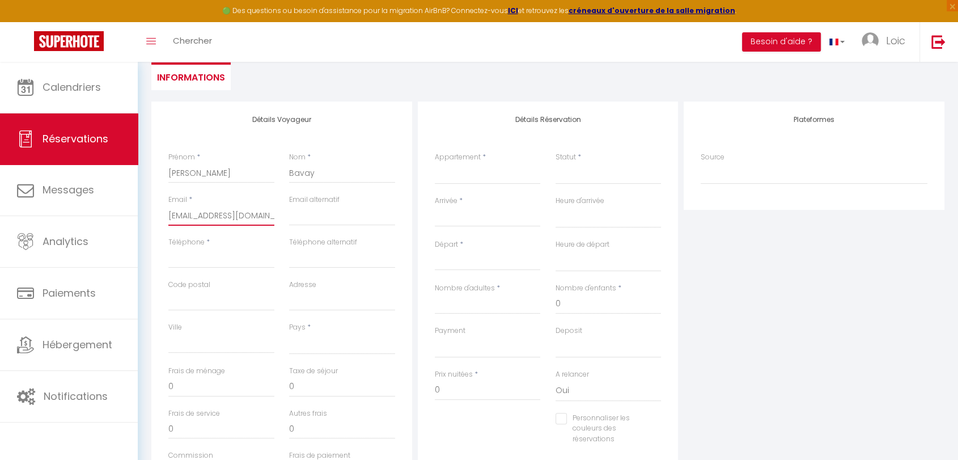
click at [272, 214] on input "vgufqswbbl0b9oby95rfohpdwvlj@reply.superhote.com" at bounding box center [221, 215] width 106 height 20
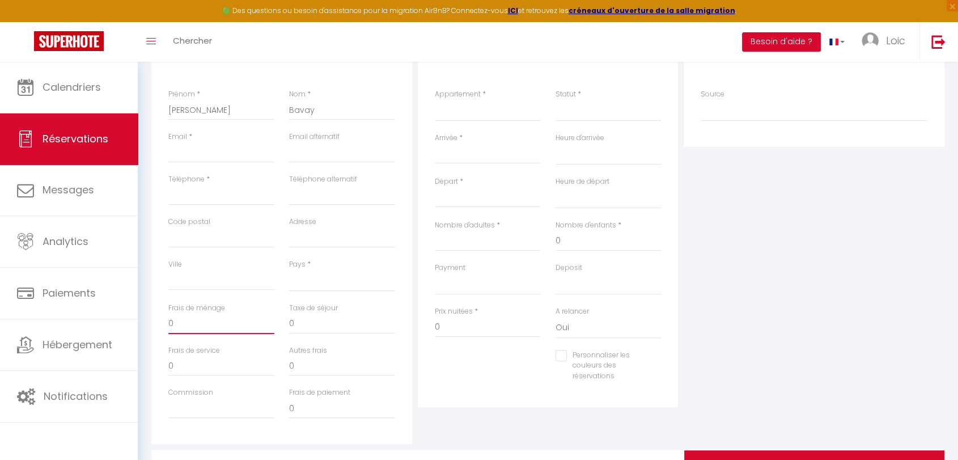
click at [189, 332] on input "0" at bounding box center [221, 324] width 106 height 20
click at [560, 102] on select "Confirmé Non Confirmé Annulé Annulé par le voyageur No Show Request" at bounding box center [609, 111] width 106 height 22
click at [471, 118] on select "Le petit cocon alsacien Charmante maison Molsheim Les vignes de Juliette Chez K…" at bounding box center [488, 111] width 106 height 22
click at [435, 100] on select "Le petit cocon alsacien Charmante maison Molsheim Les vignes de Juliette Chez K…" at bounding box center [488, 111] width 106 height 22
click at [585, 108] on select "Confirmé Non Confirmé Annulé Annulé par le voyageur No Show Request" at bounding box center [609, 111] width 106 height 22
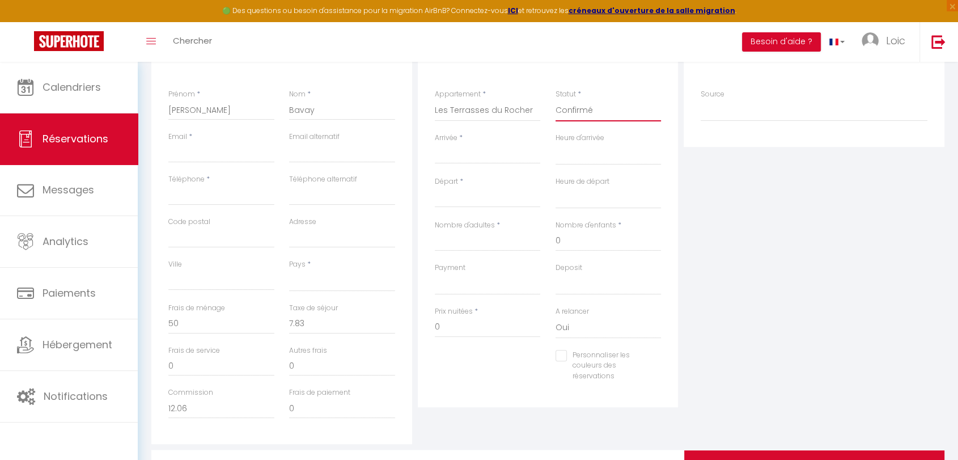
click at [556, 100] on select "Confirmé Non Confirmé Annulé Annulé par le voyageur No Show Request" at bounding box center [609, 111] width 106 height 22
click at [461, 154] on input "Arrivée" at bounding box center [488, 154] width 106 height 15
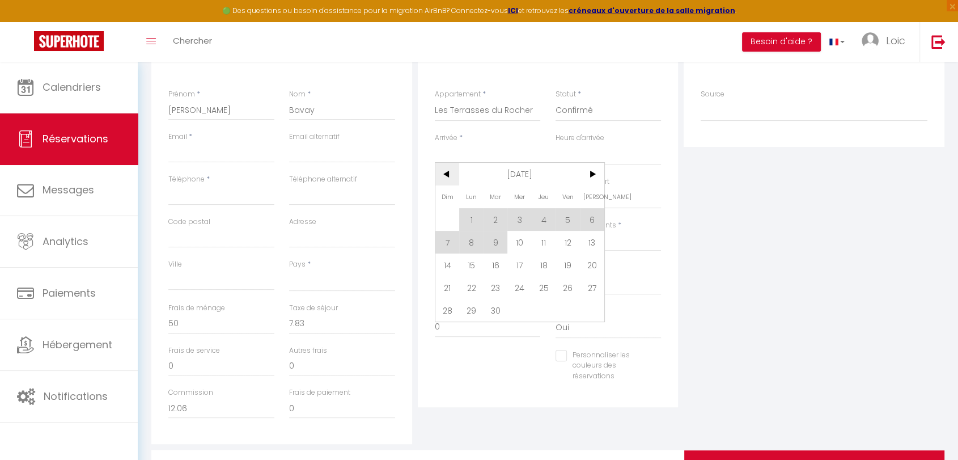
click at [437, 177] on span "<" at bounding box center [448, 174] width 24 height 23
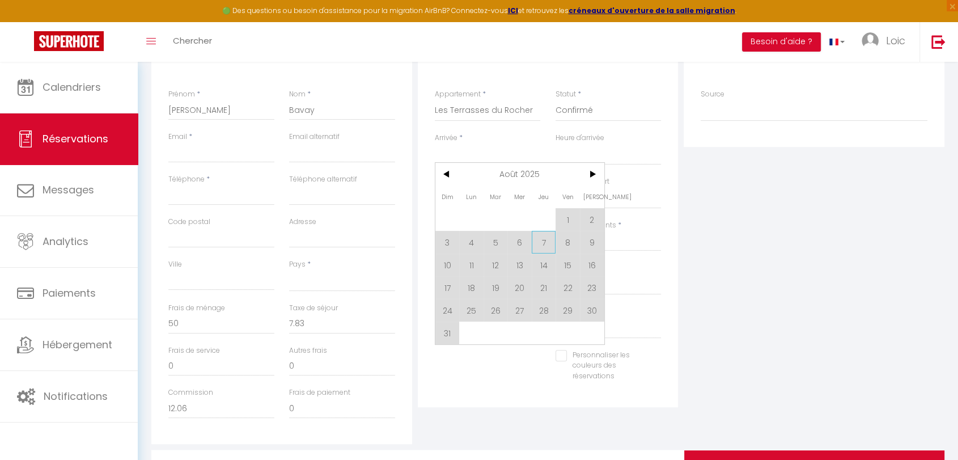
click at [543, 236] on span "7" at bounding box center [544, 242] width 24 height 23
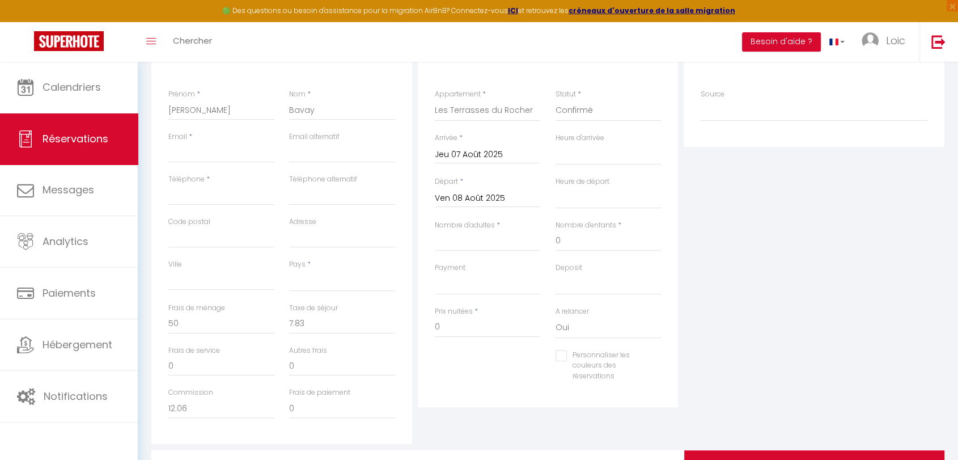
click at [541, 243] on div "Nombre d'adultes *" at bounding box center [488, 241] width 121 height 43
click at [479, 191] on input "Ven 08 Août 2025" at bounding box center [488, 198] width 106 height 15
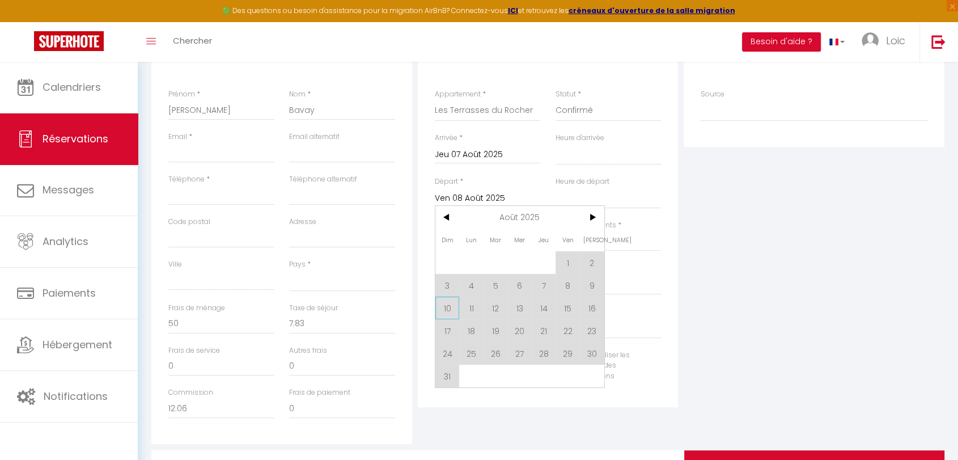
click at [443, 298] on span "10" at bounding box center [448, 308] width 24 height 23
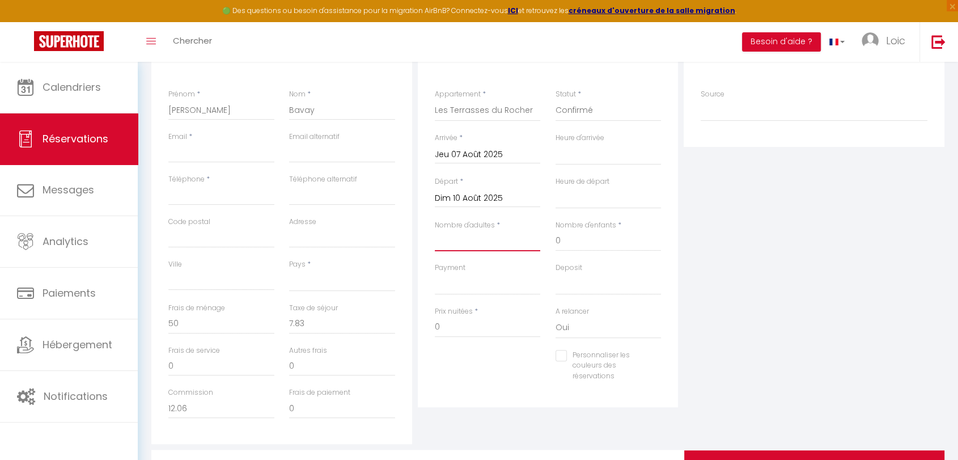
click at [475, 234] on input "Nombre d'adultes" at bounding box center [488, 241] width 106 height 20
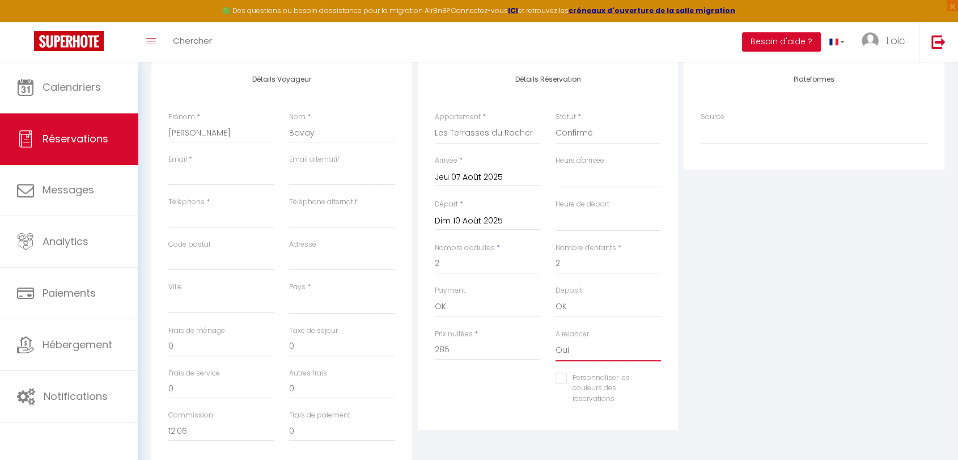
scroll to position [94, 0]
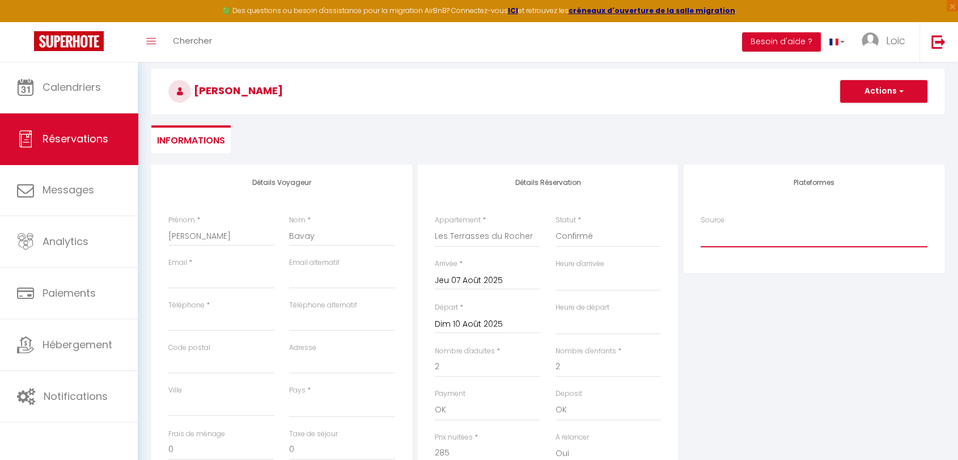
click at [739, 237] on select "Direct Airbnb.com Booking.com Chalet montagne Expedia Gite de France Homeaway H…" at bounding box center [814, 237] width 227 height 22
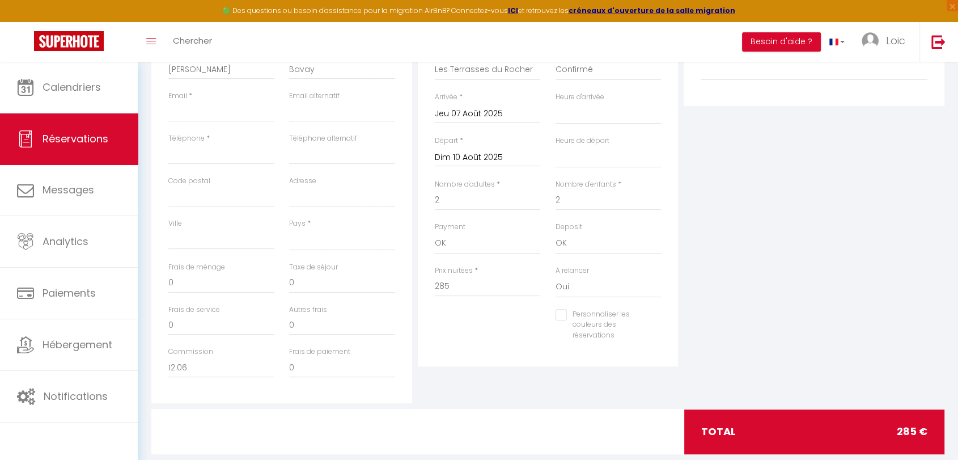
scroll to position [282, 0]
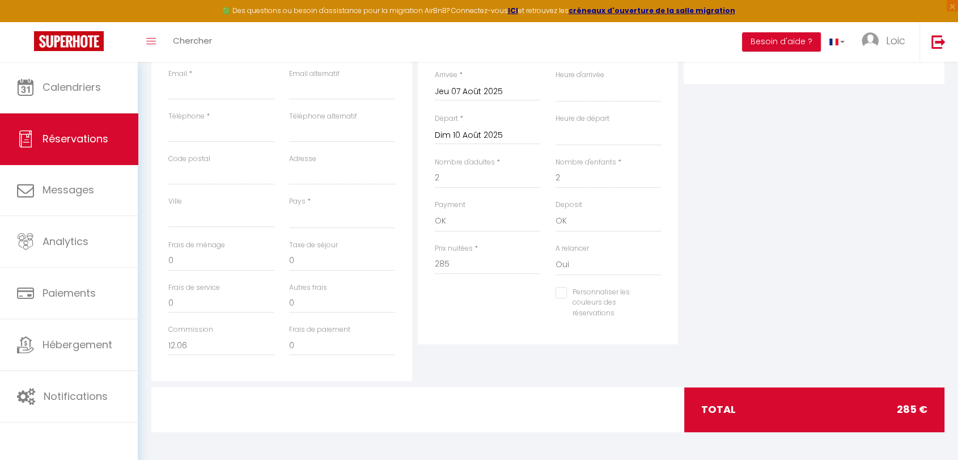
click at [462, 323] on div "Personnaliser les couleurs des réservations #D7092E" at bounding box center [549, 309] width 242 height 44
click at [192, 268] on input "0" at bounding box center [221, 261] width 106 height 20
click at [191, 268] on input "0" at bounding box center [221, 261] width 106 height 20
click at [903, 356] on div "Plateformes Source Direct Airbnb.com Booking.com Chalet montagne Expedia Gite d…" at bounding box center [814, 178] width 267 height 405
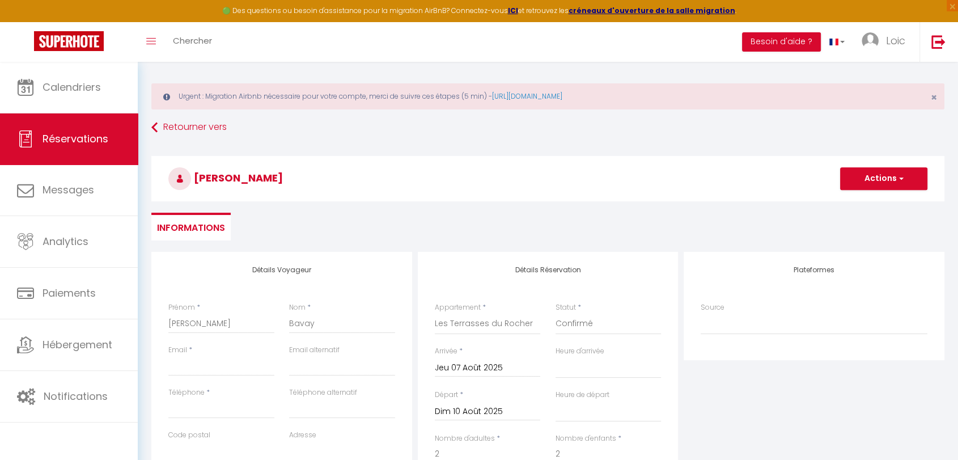
scroll to position [0, 0]
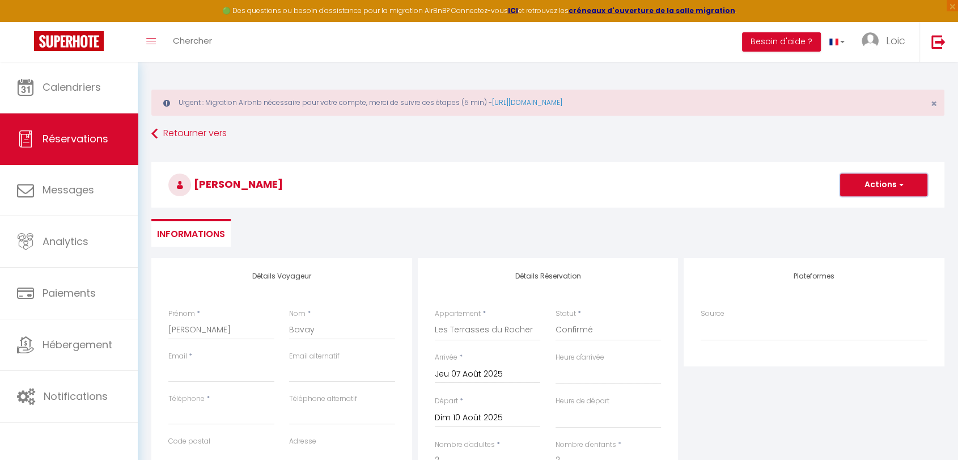
click at [903, 181] on button "Actions" at bounding box center [883, 185] width 87 height 23
click at [861, 207] on link "Enregistrer" at bounding box center [873, 209] width 90 height 15
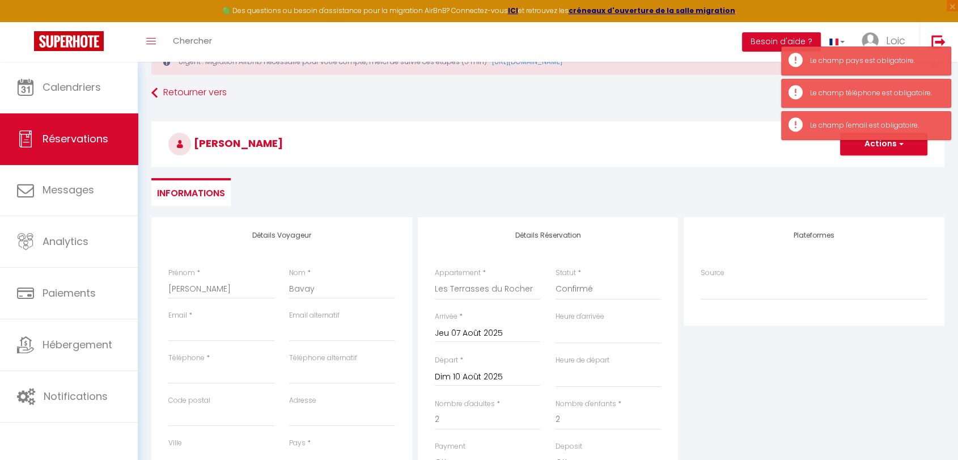
scroll to position [126, 0]
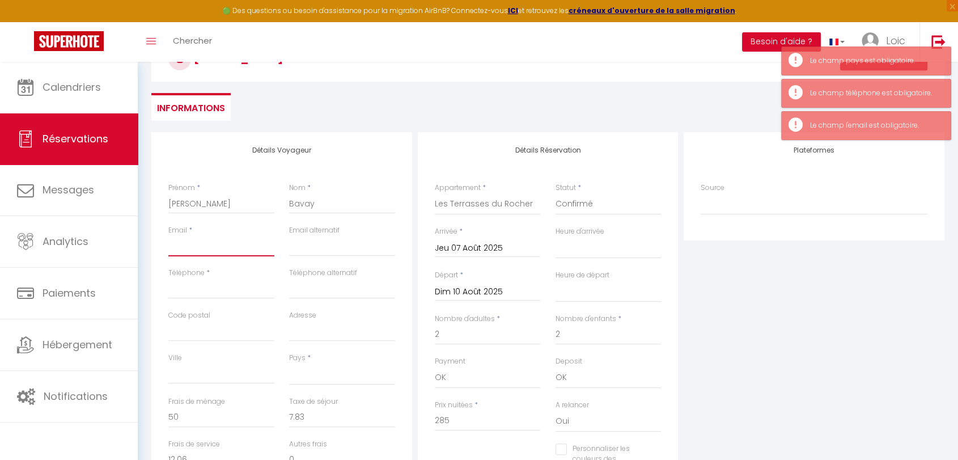
click at [217, 243] on input "Email client" at bounding box center [221, 246] width 106 height 20
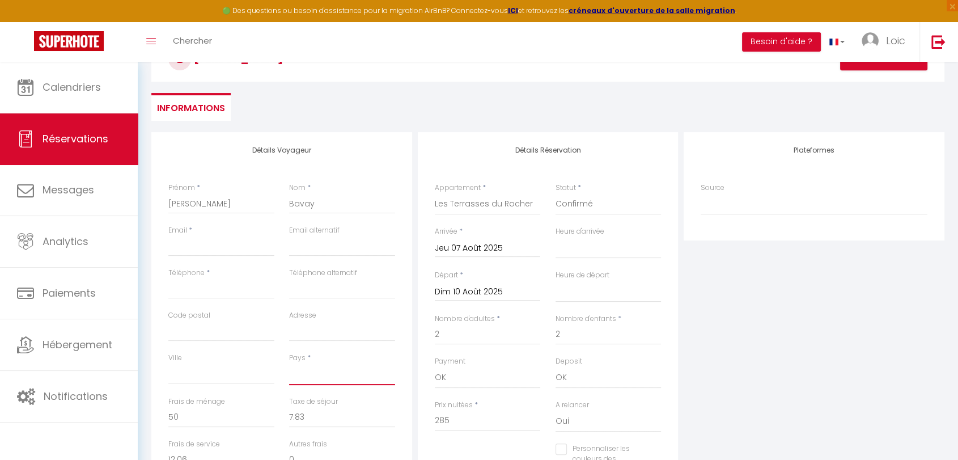
click at [306, 369] on select "France Portugal Afghanistan Albania Algeria American Samoa Andorra Angola Angui…" at bounding box center [342, 375] width 106 height 22
click at [289, 364] on select "France Portugal Afghanistan Albania Algeria American Samoa Andorra Angola Angui…" at bounding box center [342, 375] width 106 height 22
click at [209, 239] on input "Email client" at bounding box center [221, 246] width 106 height 20
paste input "vgufqswbbl0b9oby95rfohpdwvlj@reply.superhote.com"
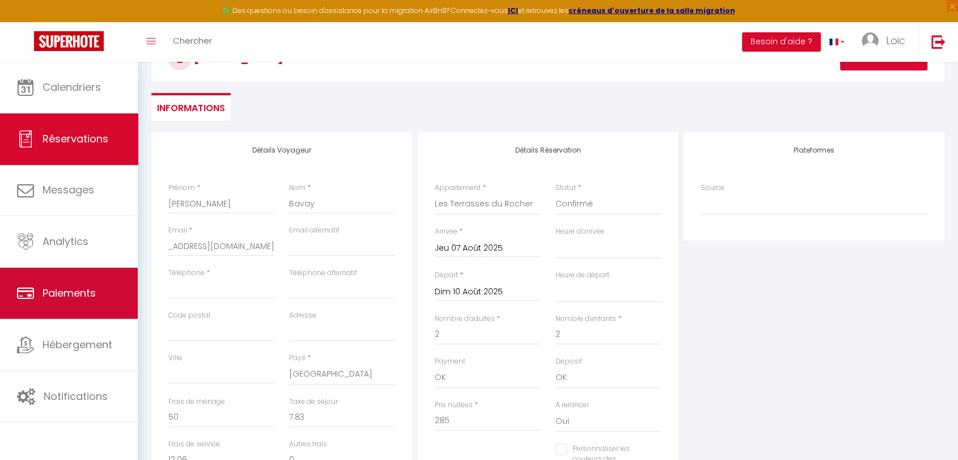
scroll to position [0, 0]
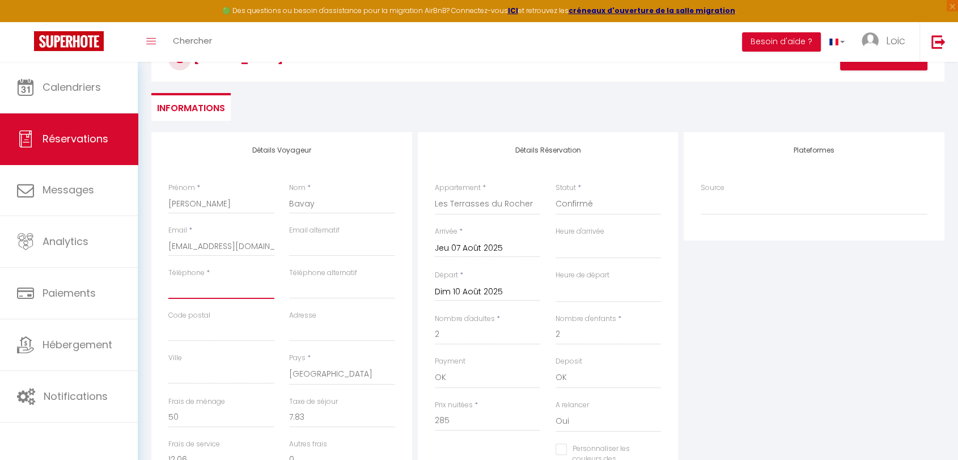
click at [213, 288] on input "Téléphone" at bounding box center [221, 288] width 106 height 20
paste input "+33619584608"
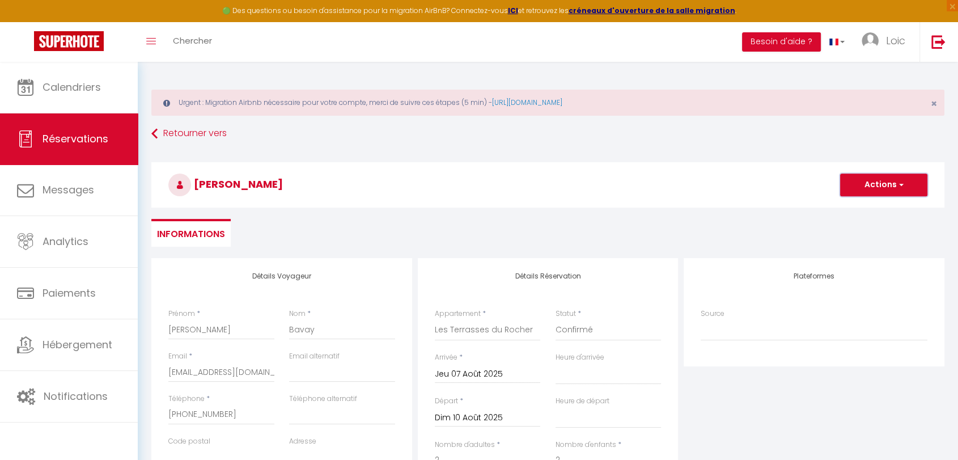
click at [904, 184] on button "Actions" at bounding box center [883, 185] width 87 height 23
click at [865, 210] on link "Enregistrer" at bounding box center [873, 209] width 90 height 15
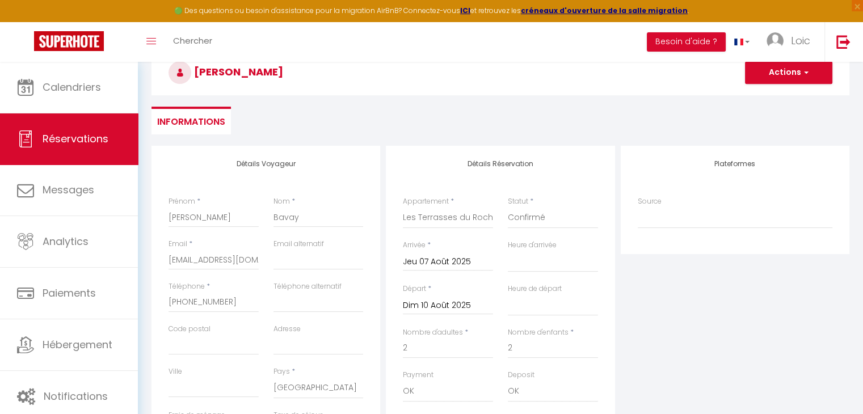
scroll to position [113, 0]
click at [801, 73] on span "button" at bounding box center [804, 71] width 7 height 10
click at [780, 95] on link "Enregistrer" at bounding box center [777, 96] width 90 height 15
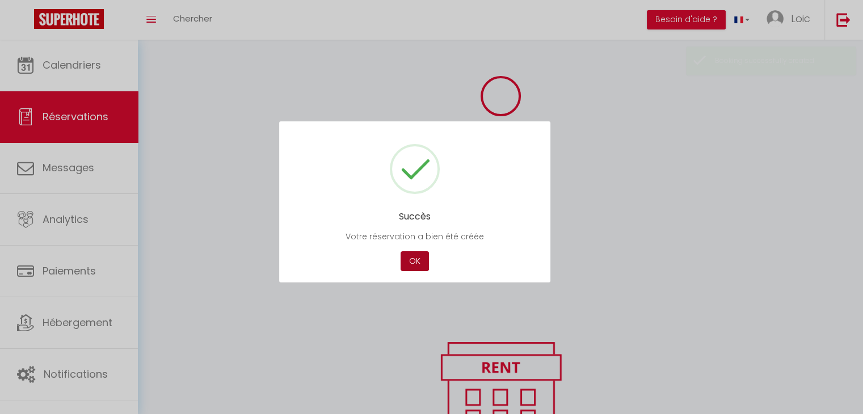
scroll to position [113, 0]
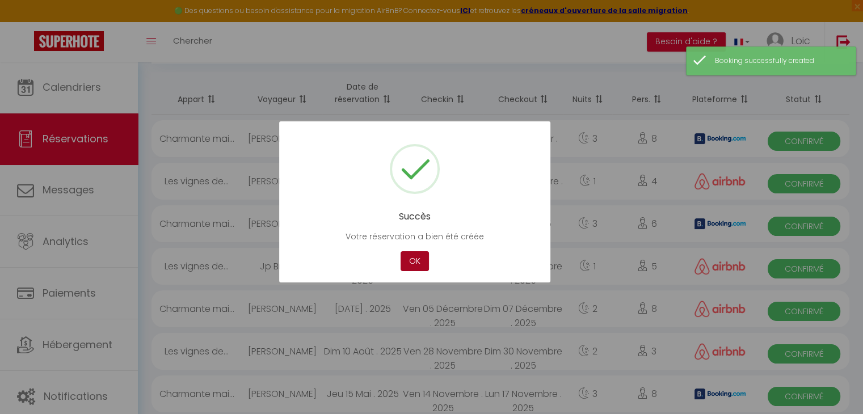
click at [415, 266] on button "OK" at bounding box center [414, 261] width 28 height 20
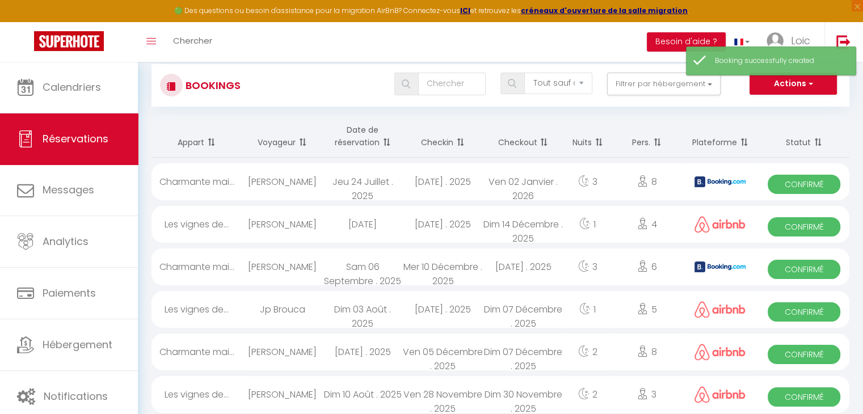
scroll to position [0, 0]
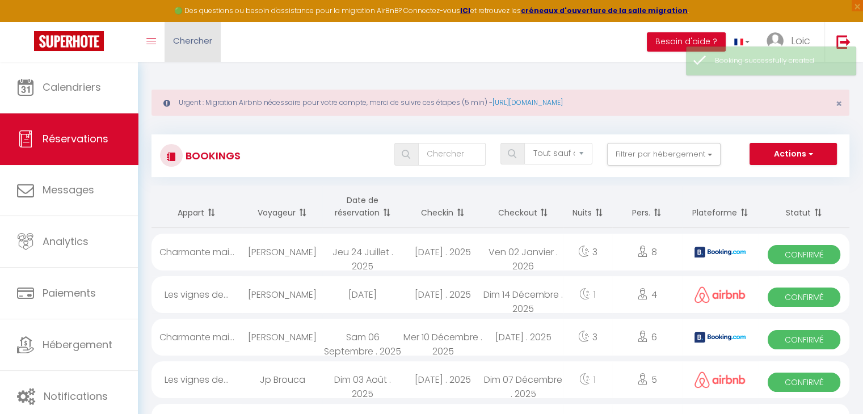
click at [192, 49] on link "Chercher" at bounding box center [192, 42] width 56 height 40
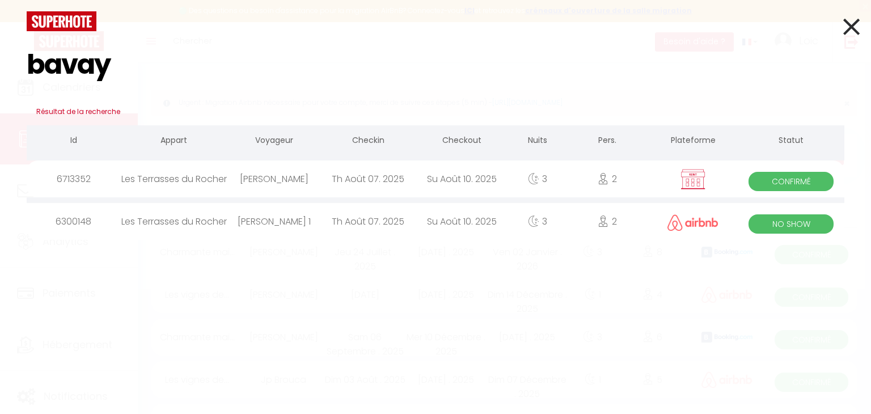
click at [370, 174] on div "Th Août 07. 2025" at bounding box center [368, 178] width 94 height 37
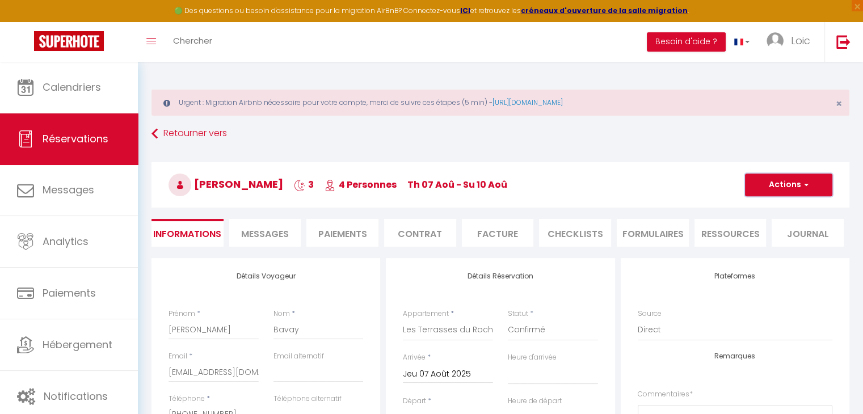
click at [813, 189] on button "Actions" at bounding box center [788, 185] width 87 height 23
click at [674, 175] on h3 "Cyril Bavay 3 4 Personnes Th 07 Aoû - Su 10 Aoû" at bounding box center [500, 184] width 698 height 45
click at [100, 153] on link "Réservations" at bounding box center [69, 138] width 138 height 51
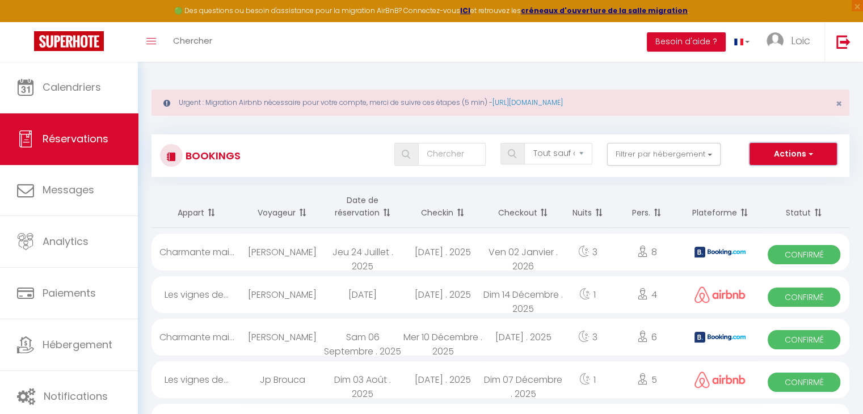
click at [807, 148] on span "button" at bounding box center [808, 153] width 7 height 11
click at [771, 193] on link "Exporter les réservations" at bounding box center [775, 193] width 121 height 15
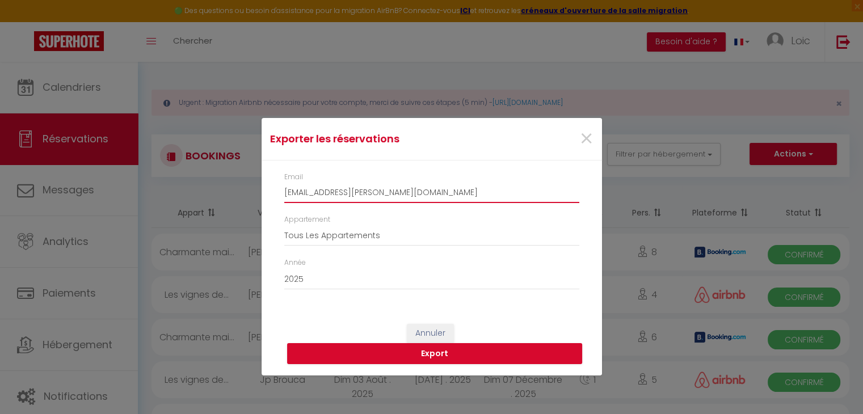
click at [338, 184] on input "[EMAIL_ADDRESS][PERSON_NAME][DOMAIN_NAME]" at bounding box center [431, 193] width 295 height 20
paste input "[EMAIL_ADDRESS][PERSON_NAME][PERSON_NAME][DOMAIN_NAME]"
click at [384, 348] on button "Export" at bounding box center [434, 354] width 295 height 22
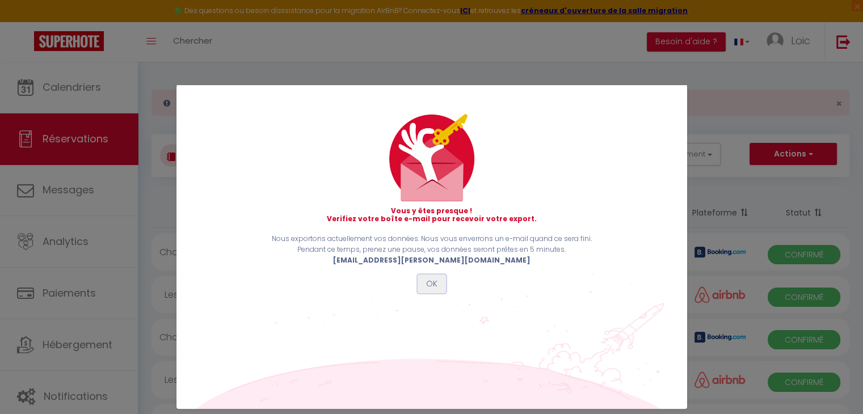
click at [423, 278] on button "OK" at bounding box center [431, 283] width 28 height 19
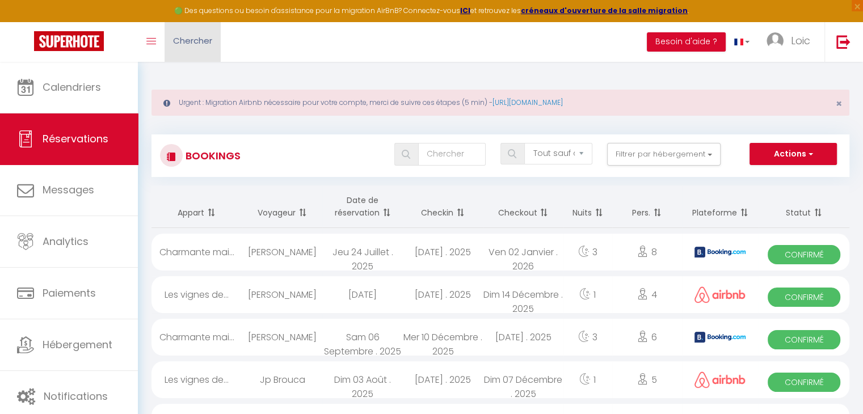
click at [185, 50] on link "Chercher" at bounding box center [192, 42] width 56 height 40
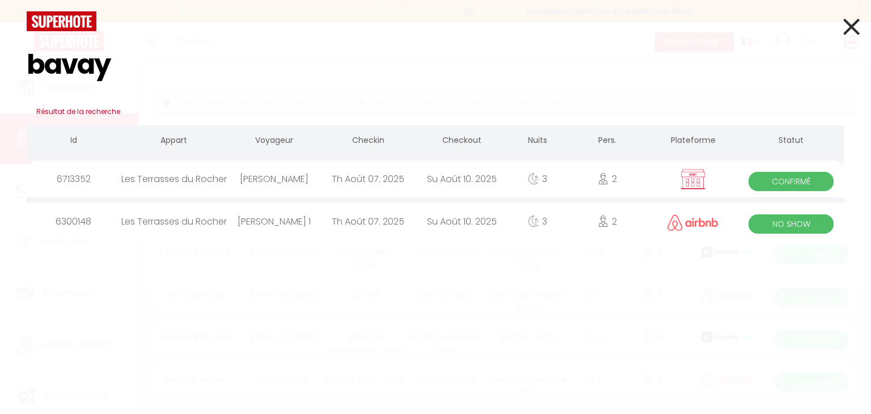
click at [323, 209] on div "Th Août 07. 2025" at bounding box center [368, 221] width 94 height 37
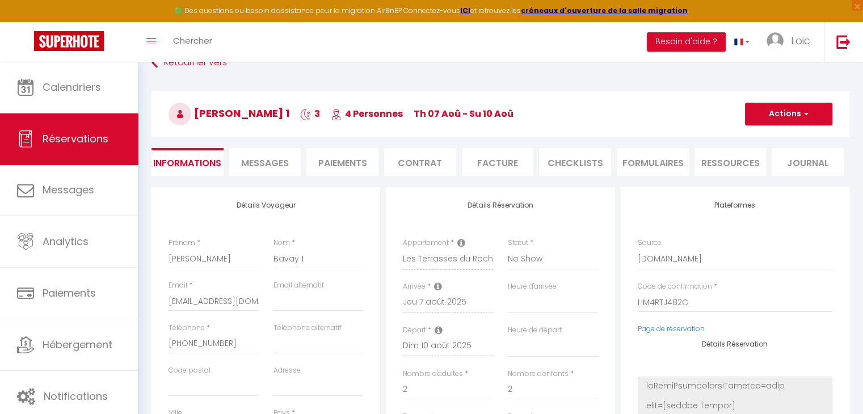
scroll to position [113, 0]
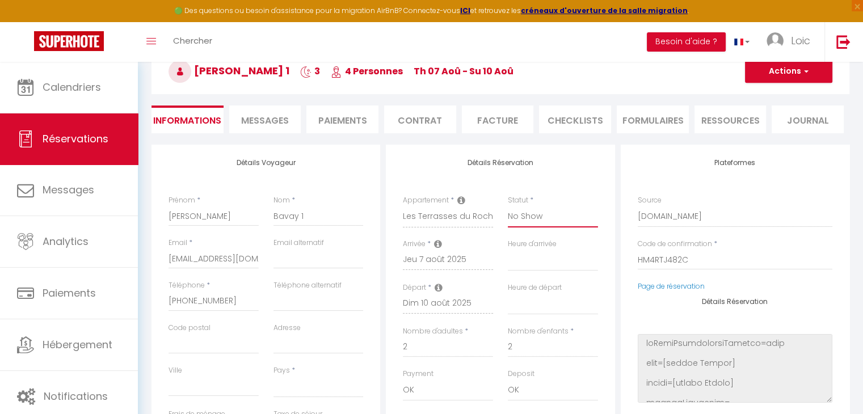
click at [522, 220] on select "Confirmé Non Confirmé Annulé Annulé par le voyageur No Show Request" at bounding box center [553, 217] width 90 height 22
click at [508, 206] on select "Confirmé Non Confirmé Annulé Annulé par le voyageur No Show Request" at bounding box center [553, 217] width 90 height 22
click at [796, 77] on button "Actions" at bounding box center [788, 71] width 87 height 23
click at [758, 95] on link "Enregistrer" at bounding box center [777, 96] width 90 height 15
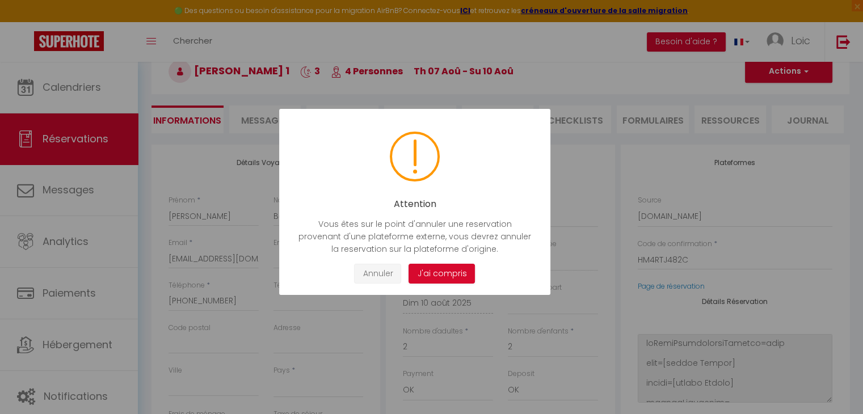
click at [380, 271] on button "Annuler" at bounding box center [377, 274] width 47 height 20
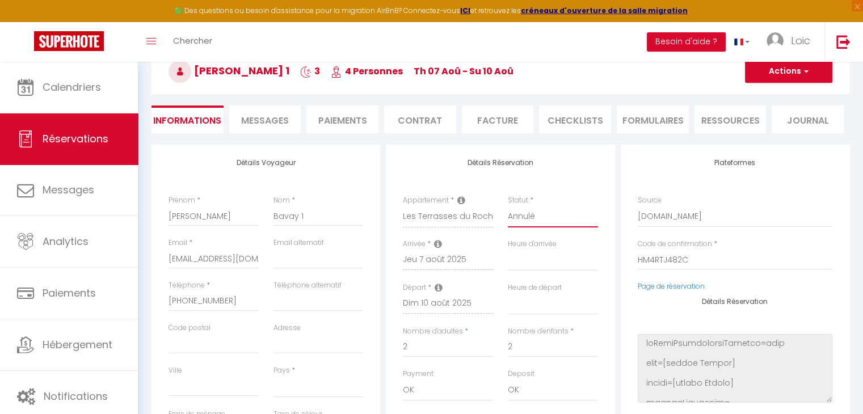
click at [538, 215] on select "Confirmé Non Confirmé Annulé Annulé par le voyageur No Show Request" at bounding box center [553, 217] width 90 height 22
click at [508, 206] on select "Confirmé Non Confirmé Annulé Annulé par le voyageur No Show Request" at bounding box center [553, 217] width 90 height 22
click at [787, 74] on button "Actions" at bounding box center [788, 71] width 87 height 23
click at [774, 91] on link "Enregistrer" at bounding box center [777, 96] width 90 height 15
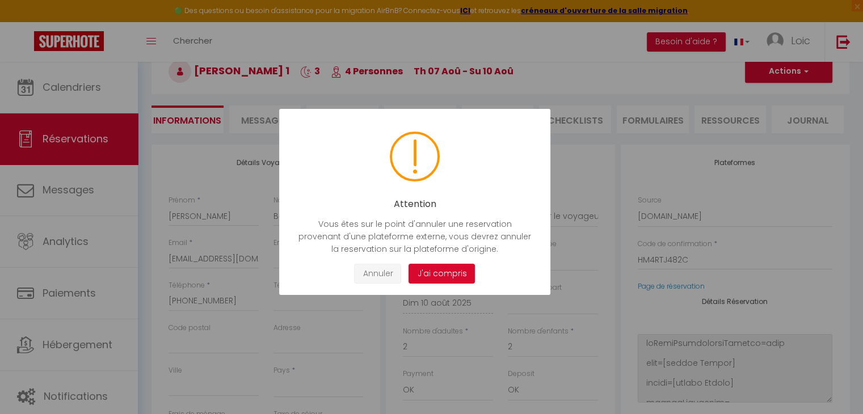
click at [382, 276] on button "Annuler" at bounding box center [377, 274] width 47 height 20
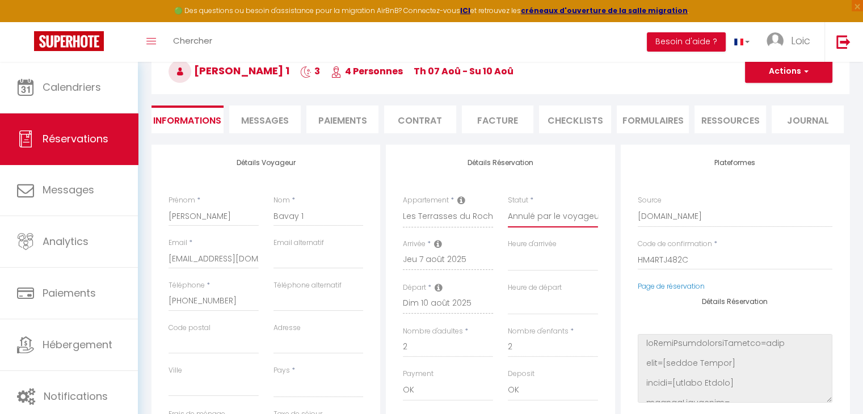
click at [551, 221] on select "Confirmé Non Confirmé Annulé Annulé par le voyageur No Show Request" at bounding box center [553, 217] width 90 height 22
click at [508, 206] on select "Confirmé Non Confirmé Annulé Annulé par le voyageur No Show Request" at bounding box center [553, 217] width 90 height 22
click at [808, 57] on link "Loic" at bounding box center [791, 42] width 66 height 40
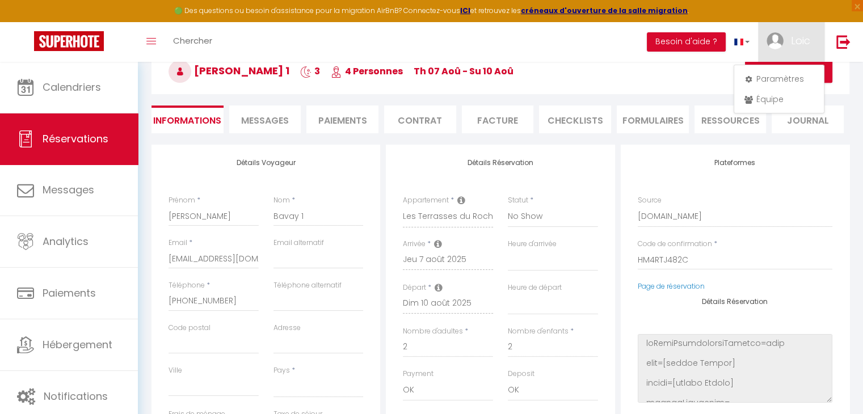
click at [699, 87] on h3 "Cyril Bavay 1 3 4 Personnes Th 07 Aoû - Su 10 Aoû" at bounding box center [500, 71] width 698 height 45
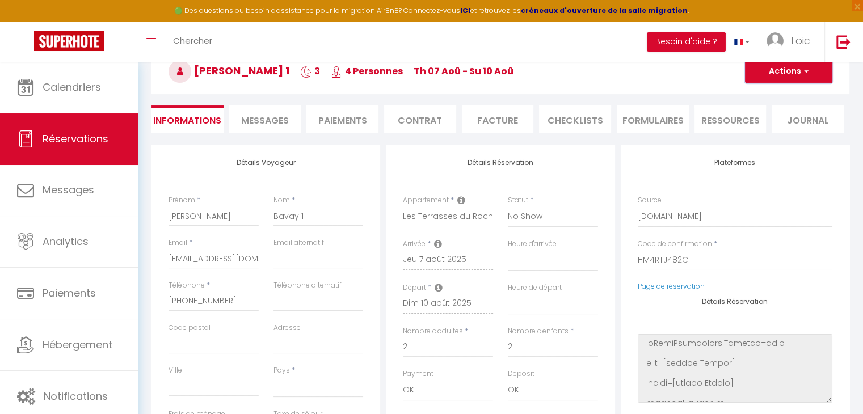
click at [766, 73] on button "Actions" at bounding box center [788, 71] width 87 height 23
click at [749, 100] on link "Enregistrer" at bounding box center [777, 96] width 90 height 15
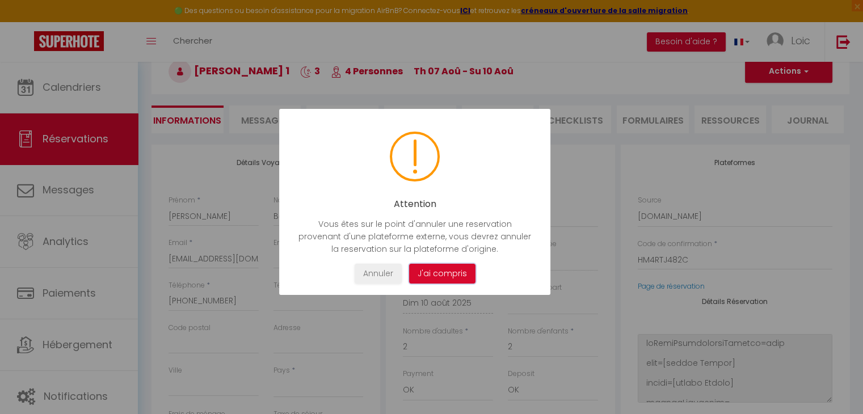
click at [450, 268] on button "J'ai compris" at bounding box center [441, 274] width 66 height 20
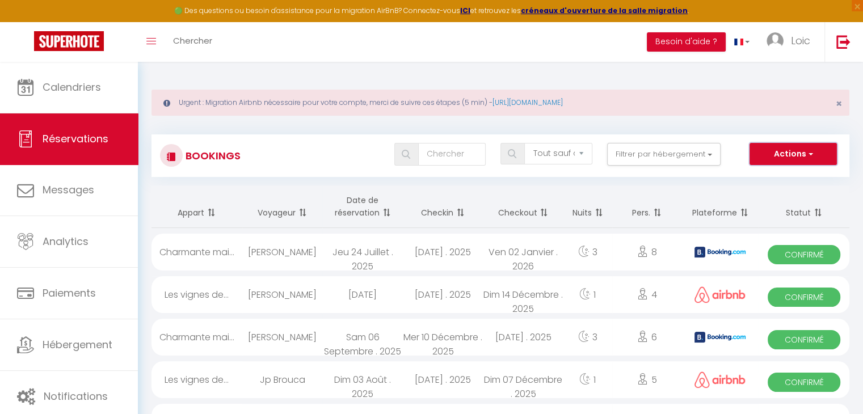
click at [801, 161] on button "Actions" at bounding box center [792, 154] width 87 height 23
click at [729, 189] on link "Exporter les réservations" at bounding box center [775, 193] width 121 height 15
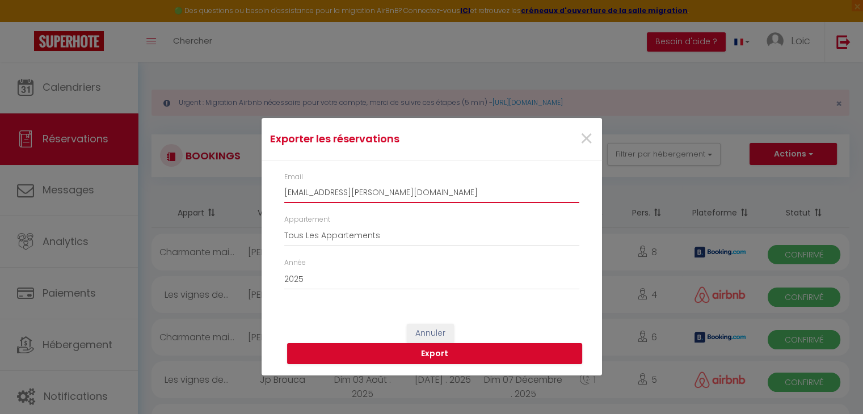
drag, startPoint x: 447, startPoint y: 191, endPoint x: 271, endPoint y: 199, distance: 176.5
click at [271, 199] on div "Email loic.liskiewicz@hotmail.fr Appartement Tous Les Appartements Le petit coc…" at bounding box center [431, 236] width 340 height 153
paste input "[EMAIL_ADDRESS][PERSON_NAME][PERSON_NAME][DOMAIN_NAME]"
click at [433, 358] on button "Export" at bounding box center [434, 354] width 295 height 22
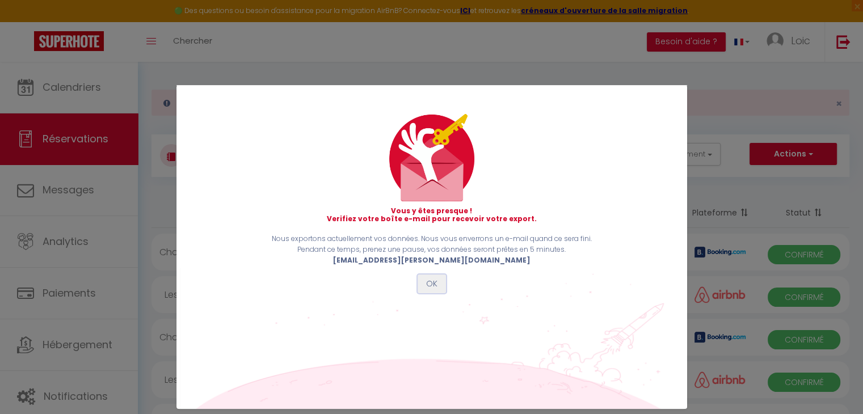
click at [436, 283] on button "OK" at bounding box center [431, 283] width 28 height 19
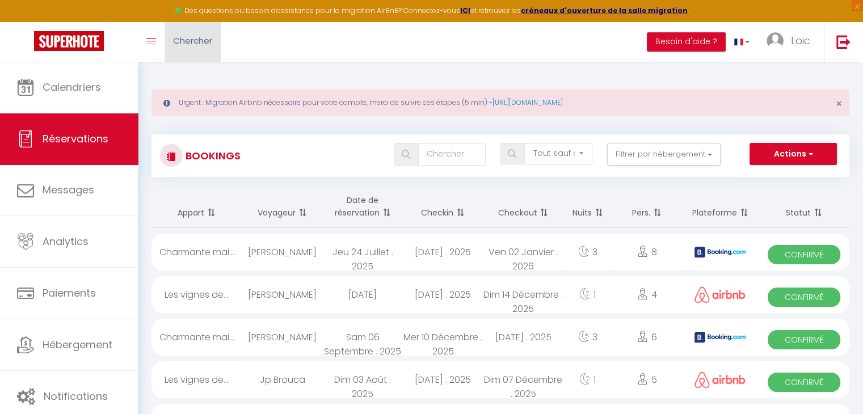
click at [206, 38] on span "Chercher" at bounding box center [192, 41] width 39 height 12
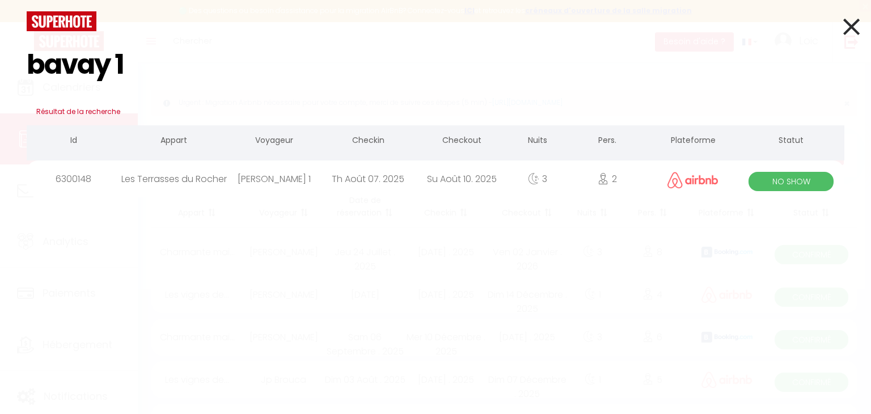
click at [367, 178] on div "Th Août 07. 2025" at bounding box center [368, 178] width 94 height 37
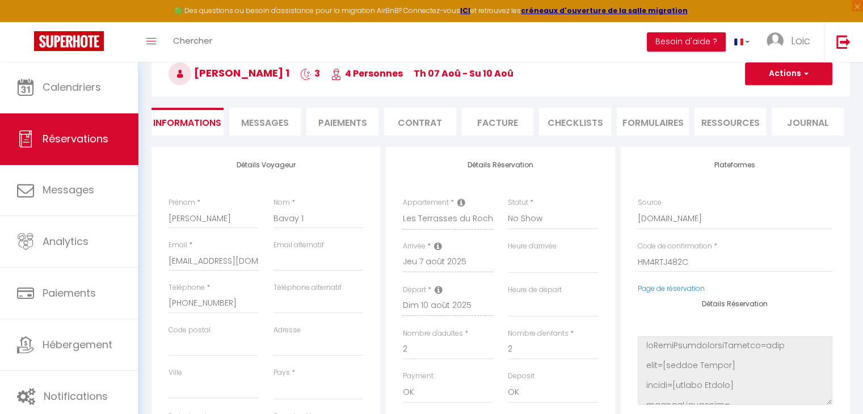
scroll to position [113, 0]
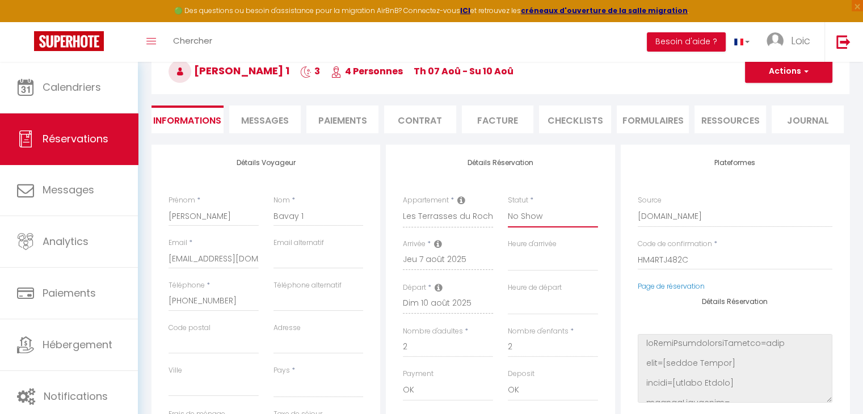
click at [552, 213] on select "Confirmé Non Confirmé Annulé Annulé par le voyageur No Show Request" at bounding box center [553, 217] width 90 height 22
click at [508, 206] on select "Confirmé Non Confirmé Annulé Annulé par le voyageur No Show Request" at bounding box center [553, 217] width 90 height 22
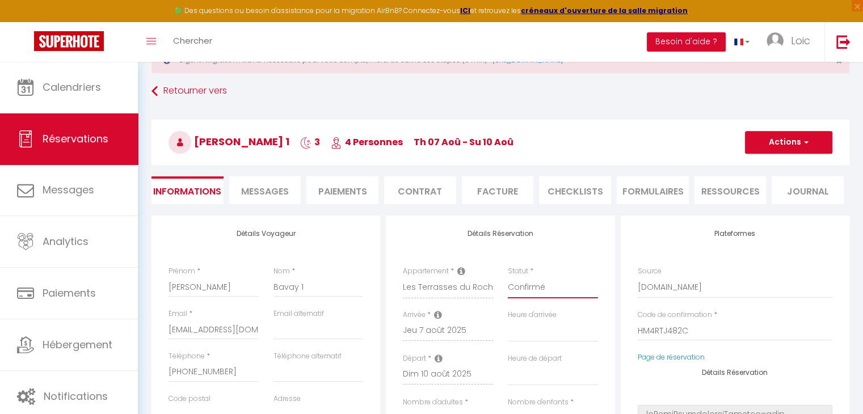
scroll to position [0, 0]
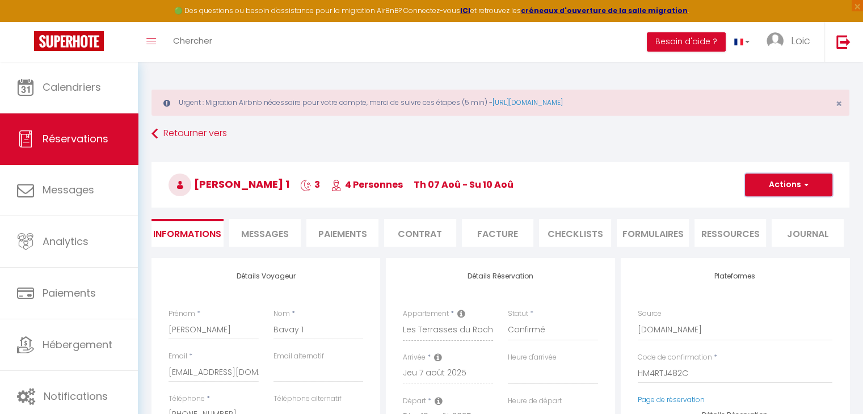
click at [769, 180] on button "Actions" at bounding box center [788, 185] width 87 height 23
click at [331, 328] on input "Bavay 1" at bounding box center [318, 329] width 90 height 20
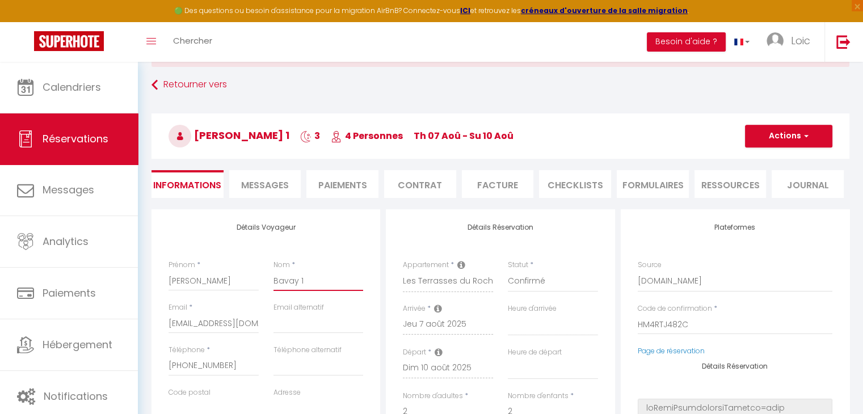
scroll to position [57, 0]
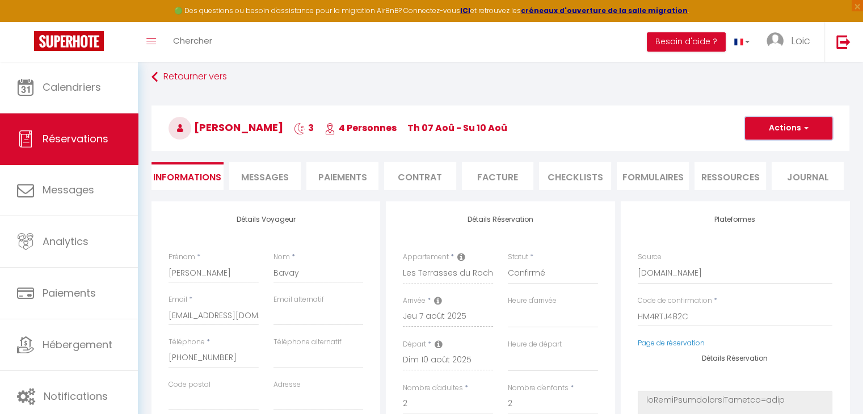
click at [821, 126] on button "Actions" at bounding box center [788, 128] width 87 height 23
click at [800, 151] on link "Enregistrer" at bounding box center [777, 153] width 90 height 15
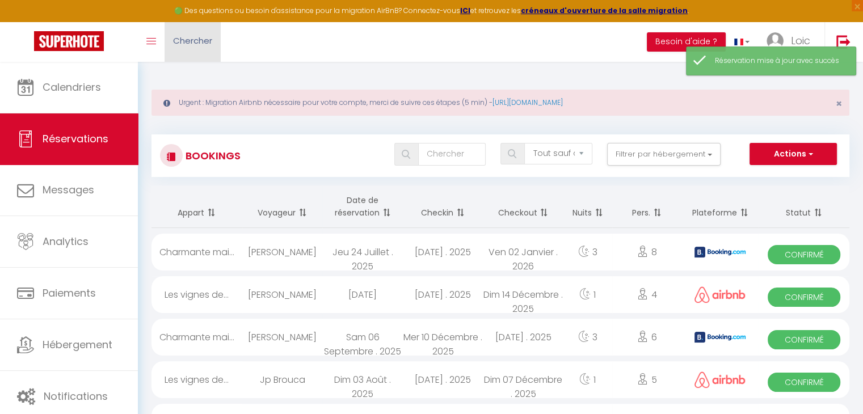
click at [200, 28] on link "Chercher" at bounding box center [192, 42] width 56 height 40
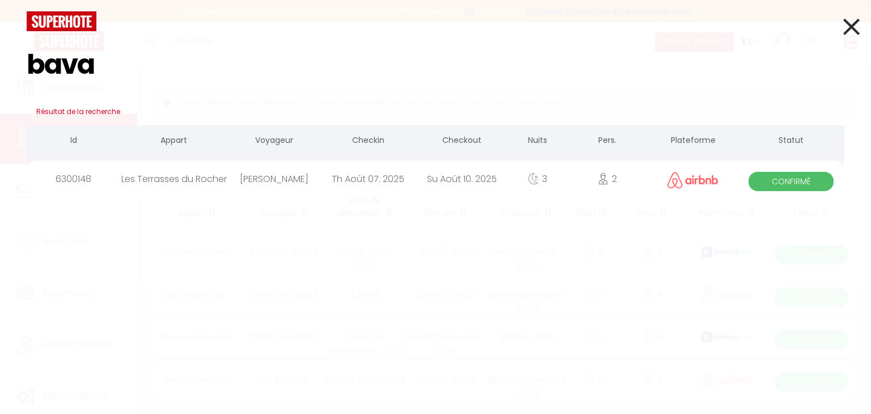
click at [352, 175] on div "Th Août 07. 2025" at bounding box center [368, 178] width 94 height 37
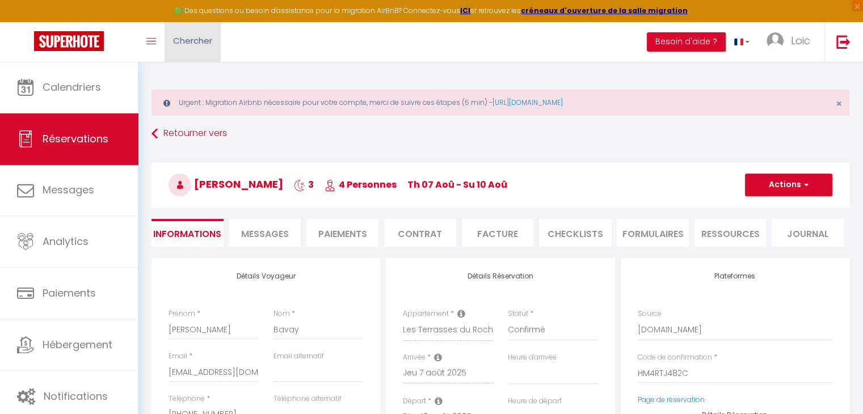
click at [202, 35] on span "Chercher" at bounding box center [192, 41] width 39 height 12
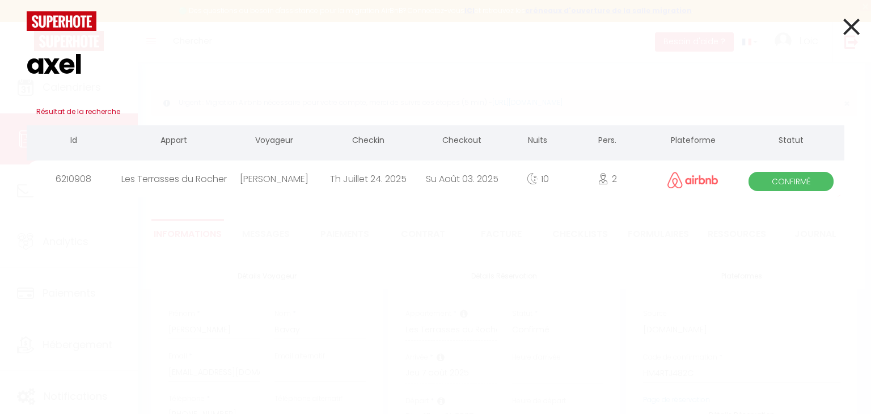
click at [274, 181] on div "[PERSON_NAME]" at bounding box center [274, 178] width 94 height 37
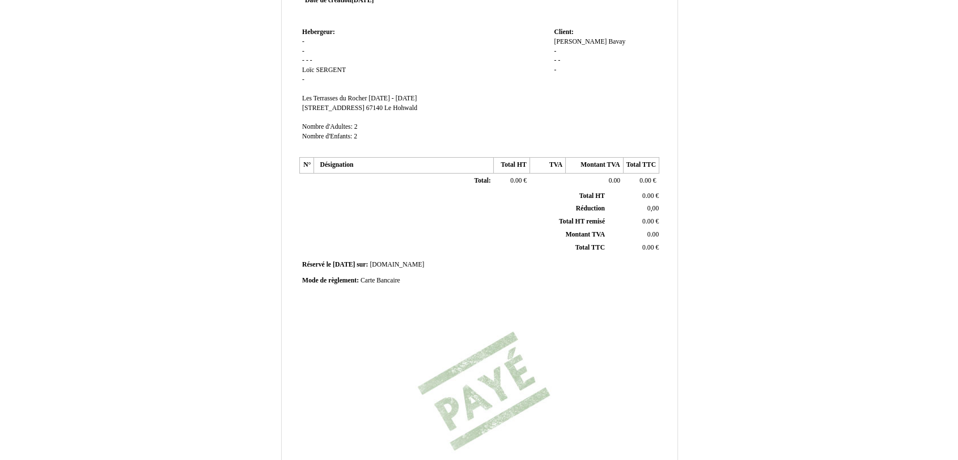
scroll to position [36, 0]
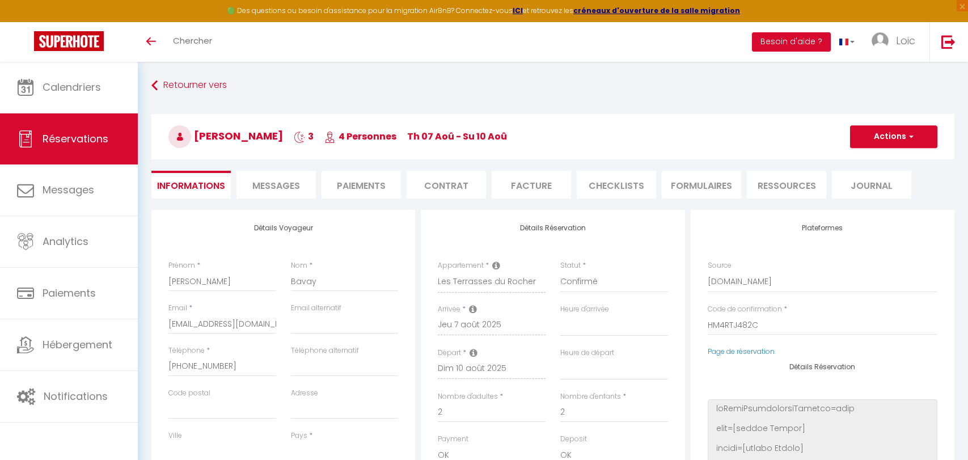
select select
select select "68716"
select select
select select "0"
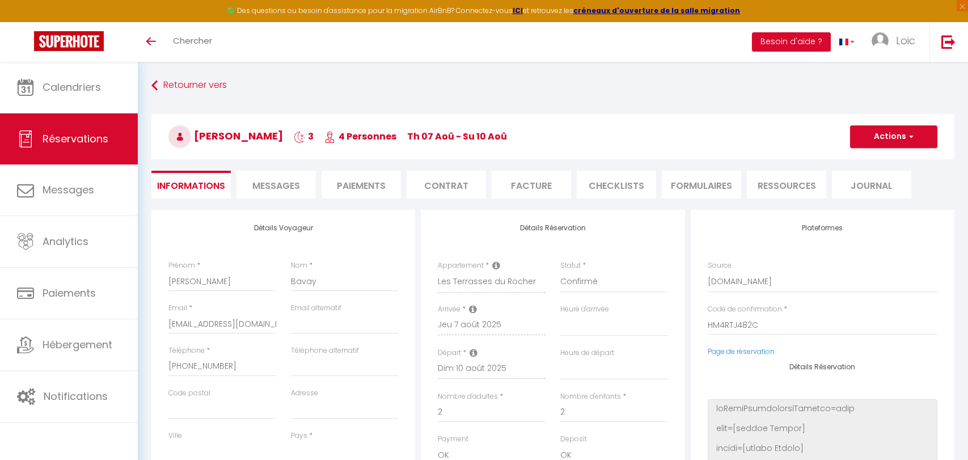
select select "1"
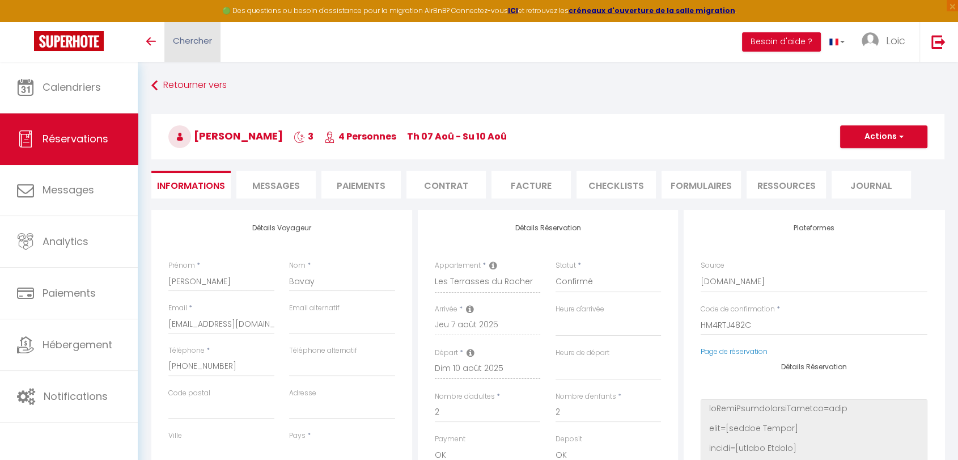
click at [211, 38] on span "Chercher" at bounding box center [192, 41] width 39 height 12
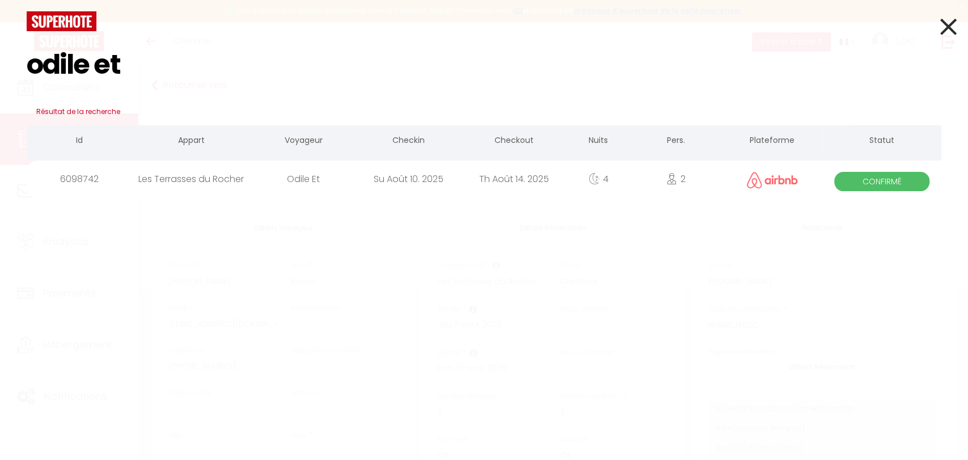
type input "odile et"
click at [206, 197] on div "odile et Résultat de la recherche Id Appart Voyageur Checkin Checkout Nuits Per…" at bounding box center [484, 230] width 968 height 460
drag, startPoint x: 213, startPoint y: 187, endPoint x: 217, endPoint y: 183, distance: 6.0
click at [213, 187] on div "Les Terrasses du Rocher" at bounding box center [191, 178] width 119 height 37
select select
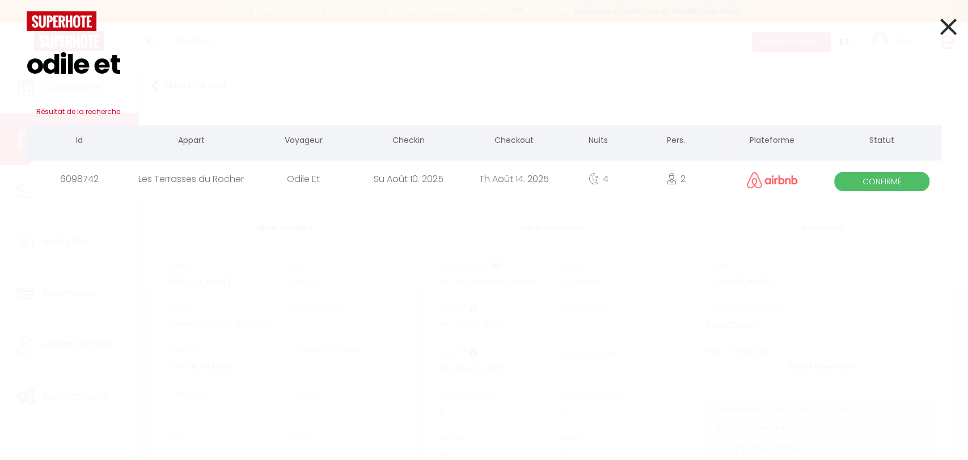
select select
checkbox input "false"
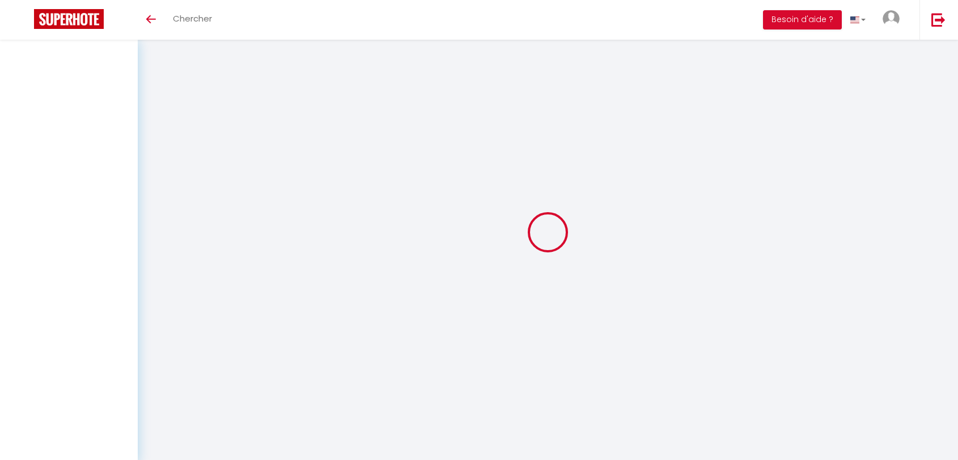
select select
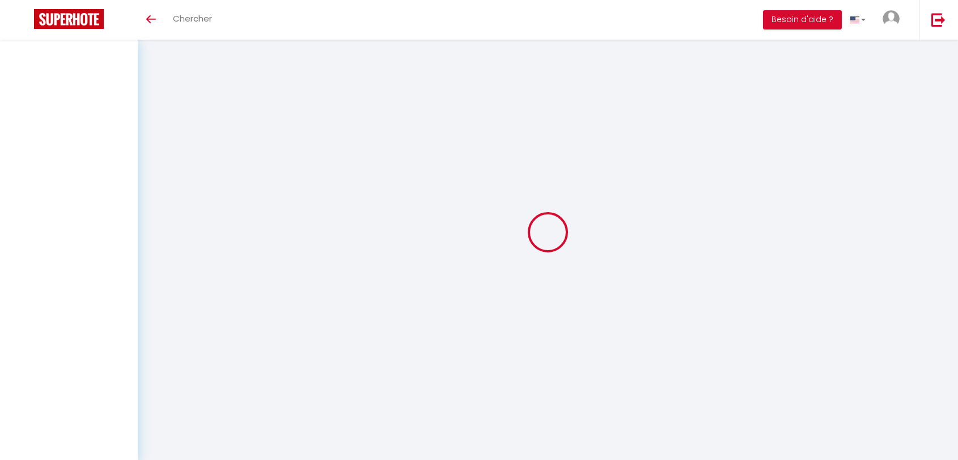
select select
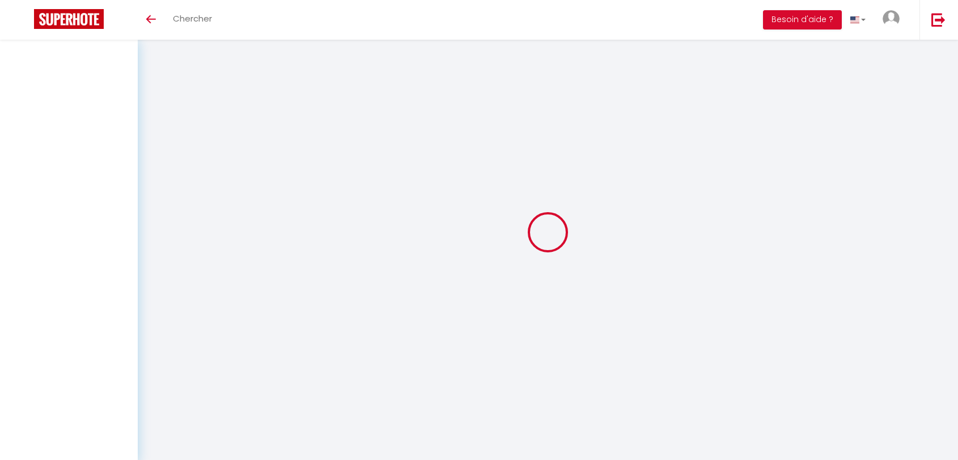
checkbox input "false"
select select
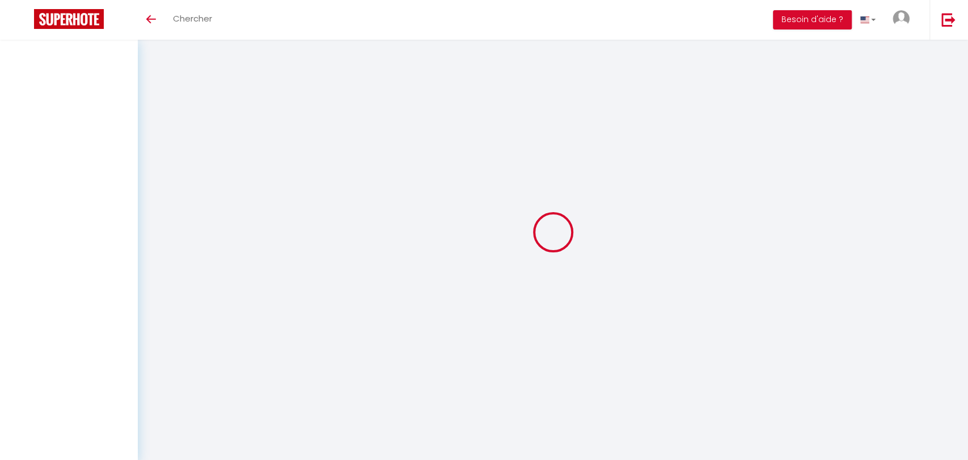
select select
checkbox input "false"
select select
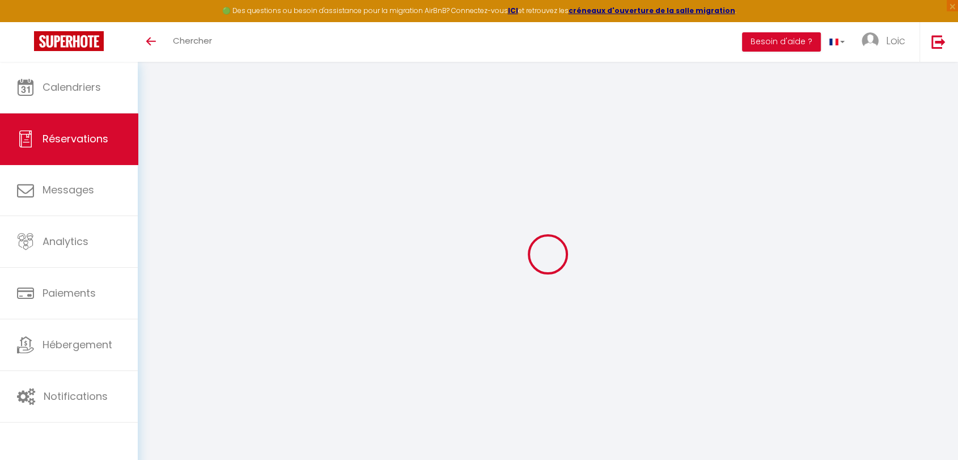
type input "Odile"
type input "Et"
type input "zt0xp5c5sbje1vgiznkxbq2ct2ho@reply.superhote.com"
type input "+33679824188"
select select
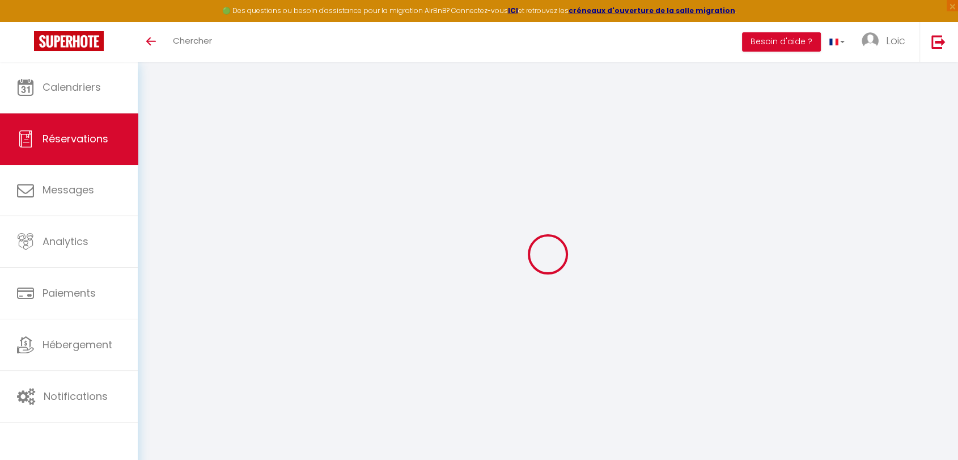
type input "20.92"
select select "68716"
select select "1"
select select
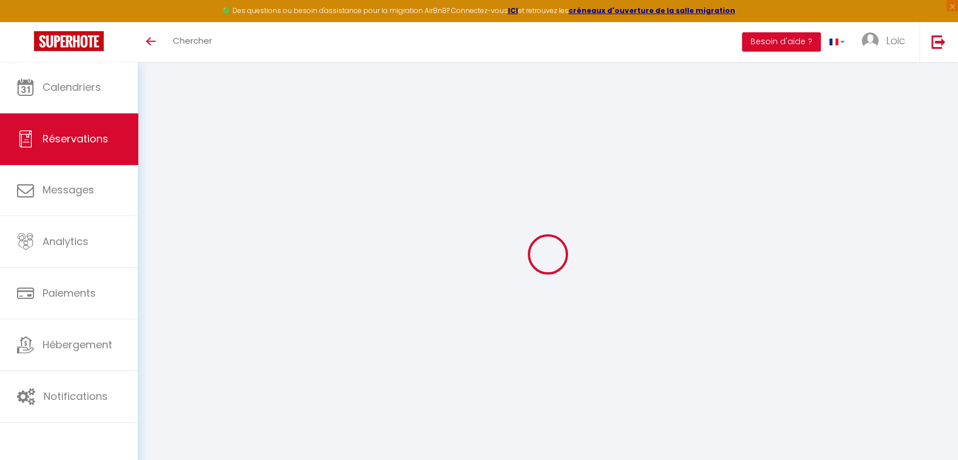
type input "2"
select select "12"
select select
type input "531"
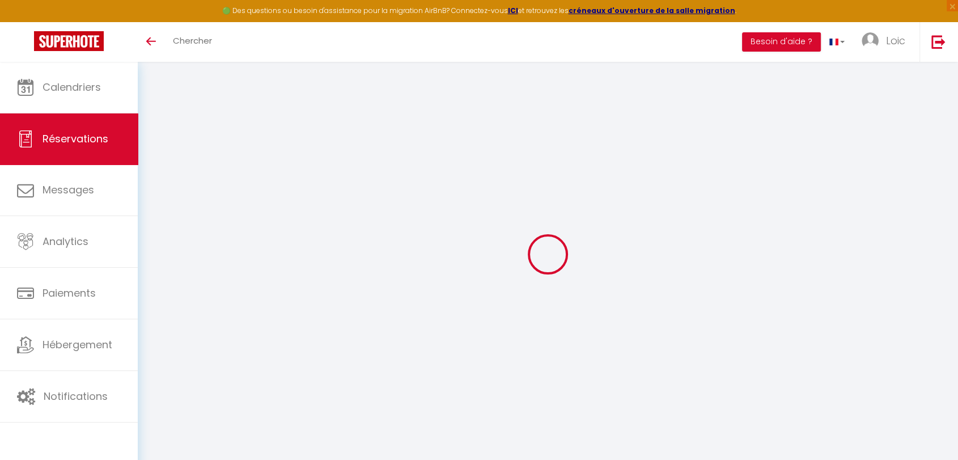
checkbox input "false"
type input "0"
select select "1"
type input "0"
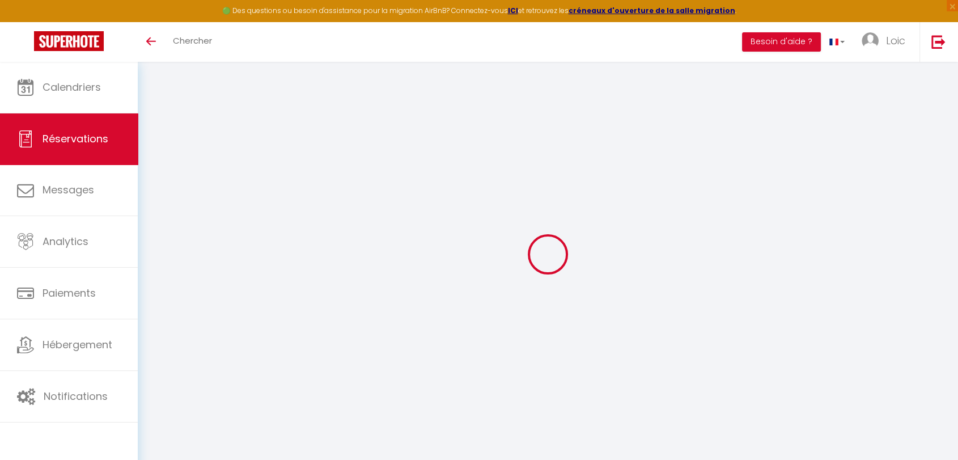
type input "0"
select select
select select "15"
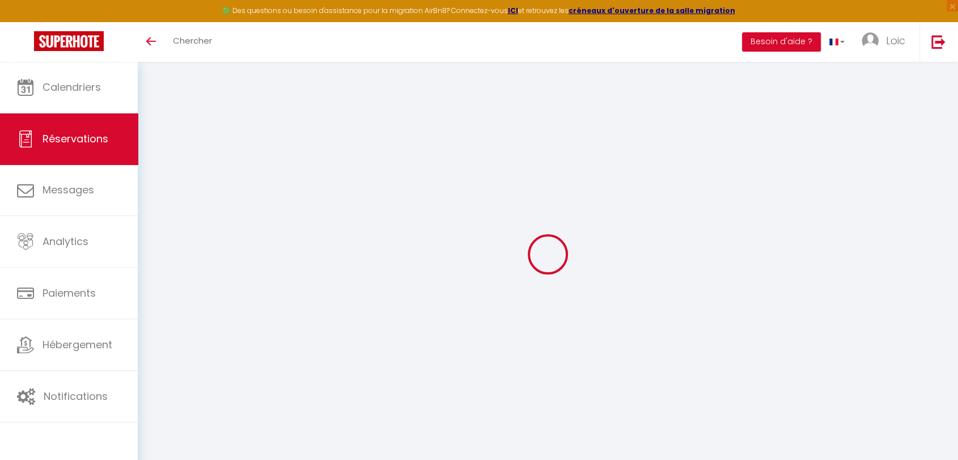
checkbox input "false"
select select
checkbox input "false"
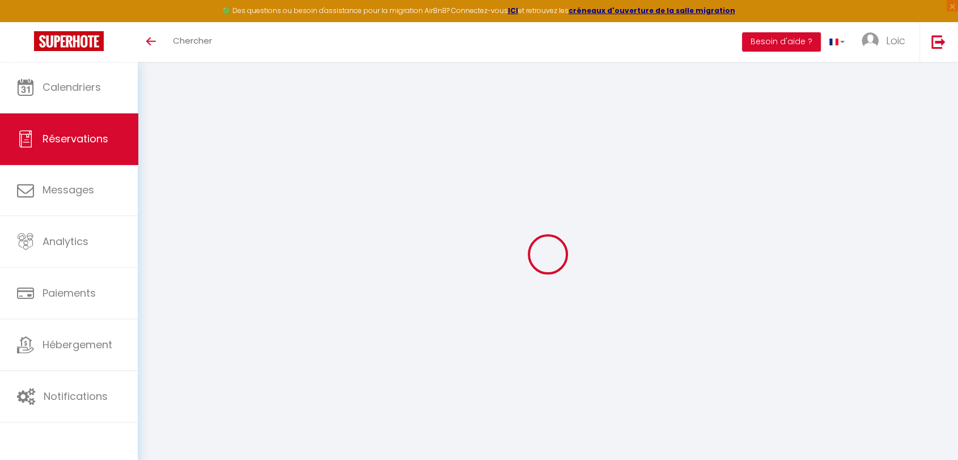
select select
checkbox input "false"
select select
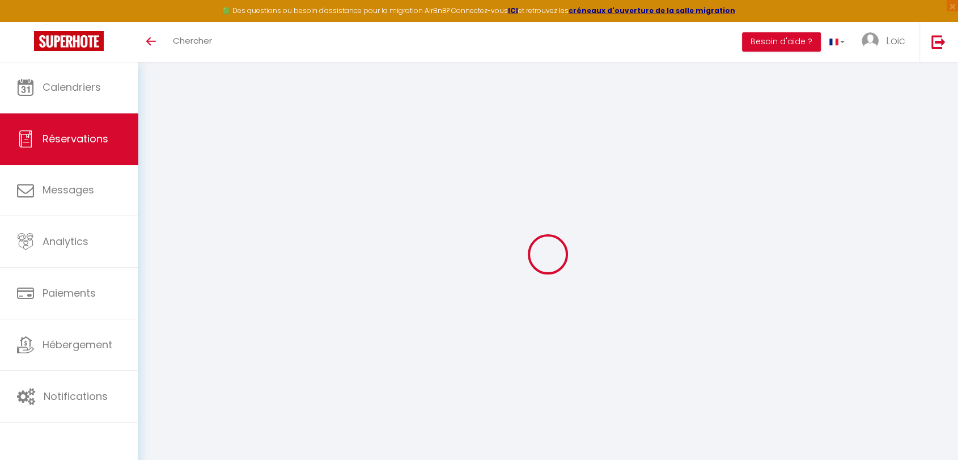
type input "50"
type input "14.61"
select select
checkbox input "false"
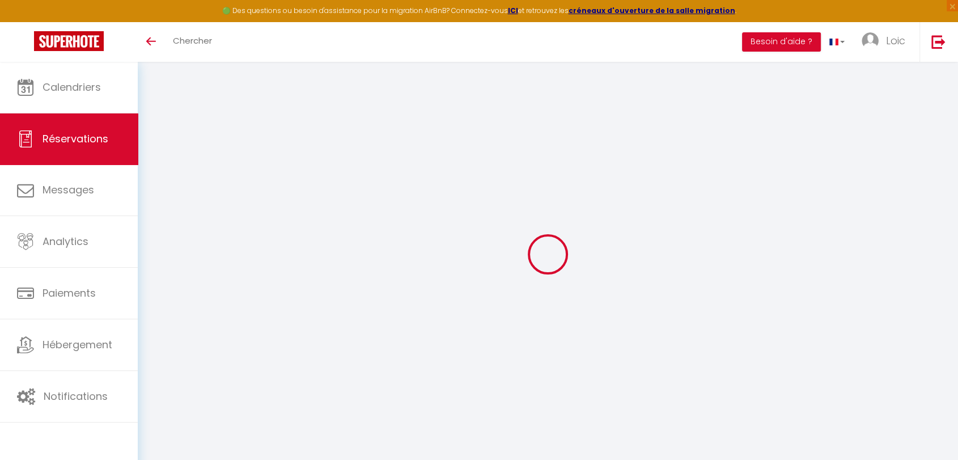
select select
checkbox input "false"
select select
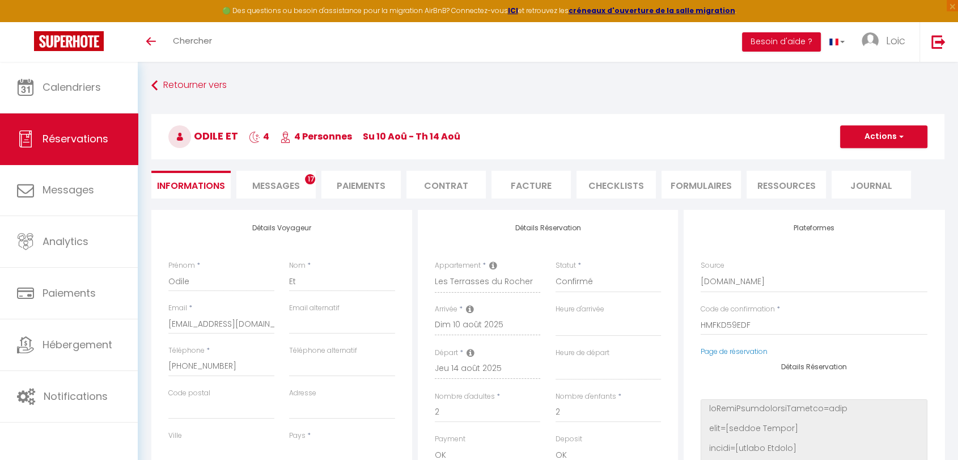
click at [348, 184] on li "Paiements" at bounding box center [361, 185] width 79 height 28
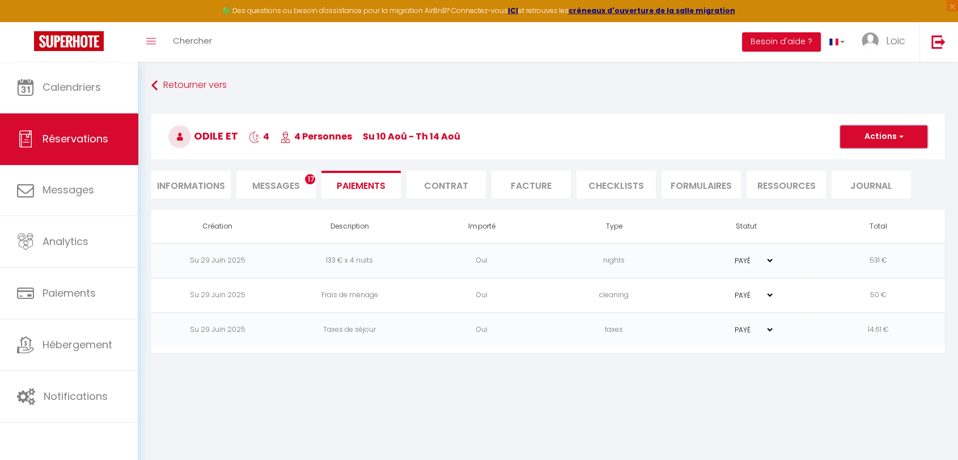
click at [893, 130] on button "Actions" at bounding box center [883, 136] width 87 height 23
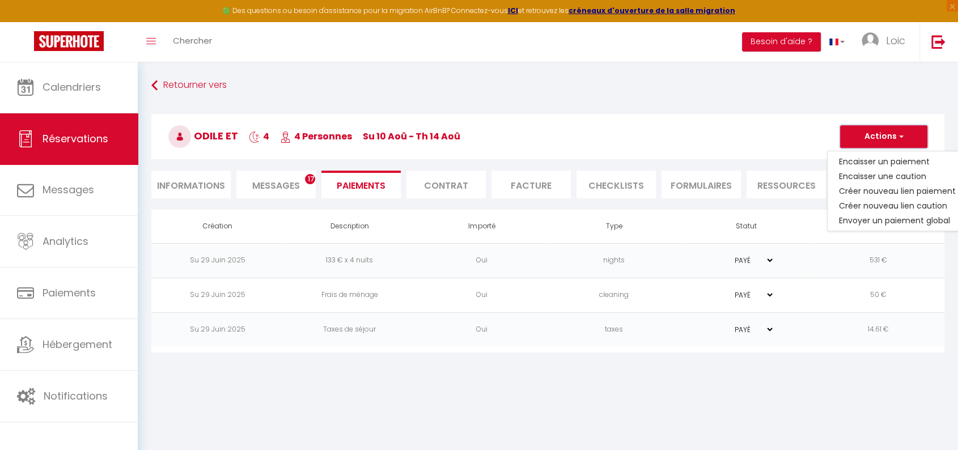
click at [893, 130] on button "Actions" at bounding box center [883, 136] width 87 height 23
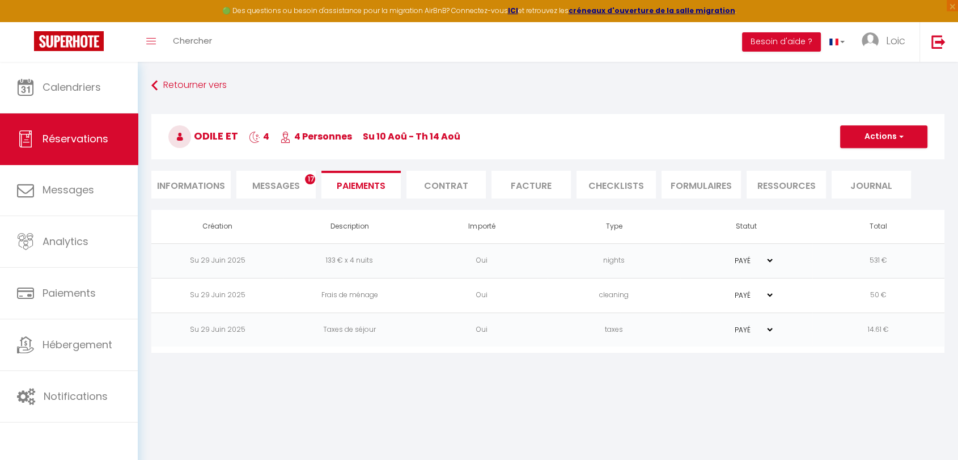
click at [201, 191] on li "Informations" at bounding box center [190, 185] width 79 height 28
select select
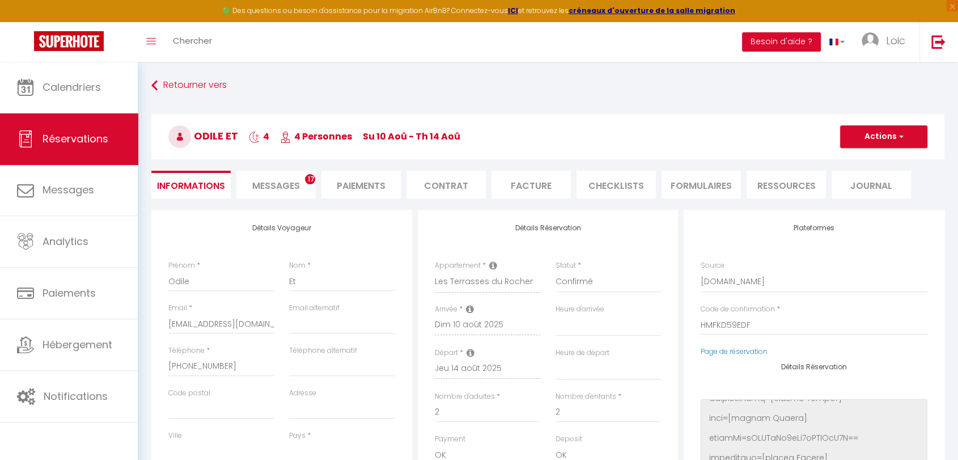
click at [394, 188] on li "Paiements" at bounding box center [361, 185] width 79 height 28
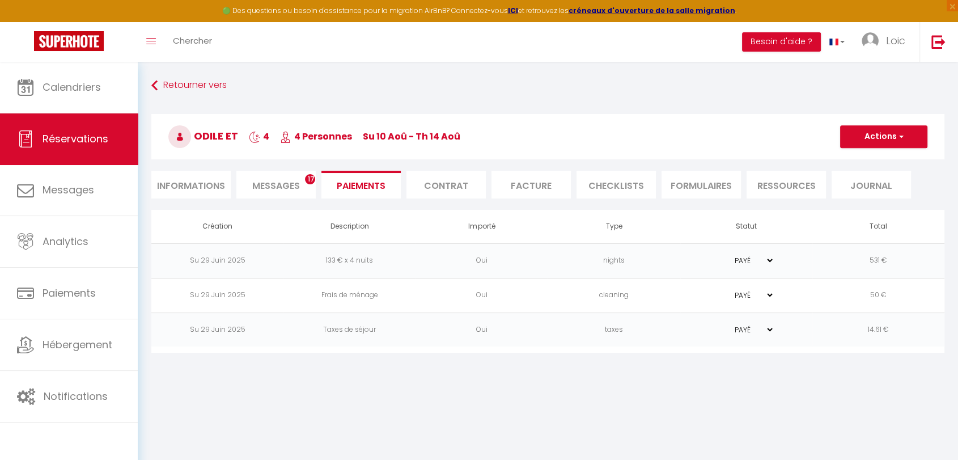
click at [181, 194] on li "Informations" at bounding box center [190, 185] width 79 height 28
select select
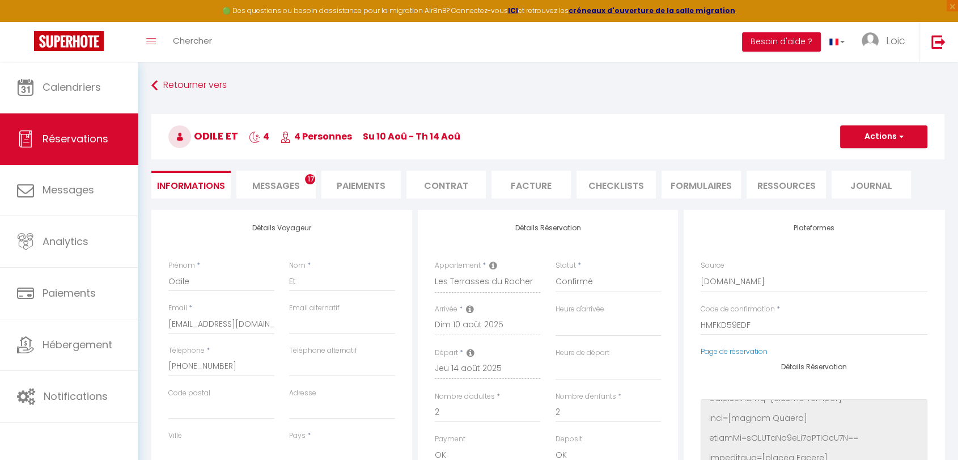
click at [369, 189] on li "Paiements" at bounding box center [361, 185] width 79 height 28
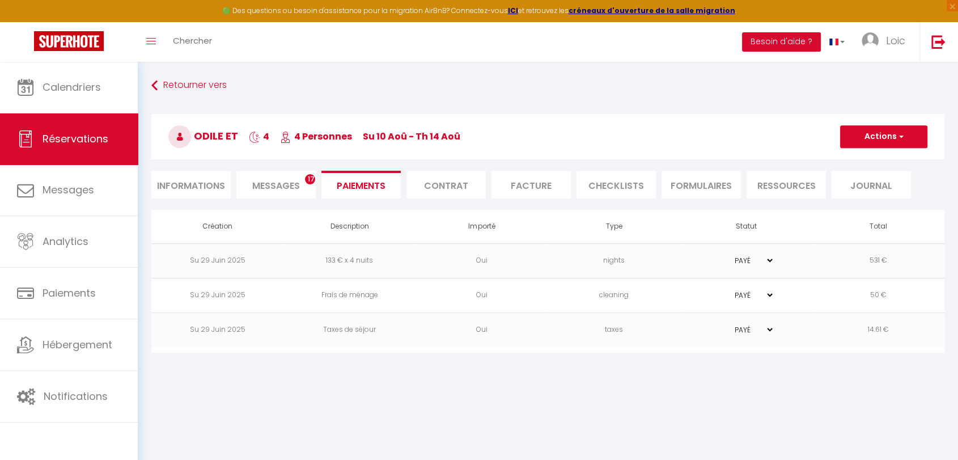
click at [177, 190] on li "Informations" at bounding box center [190, 185] width 79 height 28
select select
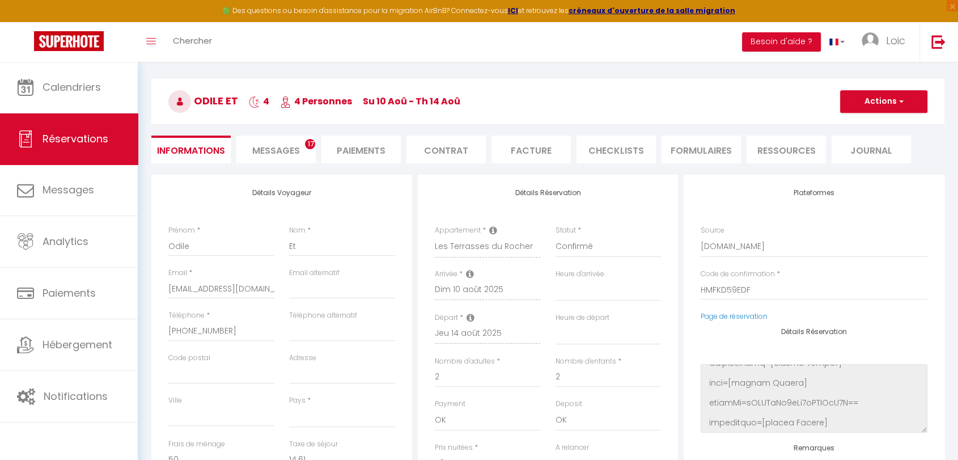
scroll to position [15, 0]
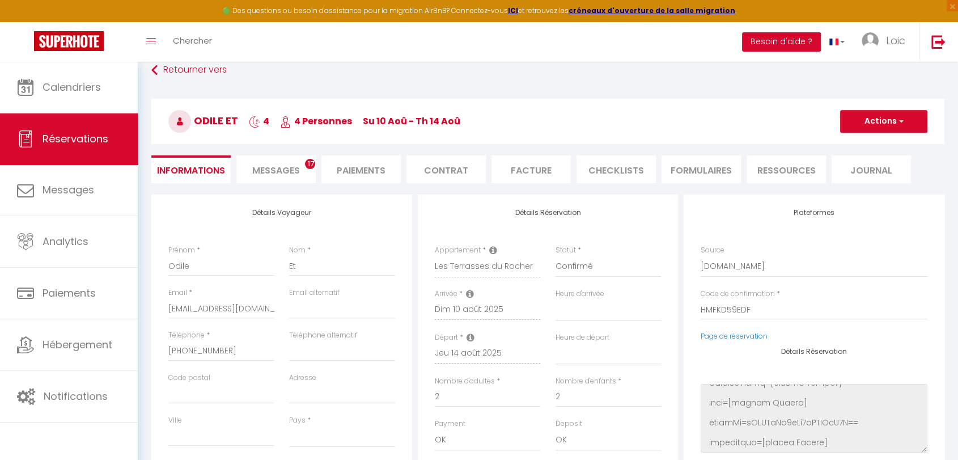
click at [363, 181] on li "Paiements" at bounding box center [361, 169] width 79 height 28
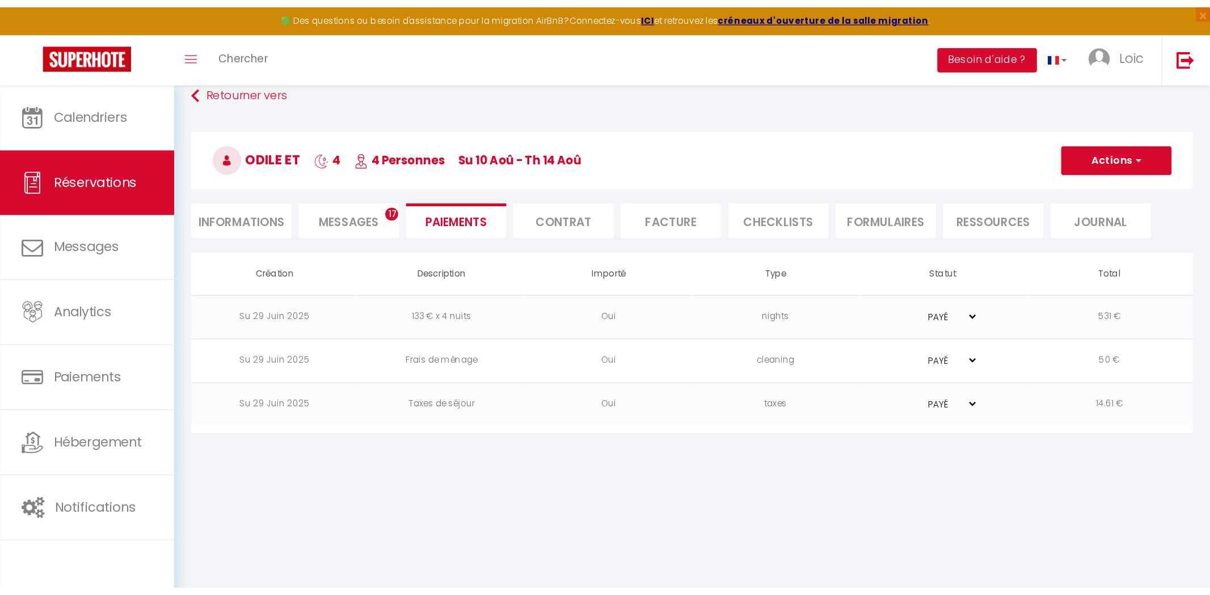
scroll to position [15, 0]
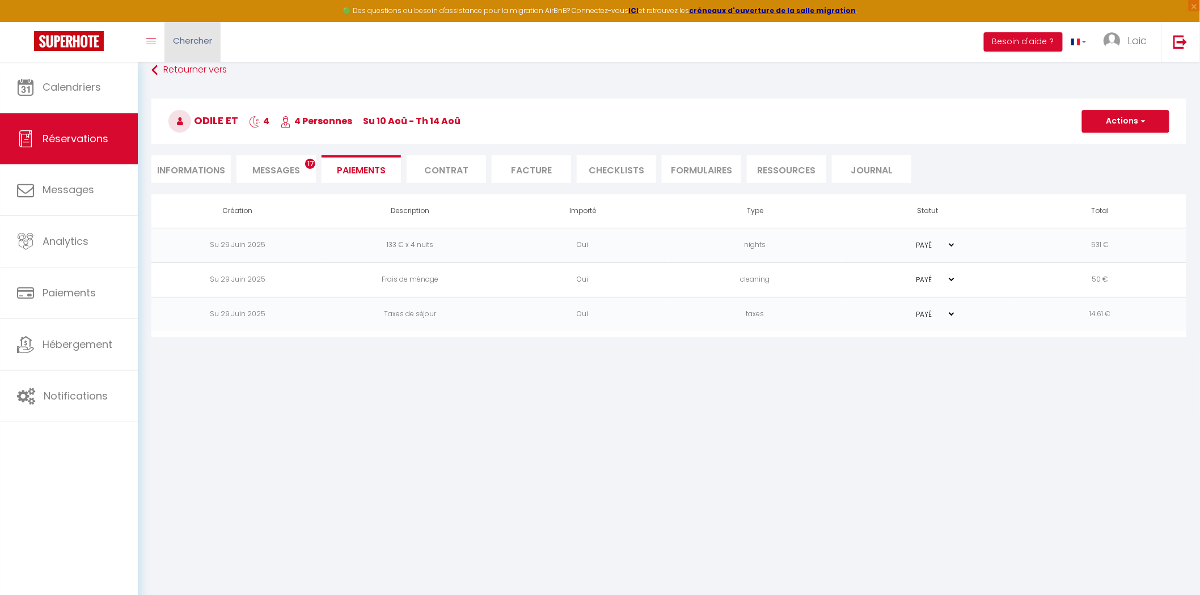
click at [189, 37] on span "Chercher" at bounding box center [192, 41] width 39 height 12
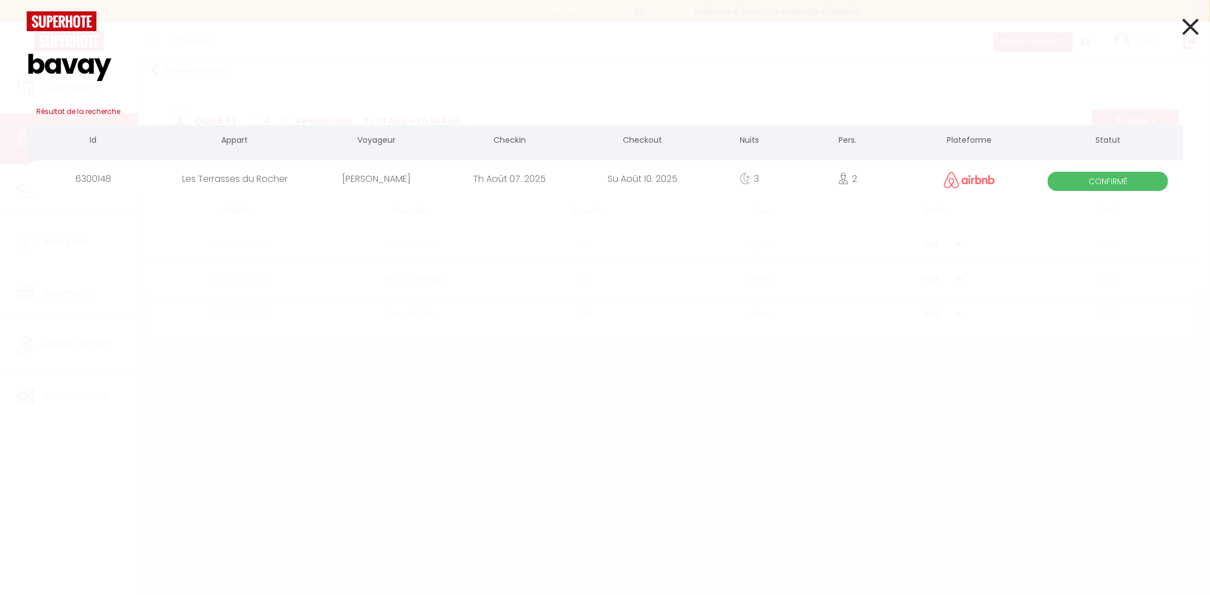
type input "bavay"
click at [197, 179] on div "Les Terrasses du Rocher" at bounding box center [234, 178] width 150 height 37
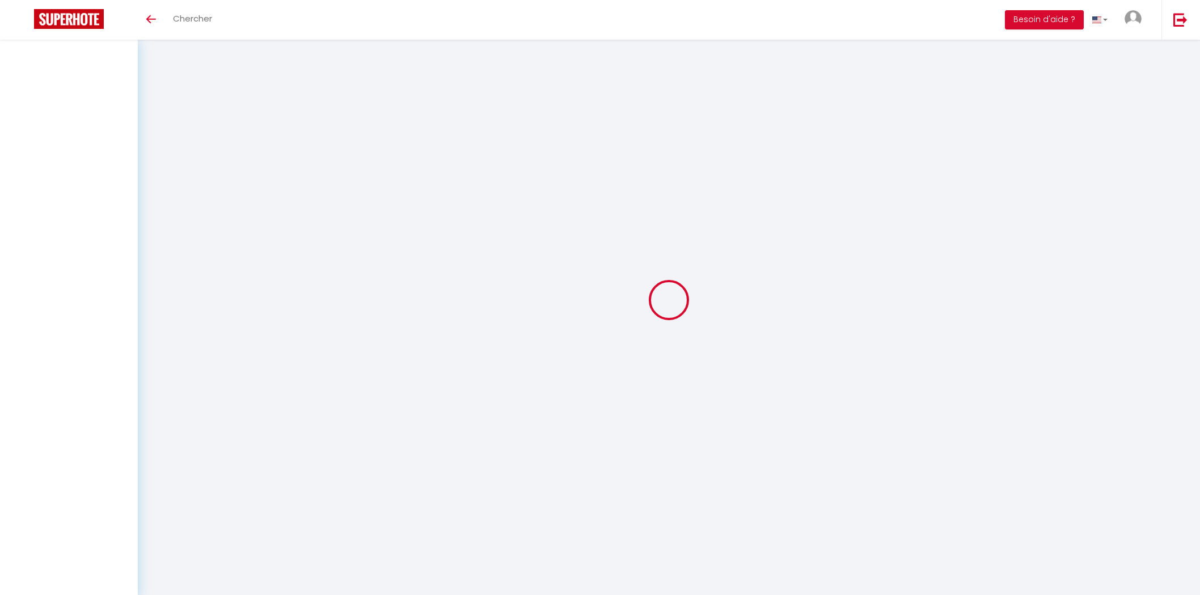
select select
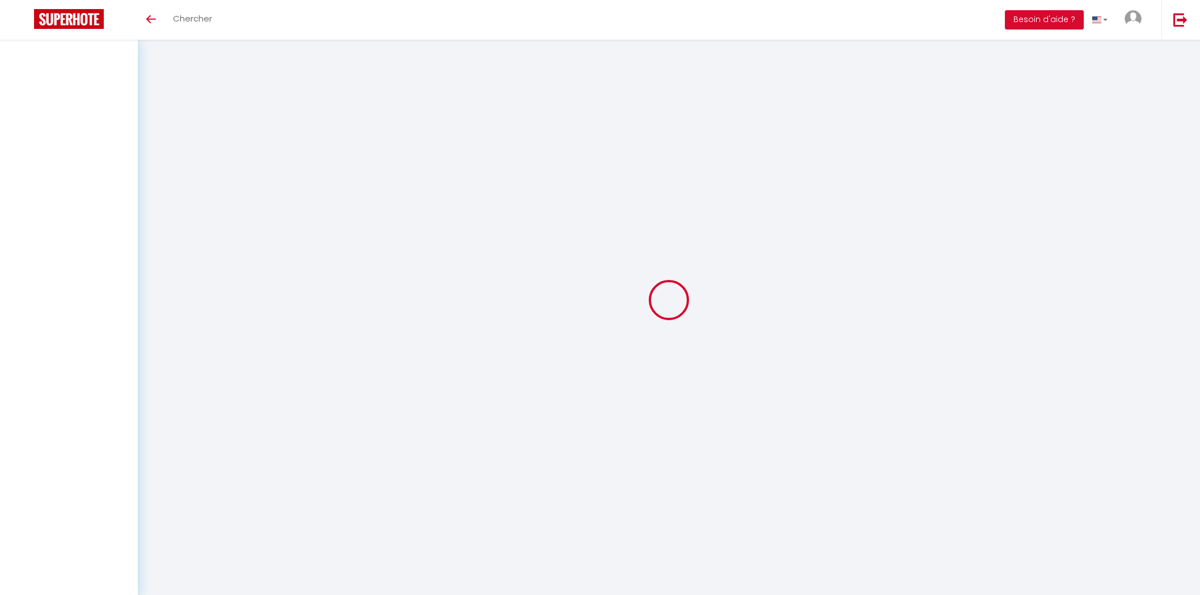
select select
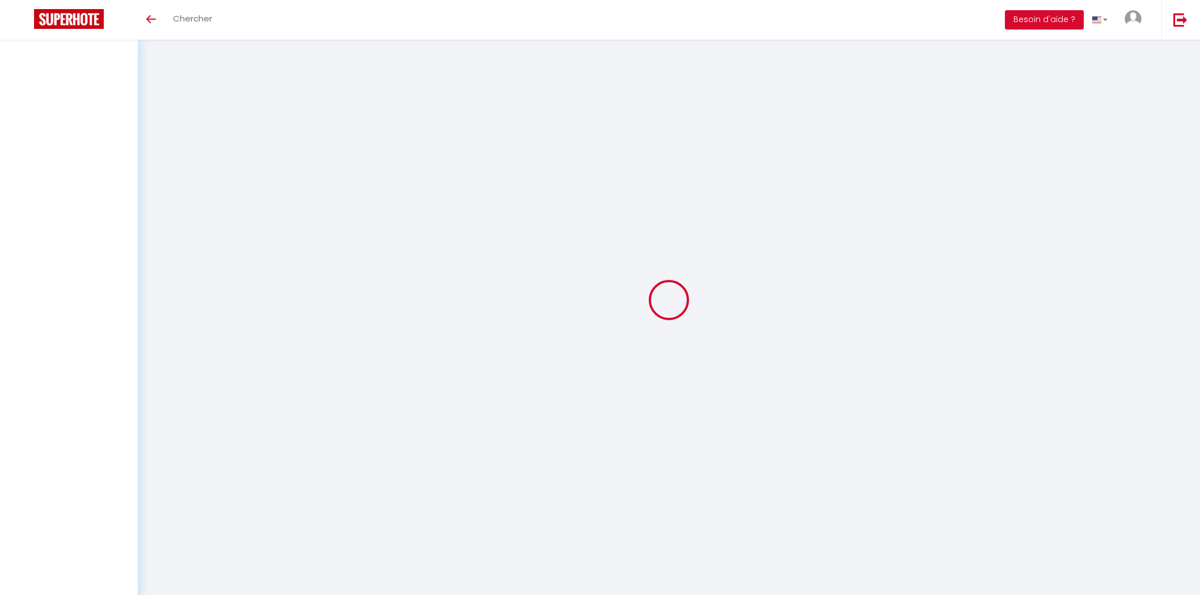
checkbox input "false"
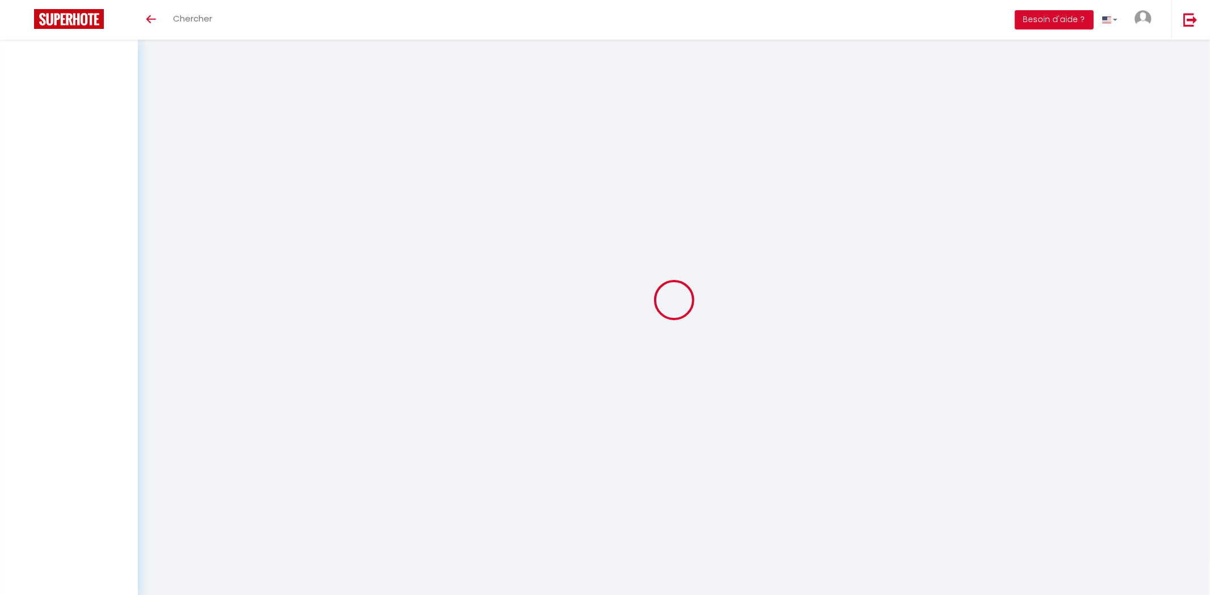
select select
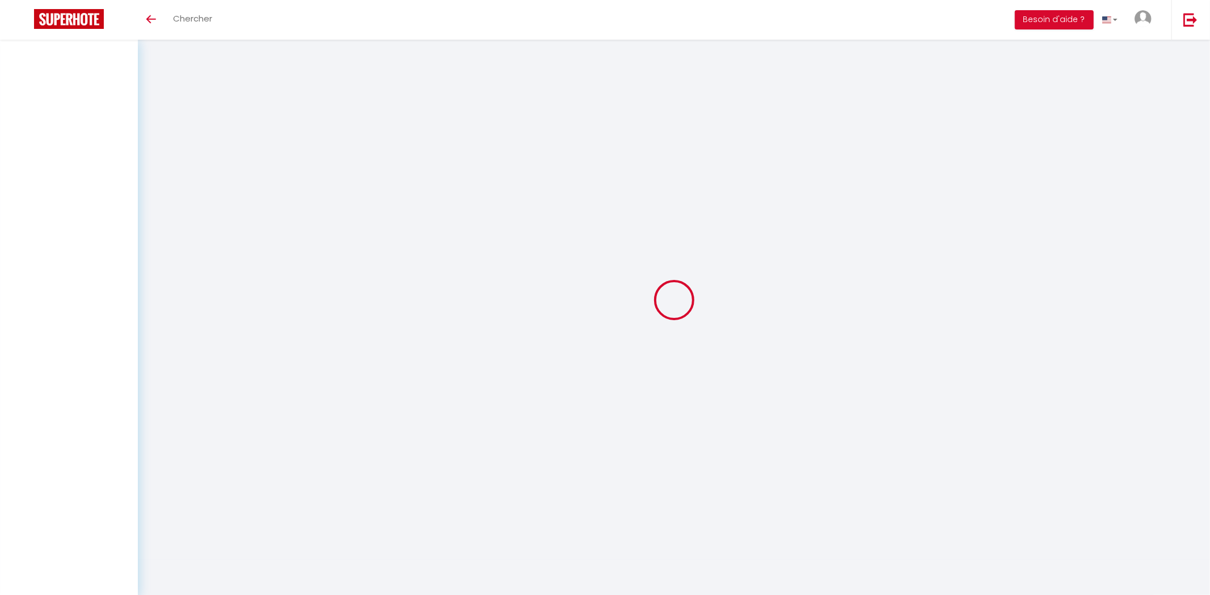
select select
checkbox input "false"
select select
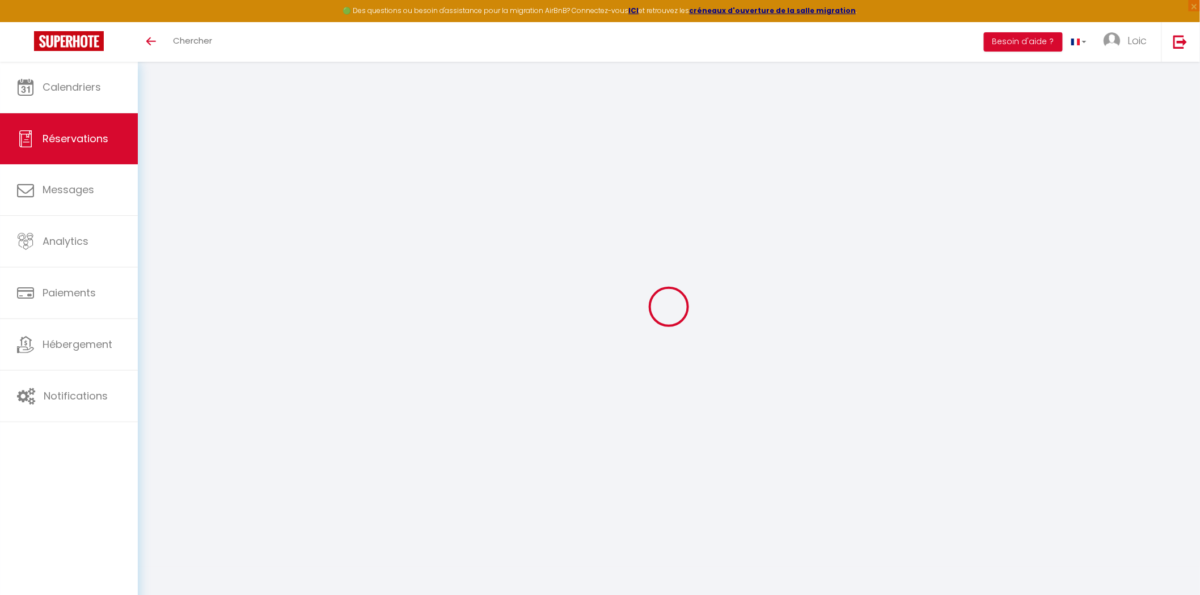
type input "[PERSON_NAME]"
type input "Bavay"
type input "[EMAIL_ADDRESS][DOMAIN_NAME]"
type input "[PHONE_NUMBER]"
select select
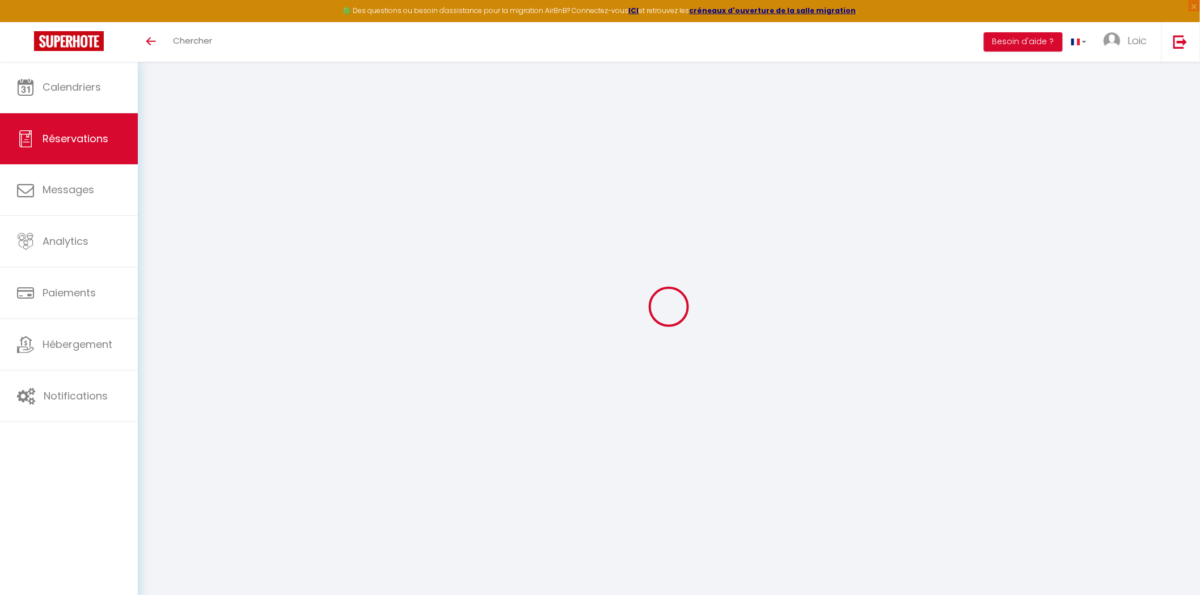
type input "12.06"
select select "68716"
select select "1"
select select
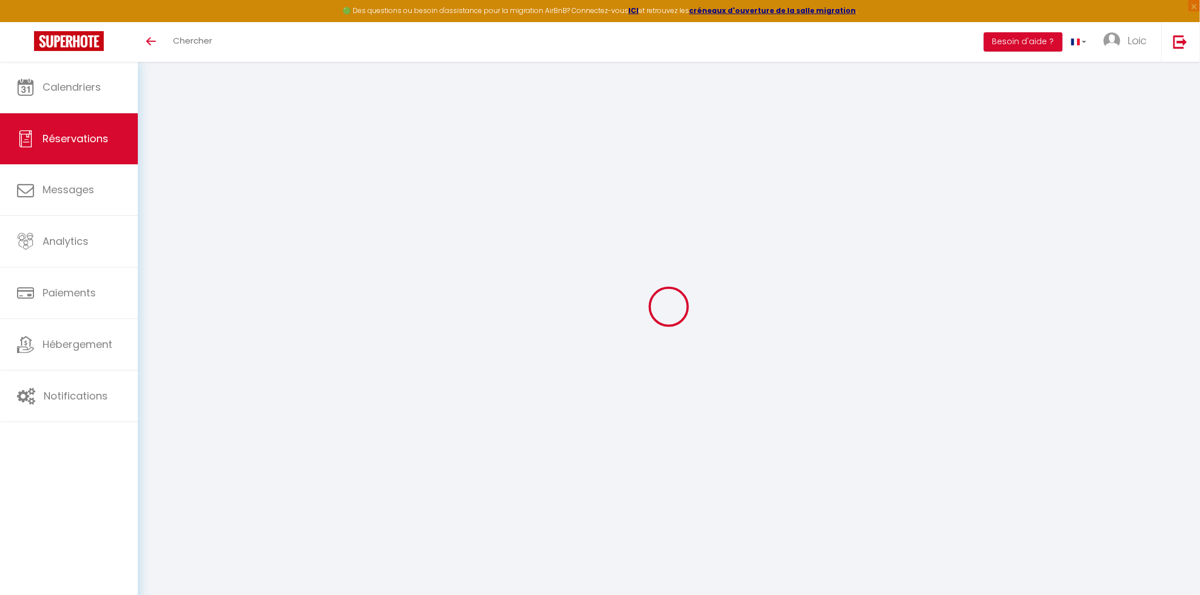
type input "2"
select select "12"
select select
type input "285"
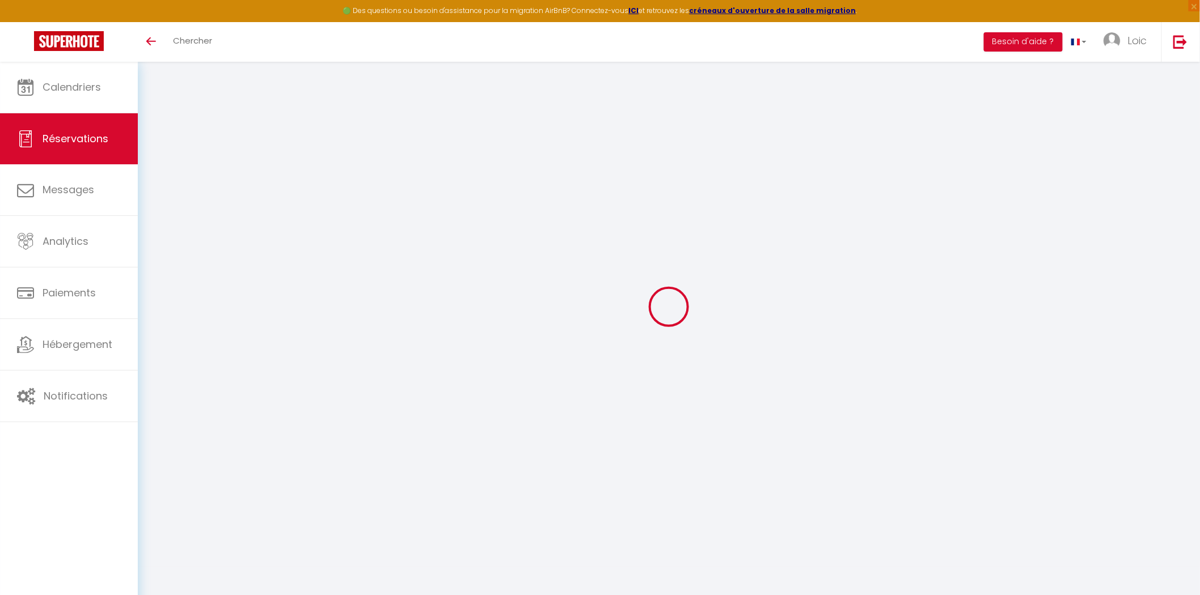
checkbox input "false"
type input "342.83"
select select "1"
type input "0"
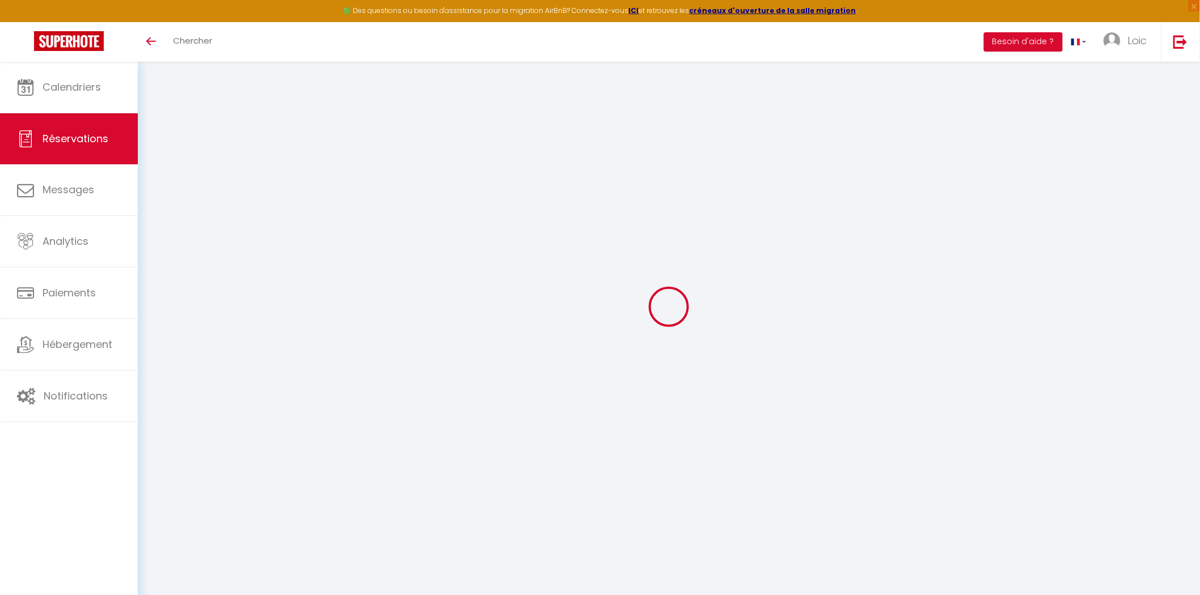
type input "0"
select select
select select "15"
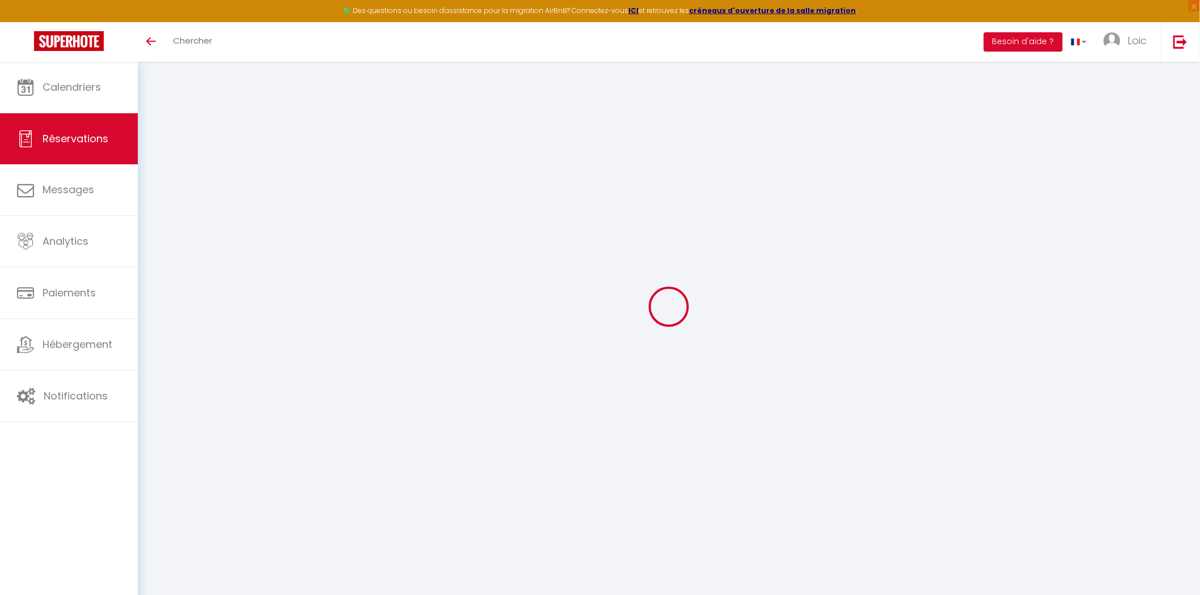
checkbox input "false"
select select
checkbox input "false"
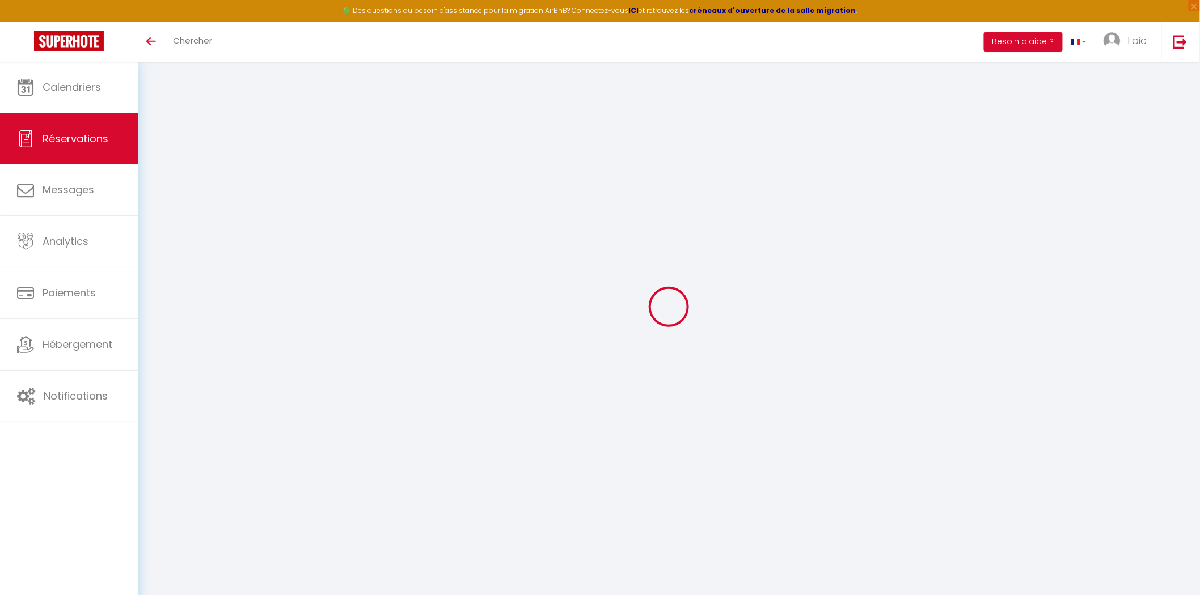
select select
checkbox input "false"
select select
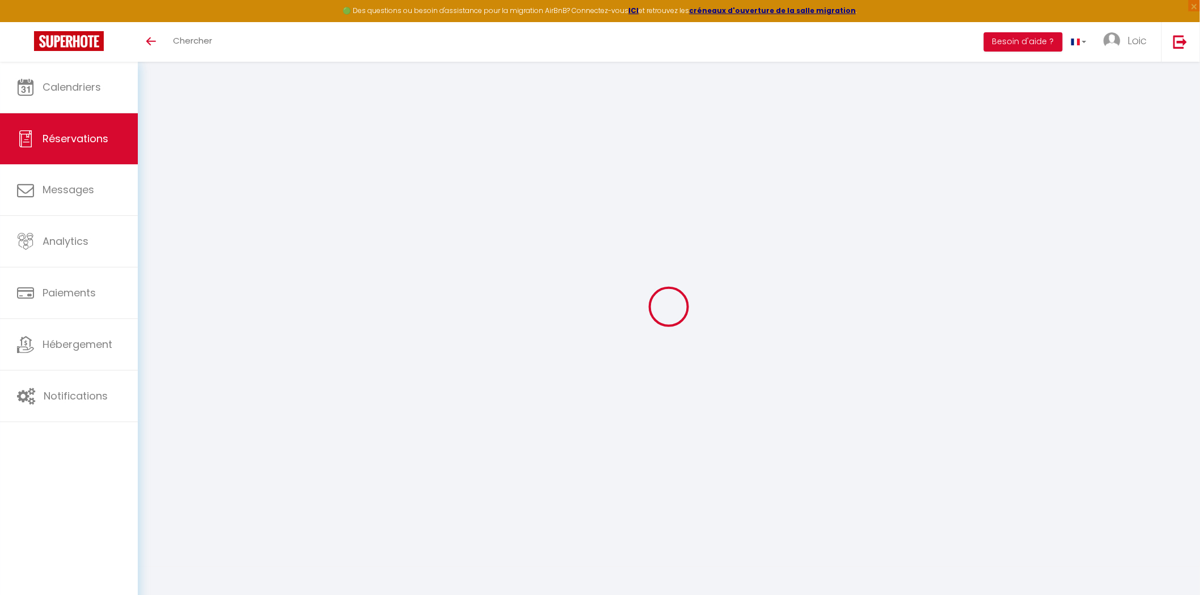
select select
checkbox input "false"
select select
type input "50"
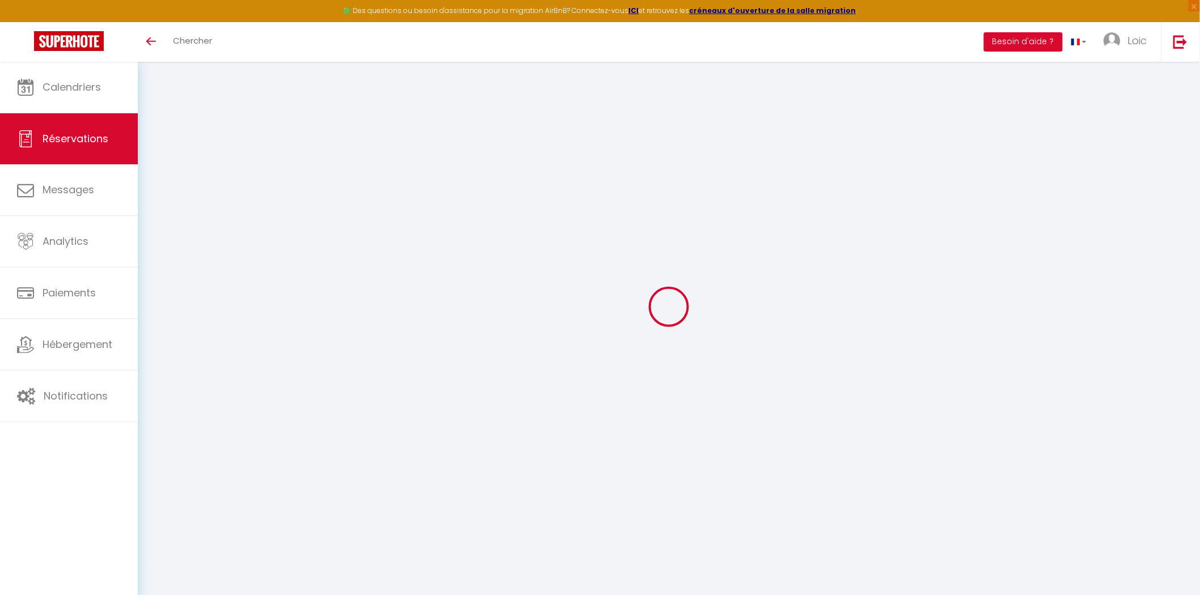
type input "7.83"
select select
checkbox input "false"
select select
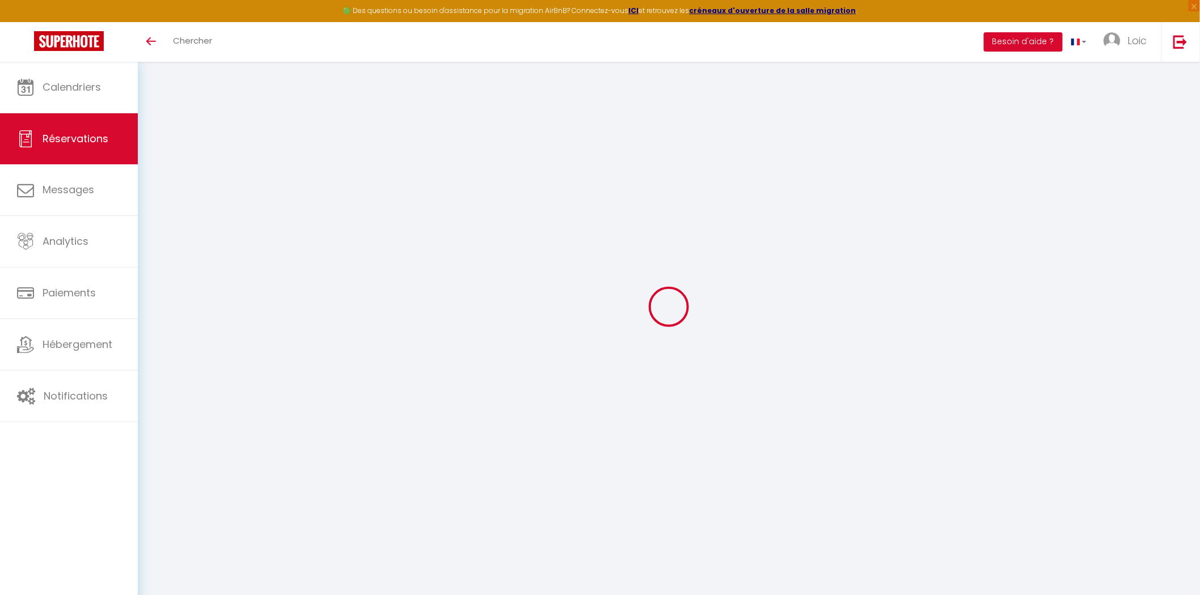
checkbox input "false"
select select
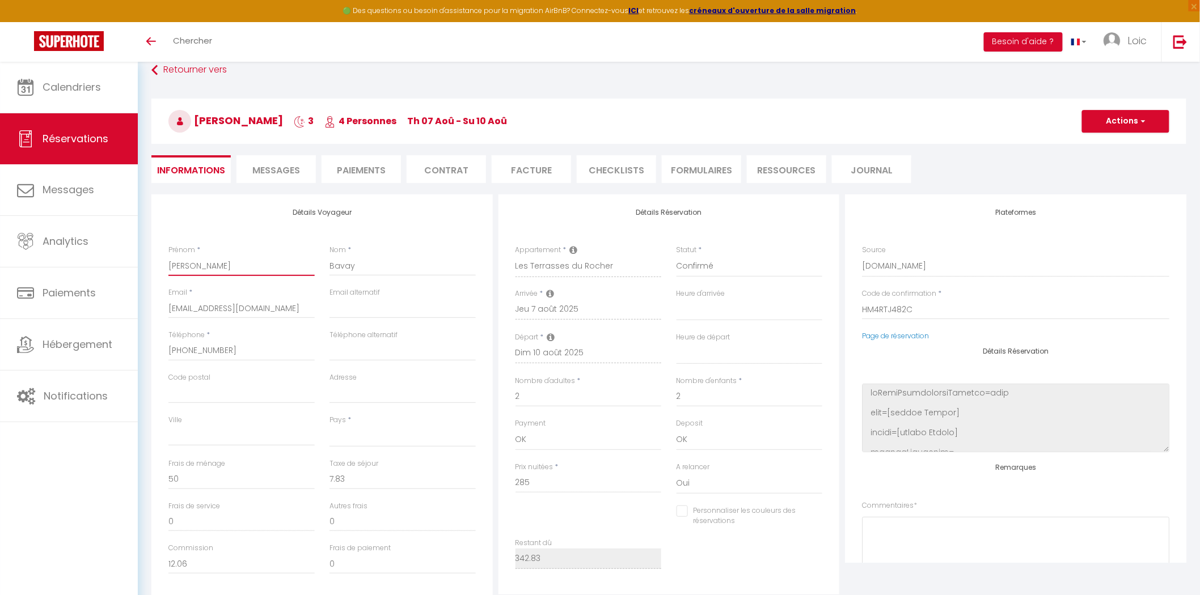
click at [174, 265] on input "[PERSON_NAME]" at bounding box center [241, 266] width 146 height 20
click at [337, 267] on input "Bavay" at bounding box center [402, 266] width 146 height 20
click at [201, 303] on input "[EMAIL_ADDRESS][DOMAIN_NAME]" at bounding box center [241, 308] width 146 height 20
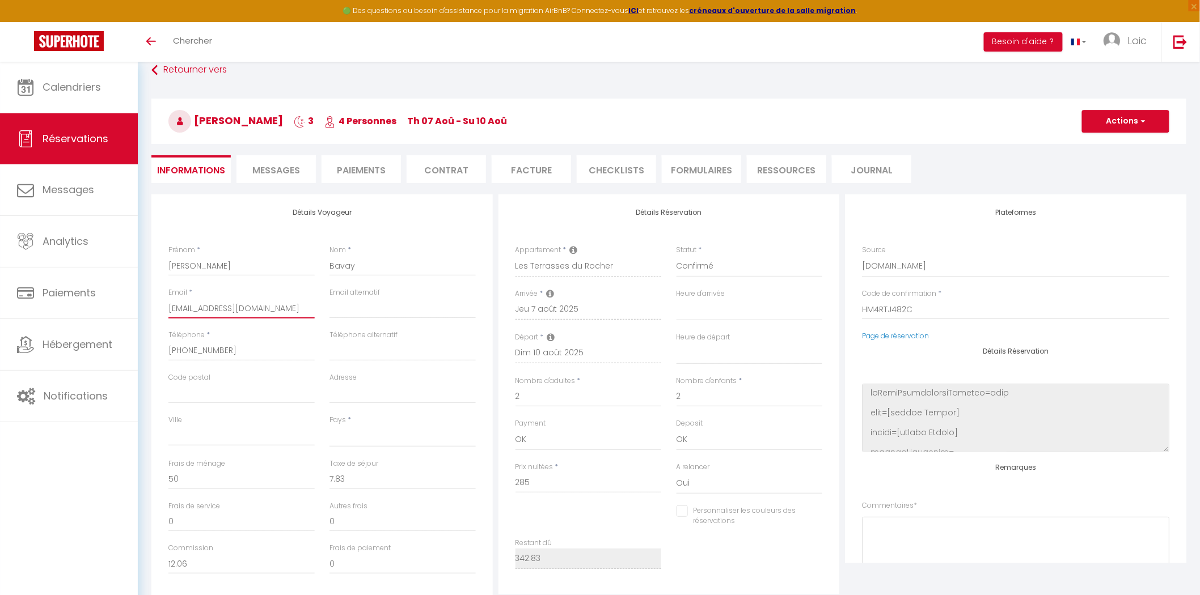
click at [201, 303] on input "[EMAIL_ADDRESS][DOMAIN_NAME]" at bounding box center [241, 308] width 146 height 20
click at [248, 349] on input "[PHONE_NUMBER]" at bounding box center [241, 351] width 146 height 20
click at [247, 349] on input "[PHONE_NUMBER]" at bounding box center [241, 351] width 146 height 20
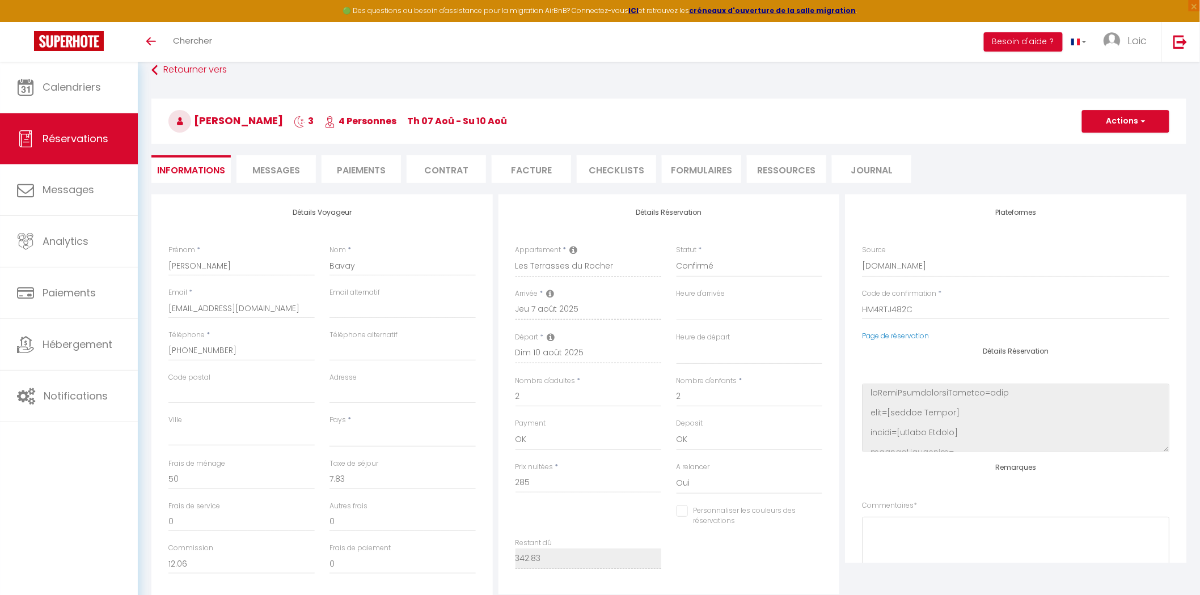
click at [240, 454] on div "Ville" at bounding box center [241, 437] width 161 height 44
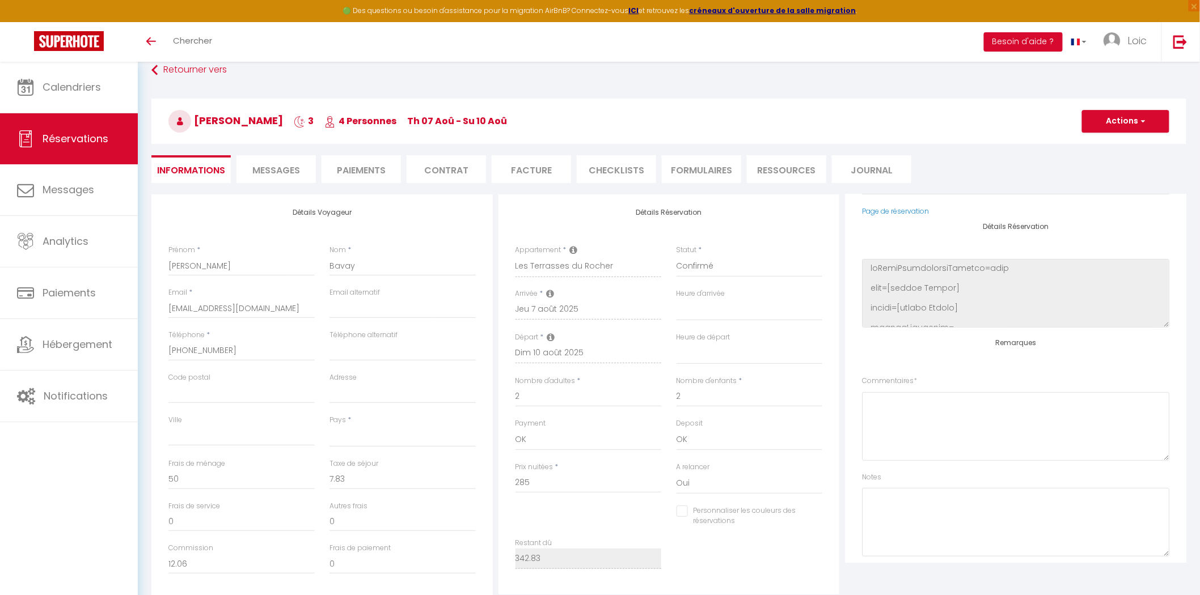
scroll to position [126, 0]
click at [705, 263] on select "Confirmé Non Confirmé [PERSON_NAME] par le voyageur No Show Request" at bounding box center [750, 267] width 146 height 22
click at [705, 264] on select "Confirmé Non Confirmé [PERSON_NAME] par le voyageur No Show Request" at bounding box center [750, 267] width 146 height 22
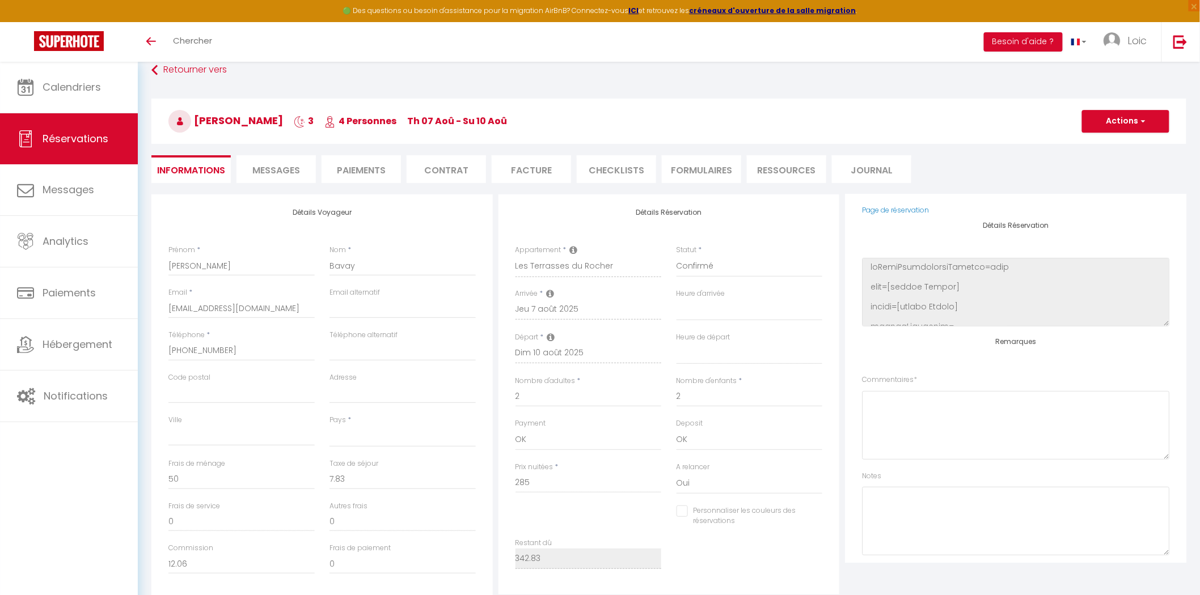
scroll to position [0, 0]
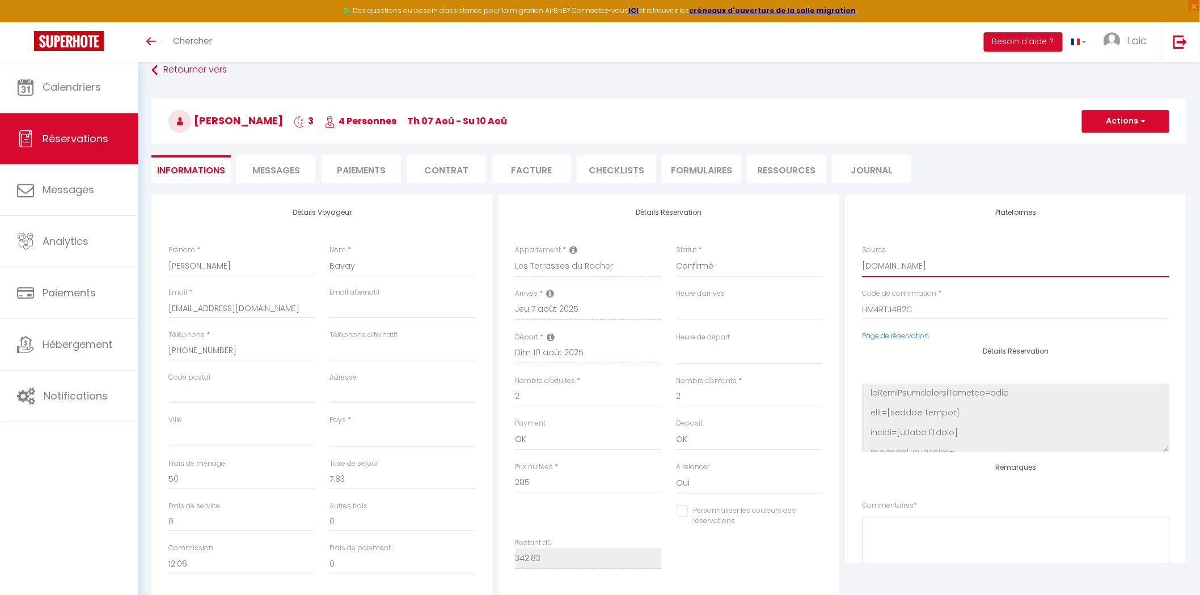
click at [949, 258] on select "Direct [DOMAIN_NAME] [DOMAIN_NAME] Chalet montagne Expedia Gite de [GEOGRAPHIC_…" at bounding box center [1015, 267] width 307 height 22
click at [945, 264] on select "Direct [DOMAIN_NAME] [DOMAIN_NAME] Chalet montagne Expedia Gite de [GEOGRAPHIC_…" at bounding box center [1015, 267] width 307 height 22
select select "54"
click at [862, 256] on select "Direct [DOMAIN_NAME] [DOMAIN_NAME] Chalet montagne Expedia Gite de [GEOGRAPHIC_…" at bounding box center [1015, 267] width 307 height 22
click at [930, 276] on select "Direct [DOMAIN_NAME] [DOMAIN_NAME] Chalet montagne Expedia Gite de [GEOGRAPHIC_…" at bounding box center [1015, 267] width 307 height 22
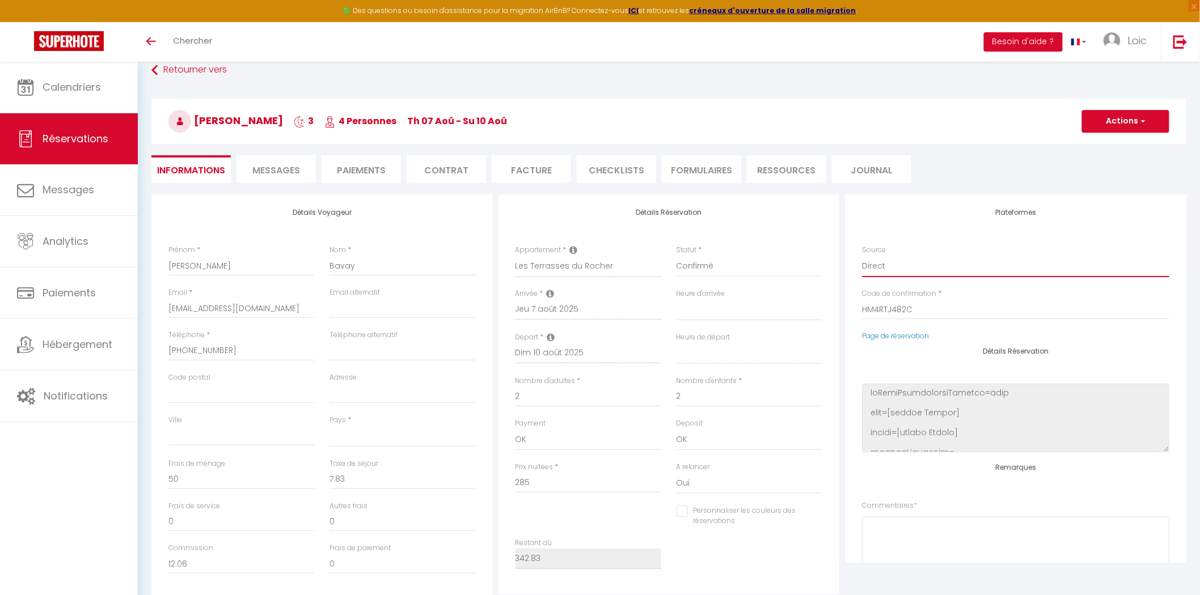
click at [930, 264] on select "Direct [DOMAIN_NAME] [DOMAIN_NAME] Chalet montagne Expedia Gite de [GEOGRAPHIC_…" at bounding box center [1015, 267] width 307 height 22
select select
checkbox input "false"
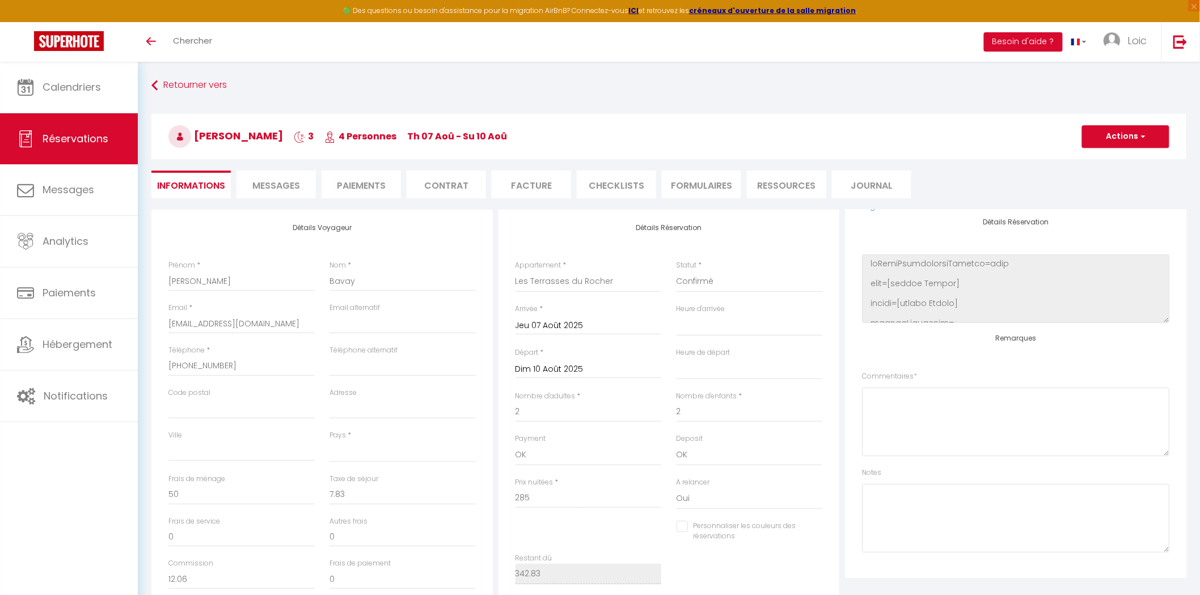
click at [377, 182] on li "Paiements" at bounding box center [361, 185] width 79 height 28
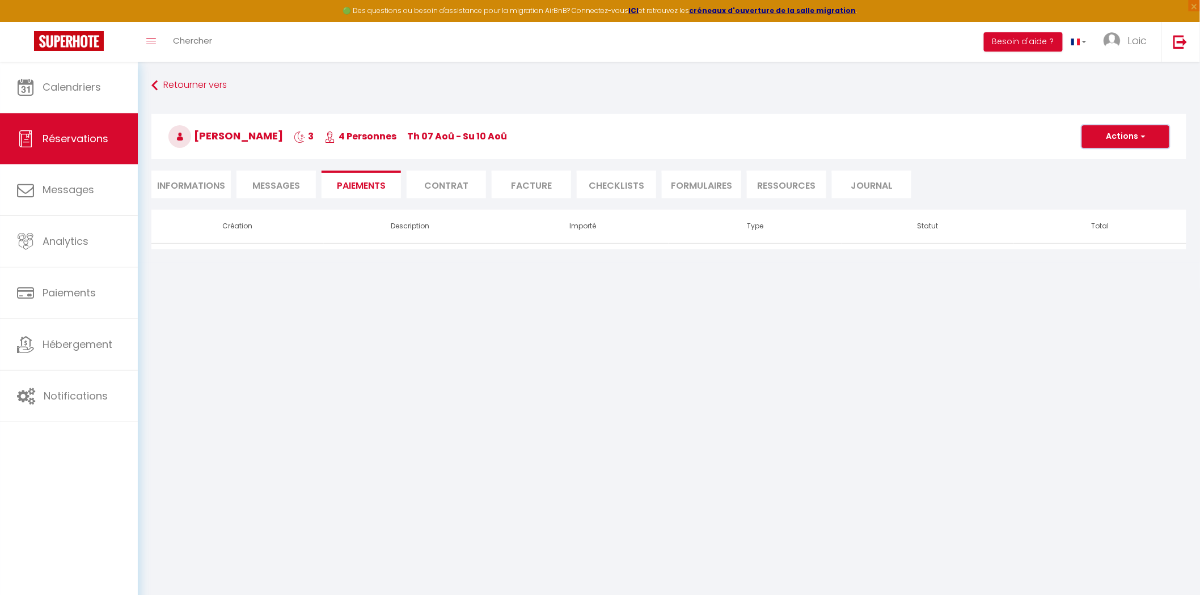
click at [1115, 139] on button "Actions" at bounding box center [1125, 136] width 87 height 23
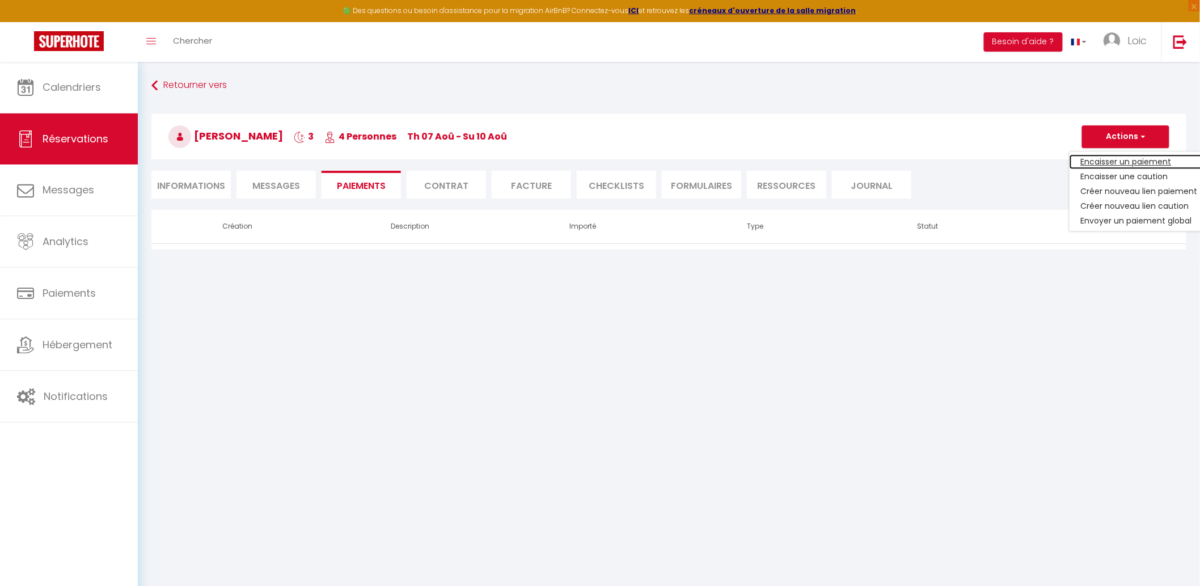
click at [1110, 166] on link "Encaisser un paiement" at bounding box center [1140, 161] width 140 height 15
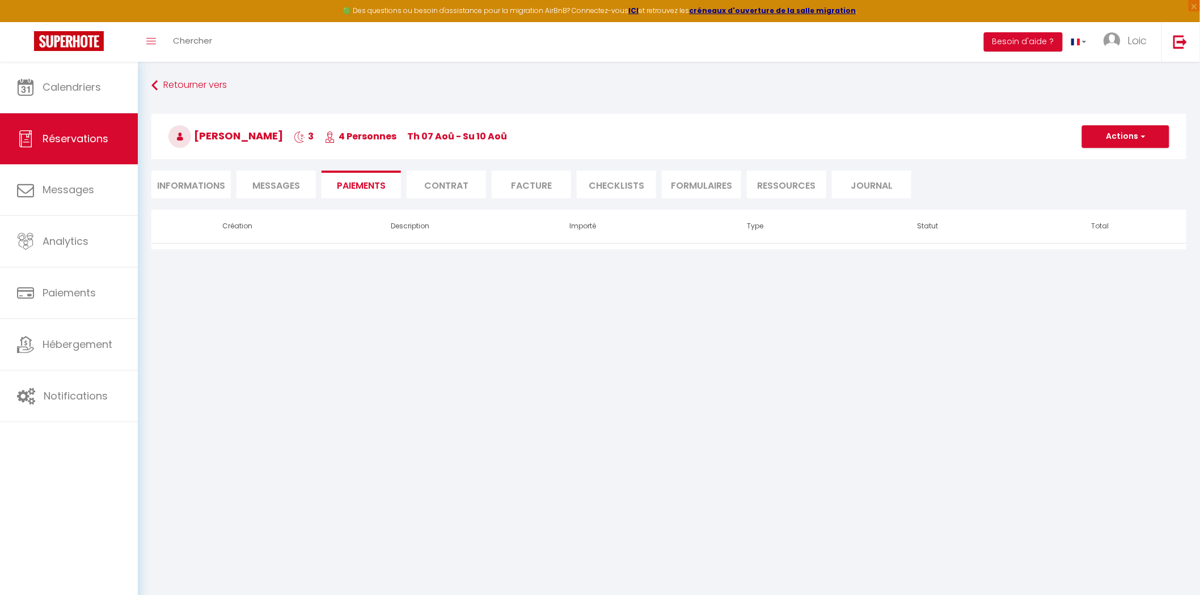
click at [213, 171] on li "Informations" at bounding box center [190, 185] width 79 height 28
select select
select select "0"
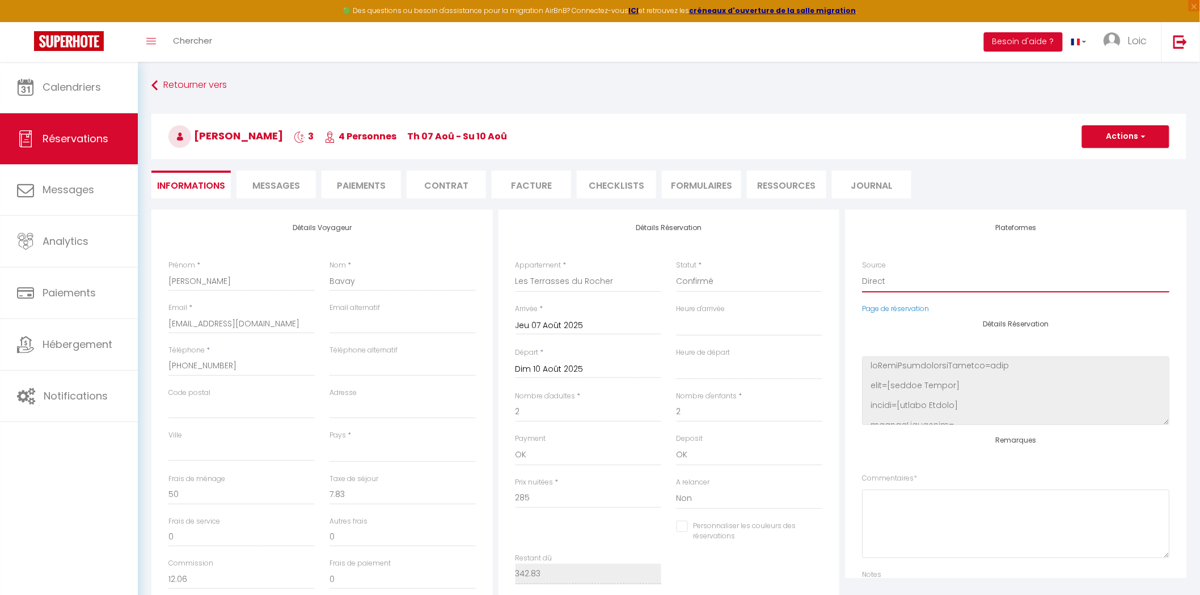
click at [899, 280] on select "Direct [DOMAIN_NAME] [DOMAIN_NAME] Chalet montagne Expedia Gite de [GEOGRAPHIC_…" at bounding box center [1015, 282] width 307 height 22
select select "1"
click at [862, 271] on select "Direct [DOMAIN_NAME] [DOMAIN_NAME] Chalet montagne Expedia Gite de [GEOGRAPHIC_…" at bounding box center [1015, 282] width 307 height 22
select select
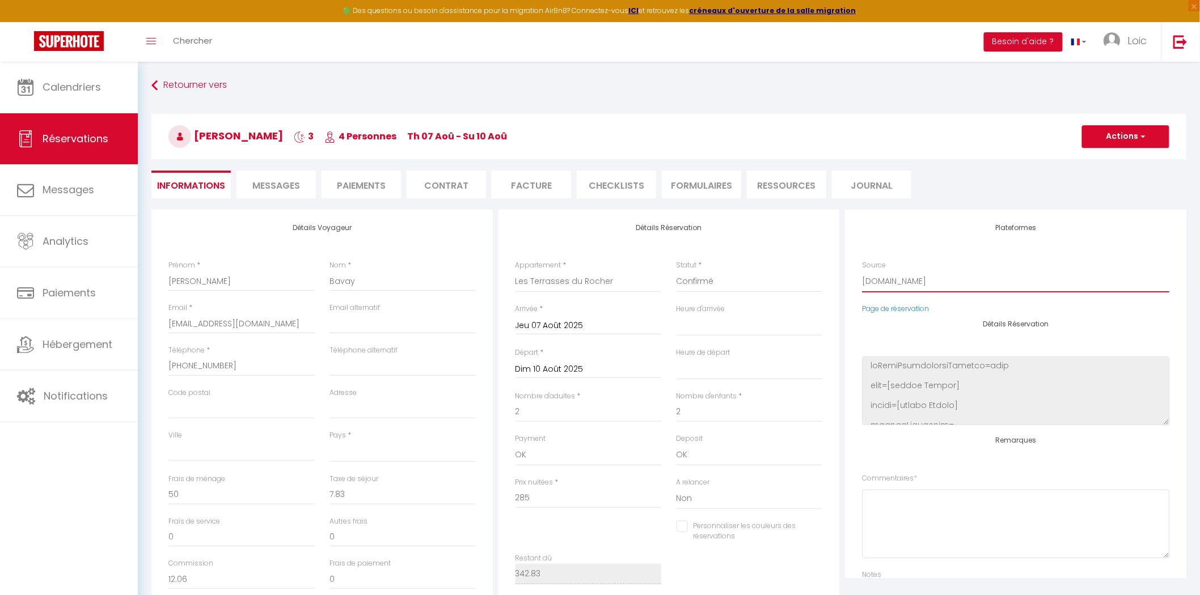
select select
checkbox input "false"
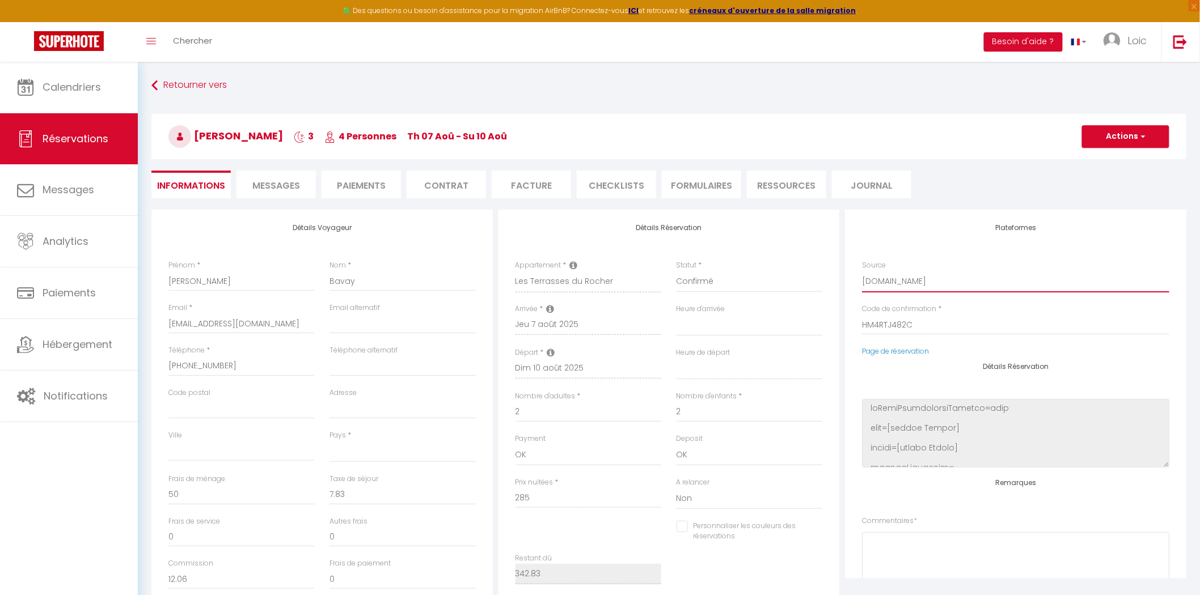
click at [920, 291] on select "Direct [DOMAIN_NAME] [DOMAIN_NAME] Chalet montagne Expedia Gite de [GEOGRAPHIC_…" at bounding box center [1015, 282] width 307 height 22
select select "54"
click at [862, 271] on select "Direct [DOMAIN_NAME] [DOMAIN_NAME] Chalet montagne Expedia Gite de [GEOGRAPHIC_…" at bounding box center [1015, 282] width 307 height 22
click at [903, 281] on select "Direct [DOMAIN_NAME] [DOMAIN_NAME] Chalet montagne Expedia Gite de [GEOGRAPHIC_…" at bounding box center [1015, 282] width 307 height 22
select select
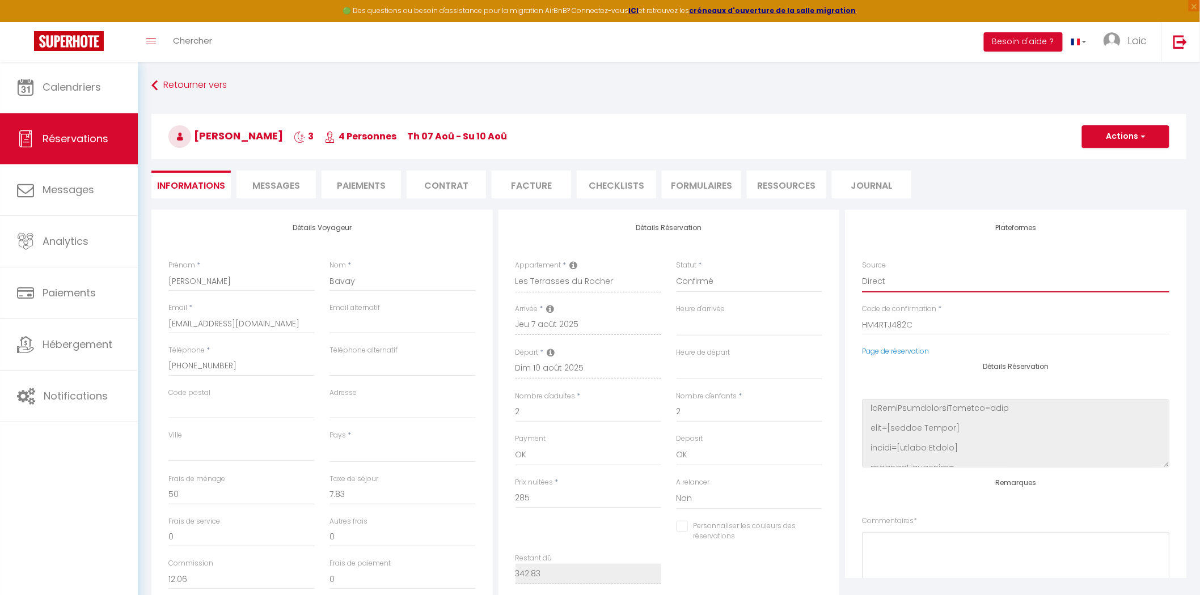
select select
checkbox input "false"
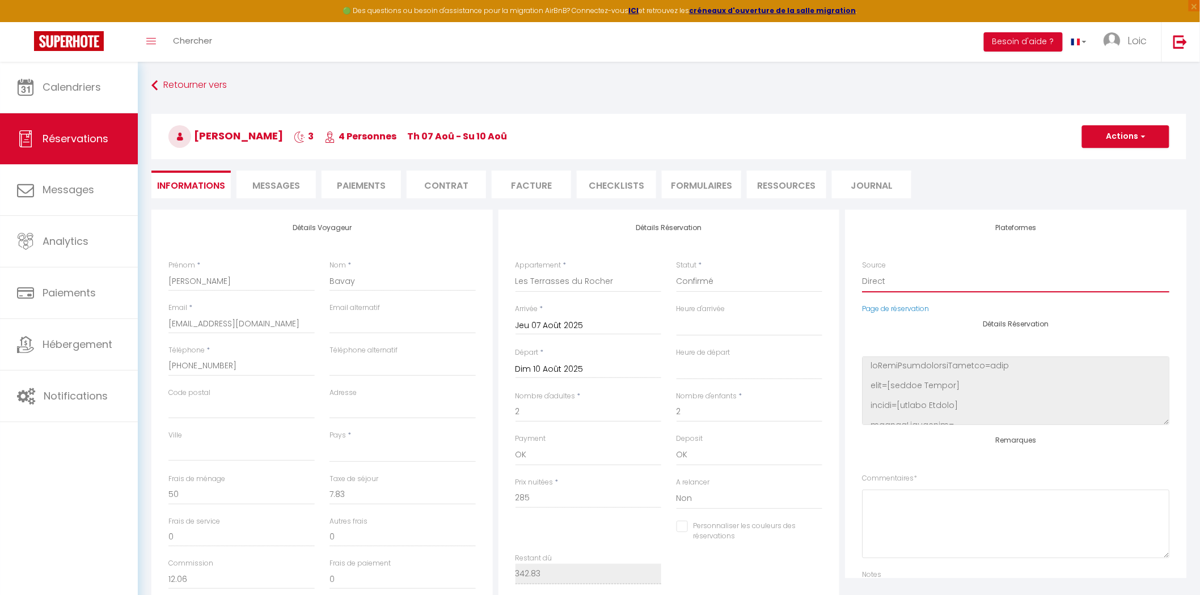
click at [902, 277] on select "Direct [DOMAIN_NAME] [DOMAIN_NAME] Chalet montagne Expedia Gite de [GEOGRAPHIC_…" at bounding box center [1015, 282] width 307 height 22
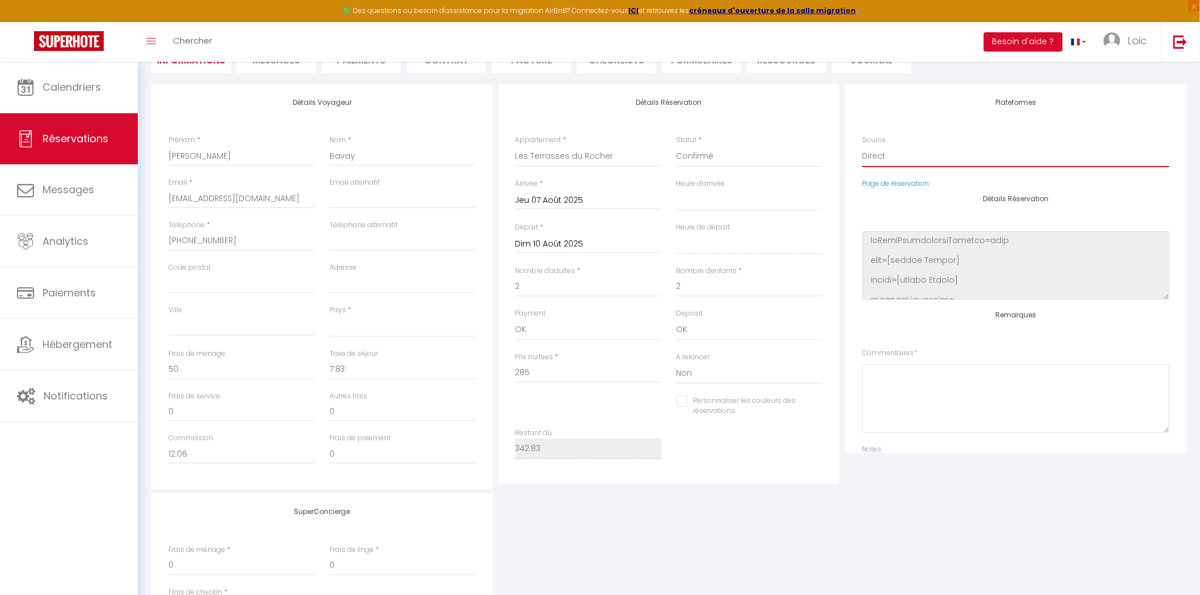
scroll to position [126, 0]
click at [658, 426] on div "Personnaliser les couleurs des réservations #D7092E" at bounding box center [669, 411] width 322 height 33
click at [686, 372] on select "Oui Non" at bounding box center [750, 373] width 146 height 22
click at [677, 362] on select "Oui Non" at bounding box center [750, 373] width 146 height 22
click at [694, 378] on select "Oui Non" at bounding box center [750, 373] width 146 height 22
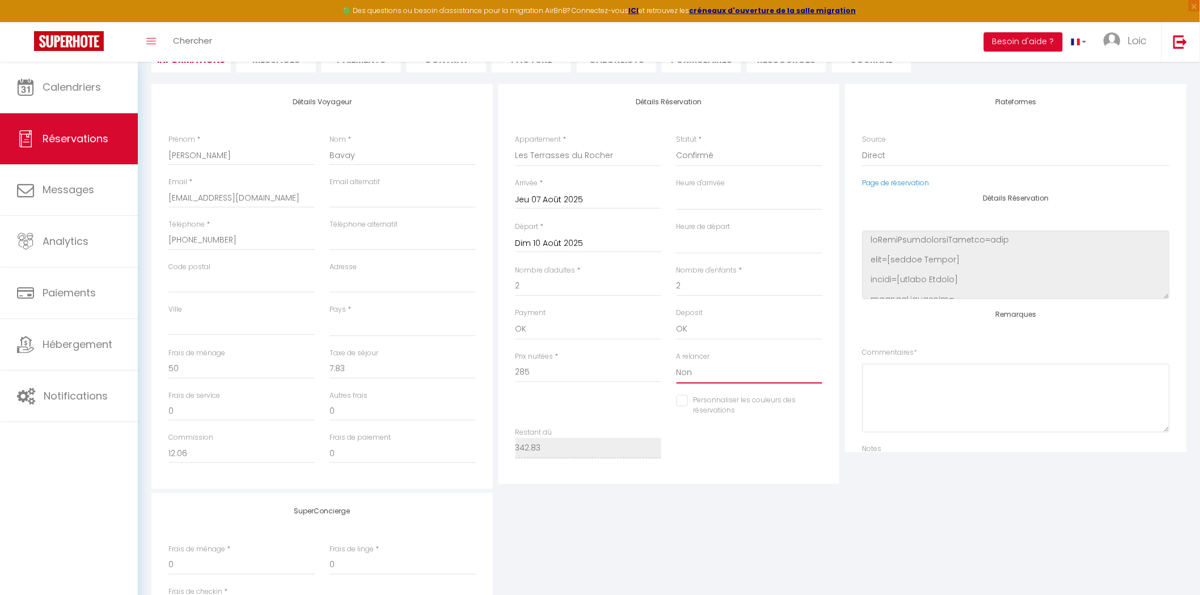
select select "1"
click at [677, 362] on select "Oui Non" at bounding box center [750, 373] width 146 height 22
select select
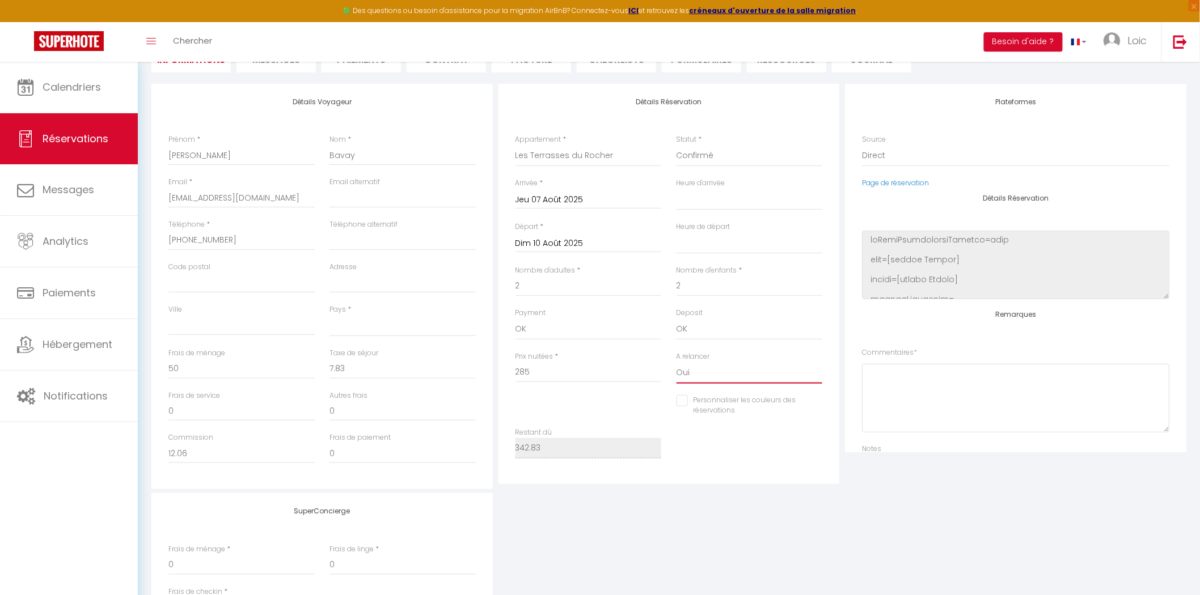
checkbox input "false"
click at [595, 462] on div "Restant dû 342.83" at bounding box center [588, 449] width 161 height 43
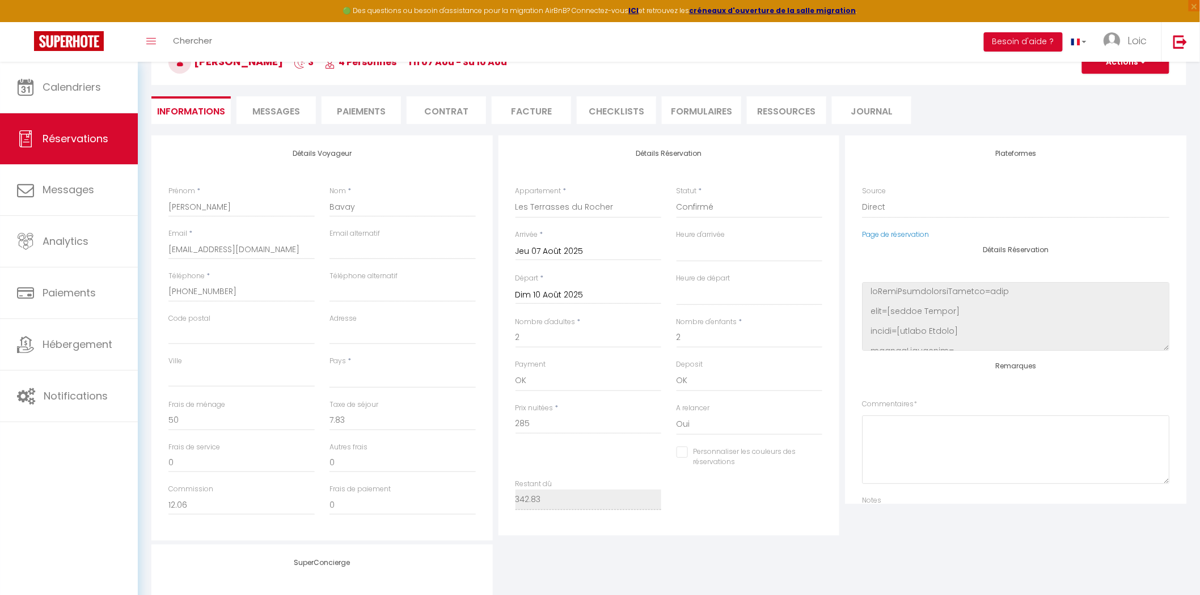
scroll to position [63, 0]
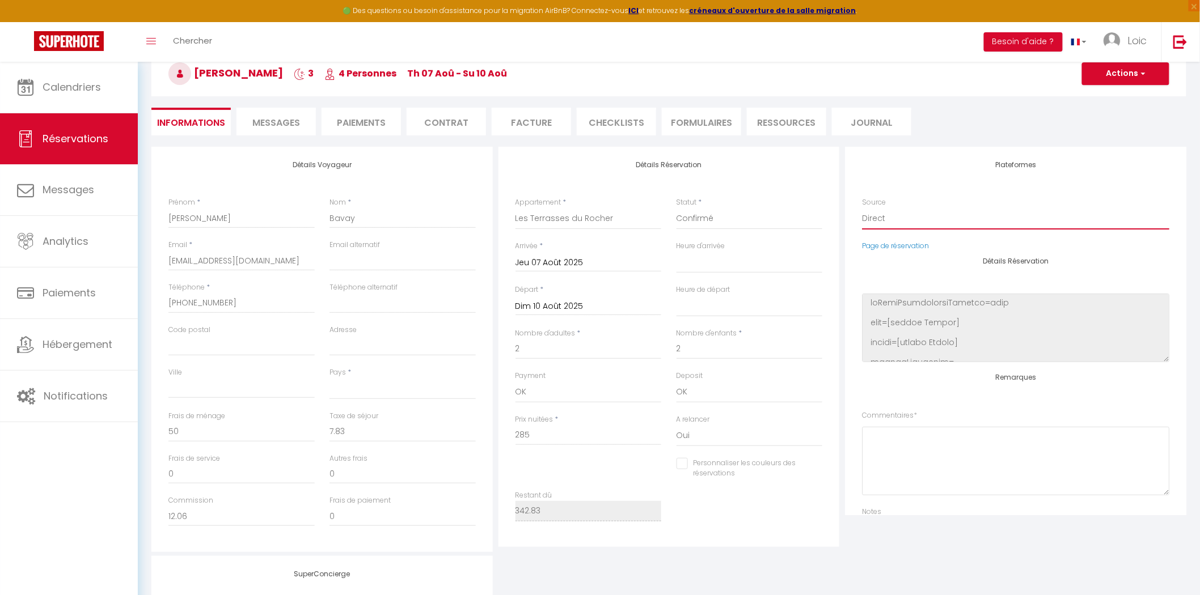
click at [901, 225] on select "Direct [DOMAIN_NAME] [DOMAIN_NAME] Chalet montagne Expedia Gite de [GEOGRAPHIC_…" at bounding box center [1015, 219] width 307 height 22
select select "1"
click at [862, 208] on select "Direct [DOMAIN_NAME] [DOMAIN_NAME] Chalet montagne Expedia Gite de [GEOGRAPHIC_…" at bounding box center [1015, 219] width 307 height 22
select select
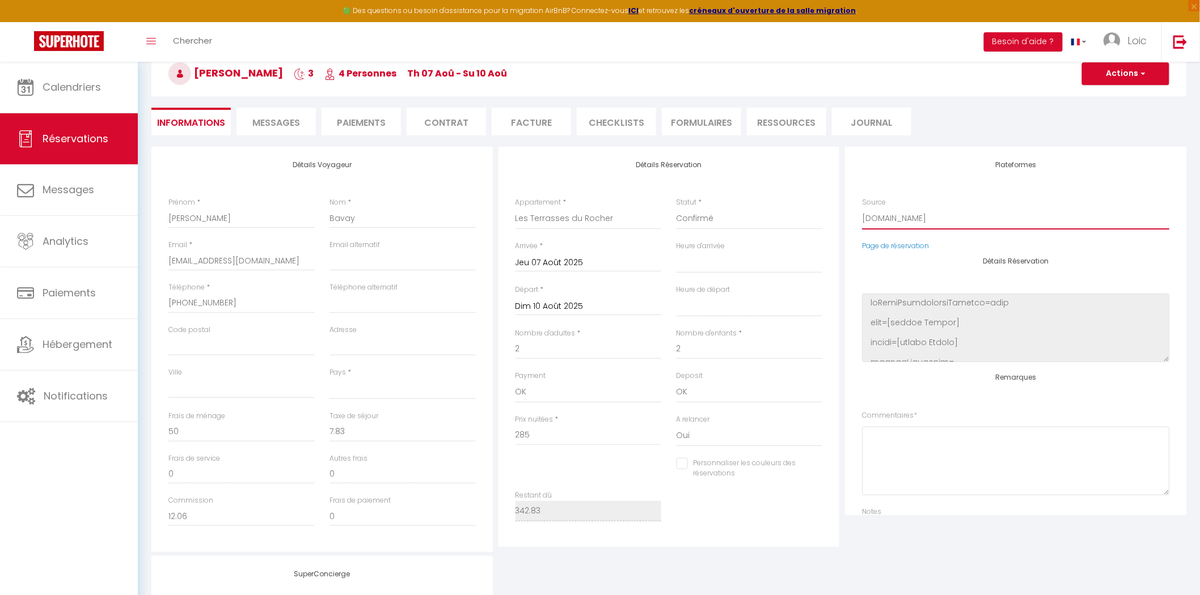
select select
checkbox input "false"
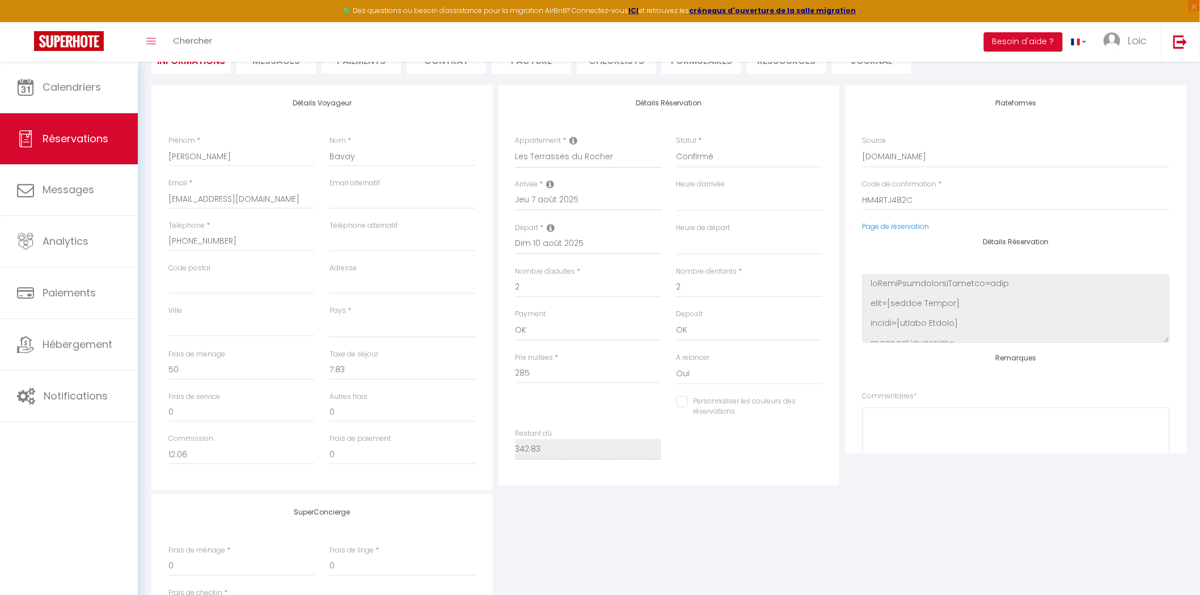
scroll to position [126, 0]
click at [356, 156] on input "Bavay" at bounding box center [402, 155] width 146 height 20
type input "Bavay"
select select
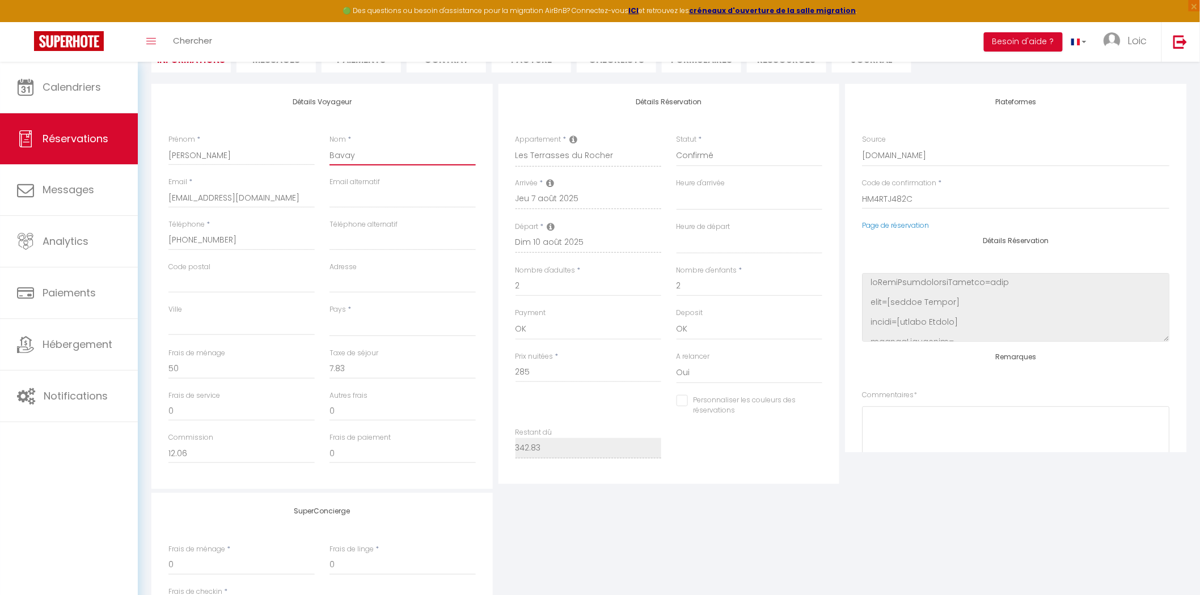
select select
checkbox input "false"
type input "Bavay 1"
select select
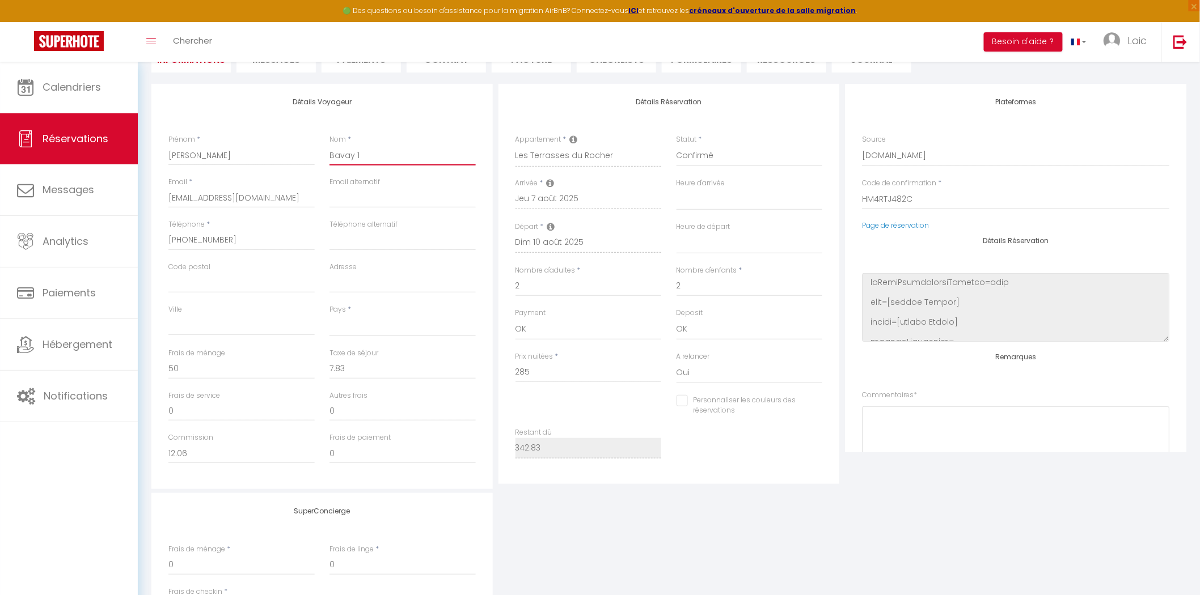
select select
checkbox input "false"
type input "Bavay 1"
select select
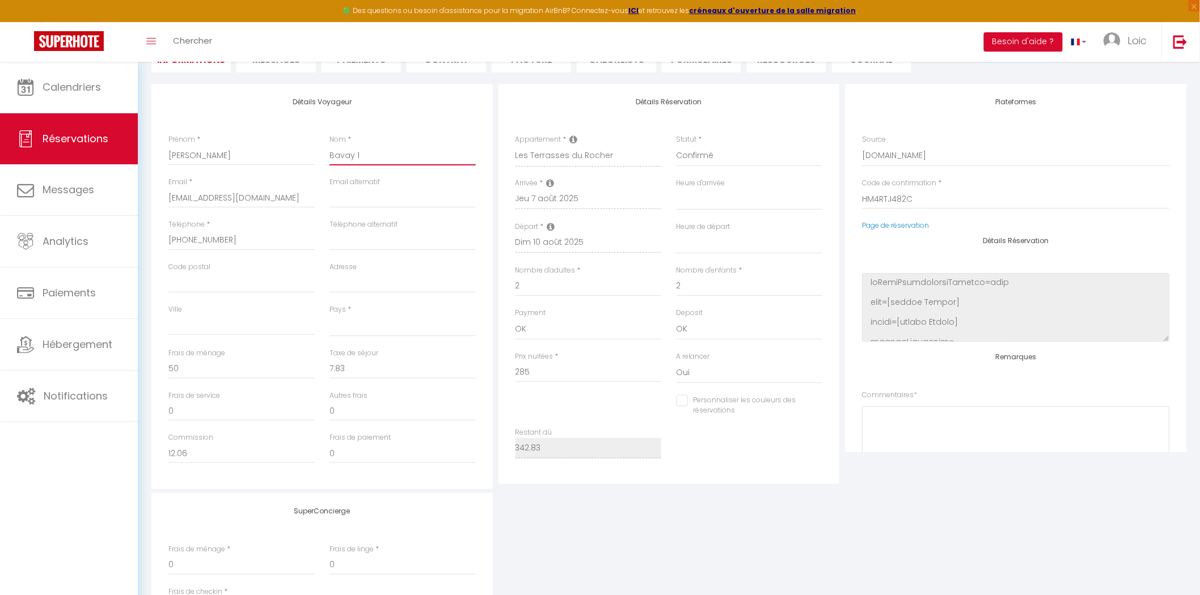
select select
checkbox input "false"
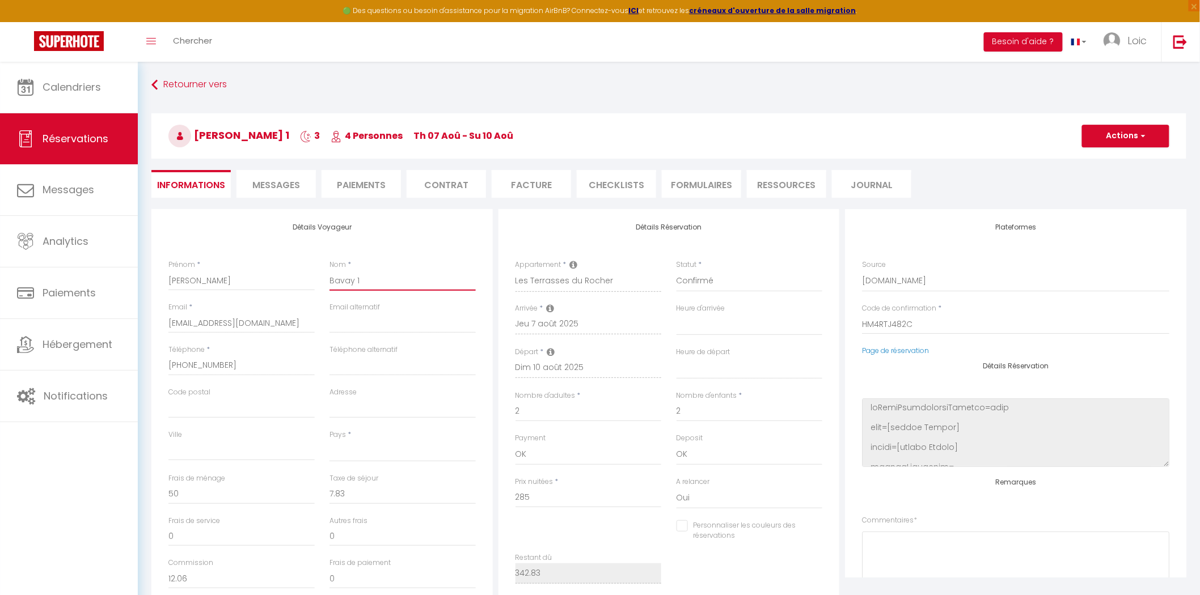
scroll to position [0, 0]
type input "Bavay 1"
click at [1115, 130] on button "Actions" at bounding box center [1125, 136] width 87 height 23
click at [1106, 159] on link "Enregistrer" at bounding box center [1115, 161] width 90 height 15
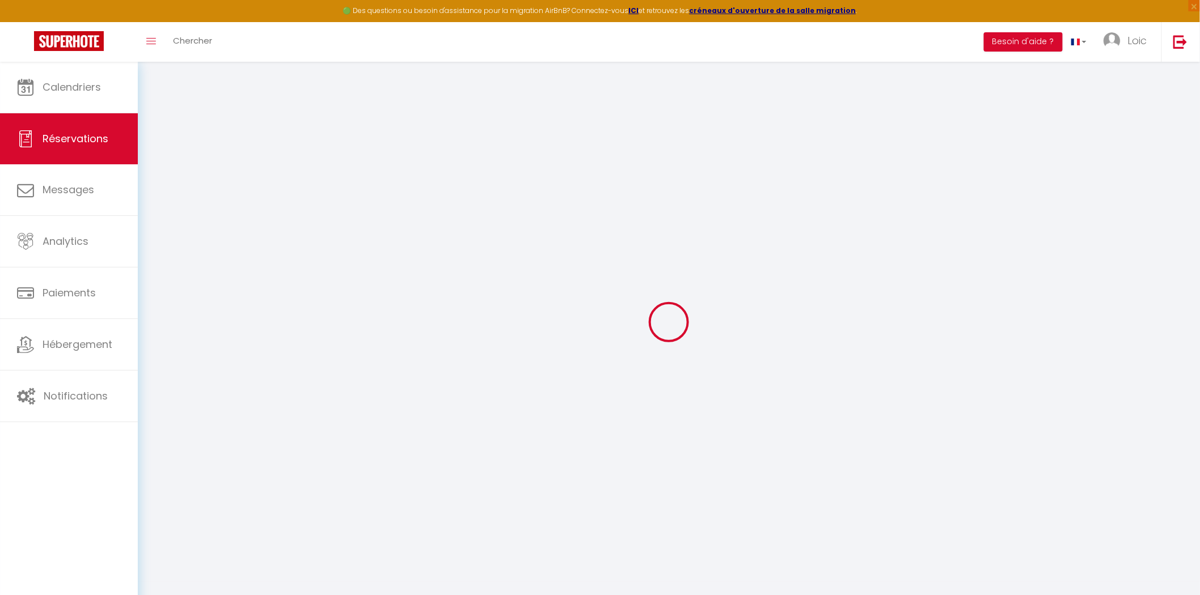
select select "not_cancelled"
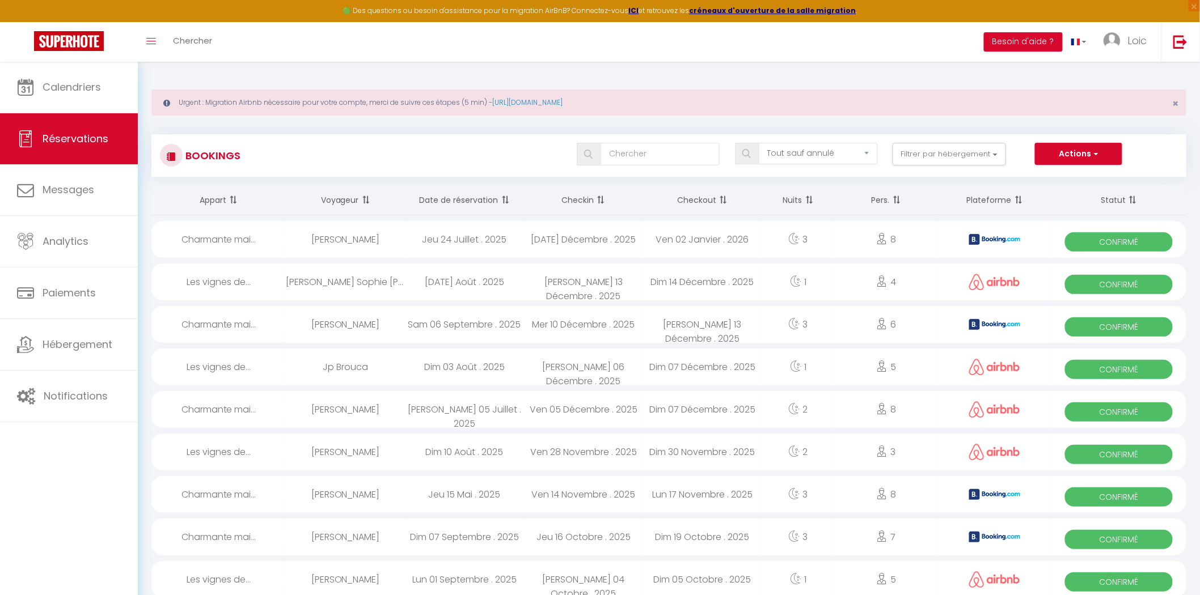
click at [241, 29] on div "Toggle menubar Chercher BUTTON Besoin d'aide ? Loic Paramètres Équipe" at bounding box center [636, 42] width 1109 height 40
click at [201, 47] on link "Chercher" at bounding box center [192, 42] width 56 height 40
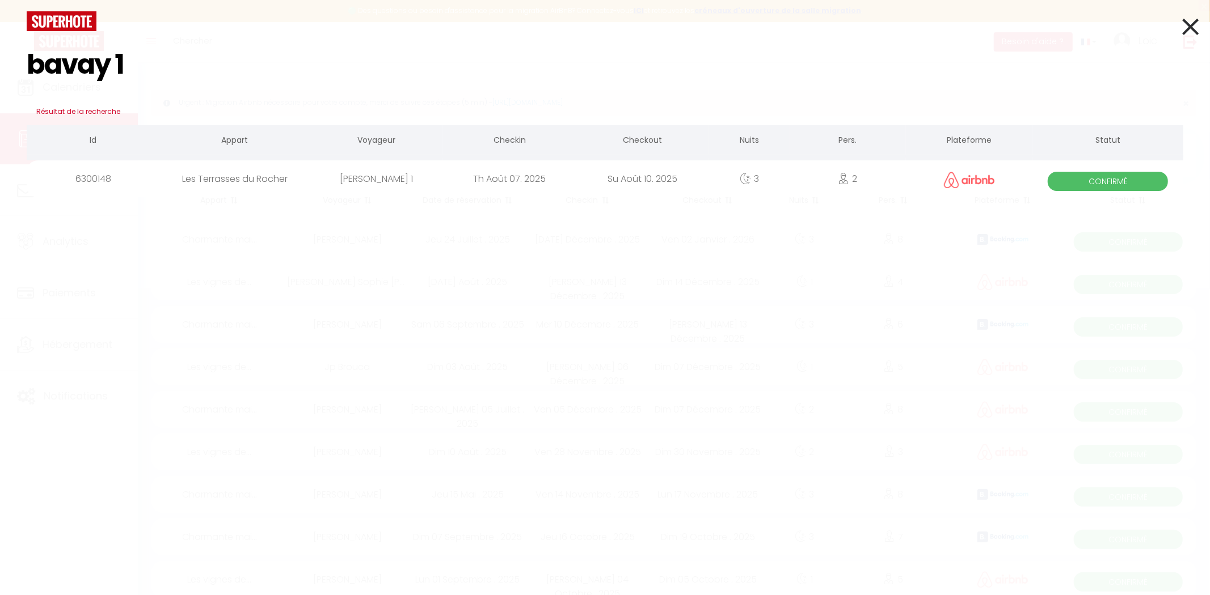
type input "bavay 1"
click at [196, 176] on div "Les Terrasses du Rocher" at bounding box center [234, 178] width 150 height 37
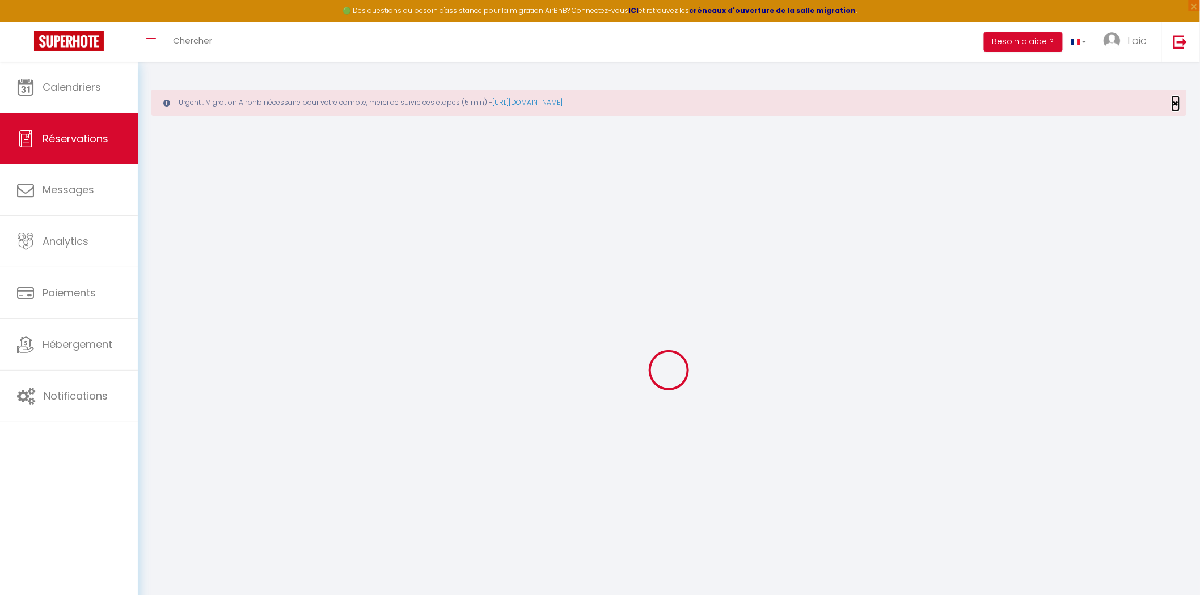
click at [1176, 101] on span "×" at bounding box center [1176, 103] width 6 height 14
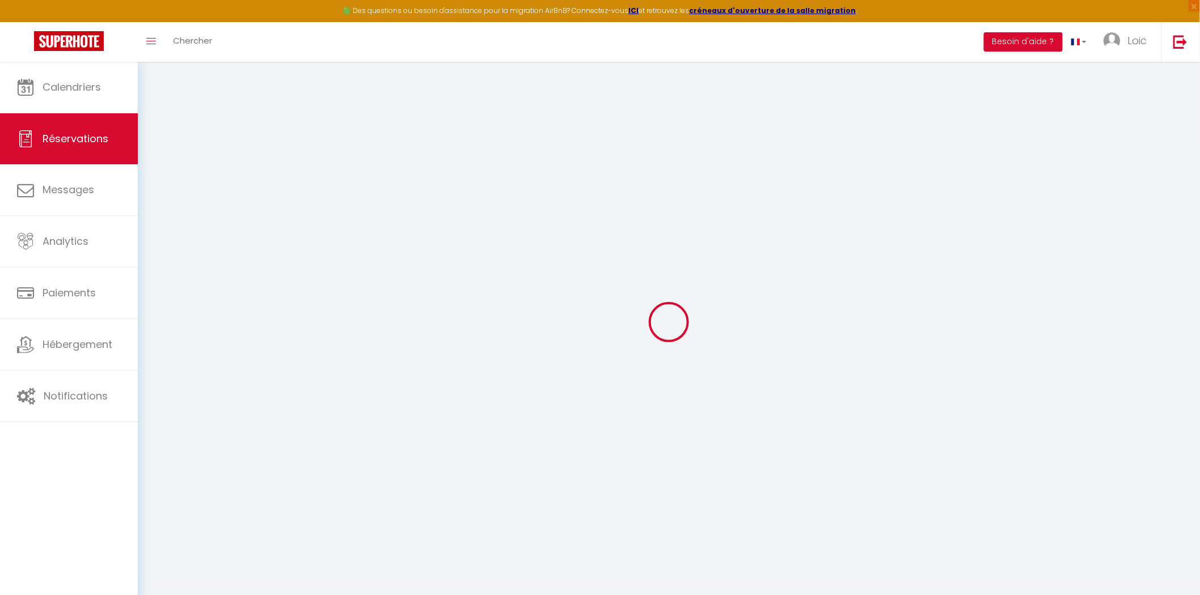
type input "[PERSON_NAME]"
type input "Bavay 1"
type input "[EMAIL_ADDRESS][DOMAIN_NAME]"
type input "[PHONE_NUMBER]"
select select
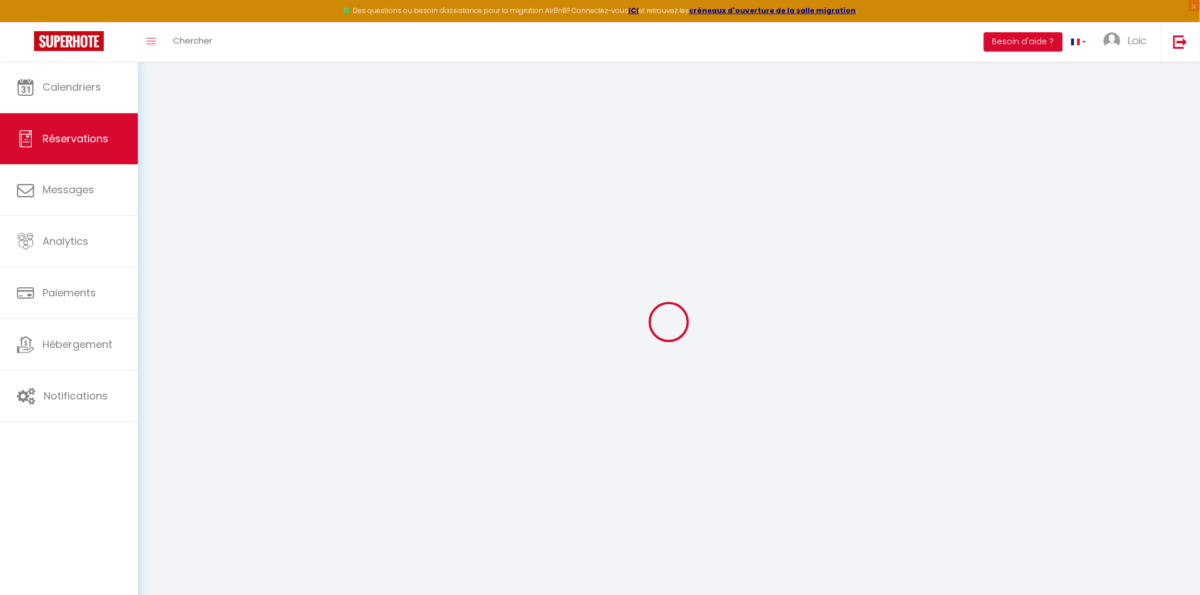
type input "12.06"
select select "68716"
select select "1"
select select
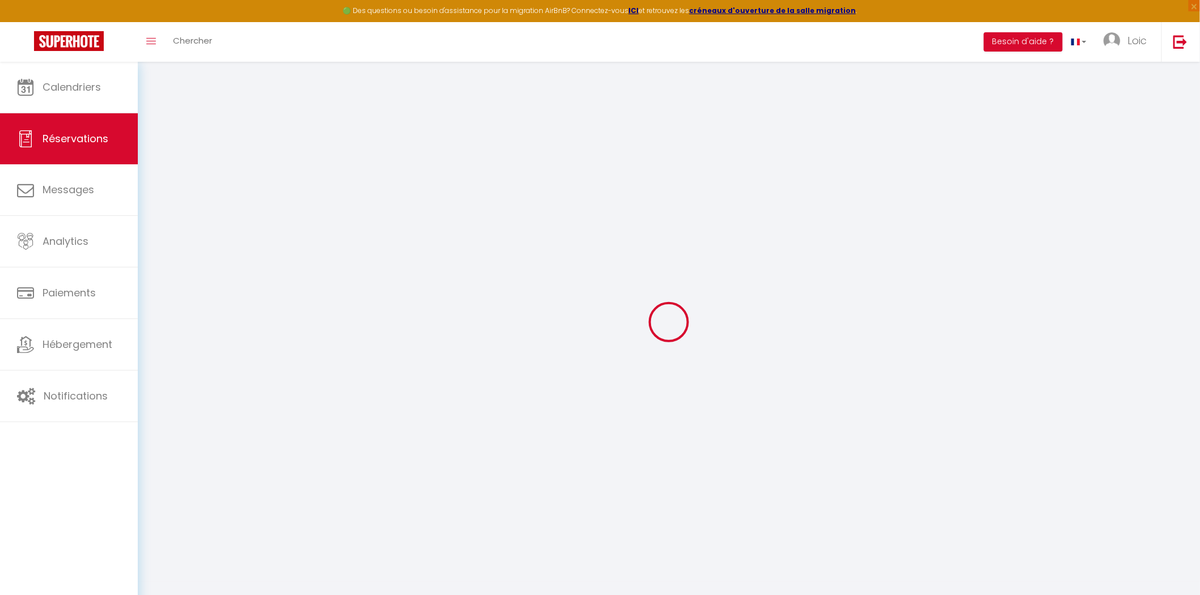
type input "2"
select select "12"
select select
type input "285"
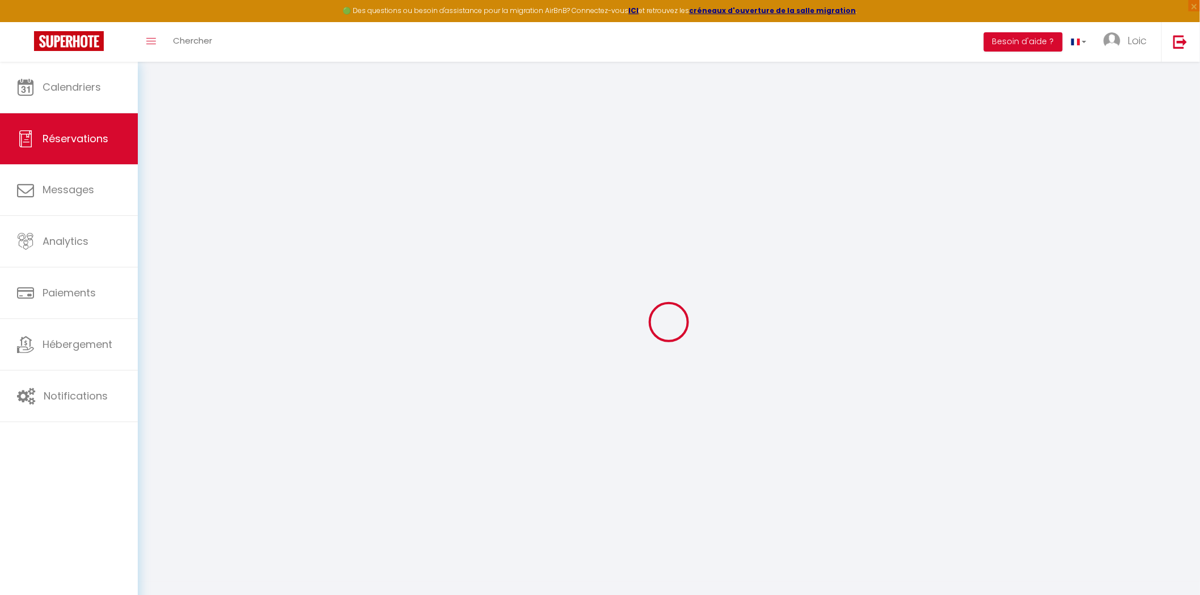
checkbox input "false"
type input "342.83"
select select "1"
type input "0"
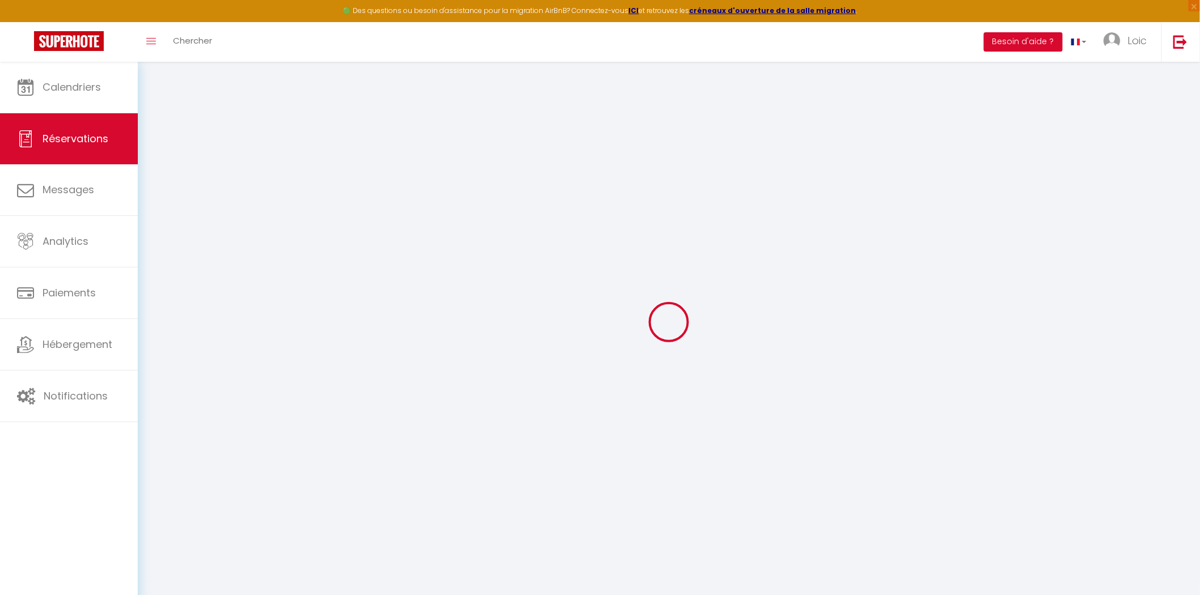
type input "0"
select select
select select "15"
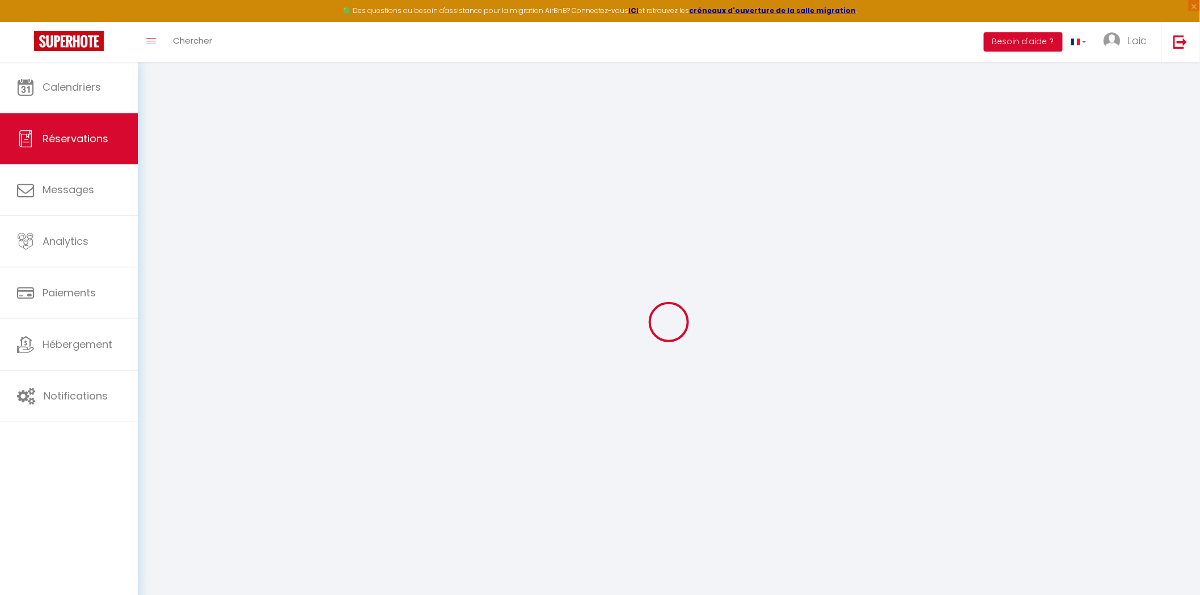
checkbox input "false"
select select
checkbox input "false"
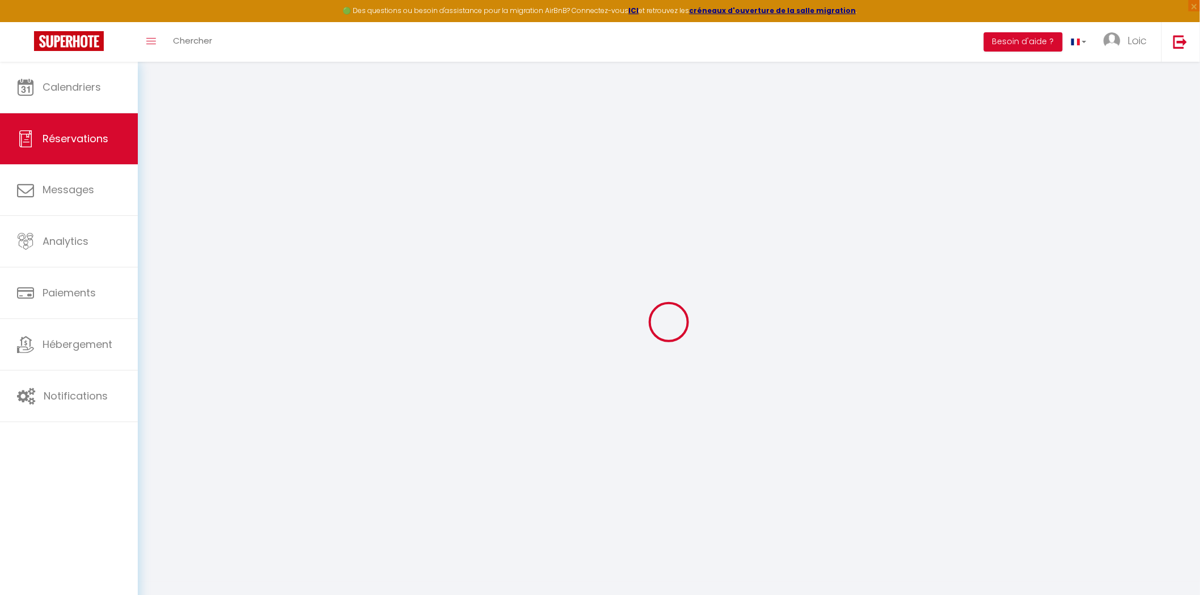
select select
checkbox input "false"
select select
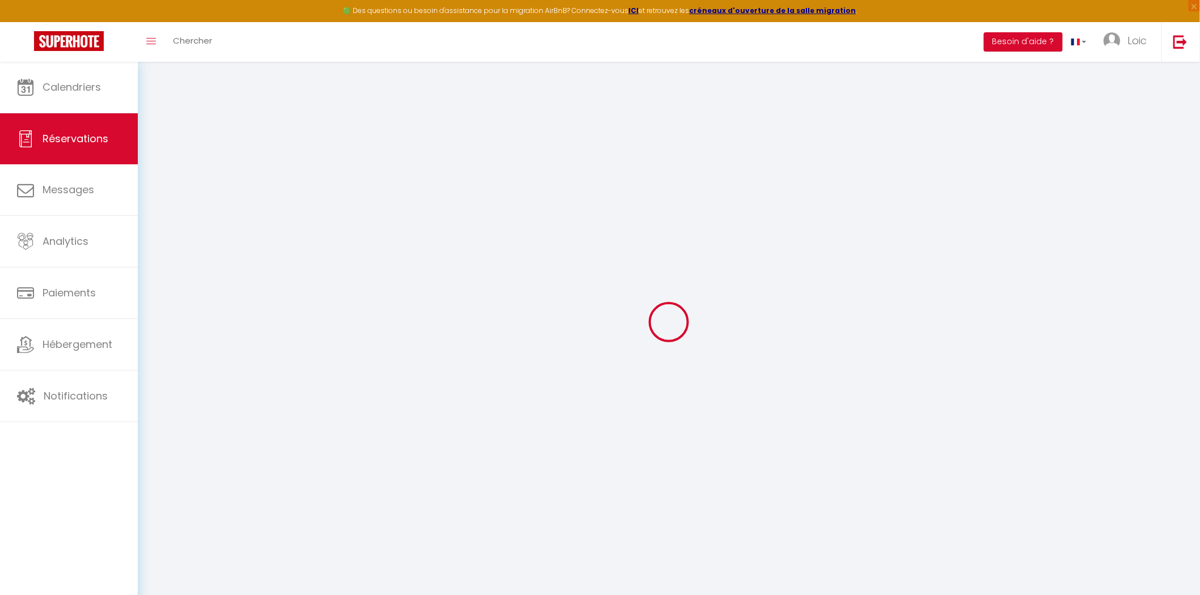
type input "50"
type input "7.83"
select select
checkbox input "false"
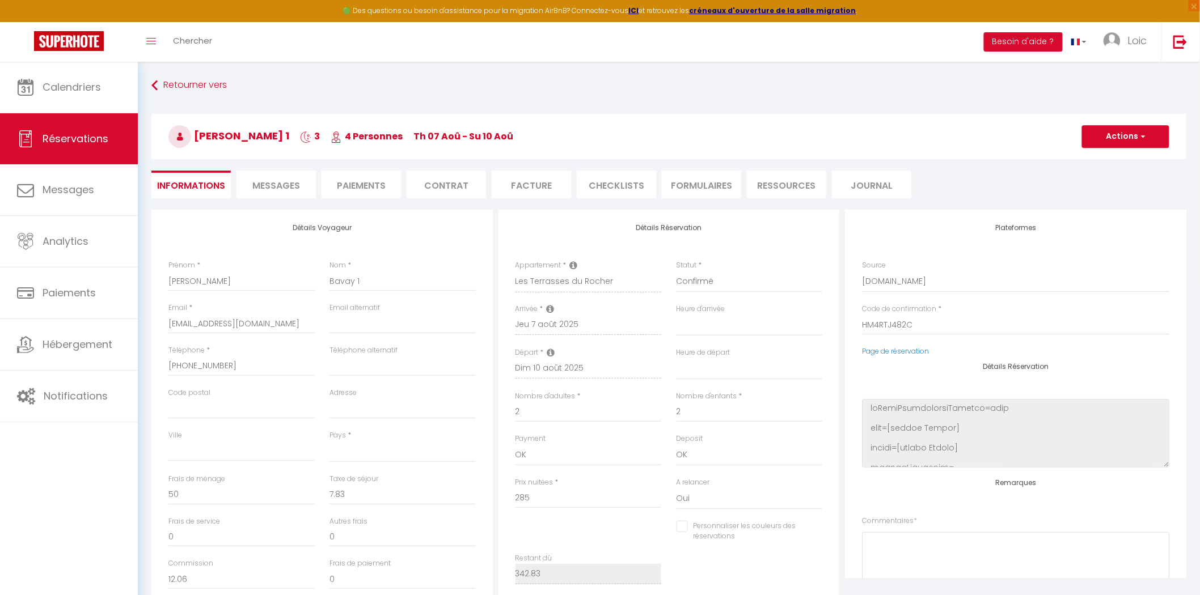
select select
checkbox input "false"
select select
click at [215, 319] on input "vgufqswbbl0b9oby95rfohpdwvlj@reply.superhote.com" at bounding box center [241, 324] width 146 height 20
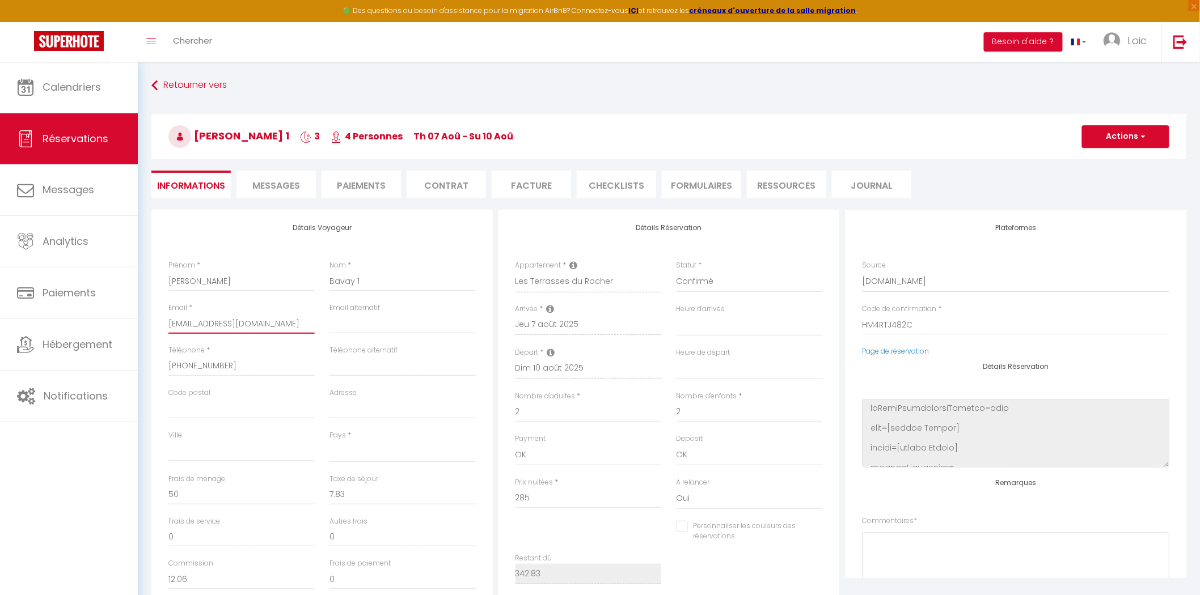
click at [215, 319] on input "vgufqswbbl0b9oby95rfohpdwvlj@reply.superhote.com" at bounding box center [241, 324] width 146 height 20
click at [222, 365] on input "+33619584608" at bounding box center [241, 366] width 146 height 20
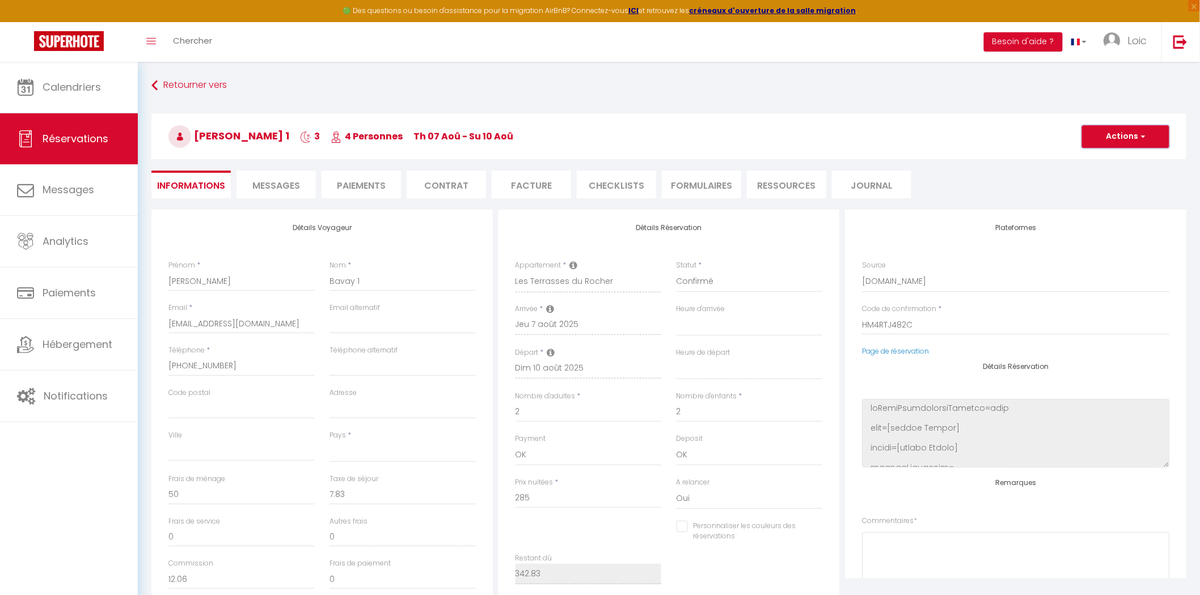
click at [1126, 133] on button "Actions" at bounding box center [1125, 136] width 87 height 23
click at [1046, 155] on h3 "Cyril Bavay 1 3 4 Personnes Th 07 Aoû - Su 10 Aoû" at bounding box center [668, 136] width 1035 height 45
click at [1114, 126] on button "Actions" at bounding box center [1125, 136] width 87 height 23
click at [1036, 180] on ul "Informations Messages Paiements Contrat Facture CHECKLISTS FORMULAIRES Ressourc…" at bounding box center [668, 185] width 1035 height 28
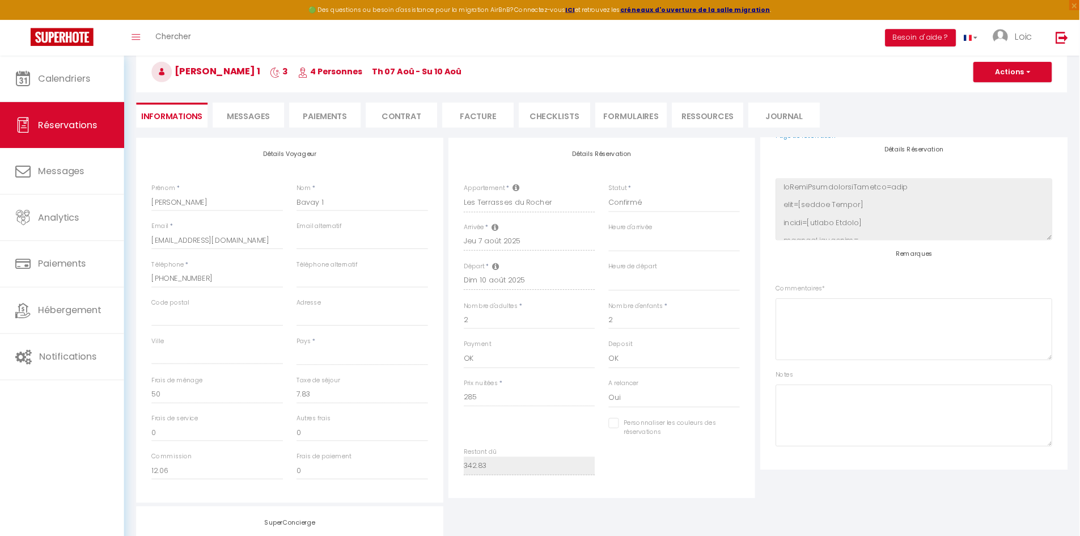
scroll to position [144, 0]
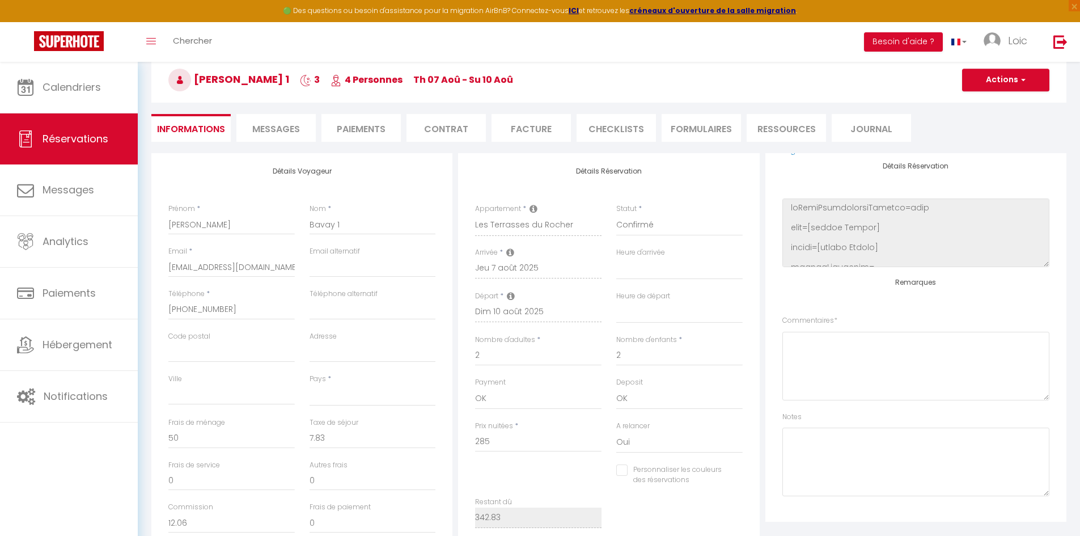
click at [1001, 94] on h3 "Cyril Bavay 1 3 4 Personnes Th 07 Aoû - Su 10 Aoû" at bounding box center [608, 79] width 915 height 45
click at [1000, 86] on button "Actions" at bounding box center [1005, 80] width 87 height 23
click at [992, 136] on link "Supprimer" at bounding box center [995, 134] width 90 height 15
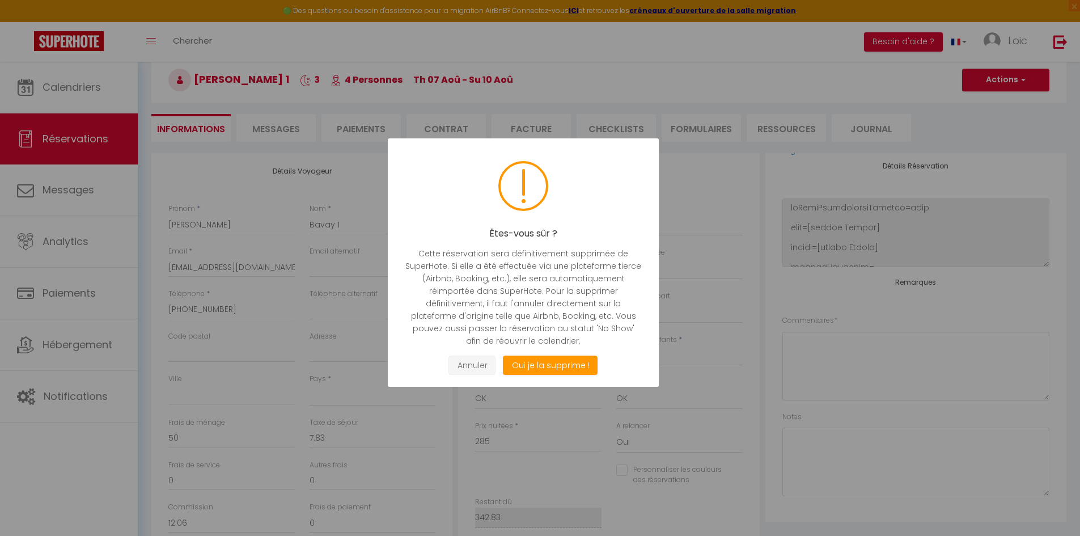
click at [467, 366] on button "Annuler" at bounding box center [472, 366] width 47 height 20
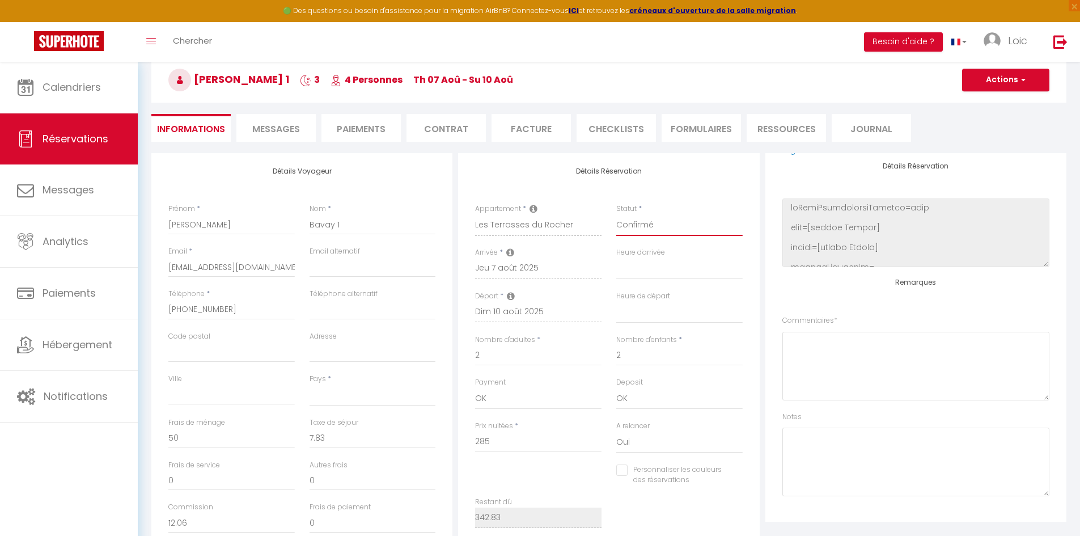
click at [627, 228] on select "Confirmé Non Confirmé Annulé Annulé par le voyageur No Show Request" at bounding box center [679, 225] width 126 height 22
select select "3"
click at [616, 214] on select "Confirmé Non Confirmé Annulé Annulé par le voyageur No Show Request" at bounding box center [679, 225] width 126 height 22
select select
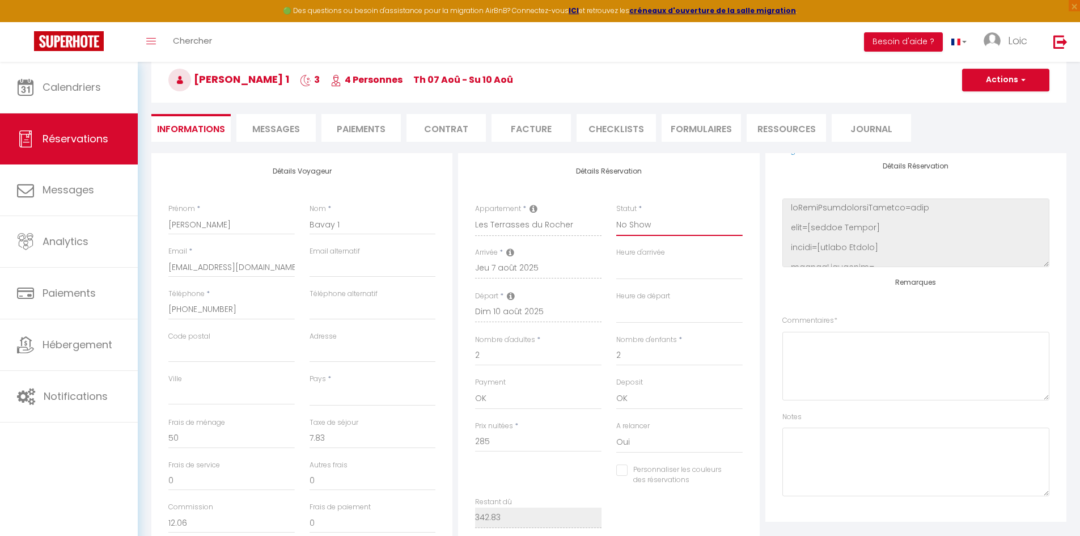
select select
checkbox input "false"
click at [1036, 78] on button "Actions" at bounding box center [1005, 80] width 87 height 23
click at [994, 107] on link "Enregistrer" at bounding box center [995, 105] width 90 height 15
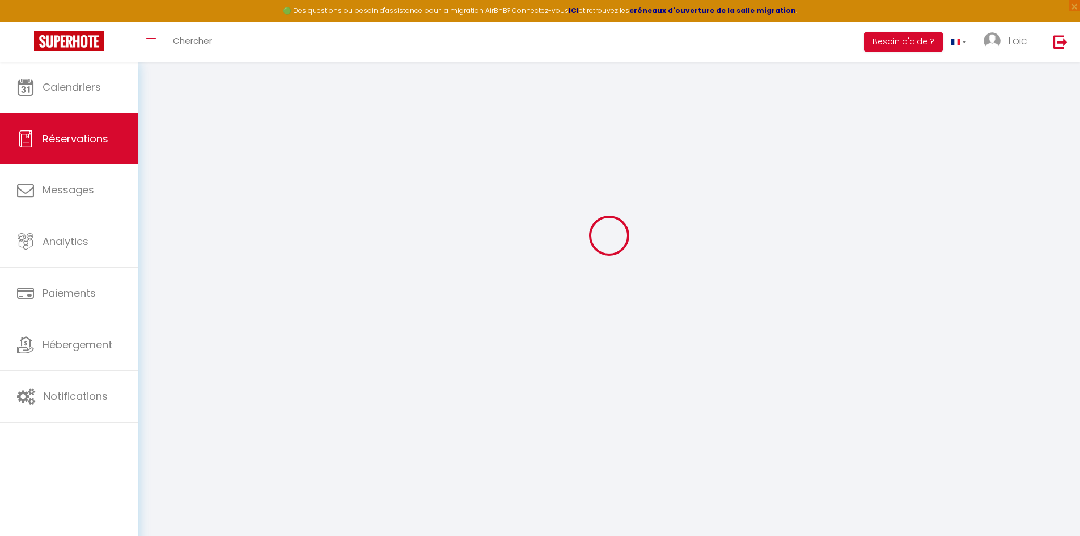
select select "not_cancelled"
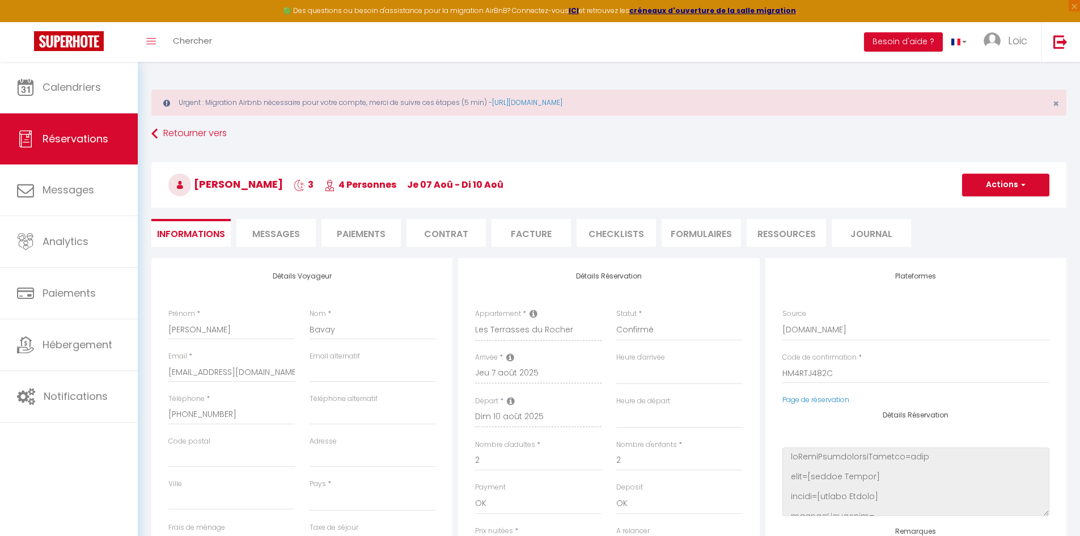
select select
select select "68716"
select select
select select "1"
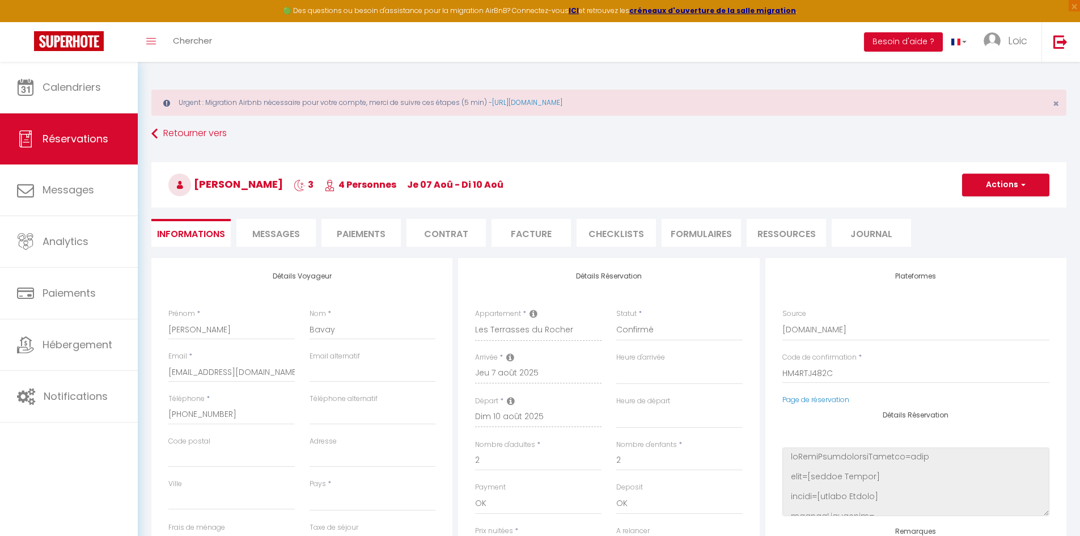
click at [996, 171] on h3 "Cyril Bavay 3 4 Personnes je 07 Aoû - di 10 Aoû" at bounding box center [608, 184] width 915 height 45
click at [998, 184] on button "Actions" at bounding box center [1005, 185] width 87 height 23
click at [990, 236] on link "Supprimer" at bounding box center [995, 239] width 90 height 15
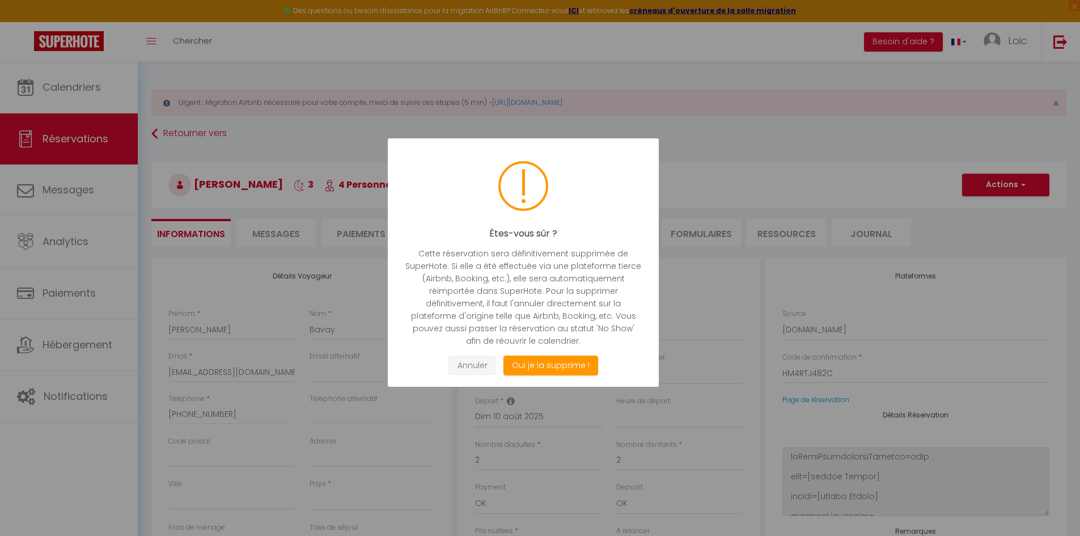
click at [474, 366] on button "Annuler" at bounding box center [472, 366] width 47 height 20
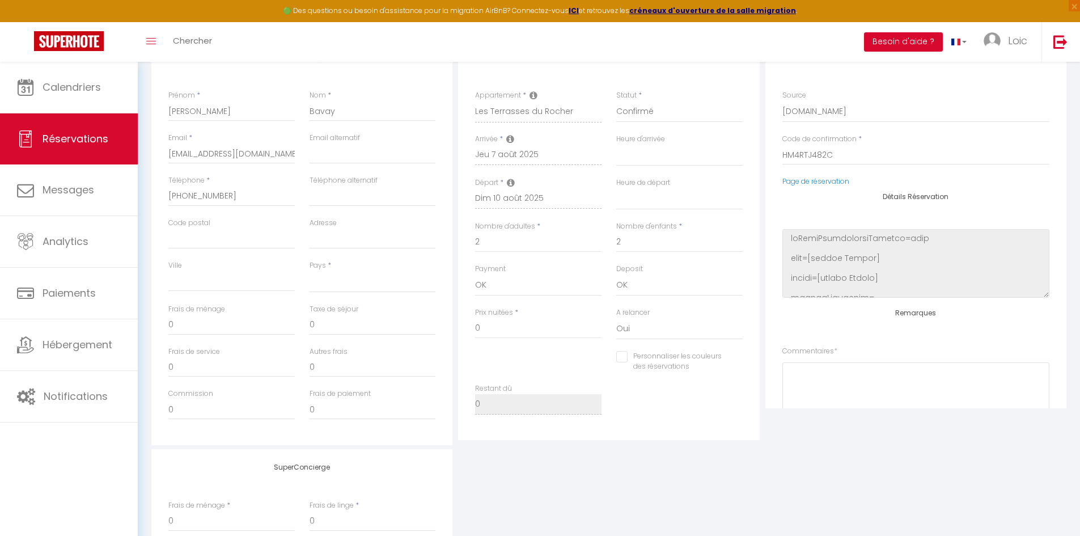
scroll to position [170, 0]
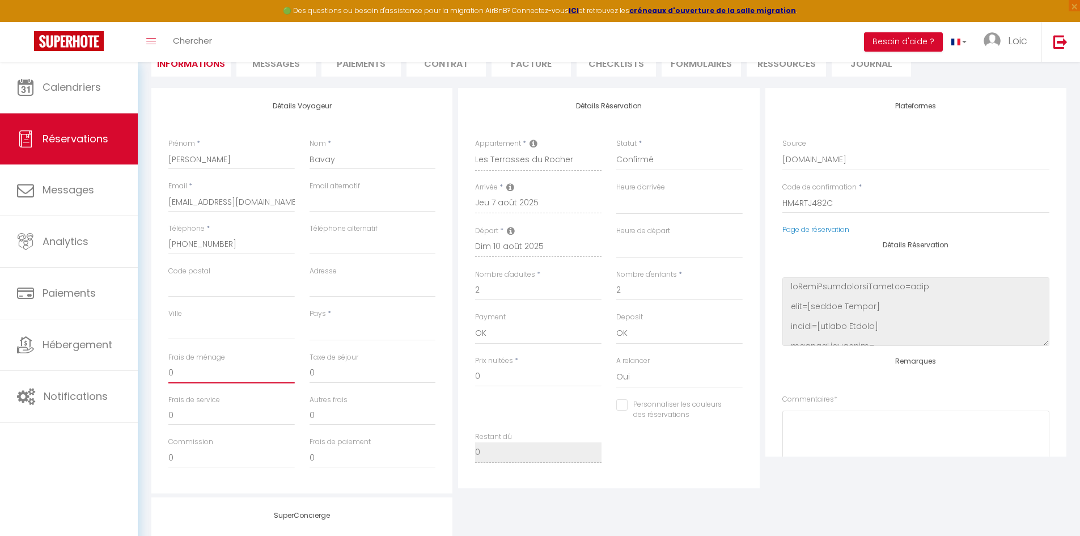
click at [231, 379] on input "0" at bounding box center [231, 373] width 126 height 20
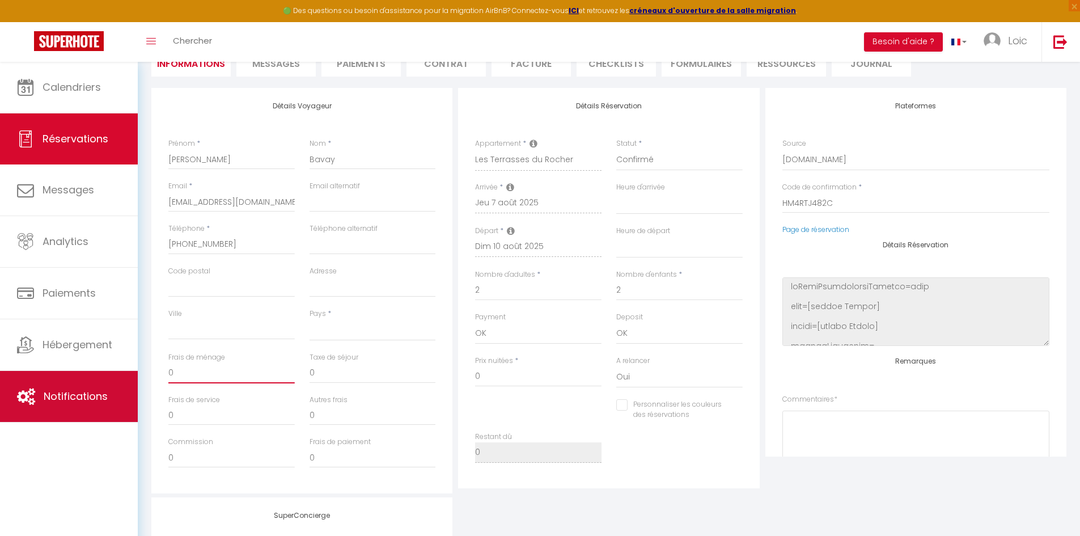
drag, startPoint x: 186, startPoint y: 387, endPoint x: 134, endPoint y: 390, distance: 52.2
click at [134, 390] on div "🟢 Des questions ou besoin d'assistance pour la migration AirBnB? Connectez-vous…" at bounding box center [540, 309] width 1080 height 835
type input "5"
select select
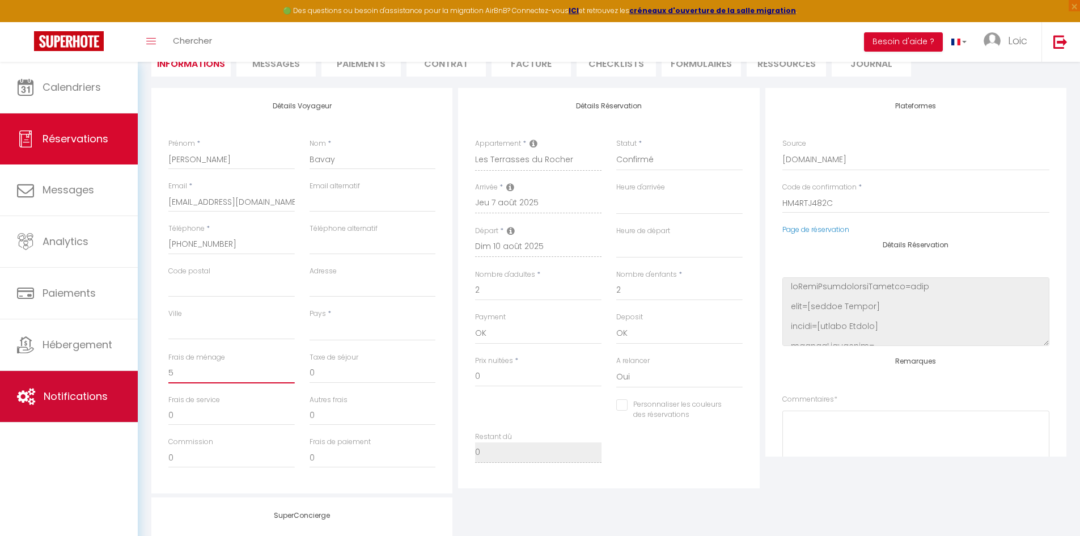
select select
checkbox input "false"
type input "50"
select select
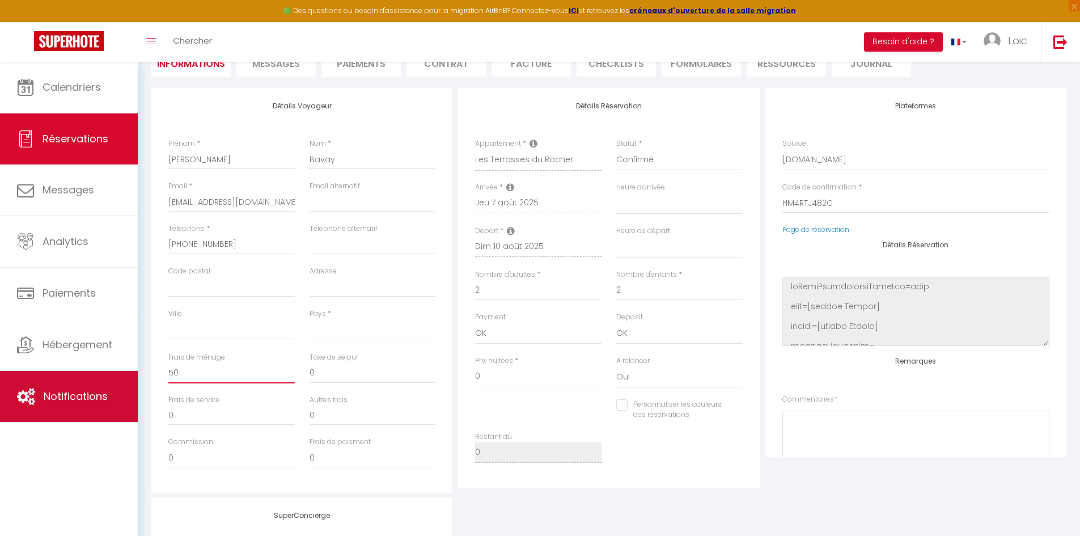
select select
checkbox input "false"
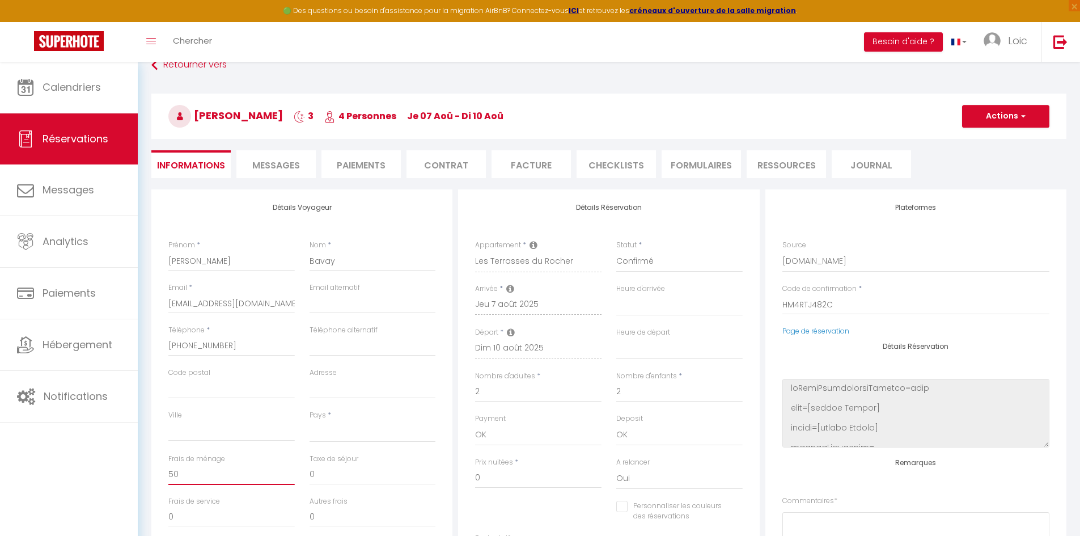
scroll to position [0, 0]
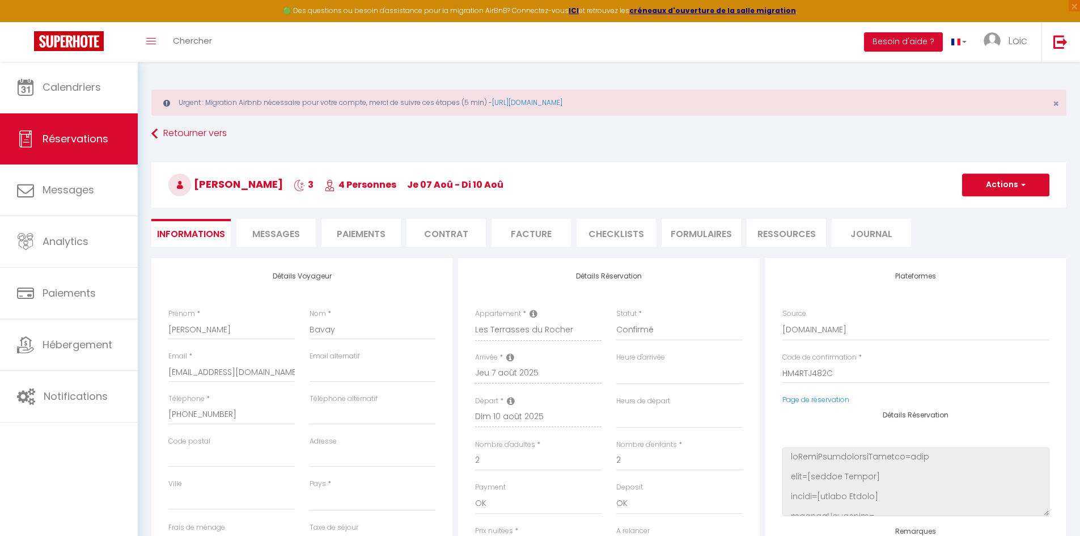
type input "50"
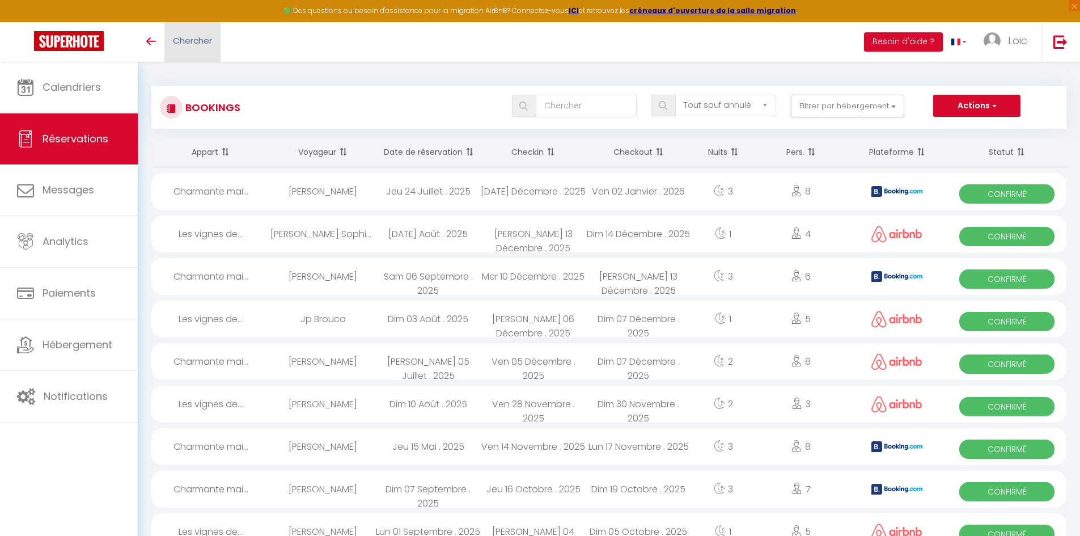
click at [193, 43] on span "Chercher" at bounding box center [192, 41] width 39 height 12
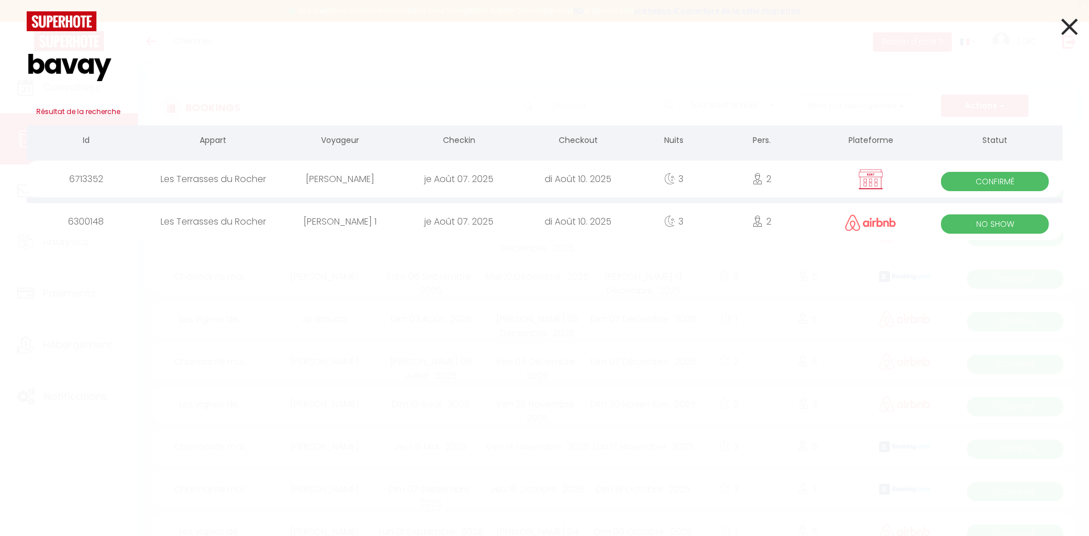
type input "bavay"
click at [353, 186] on div "[PERSON_NAME]" at bounding box center [339, 178] width 119 height 37
select select
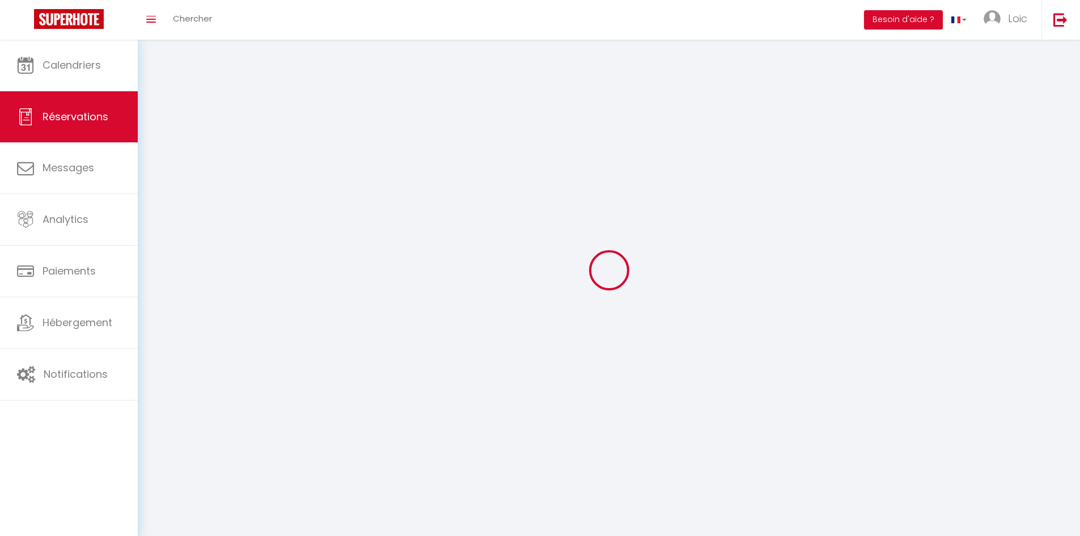
select select
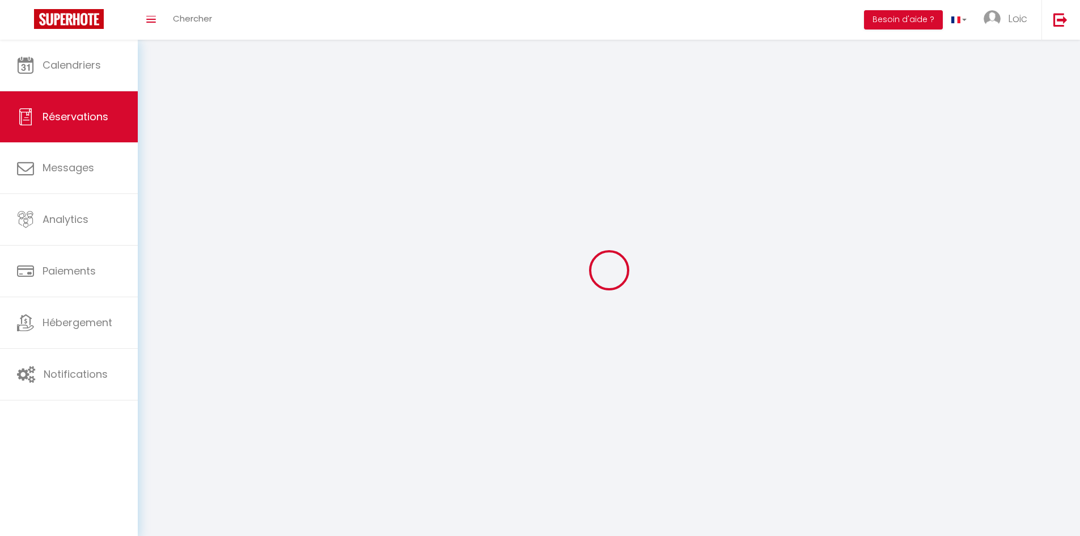
select select
checkbox input "false"
select select
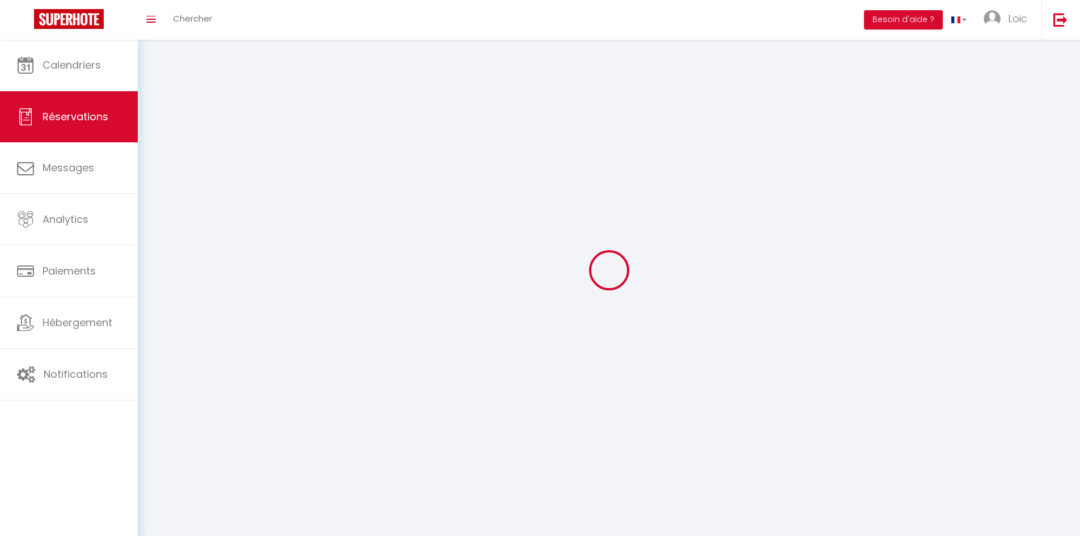
select select
checkbox input "false"
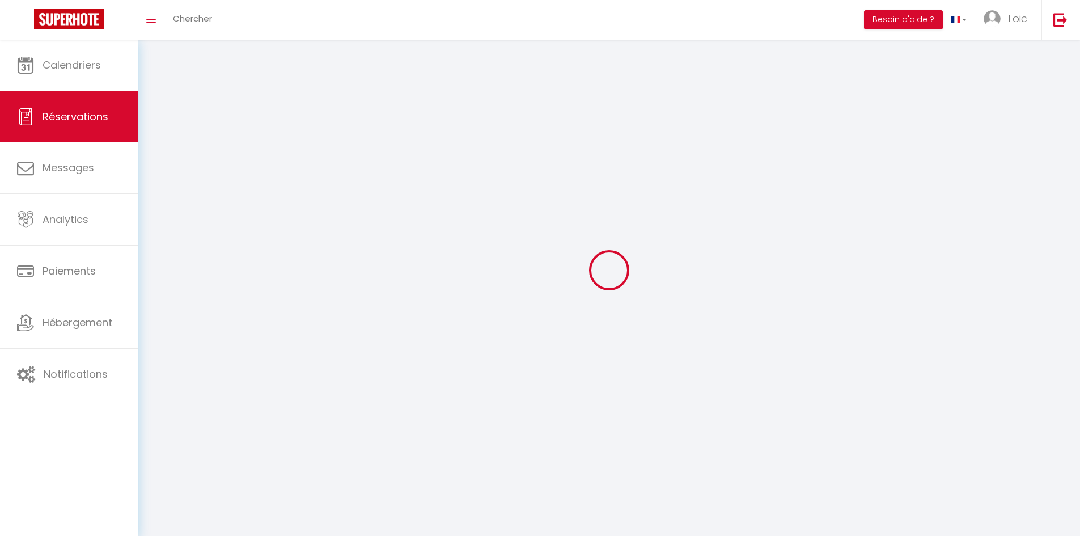
select select
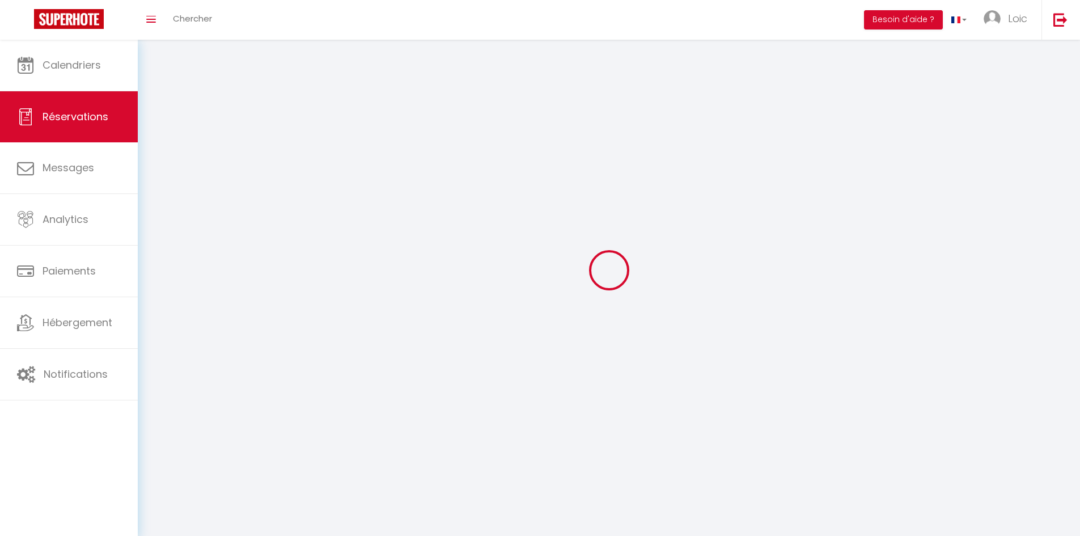
checkbox input "false"
select select
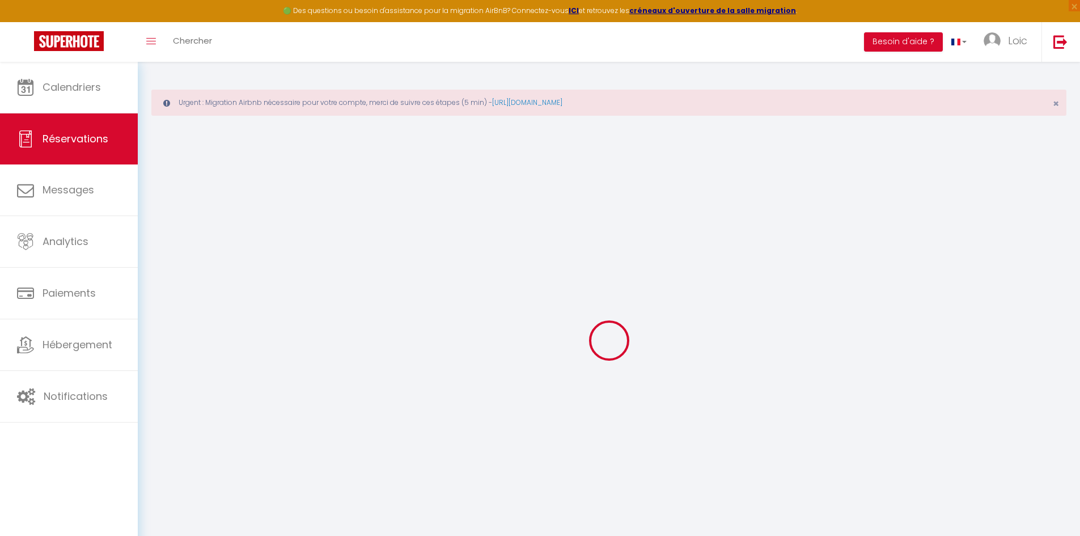
select select
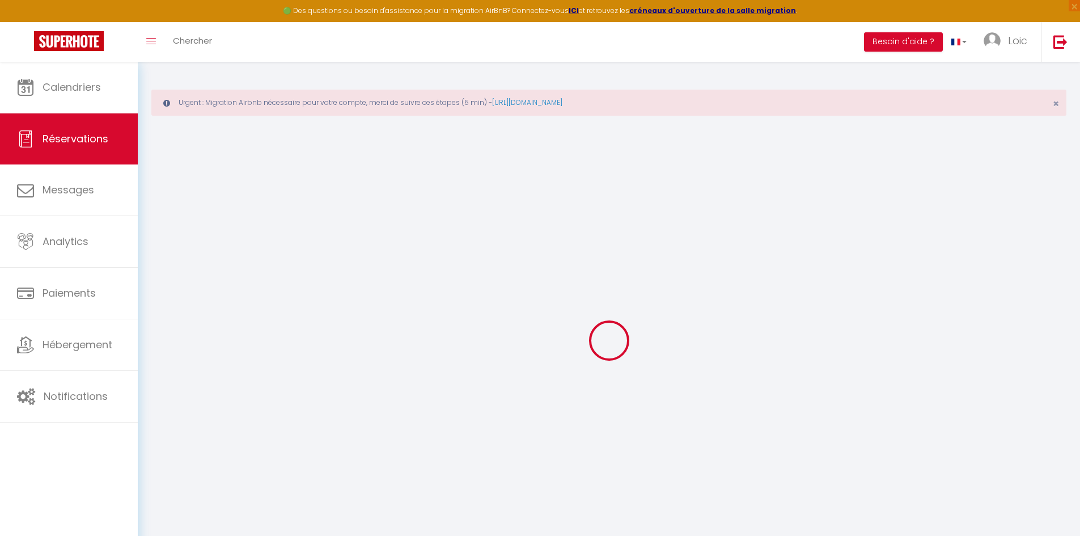
select select
checkbox input "false"
click at [1057, 108] on span "×" at bounding box center [1056, 103] width 6 height 14
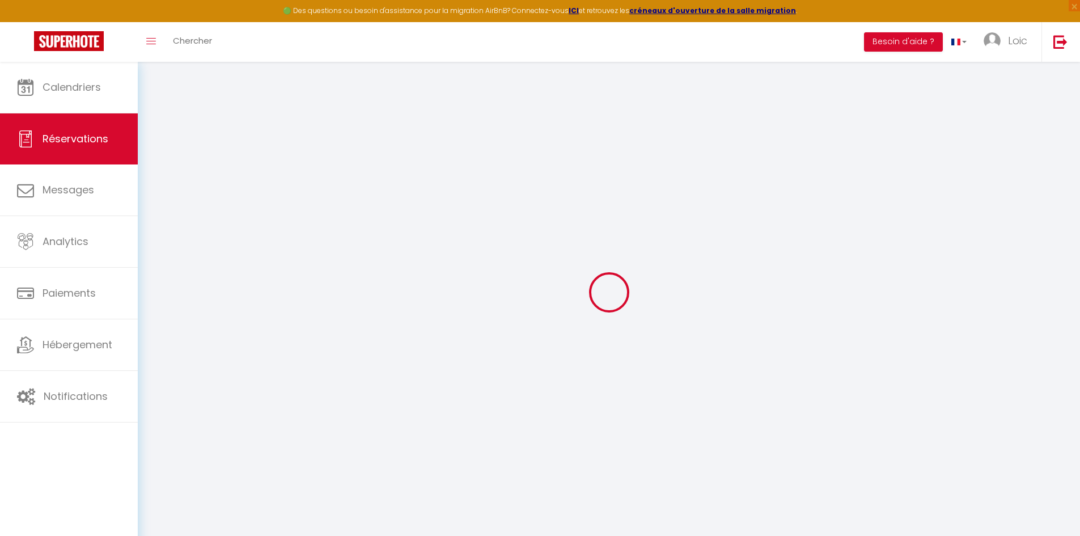
type input "[PERSON_NAME]"
type input "Bavay"
type input "[EMAIL_ADDRESS][DOMAIN_NAME]"
type input "[PHONE_NUMBER]"
select select "FR"
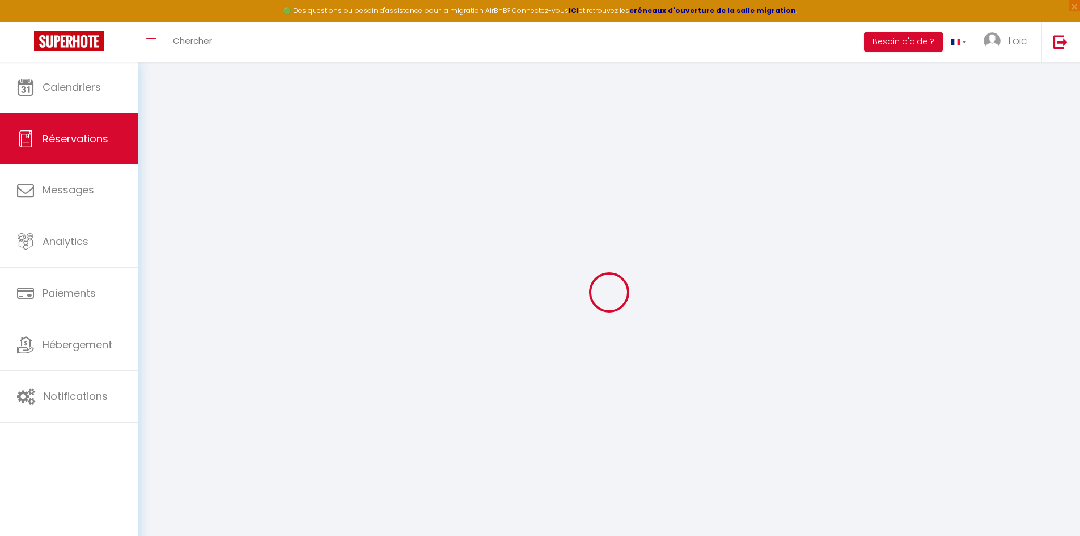
type input "12.06"
select select "68716"
select select "1"
type input "Jeu 07 Août 2025"
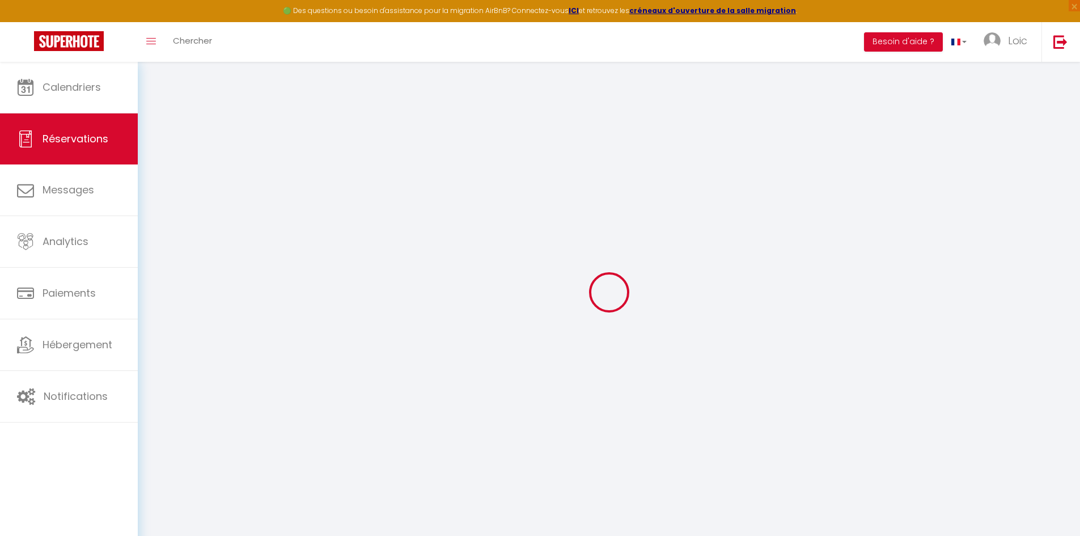
select select
type input "Dim 10 Août 2025"
select select
type input "2"
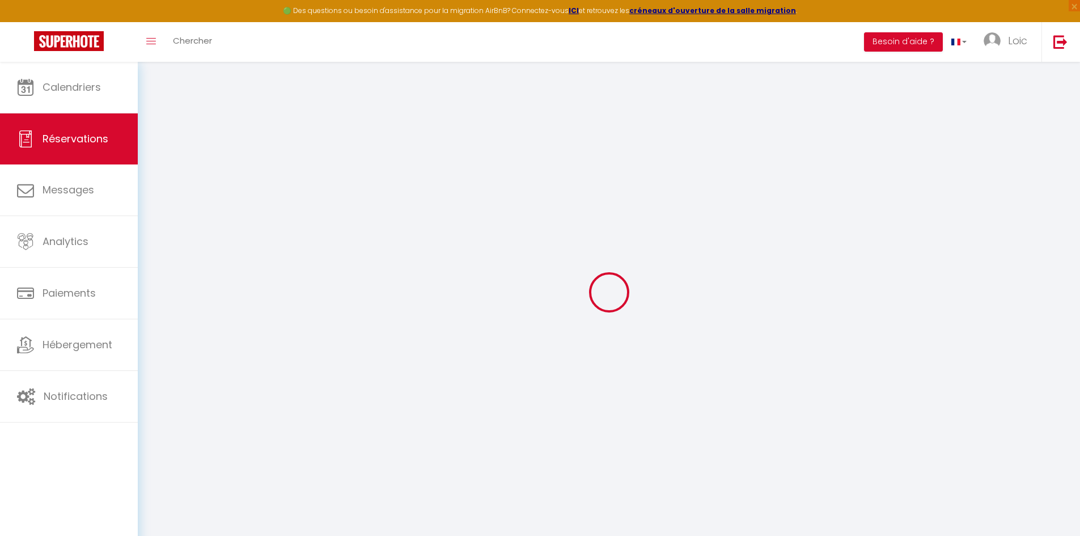
select select "12"
select select
type input "285"
checkbox input "false"
type input "0"
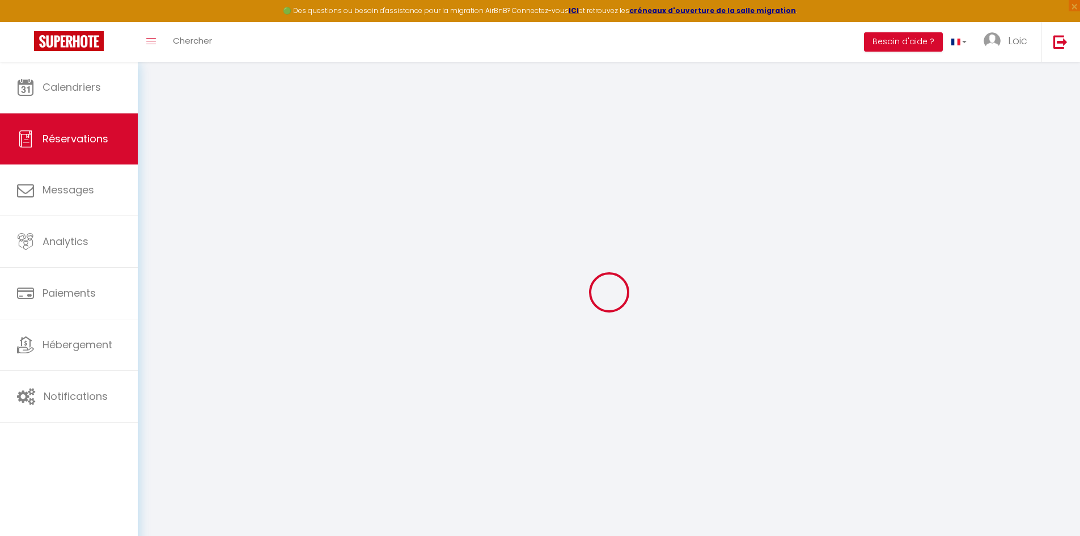
type input "0"
select select
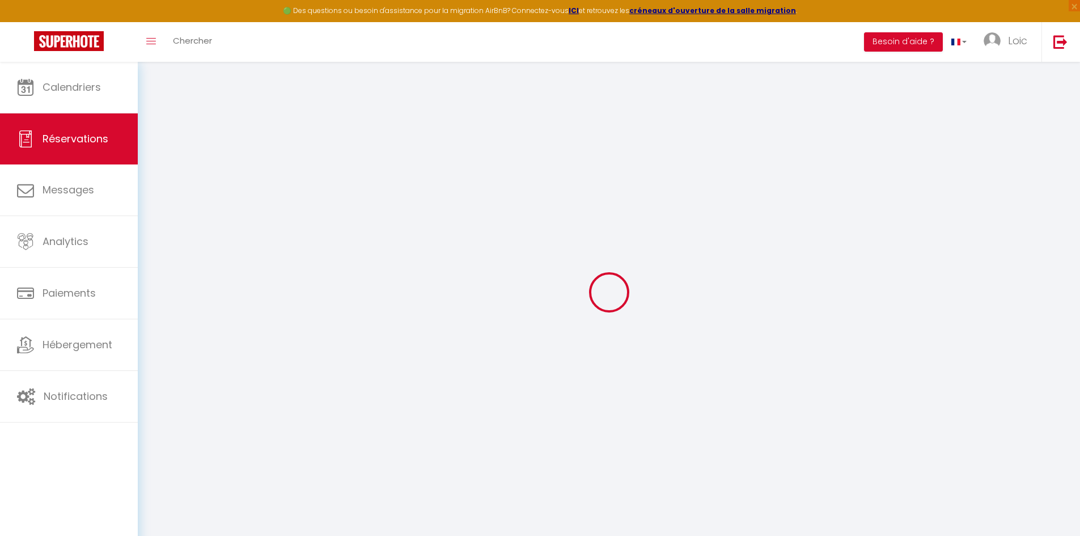
select select "15"
checkbox input "false"
select select
checkbox input "false"
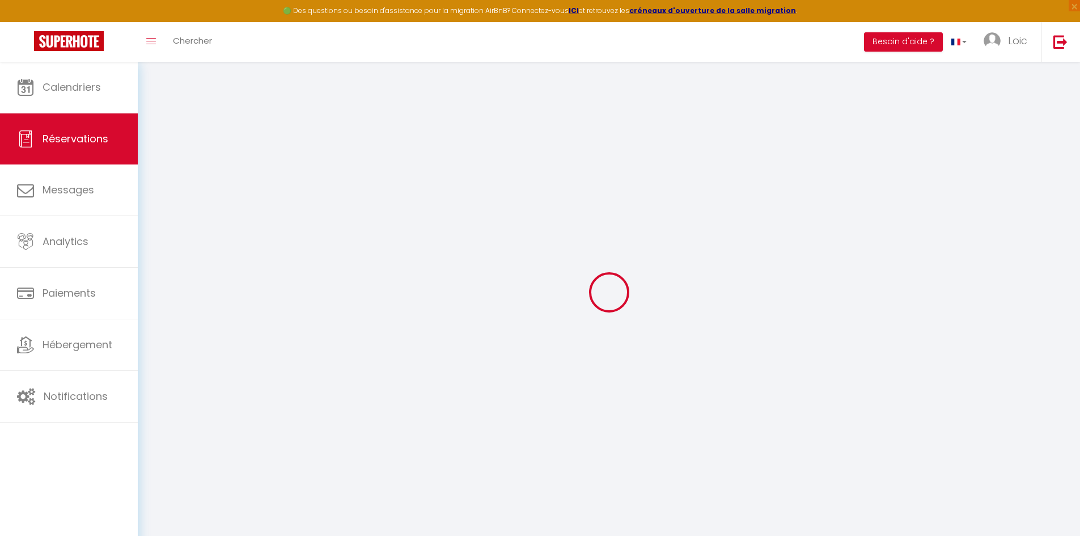
select select
checkbox input "false"
select select
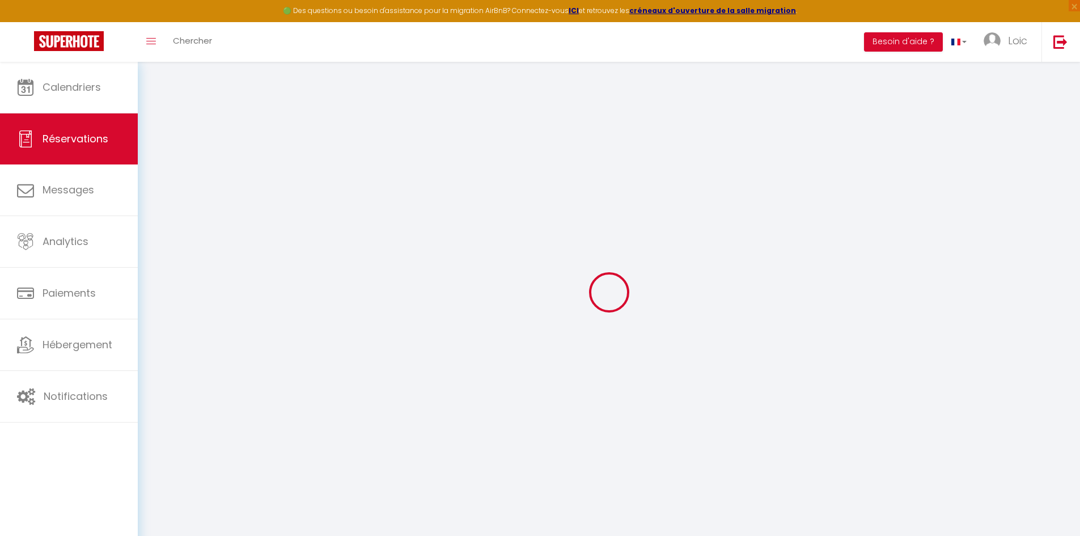
checkbox input "false"
type input "50"
type input "7.83"
select select
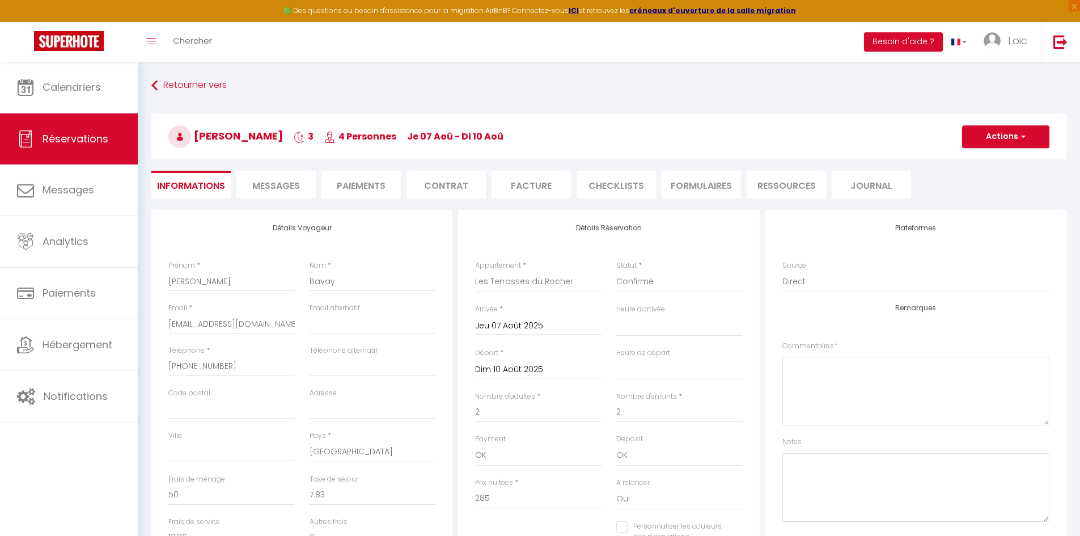
checkbox input "false"
select select
click at [368, 187] on li "Paiements" at bounding box center [361, 185] width 79 height 28
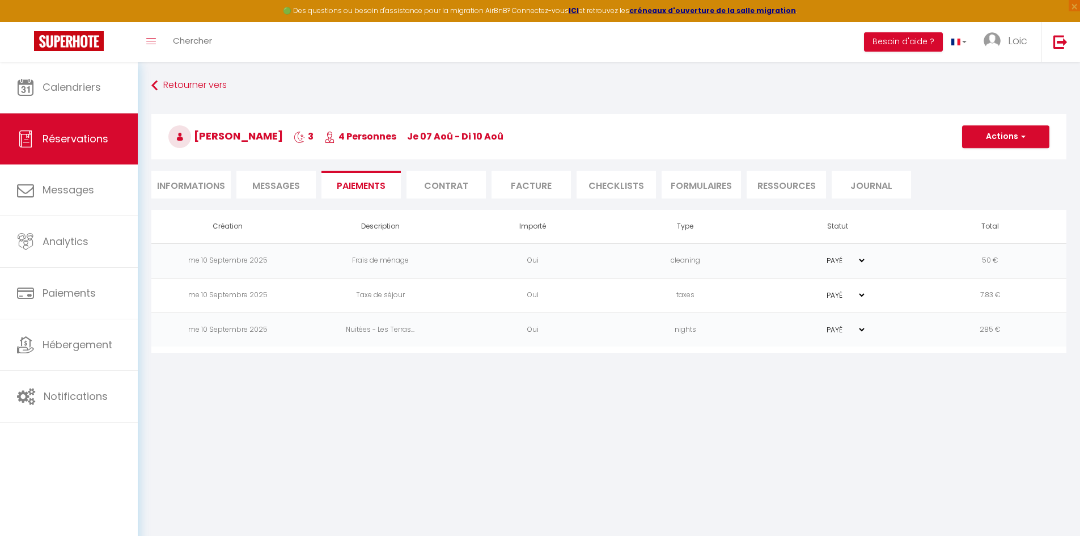
click at [191, 185] on li "Informations" at bounding box center [190, 185] width 79 height 28
select select
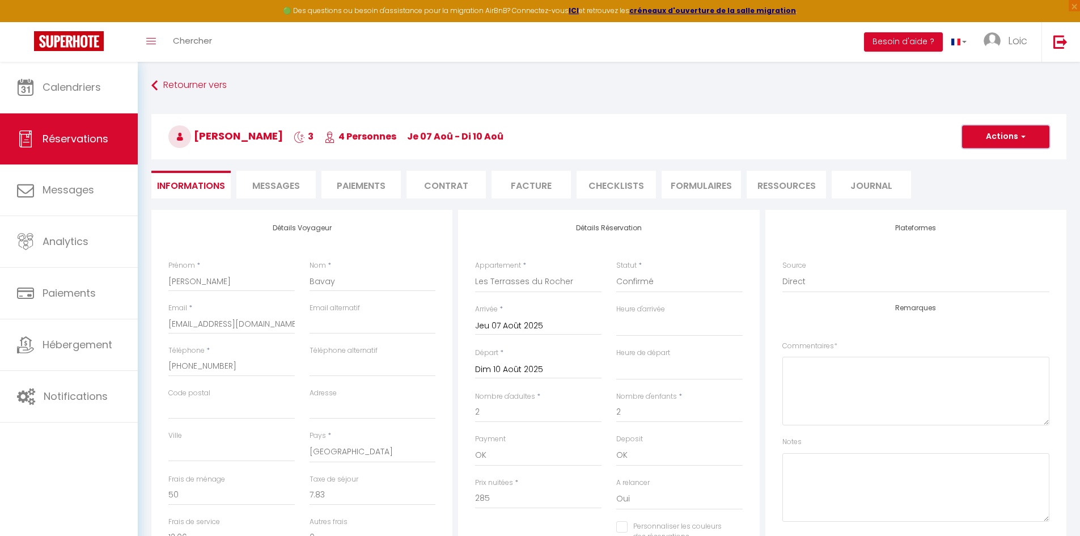
click at [1037, 138] on button "Actions" at bounding box center [1005, 136] width 87 height 23
click at [983, 190] on link "Supprimer" at bounding box center [995, 191] width 90 height 15
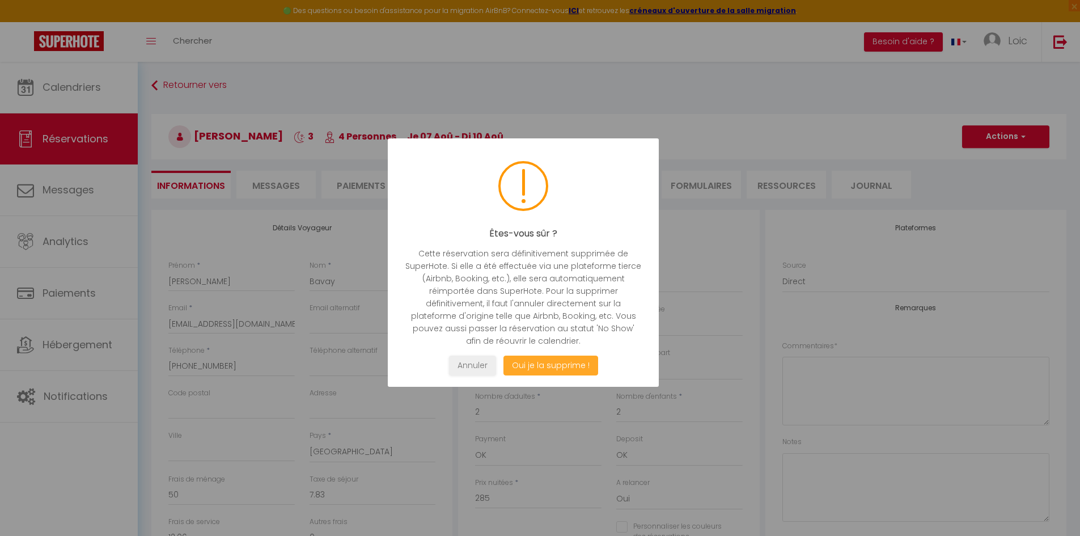
click at [537, 364] on button "Oui je la supprime !" at bounding box center [550, 366] width 95 height 20
select select "not_cancelled"
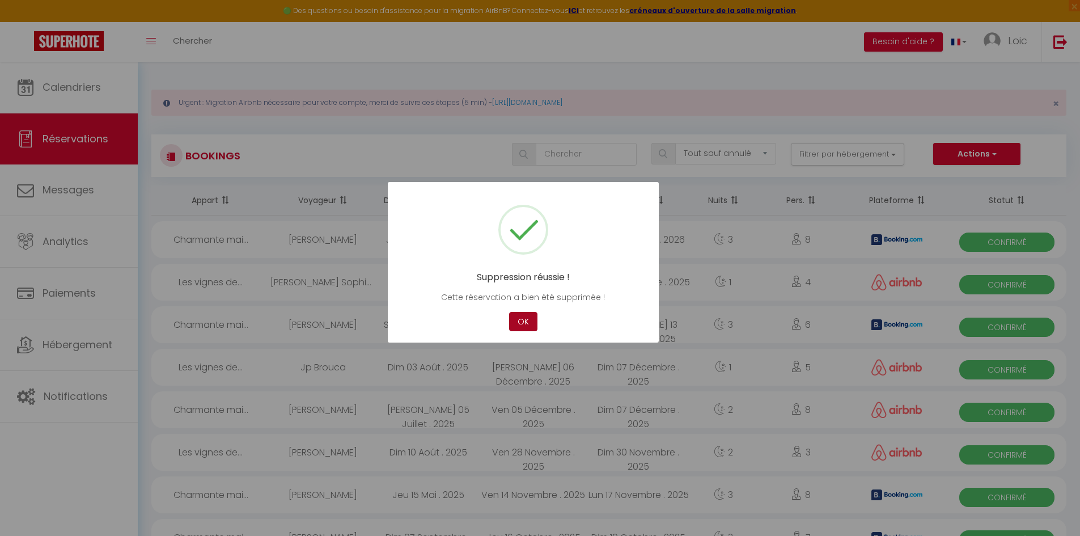
click at [529, 323] on button "OK" at bounding box center [523, 322] width 28 height 20
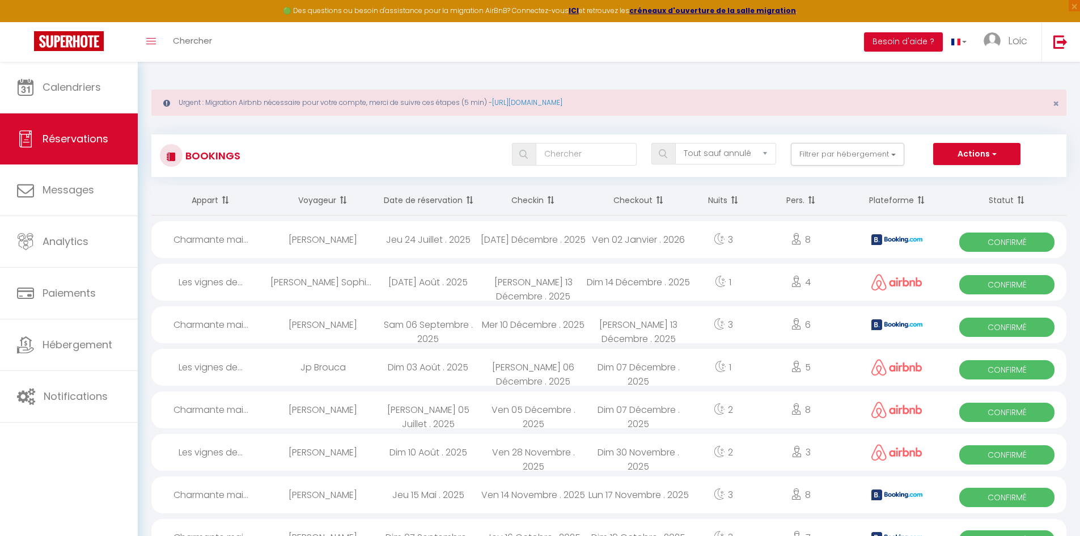
click at [222, 41] on div "Toggle menubar Chercher BUTTON Besoin d'aide ? Loic Paramètres Équipe" at bounding box center [577, 42] width 990 height 40
click at [197, 41] on span "Chercher" at bounding box center [192, 41] width 39 height 12
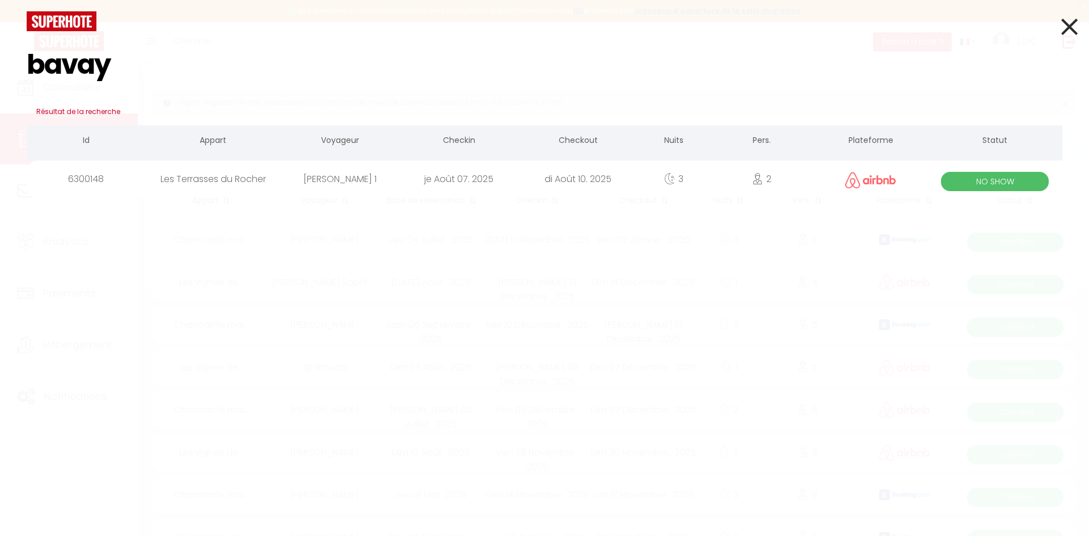
type input "bavay"
click at [246, 179] on div "Les Terrasses du Rocher" at bounding box center [213, 178] width 134 height 37
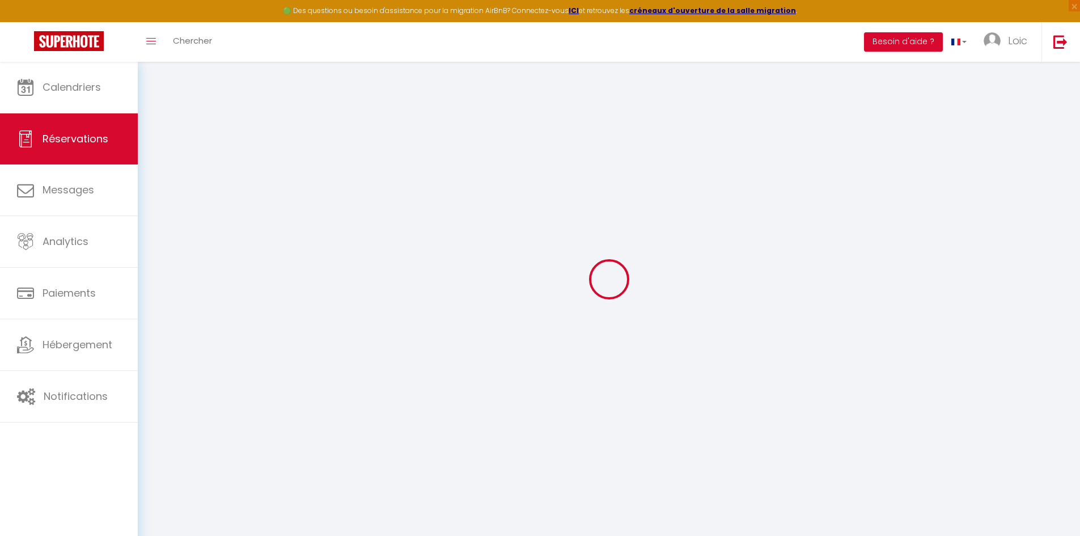
scroll to position [62, 0]
select select
checkbox input "false"
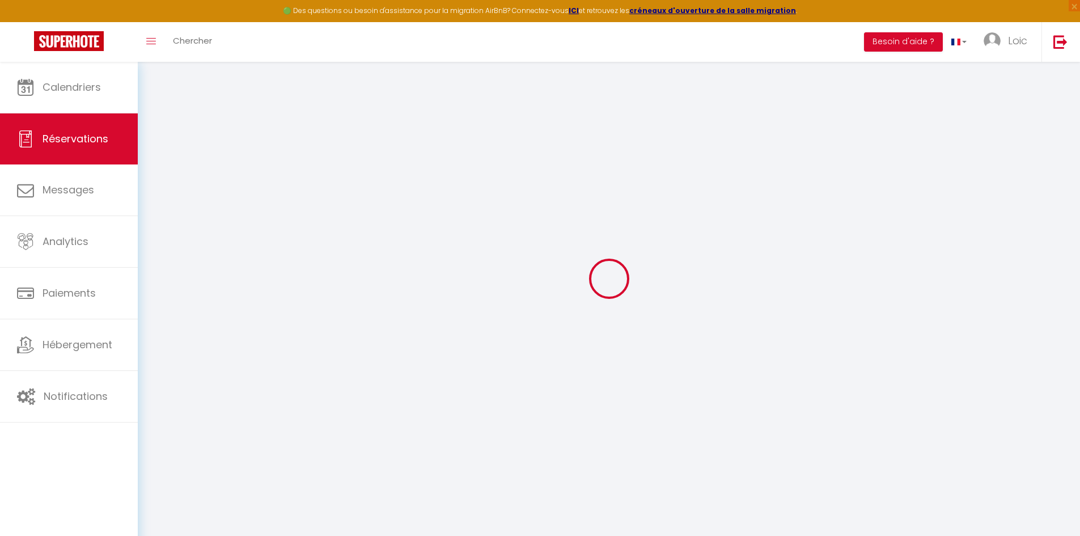
select select
type input "50"
type input "7.83"
select select
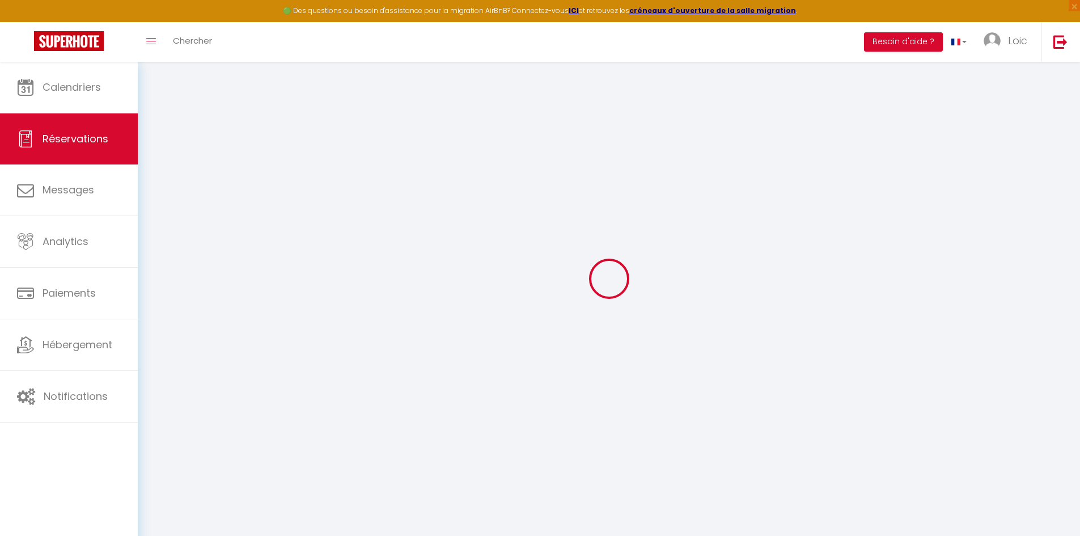
checkbox input "false"
select select
checkbox input "false"
select select
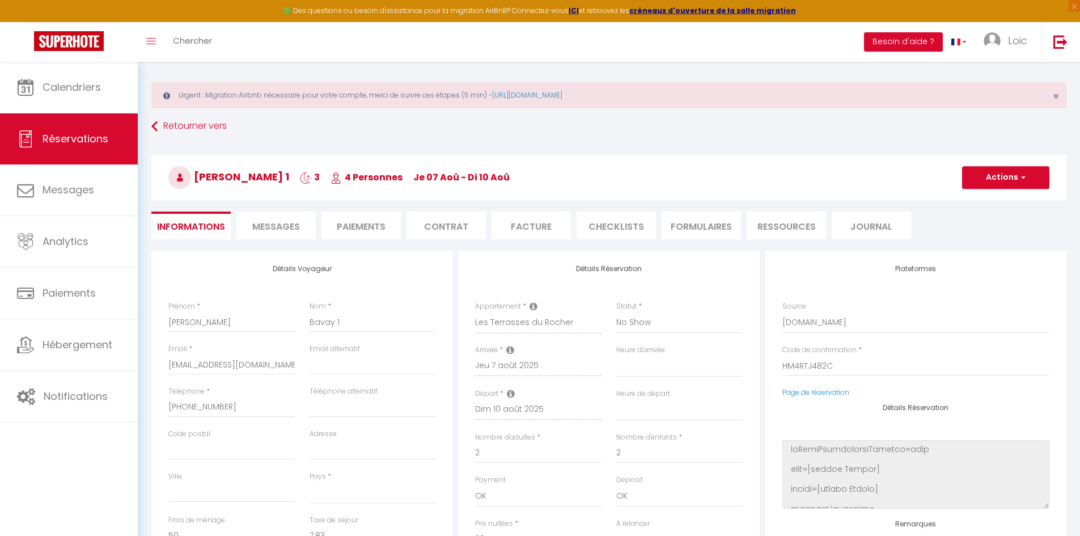
scroll to position [0, 0]
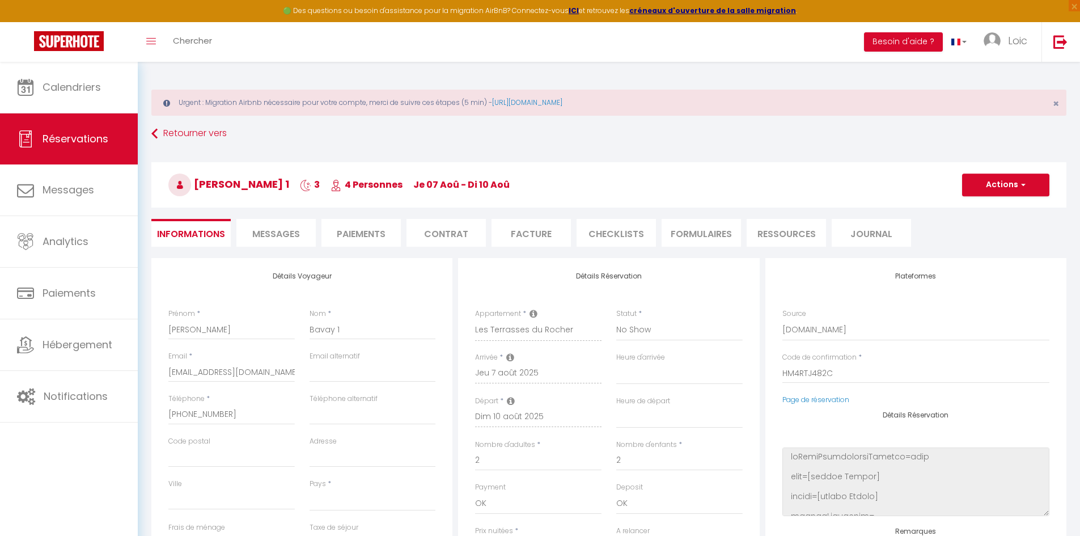
click at [444, 237] on li "Contrat" at bounding box center [446, 233] width 79 height 28
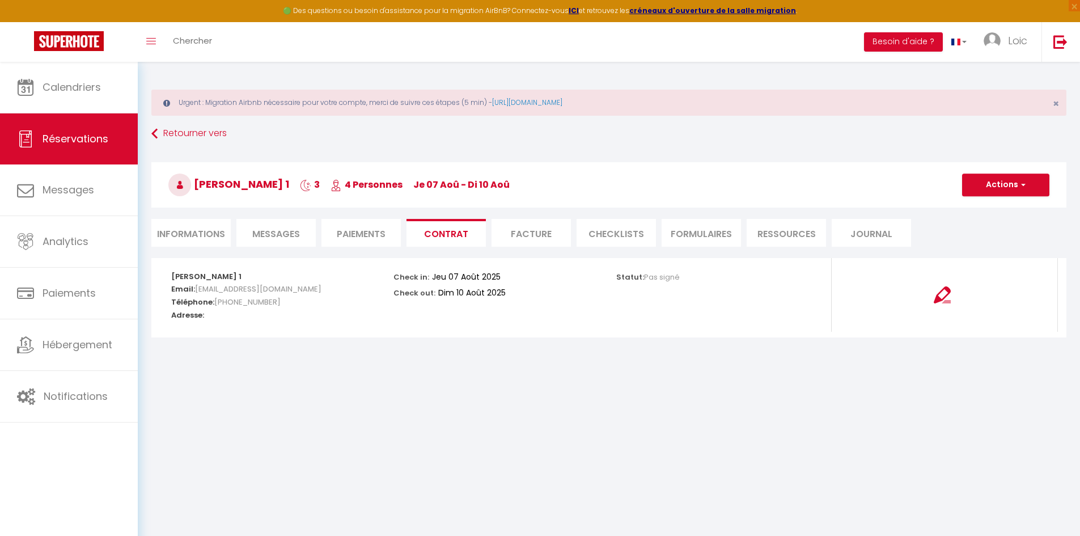
click at [342, 236] on li "Paiements" at bounding box center [361, 233] width 79 height 28
select select
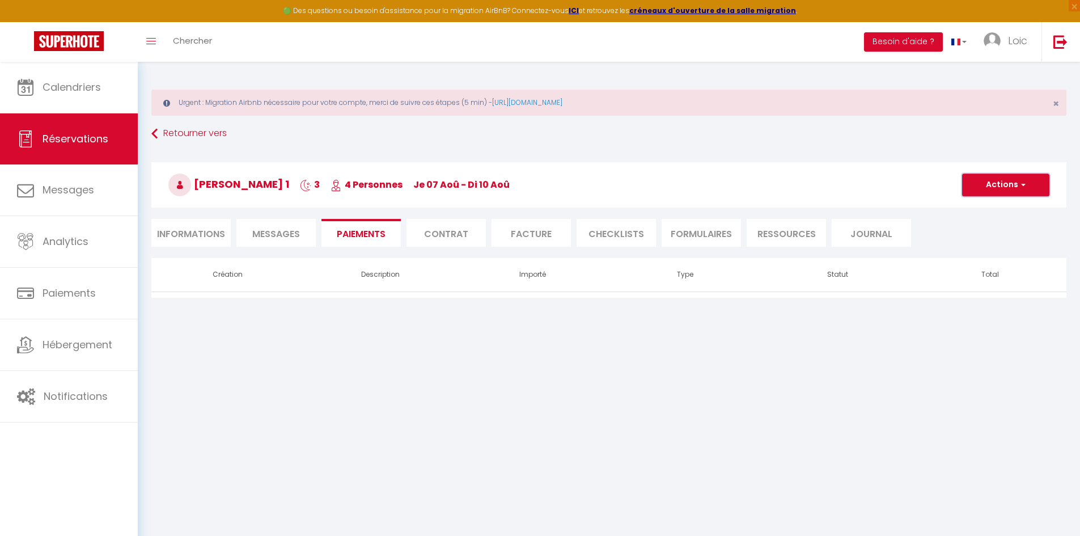
click at [997, 176] on button "Actions" at bounding box center [1005, 185] width 87 height 23
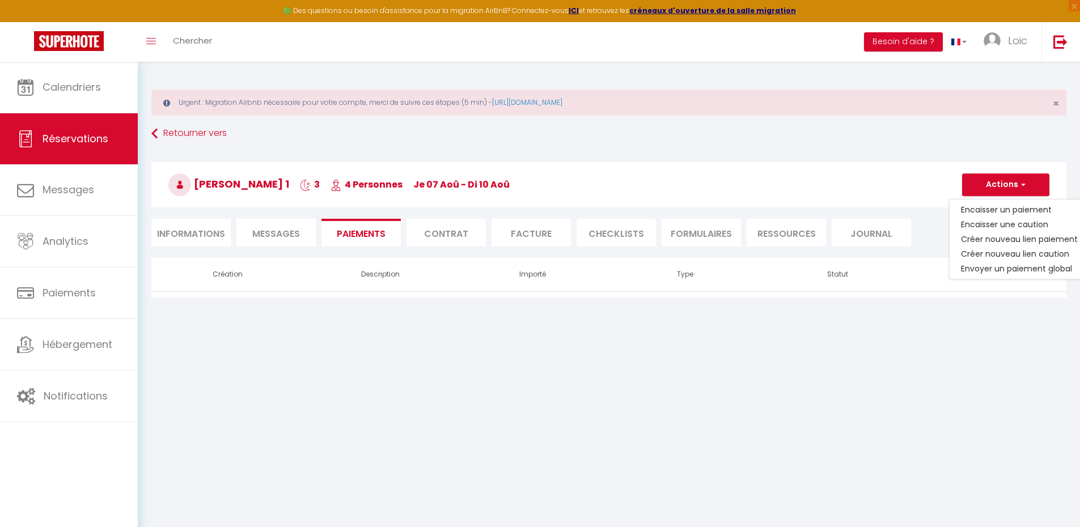
click at [219, 231] on li "Informations" at bounding box center [190, 233] width 79 height 28
select select
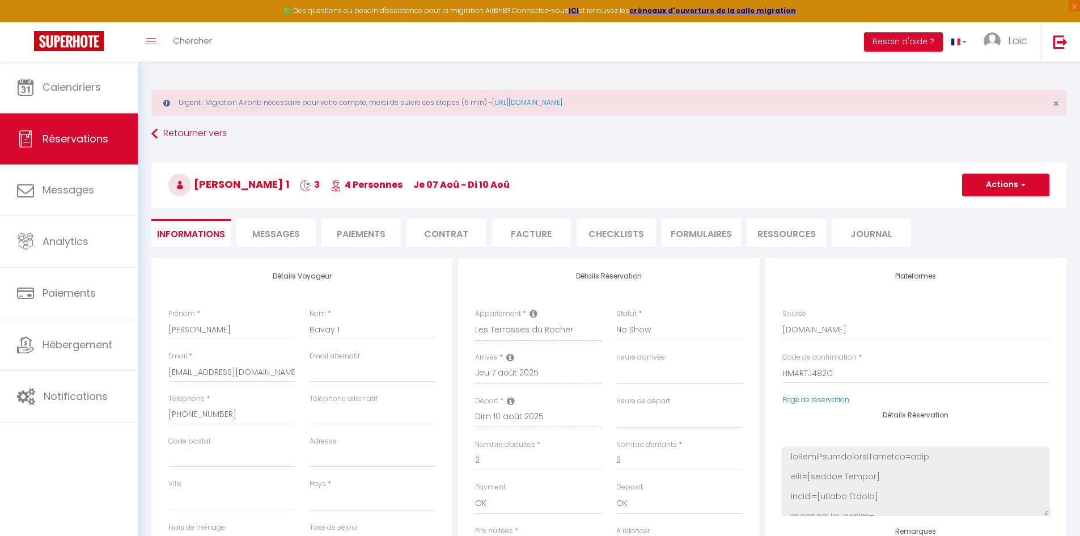
scroll to position [57, 0]
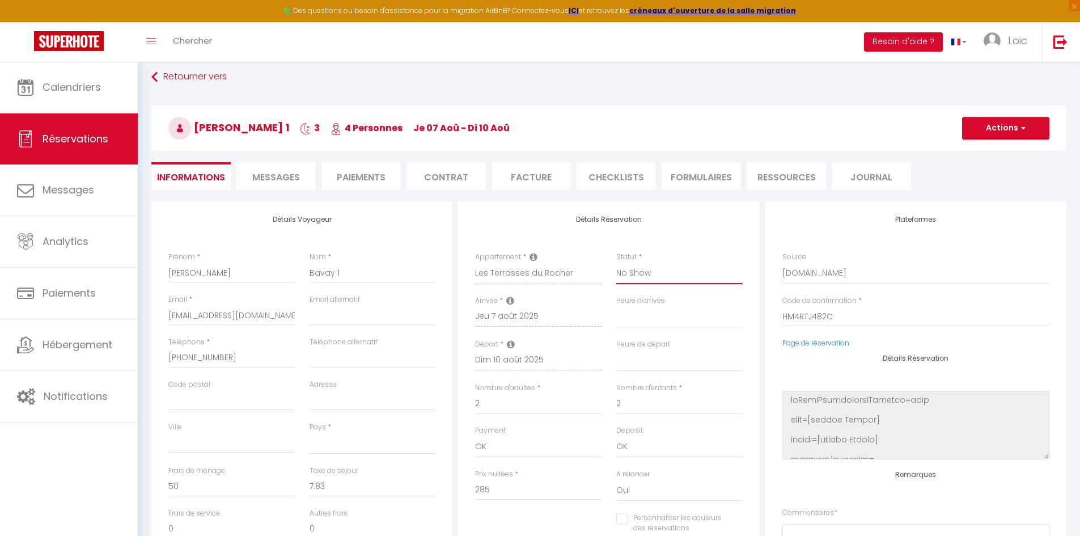
click at [643, 268] on select "Confirmé Non Confirmé [PERSON_NAME] par le voyageur No Show Request" at bounding box center [679, 274] width 126 height 22
select select "1"
click at [616, 263] on select "Confirmé Non Confirmé Annulé Annulé par le voyageur No Show Request" at bounding box center [679, 274] width 126 height 22
select select
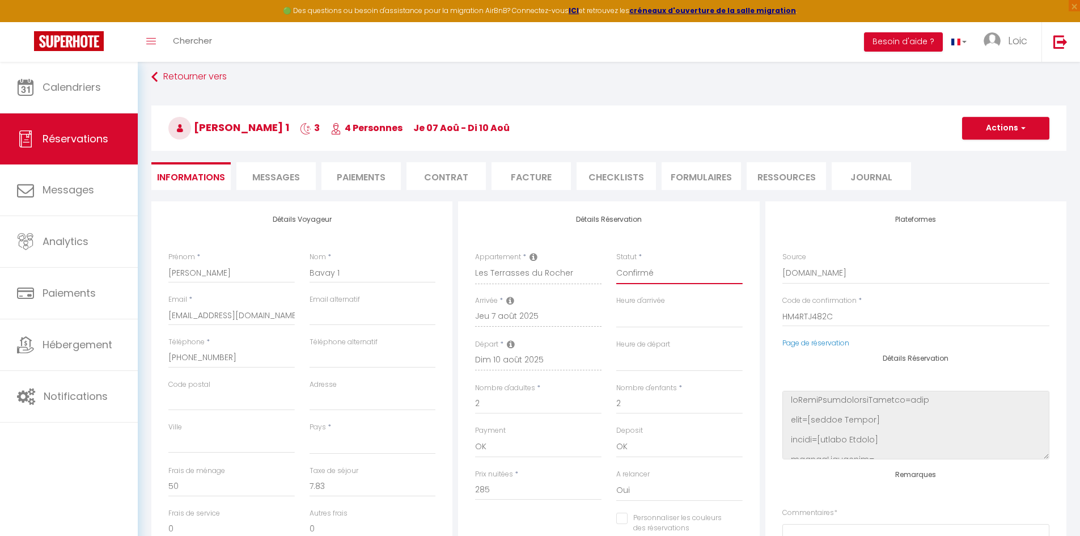
select select
checkbox input "false"
click at [818, 264] on select "Direct Airbnb.com Booking.com Chalet montagne Expedia Gite de France Homeaway H…" at bounding box center [916, 274] width 267 height 22
select select "54"
click at [783, 263] on select "Direct Airbnb.com Booking.com Chalet montagne Expedia Gite de France Homeaway H…" at bounding box center [916, 274] width 267 height 22
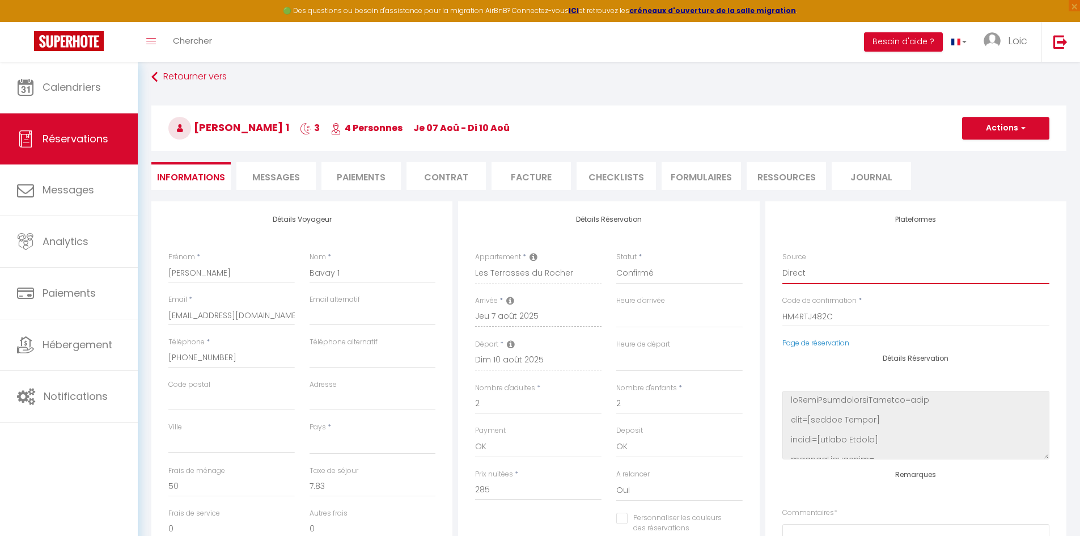
select select
checkbox input "false"
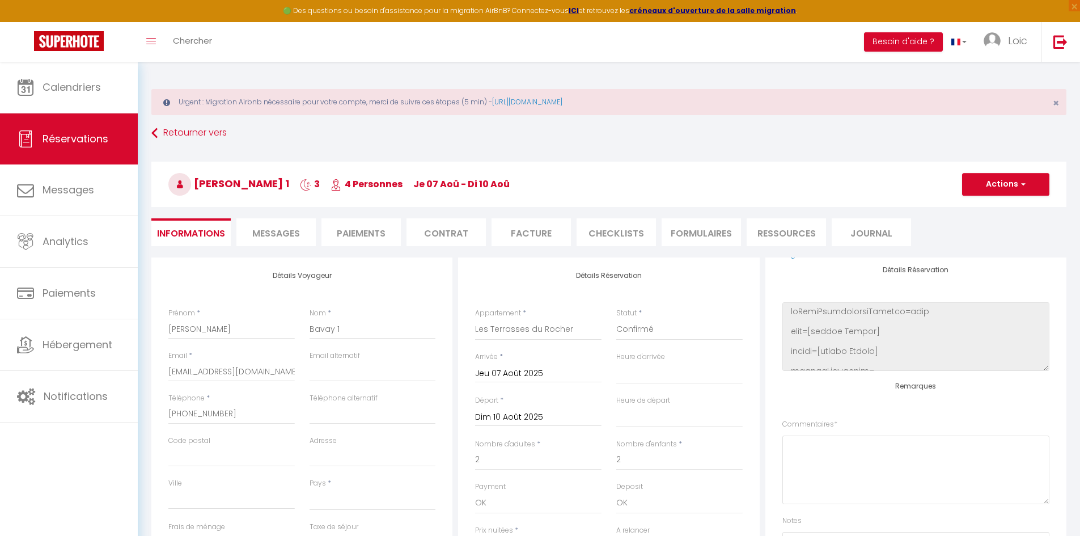
scroll to position [0, 0]
click at [995, 172] on h3 "Cyril Bavay 1 3 4 Personnes je 07 Aoû - di 10 Aoû" at bounding box center [608, 184] width 915 height 45
click at [992, 184] on button "Actions" at bounding box center [1005, 185] width 87 height 23
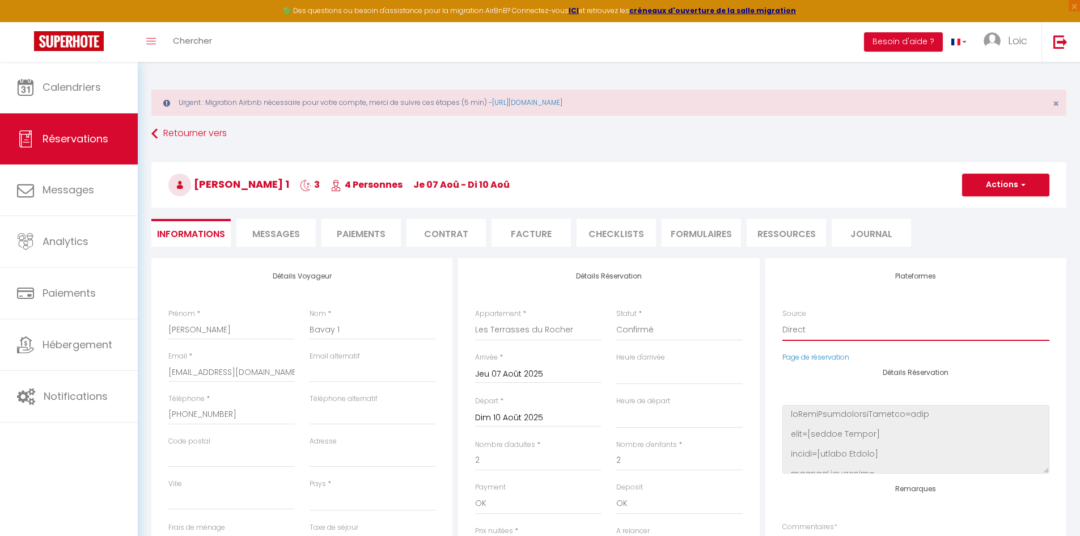
click at [829, 335] on select "Direct Airbnb.com Booking.com Chalet montagne Expedia Gite de France Homeaway H…" at bounding box center [916, 330] width 267 height 22
select select "1"
click at [783, 319] on select "Direct Airbnb.com Booking.com Chalet montagne Expedia Gite de France Homeaway H…" at bounding box center [916, 330] width 267 height 22
select select
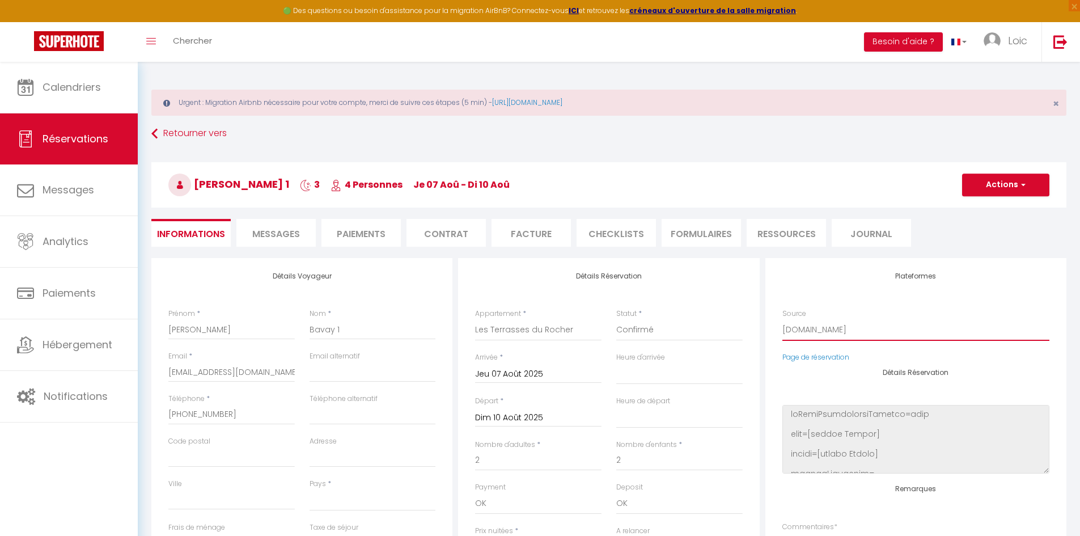
select select
checkbox input "false"
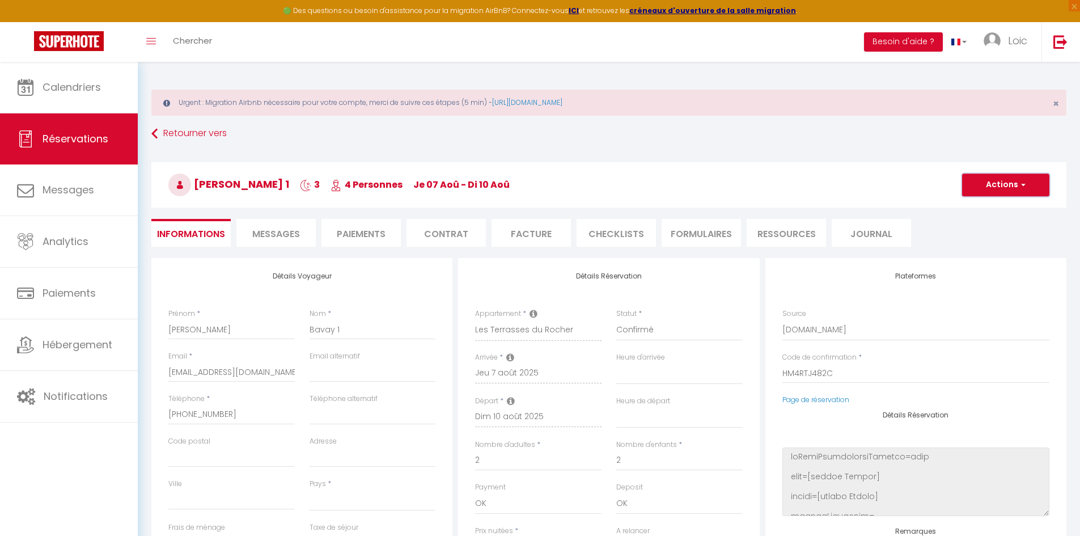
click at [1015, 190] on button "Actions" at bounding box center [1005, 185] width 87 height 23
click at [994, 212] on link "Enregistrer" at bounding box center [995, 209] width 90 height 15
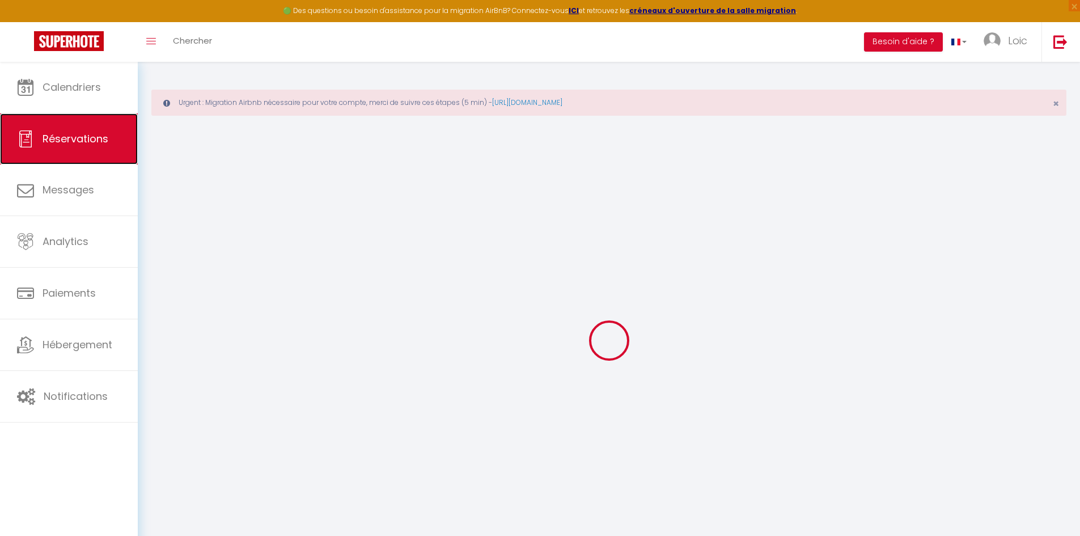
click at [92, 138] on span "Réservations" at bounding box center [76, 139] width 66 height 14
select select "not_cancelled"
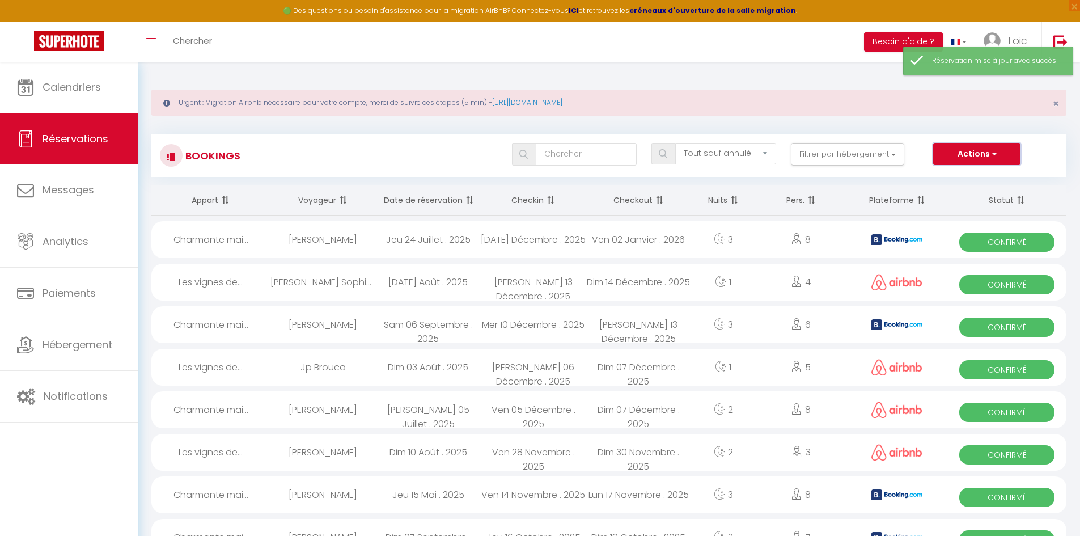
click at [980, 148] on button "Actions" at bounding box center [976, 154] width 87 height 23
click at [952, 197] on link "Exporter les réservations" at bounding box center [959, 193] width 121 height 15
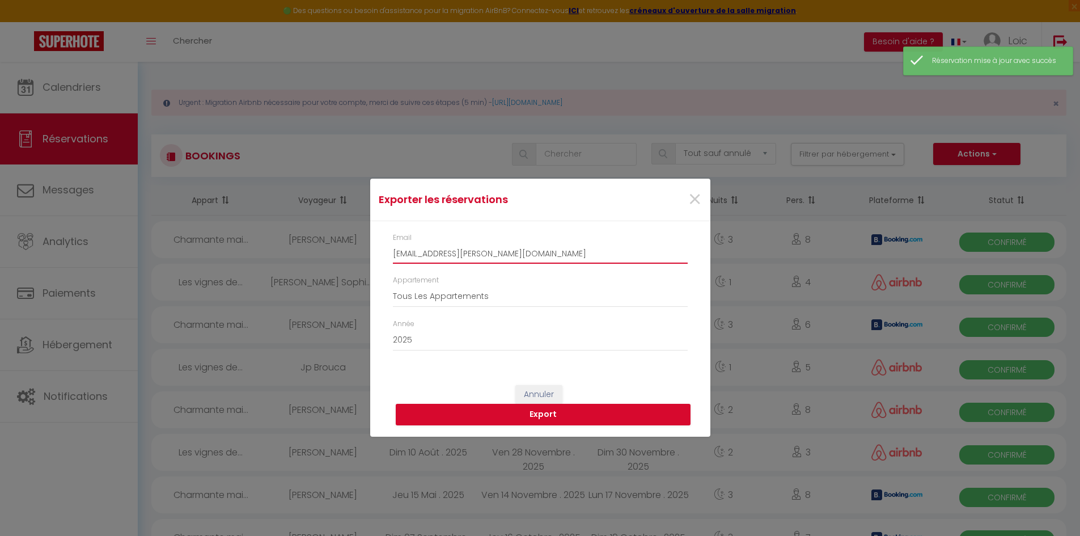
drag, startPoint x: 489, startPoint y: 247, endPoint x: 460, endPoint y: 252, distance: 29.9
click at [460, 251] on input "[EMAIL_ADDRESS][PERSON_NAME][DOMAIN_NAME]" at bounding box center [540, 253] width 295 height 20
paste input "[EMAIL_ADDRESS][PERSON_NAME][PERSON_NAME][DOMAIN_NAME]"
type input "[EMAIL_ADDRESS][PERSON_NAME][PERSON_NAME][DOMAIN_NAME]"
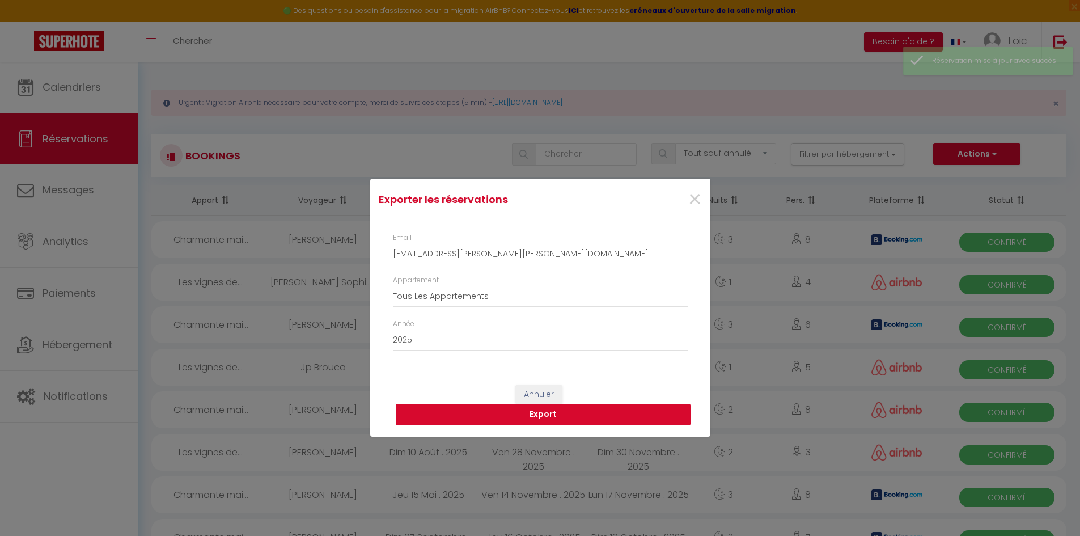
click at [553, 415] on button "Export" at bounding box center [543, 415] width 295 height 22
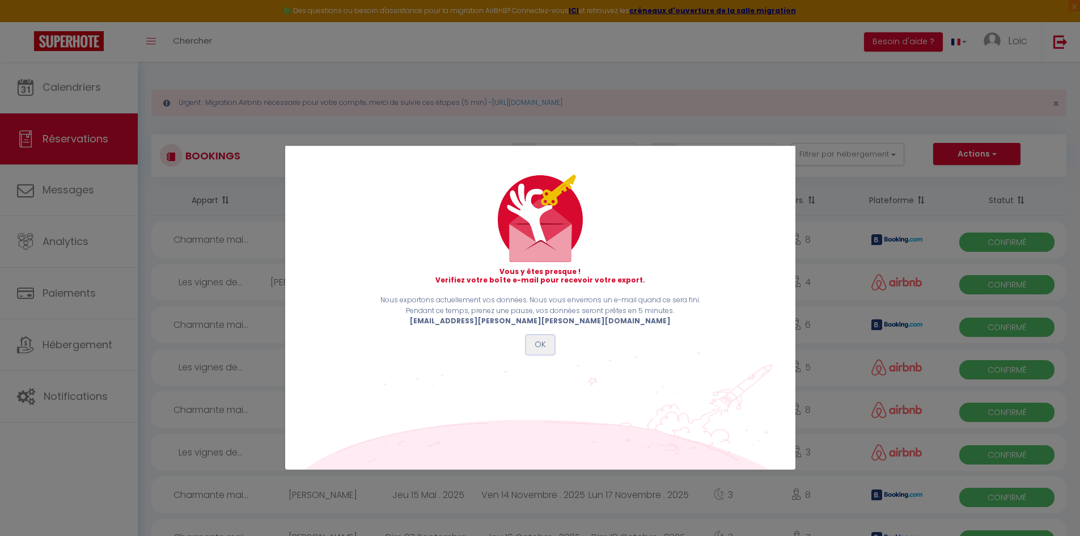
click at [543, 354] on button "OK" at bounding box center [540, 344] width 28 height 19
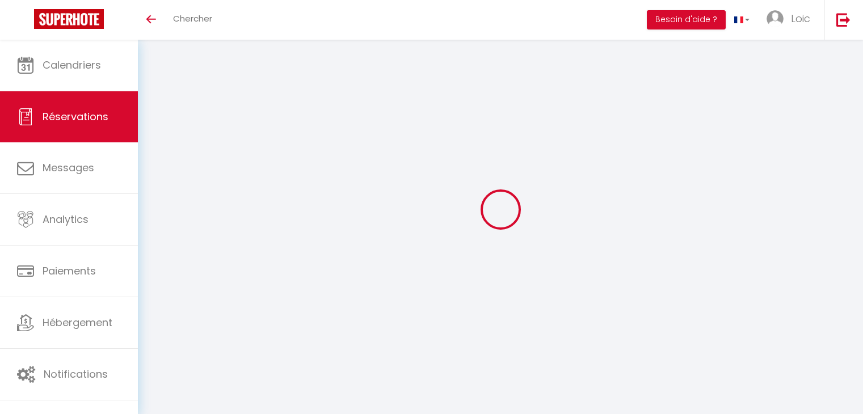
select select
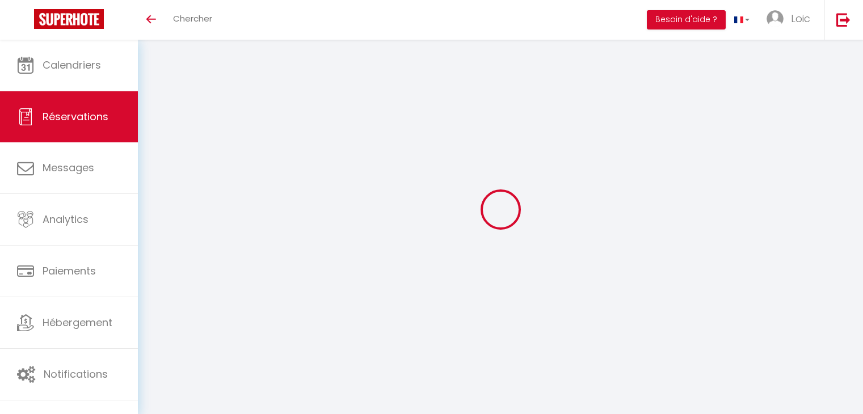
select select
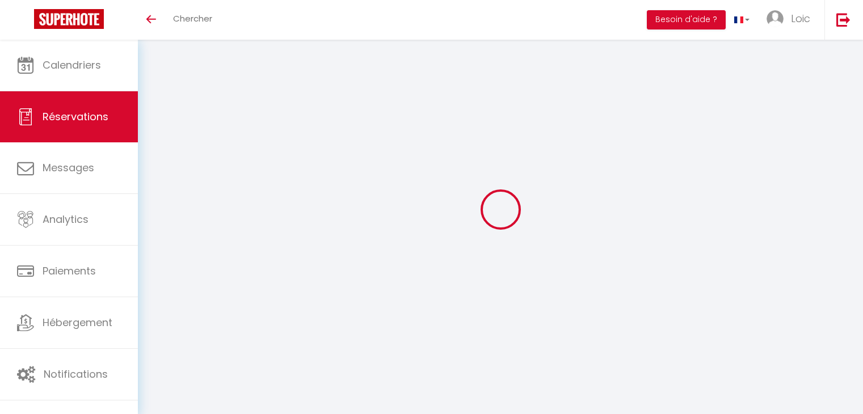
select select
checkbox input "false"
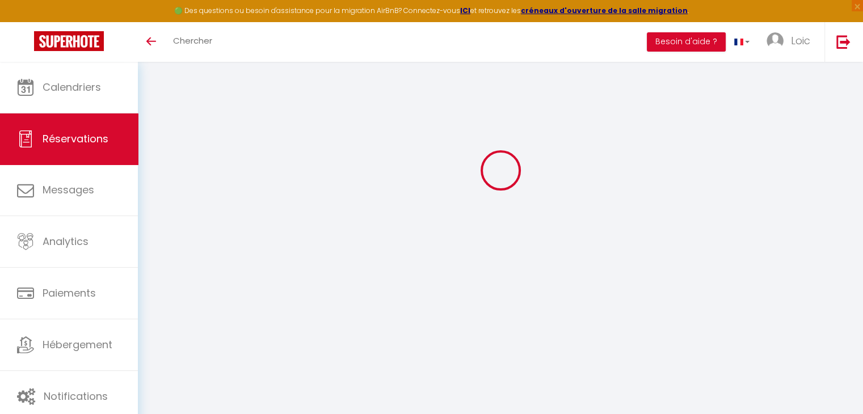
type input "[PERSON_NAME]"
type input "[EMAIL_ADDRESS][DOMAIN_NAME]"
type input "[PHONE_NUMBER]"
select select "FR"
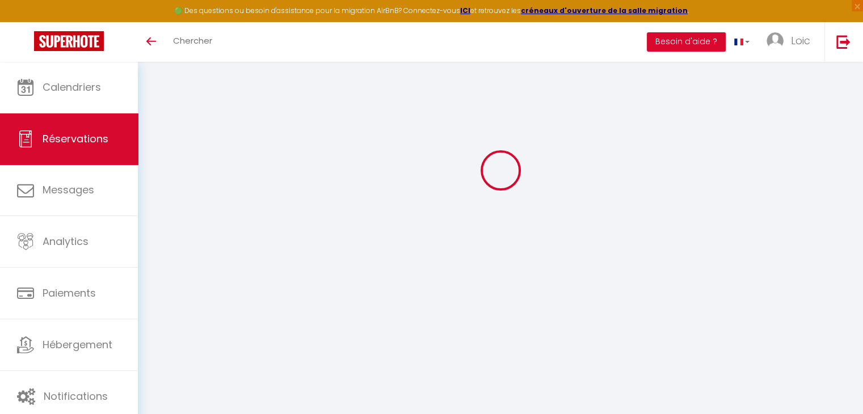
type input "0"
select select "68716"
select select "1"
select select
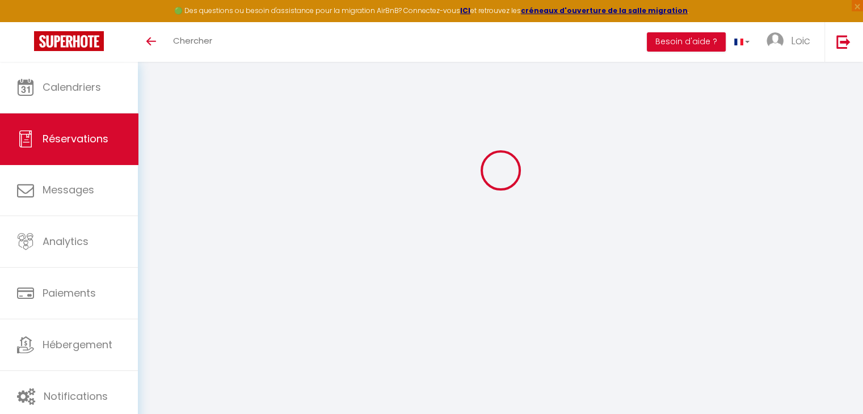
type input "2"
select select "12"
select select
checkbox input "false"
type input "0"
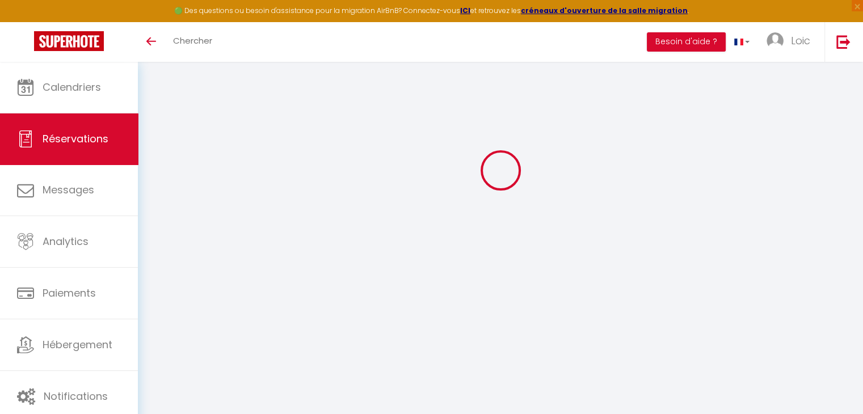
select select "1"
type input "0"
select select
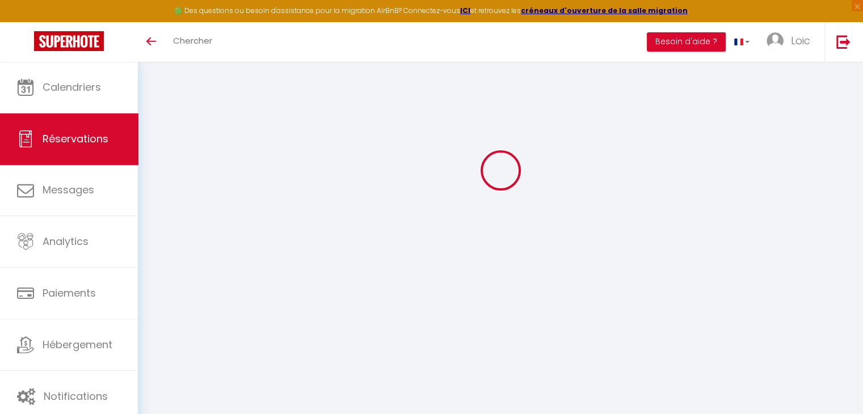
select select
select select "15"
checkbox input "false"
select select
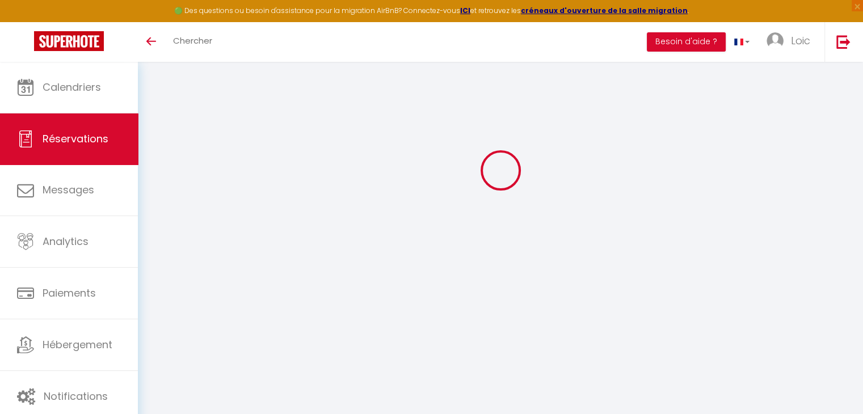
checkbox input "false"
select select
checkbox input "false"
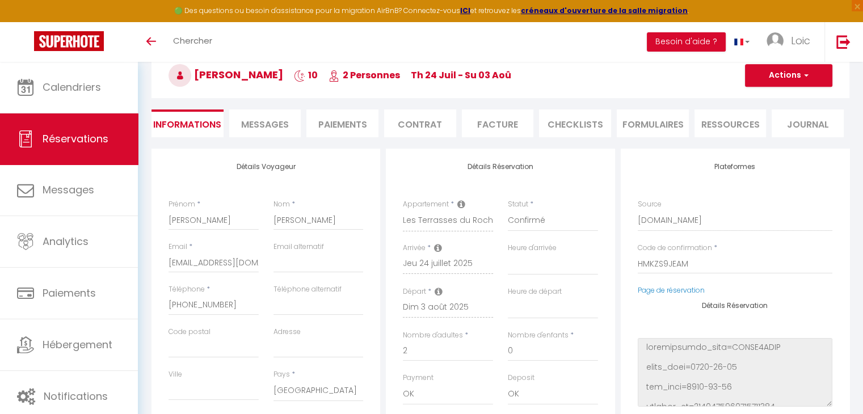
select select
checkbox input "false"
select select
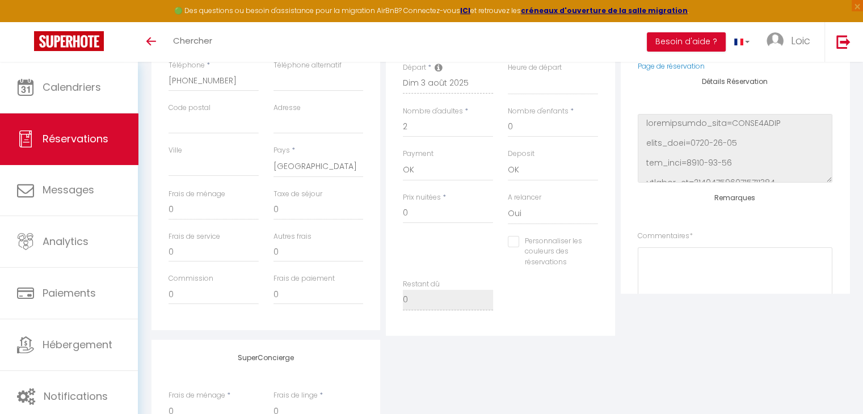
scroll to position [288, 0]
click at [426, 204] on input "0" at bounding box center [448, 210] width 90 height 20
select select
checkbox input "false"
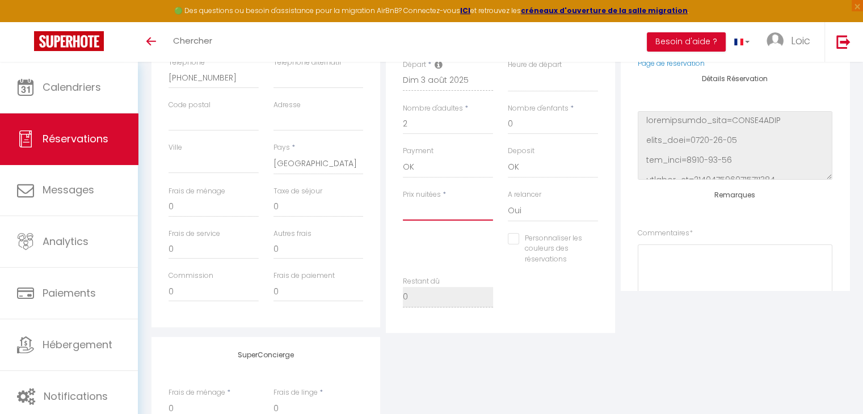
type input "8"
select select
checkbox input "false"
type input "80"
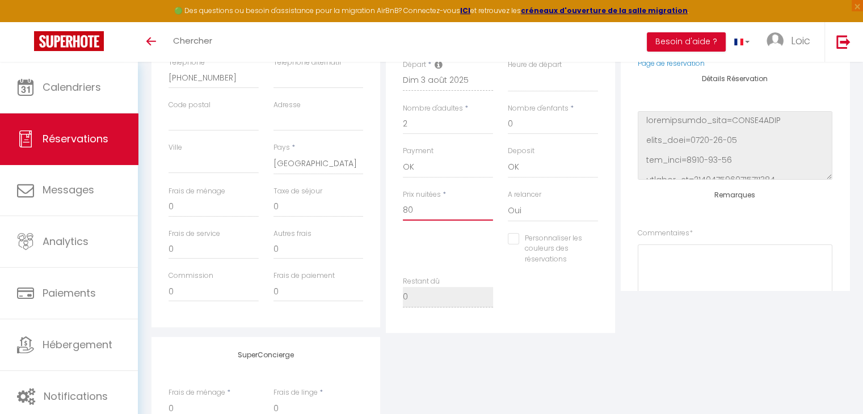
select select
checkbox input "false"
type input "808"
select select
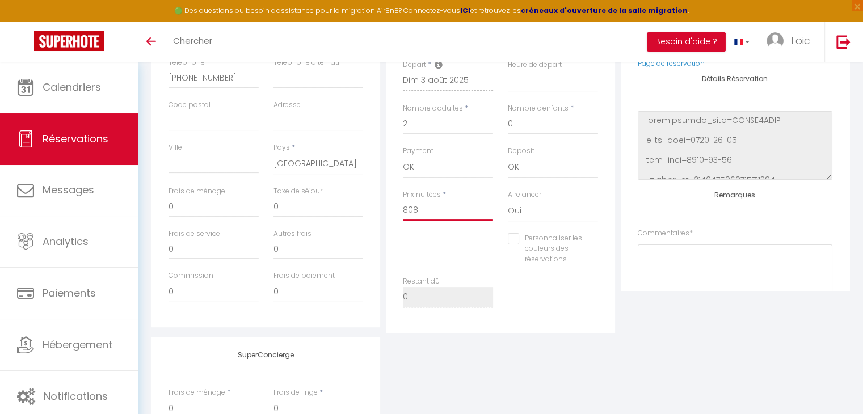
select select
checkbox input "false"
type input "808."
select select
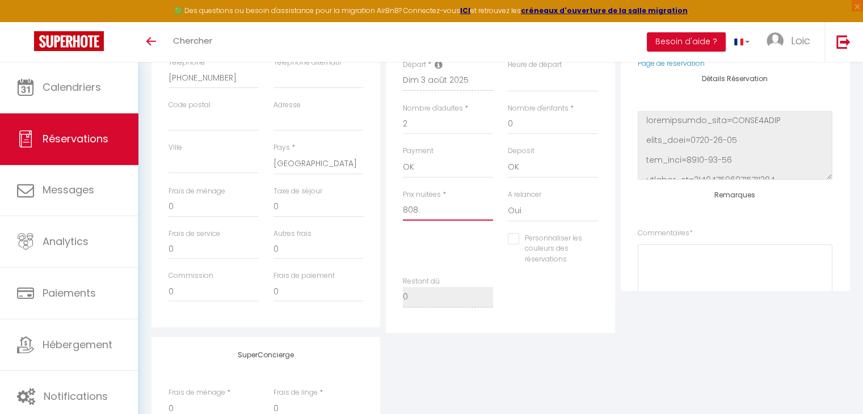
checkbox input "false"
type input "808.2"
select select
checkbox input "false"
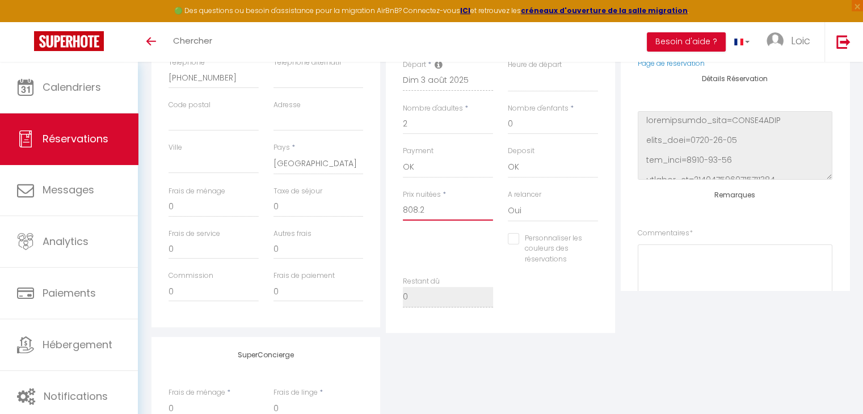
type input "808.20"
select select
checkbox input "false"
type input "808.20"
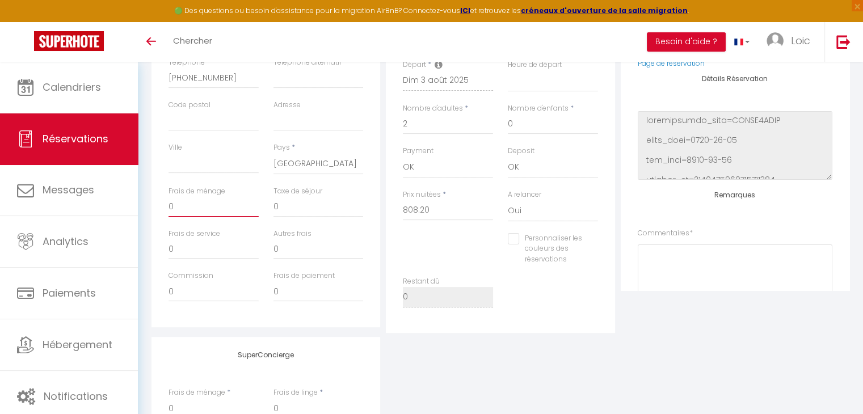
click at [216, 213] on input "0" at bounding box center [213, 207] width 90 height 20
type input "5"
select select
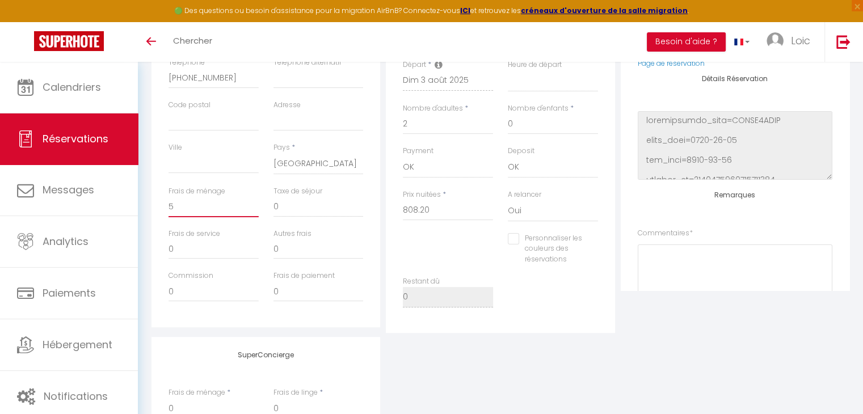
checkbox input "false"
type input "50"
select select
checkbox input "false"
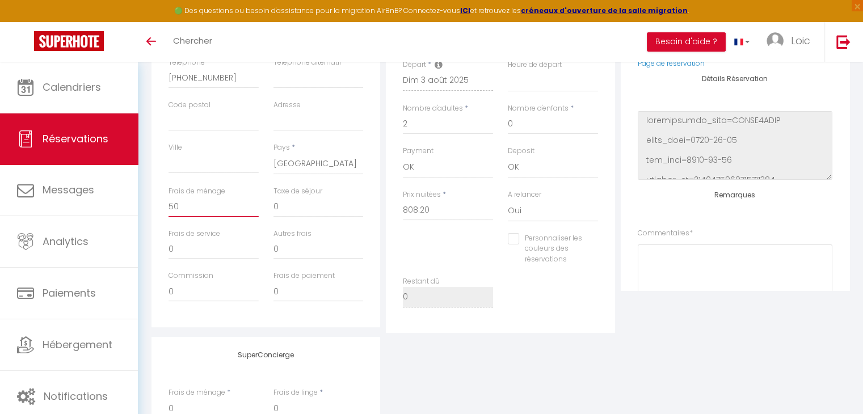
type input "50"
drag, startPoint x: 288, startPoint y: 207, endPoint x: 256, endPoint y: 207, distance: 32.3
click at [256, 207] on div "Frais de ménage 50 Taxe de séjour 0" at bounding box center [266, 207] width 210 height 43
type input "4"
select select
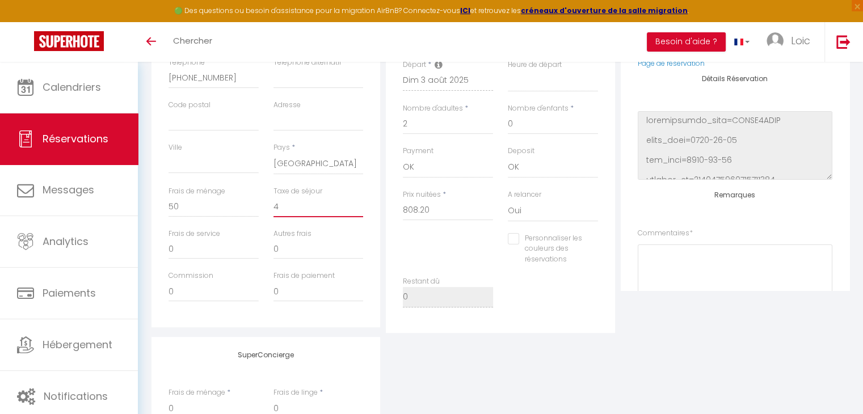
select select
checkbox input "false"
type input "44"
select select
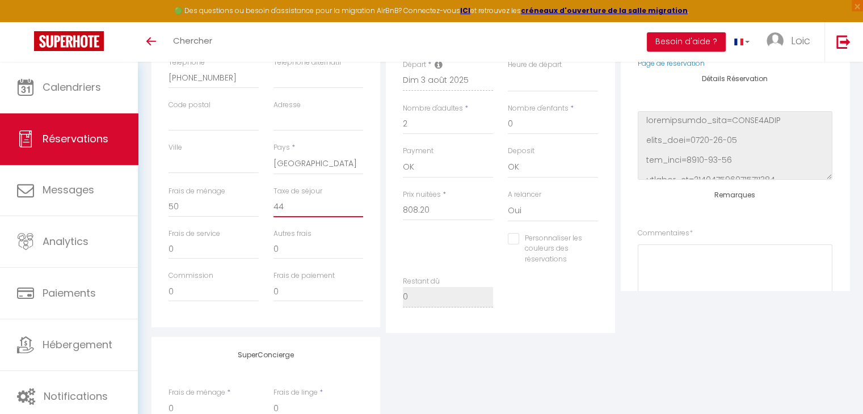
checkbox input "false"
type input "44."
select select
checkbox input "false"
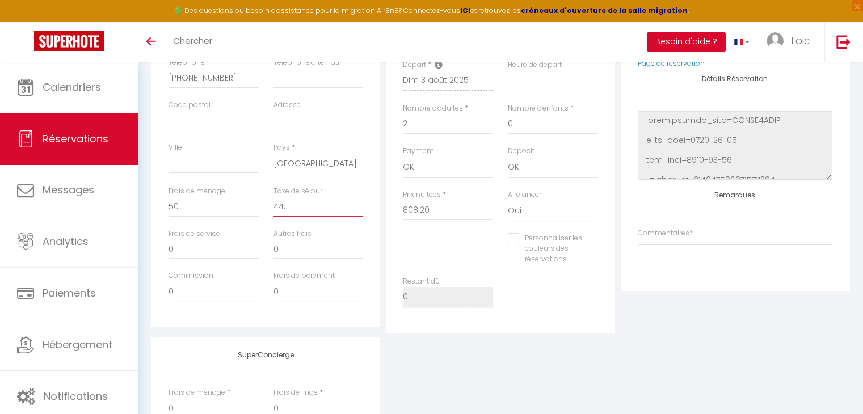
type input "44.4"
select select
checkbox input "false"
type input "44.45"
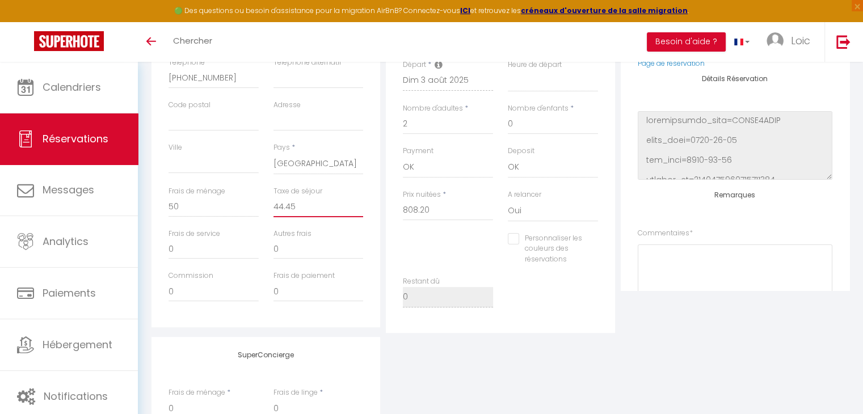
select select
checkbox input "false"
type input "44.45"
type input "3"
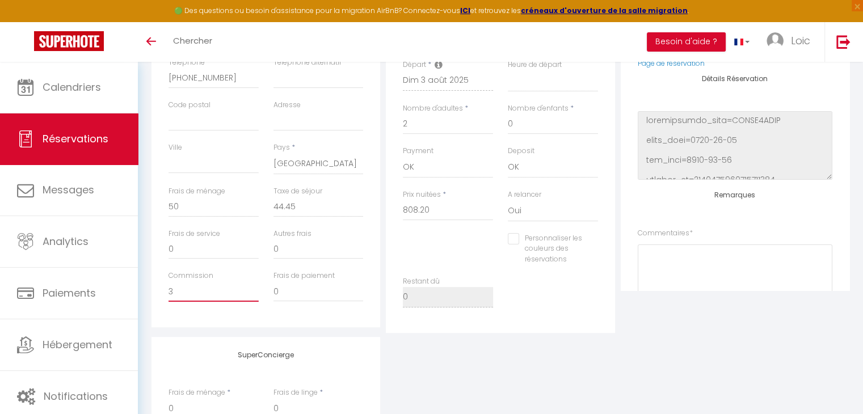
select select
checkbox input "false"
type input "30"
select select
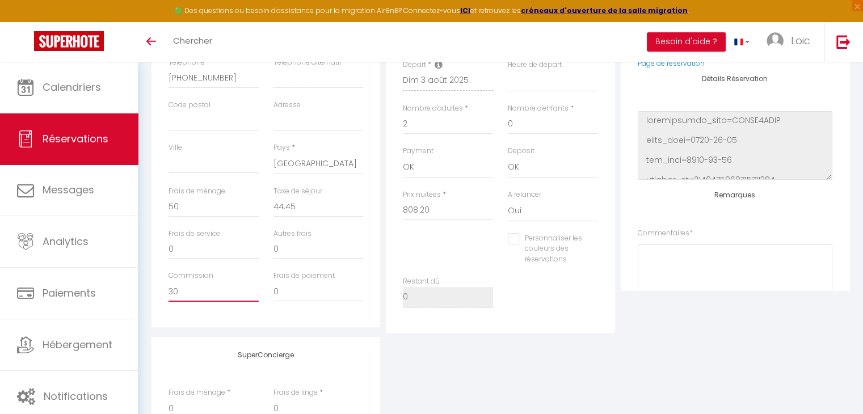
select select
checkbox input "false"
type input "30."
select select
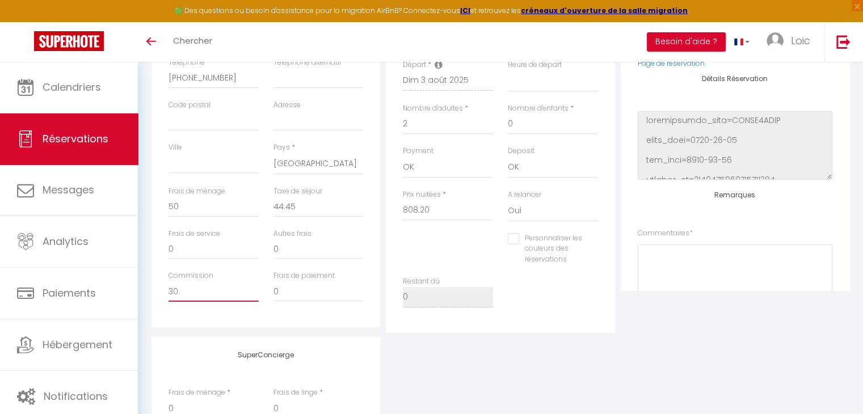
checkbox input "false"
type input "30.9"
select select
checkbox input "false"
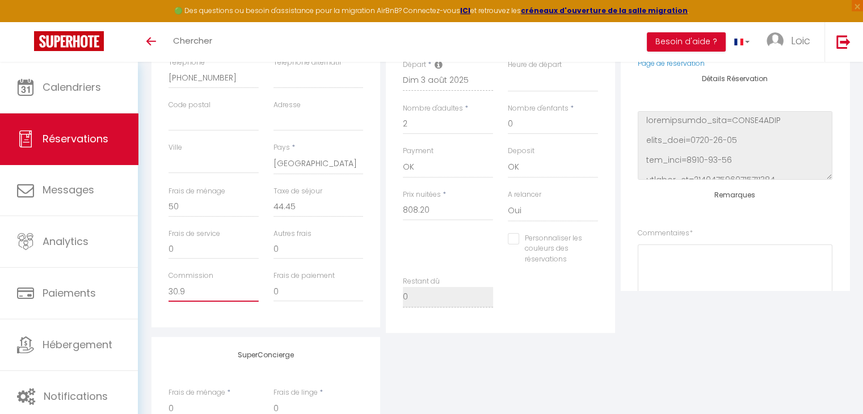
type input "30.9"
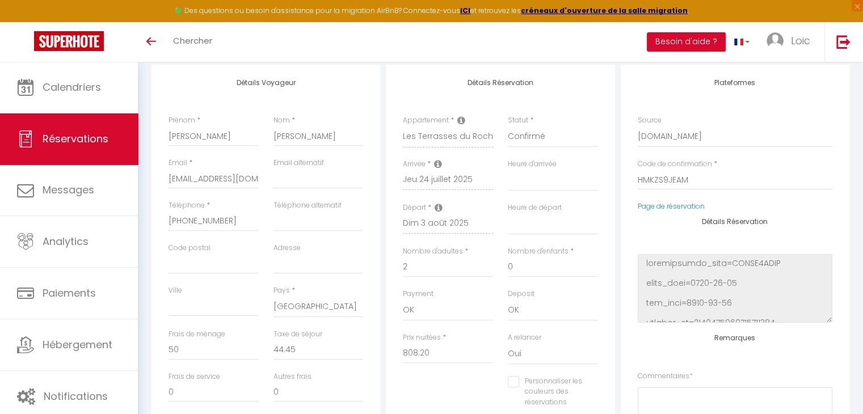
scroll to position [0, 0]
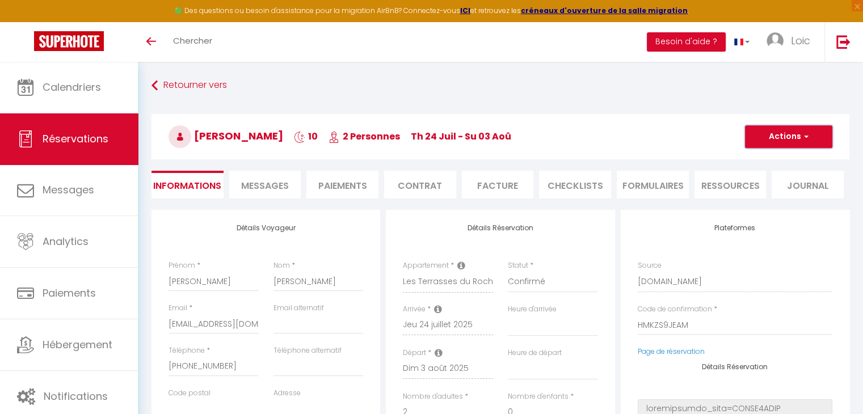
click at [802, 137] on span "button" at bounding box center [804, 137] width 7 height 10
click at [772, 163] on link "Enregistrer" at bounding box center [777, 161] width 90 height 15
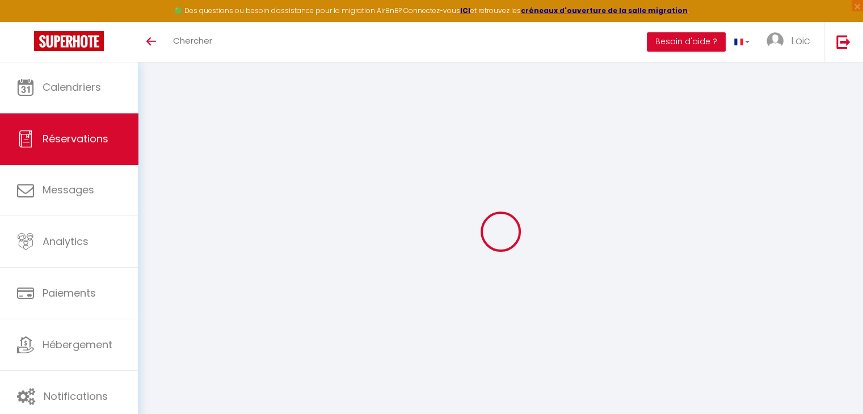
select select "not_cancelled"
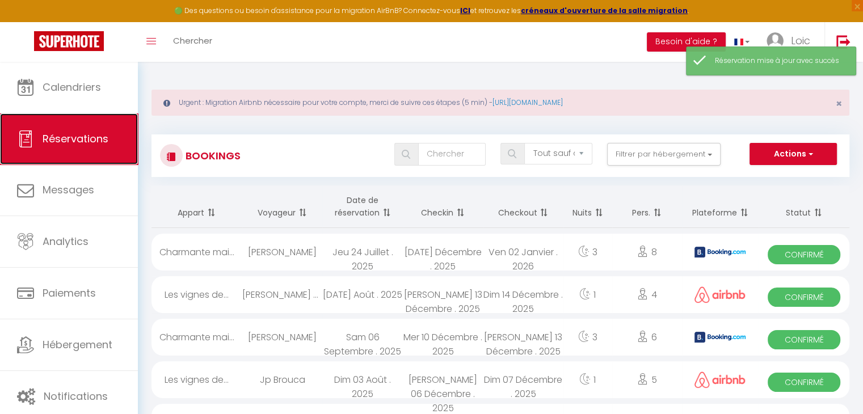
click at [101, 143] on span "Réservations" at bounding box center [76, 139] width 66 height 14
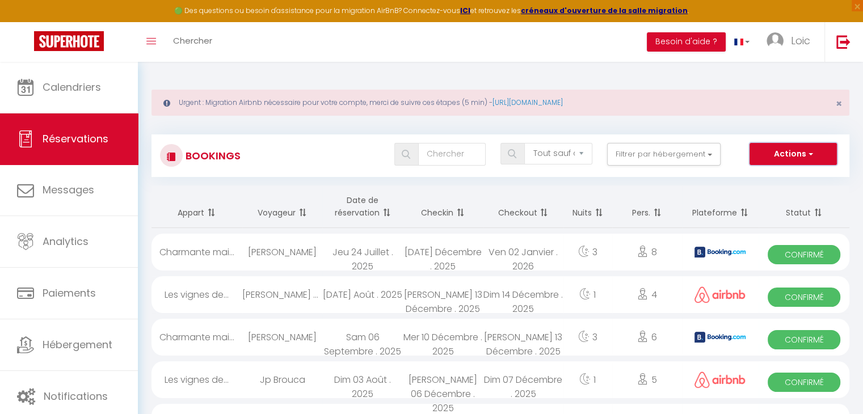
click at [772, 158] on button "Actions" at bounding box center [792, 154] width 87 height 23
click at [763, 190] on link "Exporter les réservations" at bounding box center [775, 193] width 121 height 15
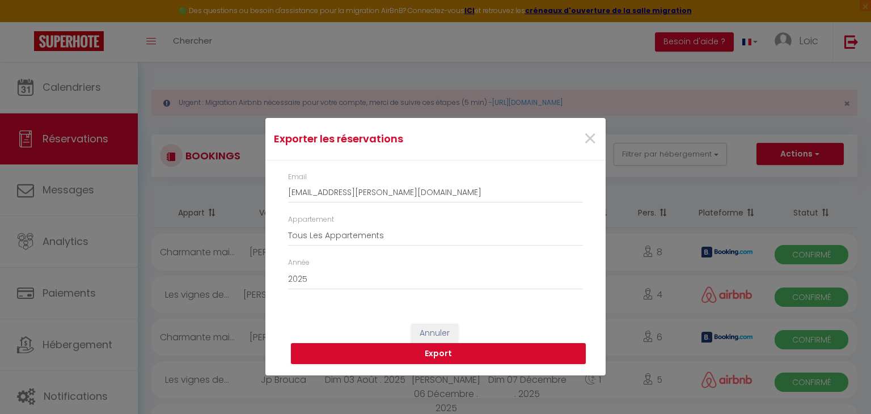
click at [394, 176] on div "Email [EMAIL_ADDRESS][PERSON_NAME][DOMAIN_NAME]" at bounding box center [435, 187] width 295 height 31
click at [394, 197] on input "[EMAIL_ADDRESS][PERSON_NAME][DOMAIN_NAME]" at bounding box center [435, 193] width 295 height 20
paste input "[EMAIL_ADDRESS][PERSON_NAME][PERSON_NAME][DOMAIN_NAME]"
type input "[EMAIL_ADDRESS][PERSON_NAME][PERSON_NAME][DOMAIN_NAME]"
click at [412, 348] on button "Export" at bounding box center [438, 354] width 295 height 22
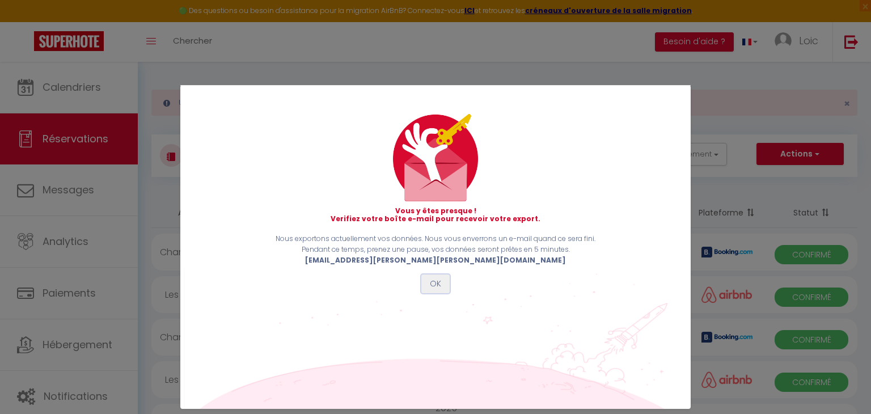
click at [438, 277] on button "OK" at bounding box center [435, 283] width 28 height 19
